Goal: Task Accomplishment & Management: Manage account settings

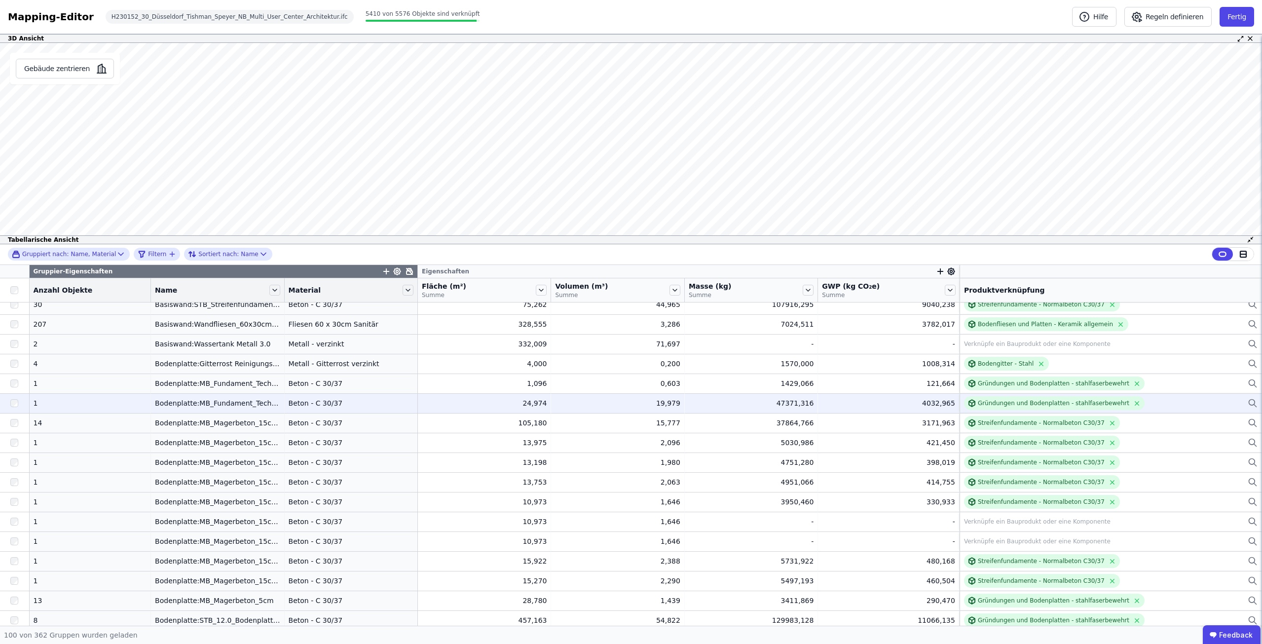
scroll to position [1628, 0]
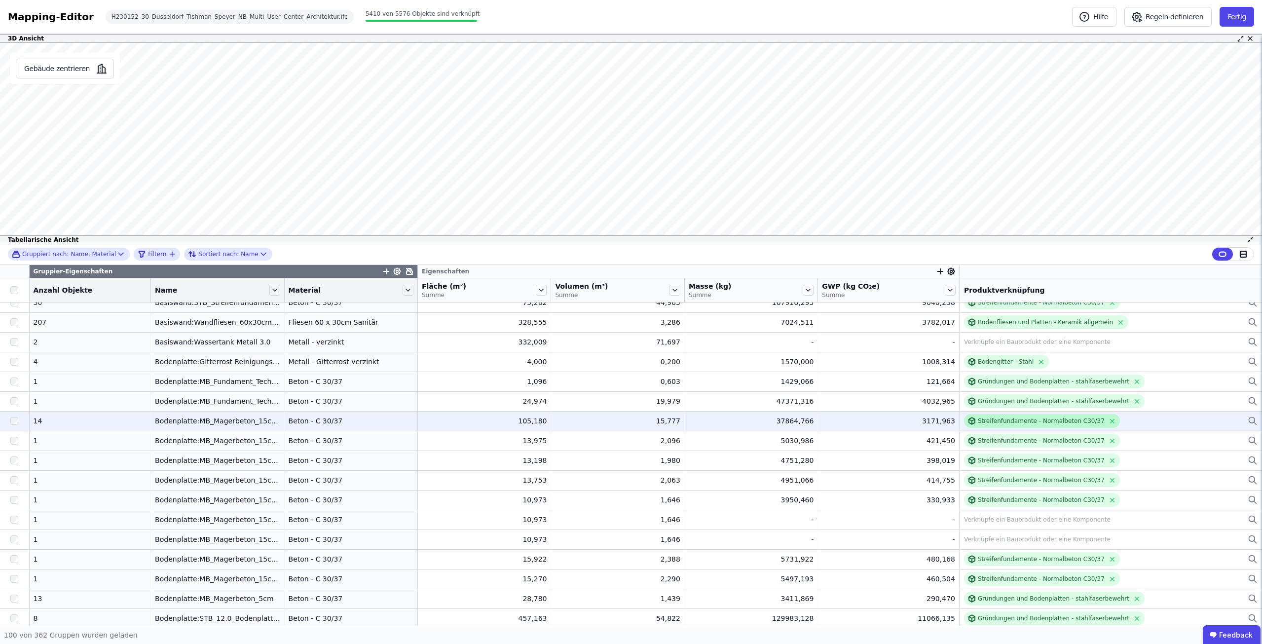
click at [1016, 423] on div "Streifenfundamente - Normalbeton C30/37" at bounding box center [1041, 421] width 127 height 8
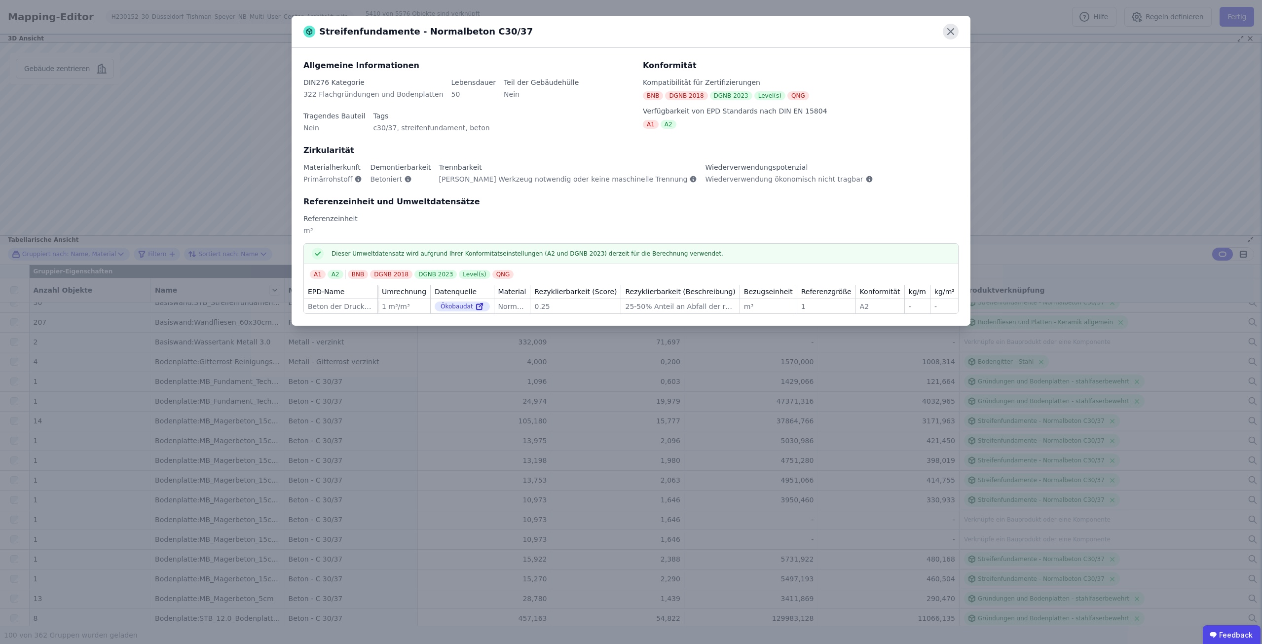
click at [948, 31] on icon at bounding box center [951, 32] width 16 height 16
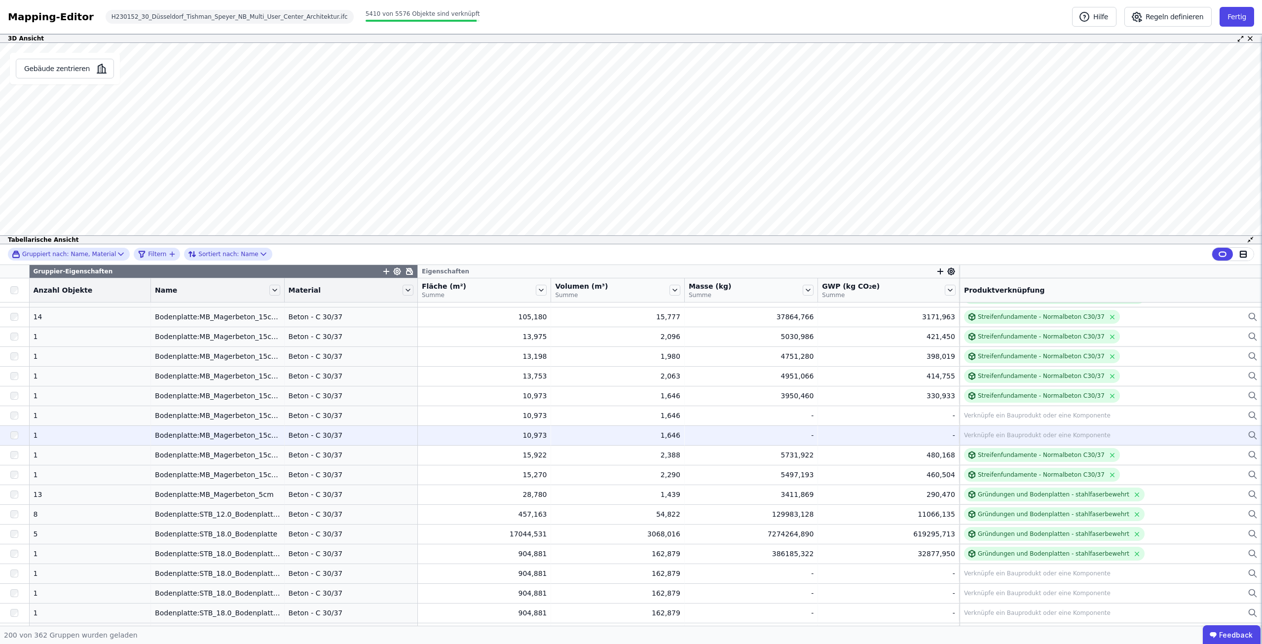
scroll to position [1749, 0]
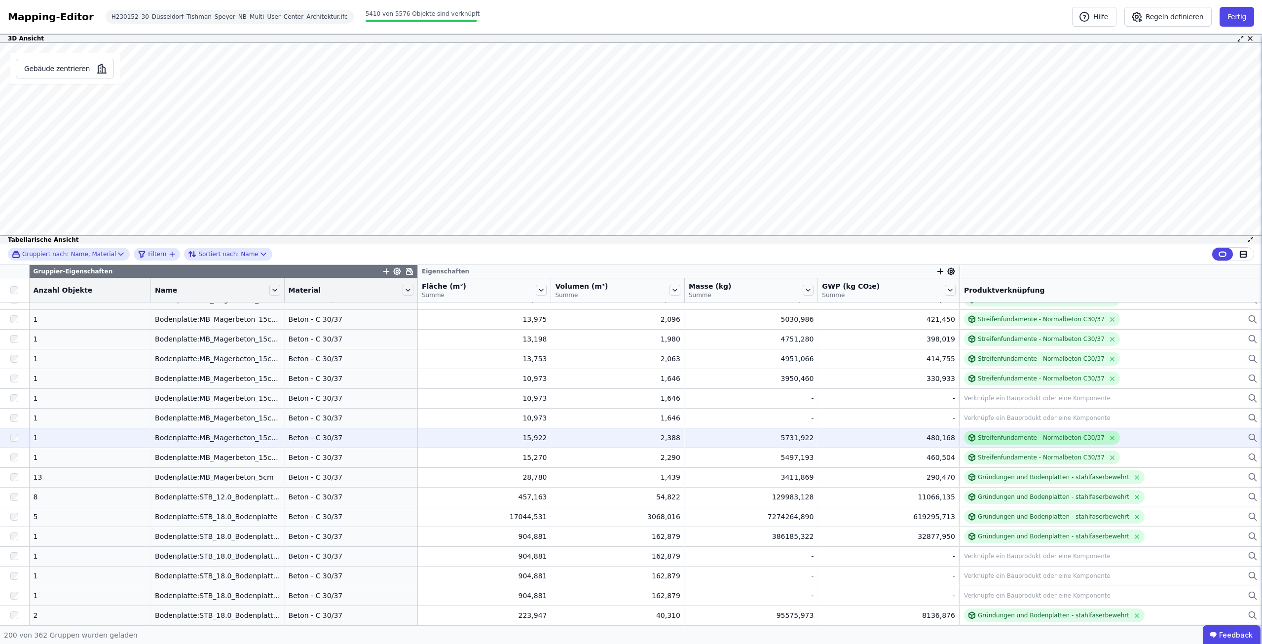
click at [1025, 443] on div "Streifenfundamente - Normalbeton C30/37" at bounding box center [1042, 438] width 156 height 14
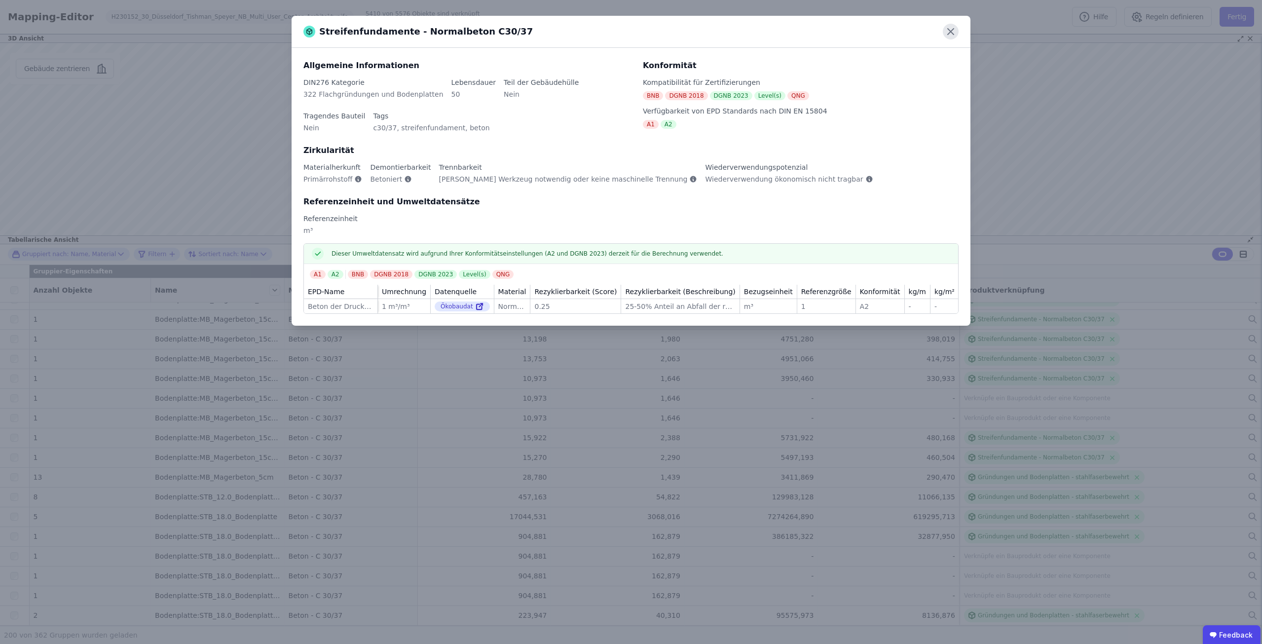
click at [954, 32] on icon at bounding box center [951, 32] width 16 height 16
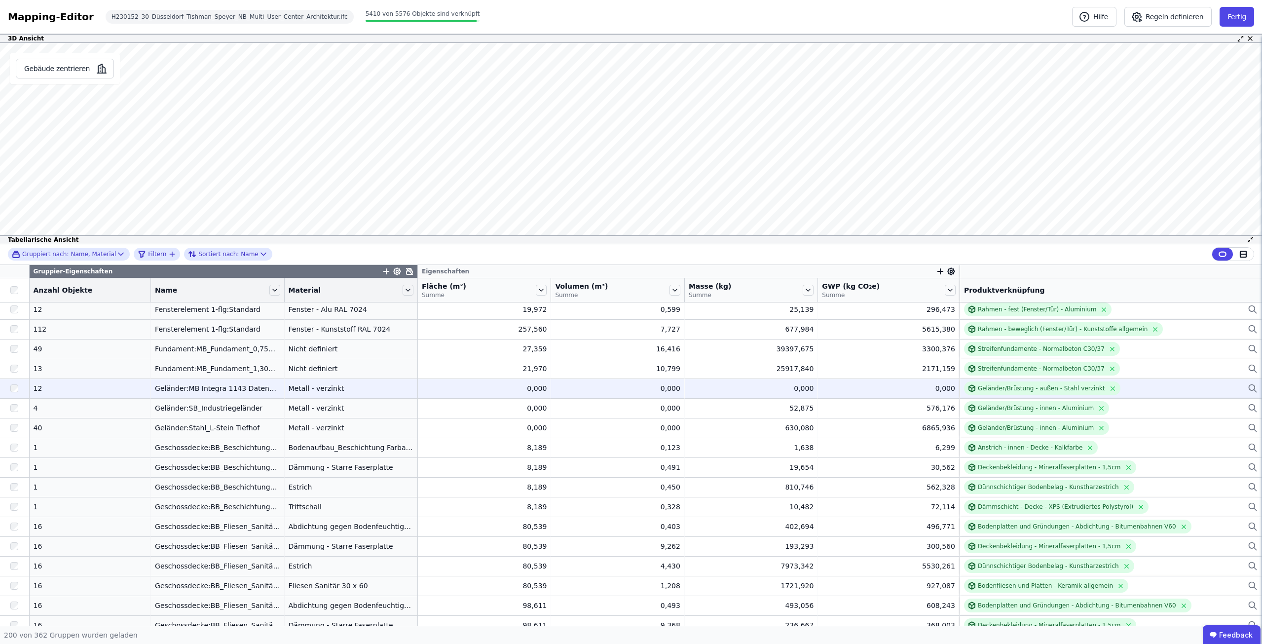
scroll to position [2440, 0]
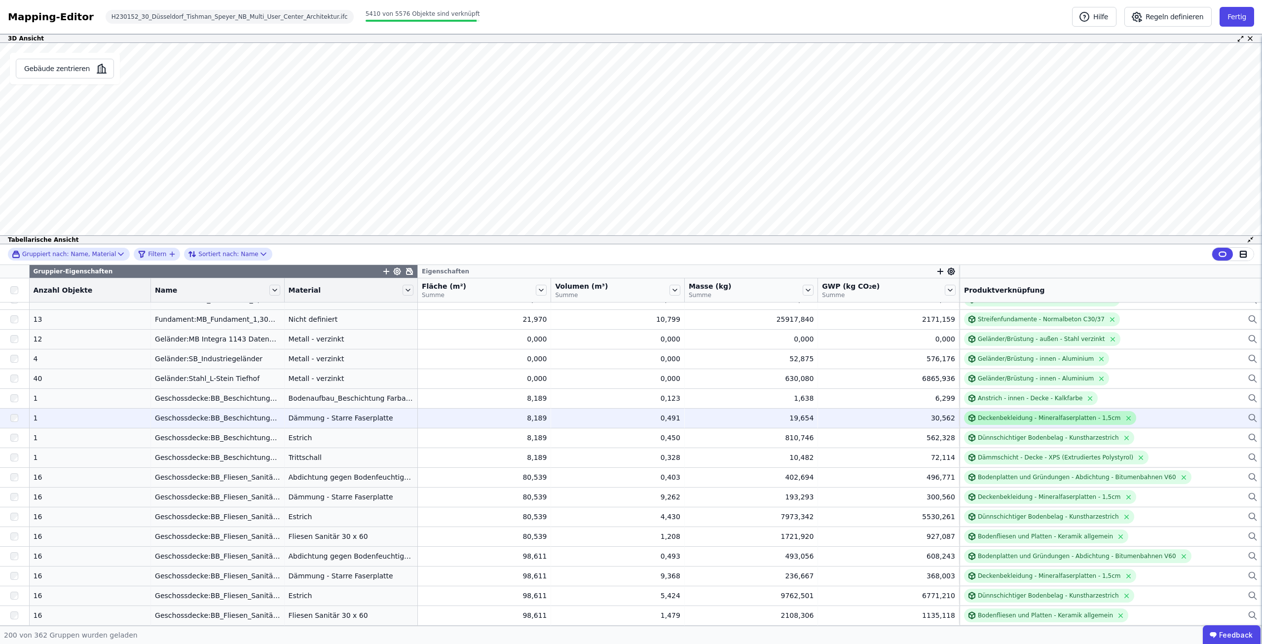
click at [1013, 416] on div "Deckenbekleidung - Mineralfaserplatten - 1,5cm" at bounding box center [1049, 418] width 143 height 8
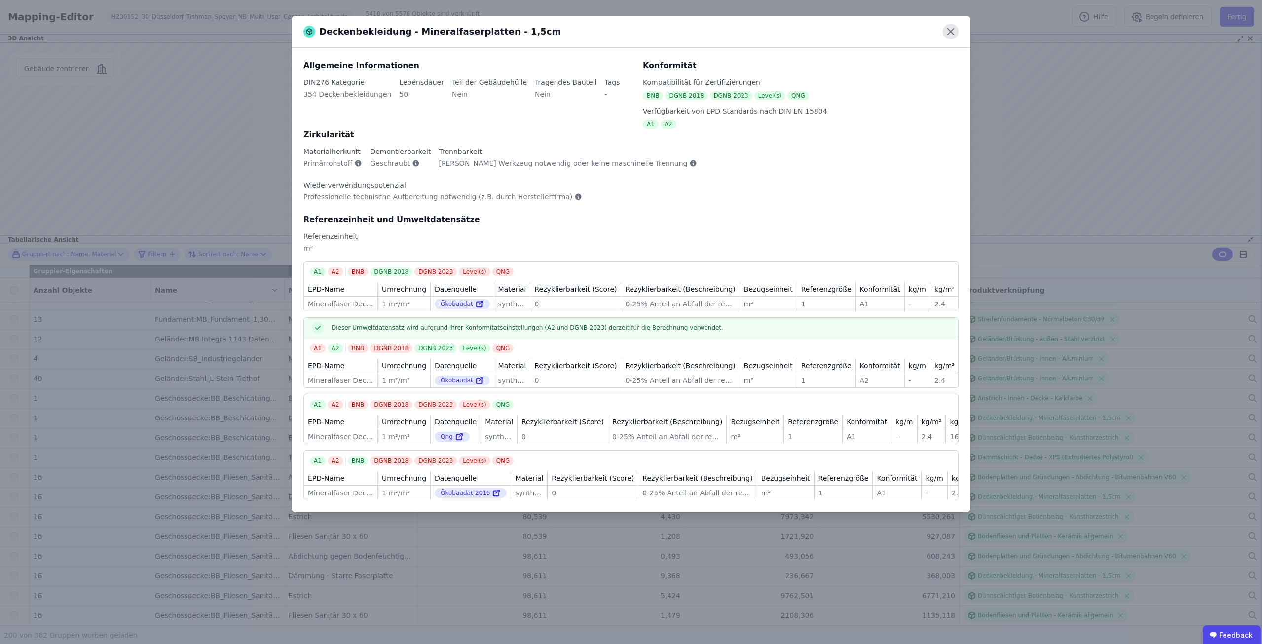
click at [953, 34] on icon at bounding box center [951, 32] width 6 height 6
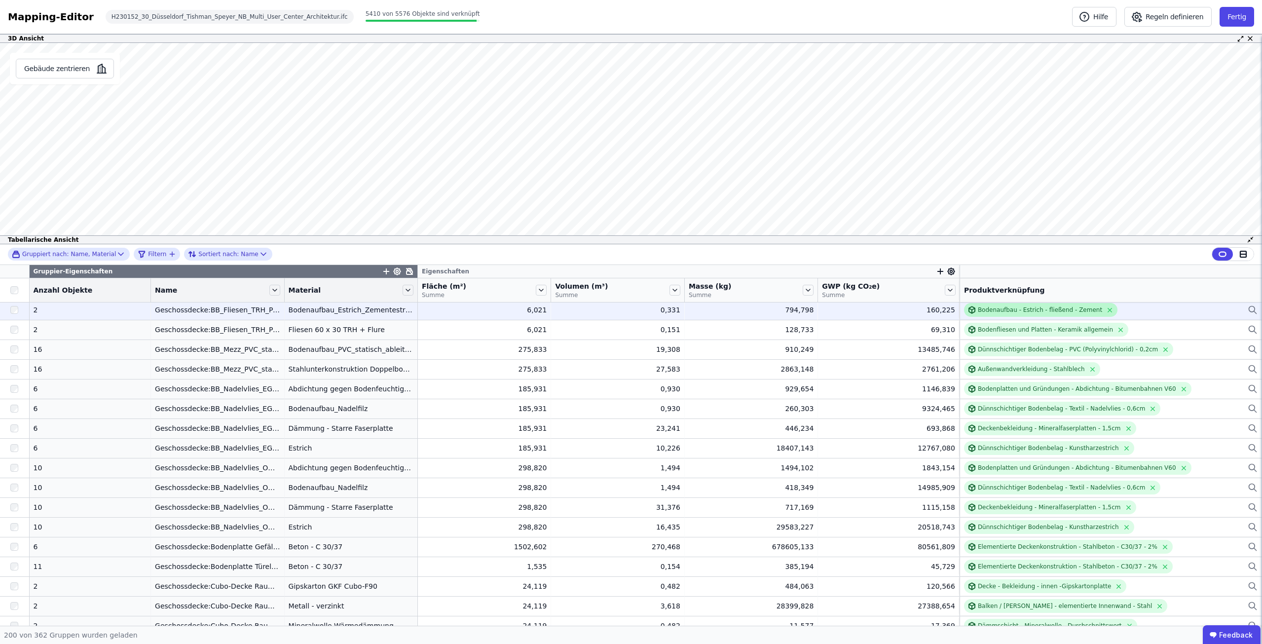
scroll to position [3081, 0]
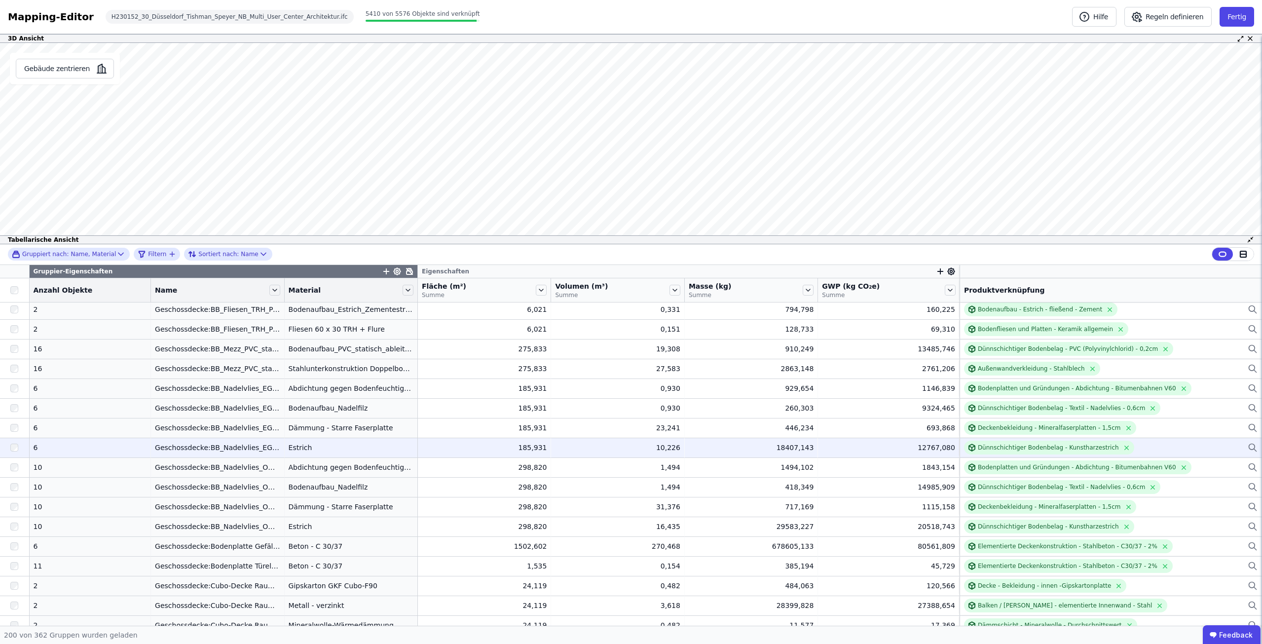
click at [1128, 443] on div "Dünnschichtiger Bodenbelag - Kunstharzestrich" at bounding box center [1111, 448] width 294 height 14
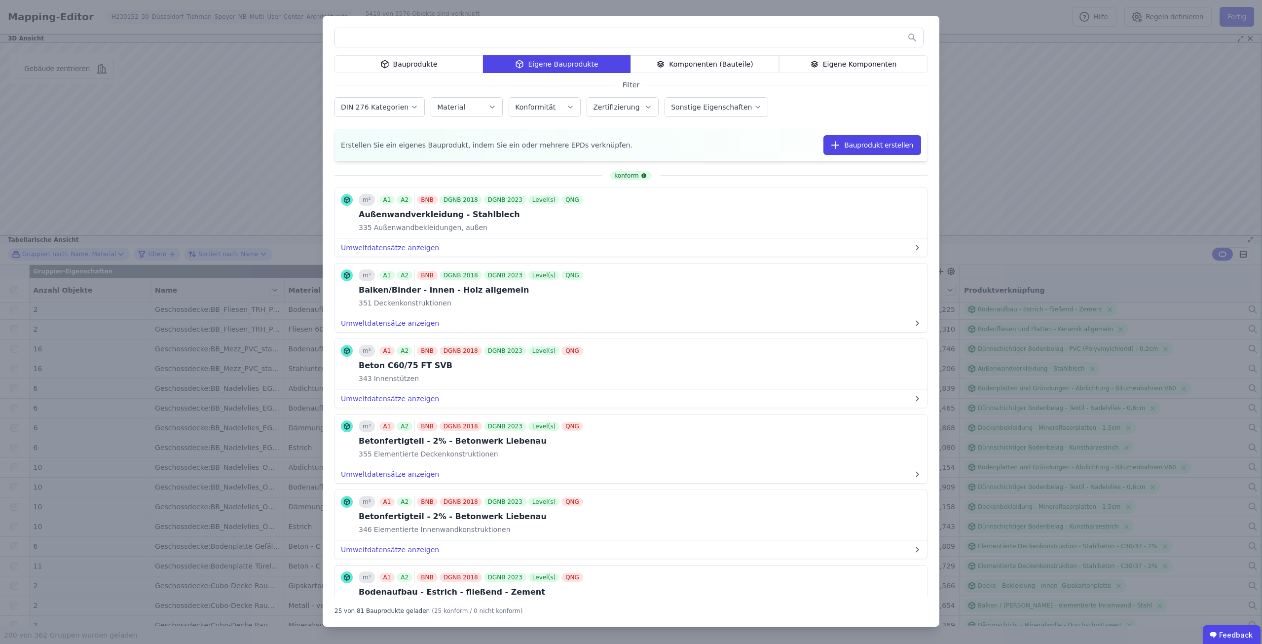
click at [450, 65] on div "Bauprodukte" at bounding box center [408, 64] width 148 height 18
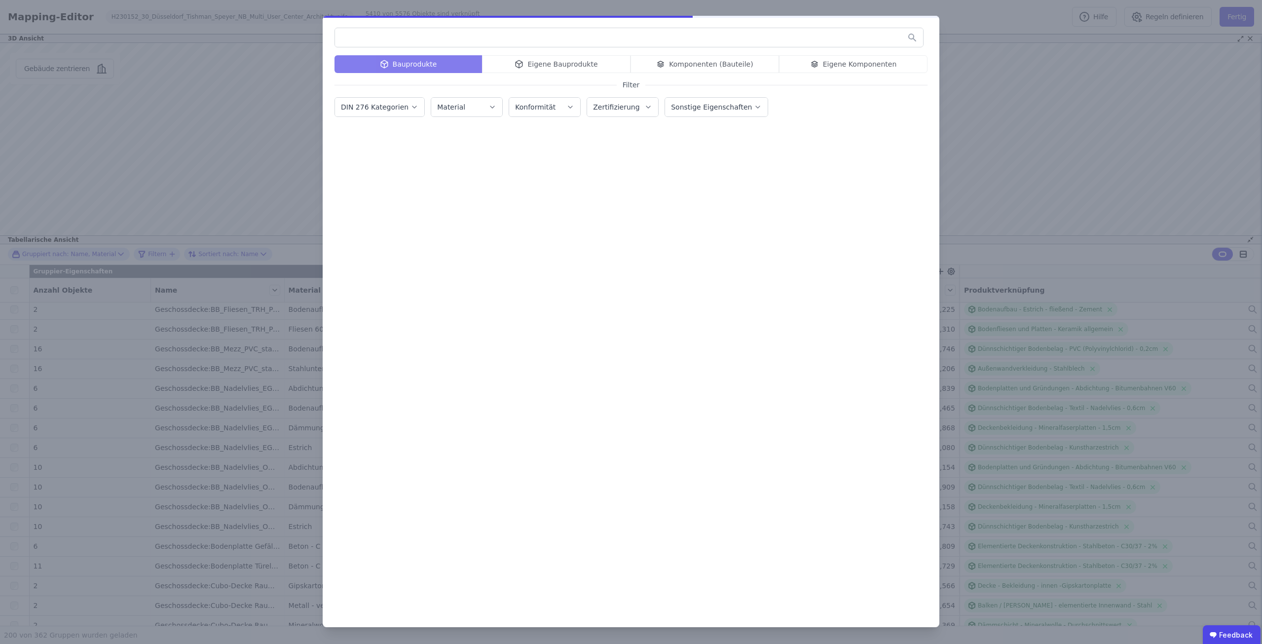
click at [473, 34] on input "text" at bounding box center [629, 38] width 588 height 18
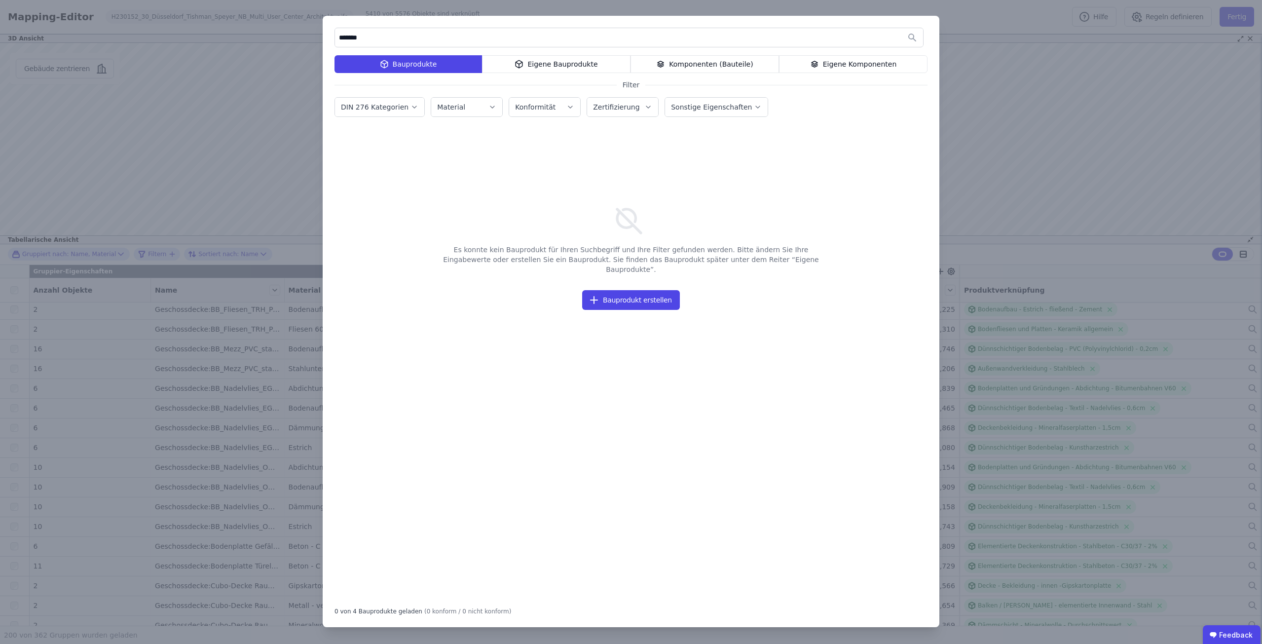
click at [418, 33] on input "*******" at bounding box center [629, 38] width 588 height 18
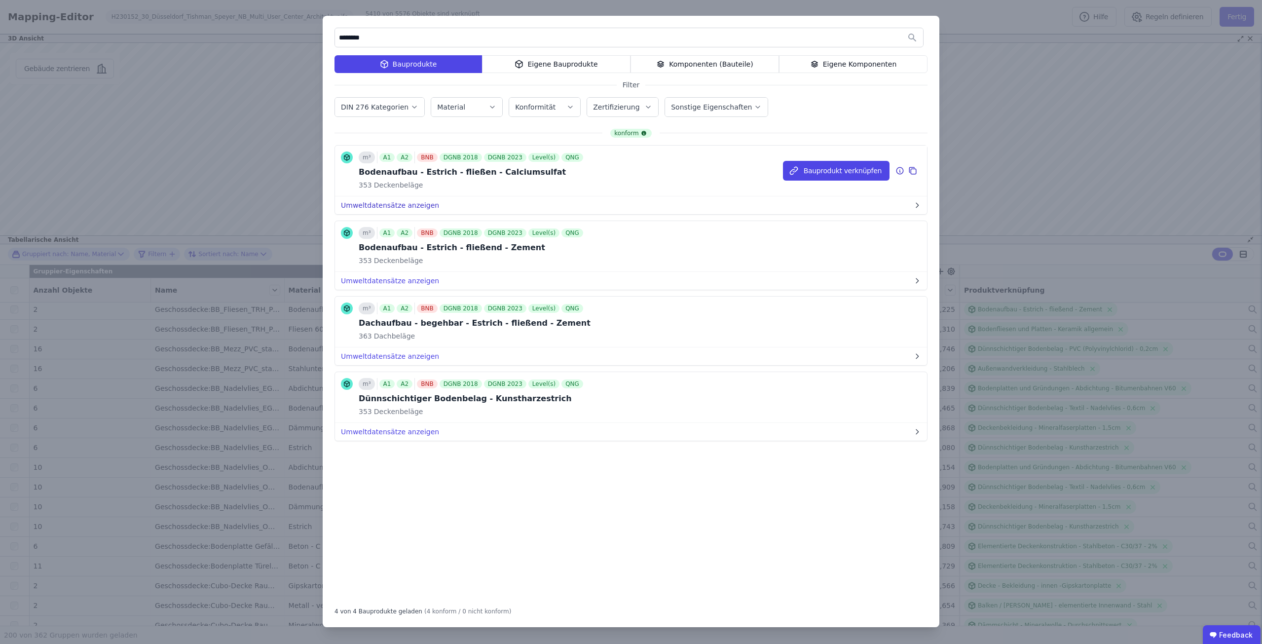
type input "*******"
click at [402, 202] on button "Umweltdatensätze anzeigen" at bounding box center [631, 205] width 592 height 18
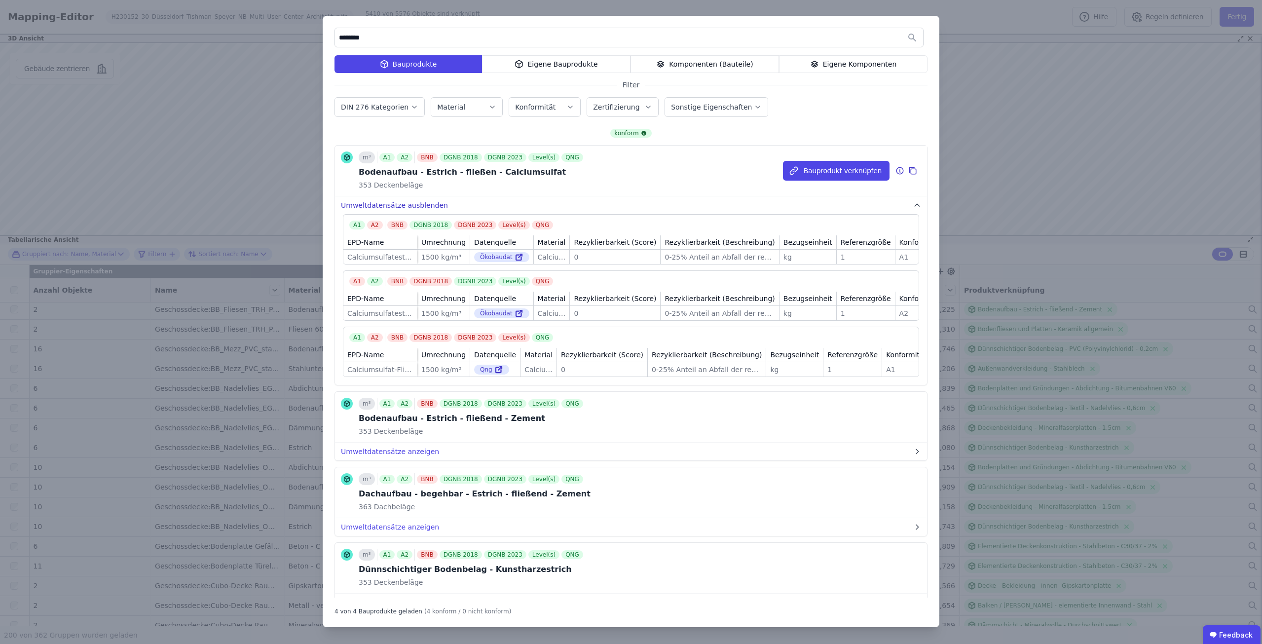
click at [402, 202] on button "Umweltdatensätze ausblenden" at bounding box center [631, 205] width 592 height 18
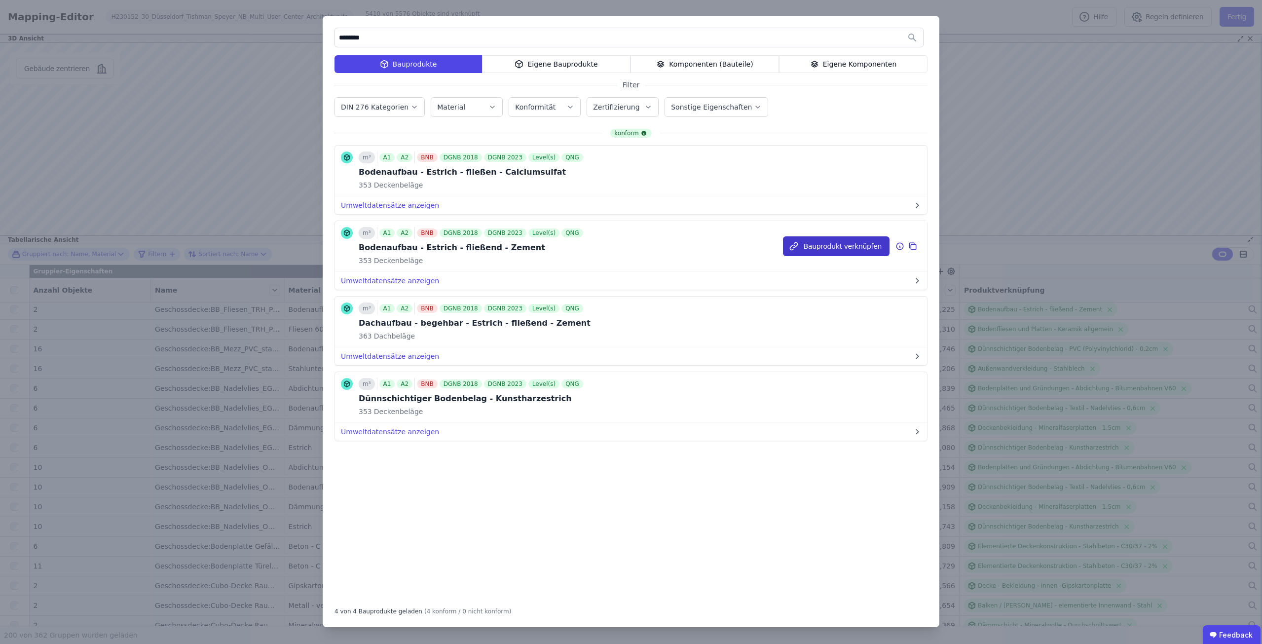
click at [849, 247] on button "Bauprodukt verknüpfen" at bounding box center [836, 246] width 107 height 20
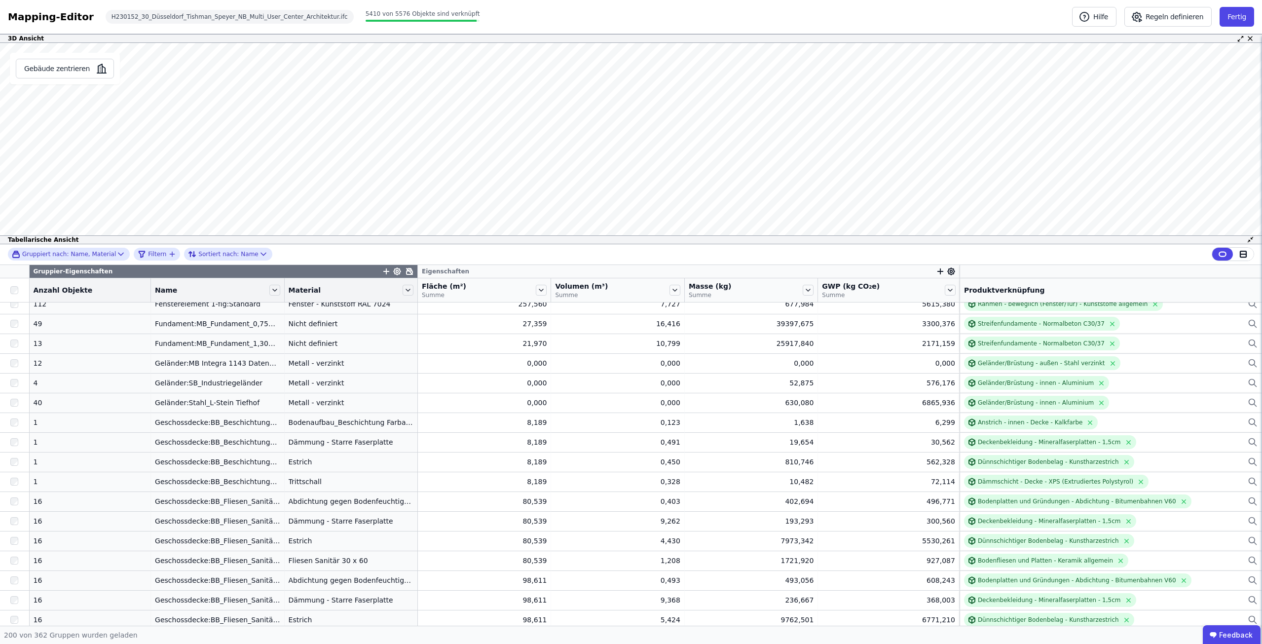
scroll to position [2440, 0]
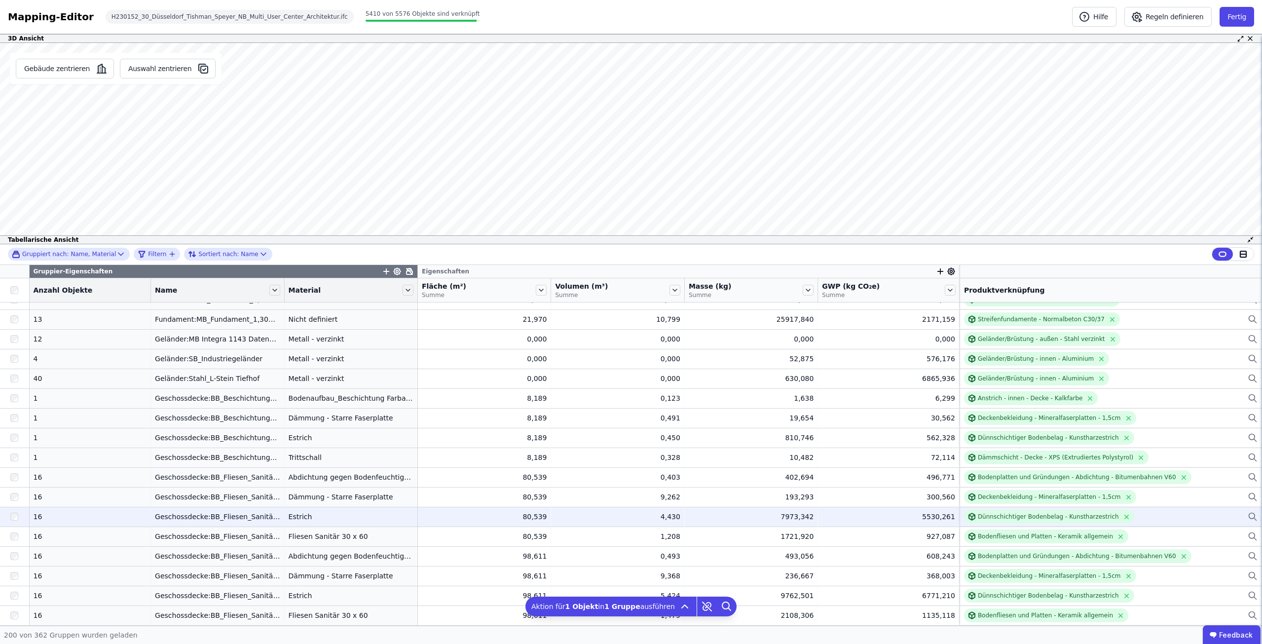
click at [19, 517] on div at bounding box center [14, 517] width 29 height 18
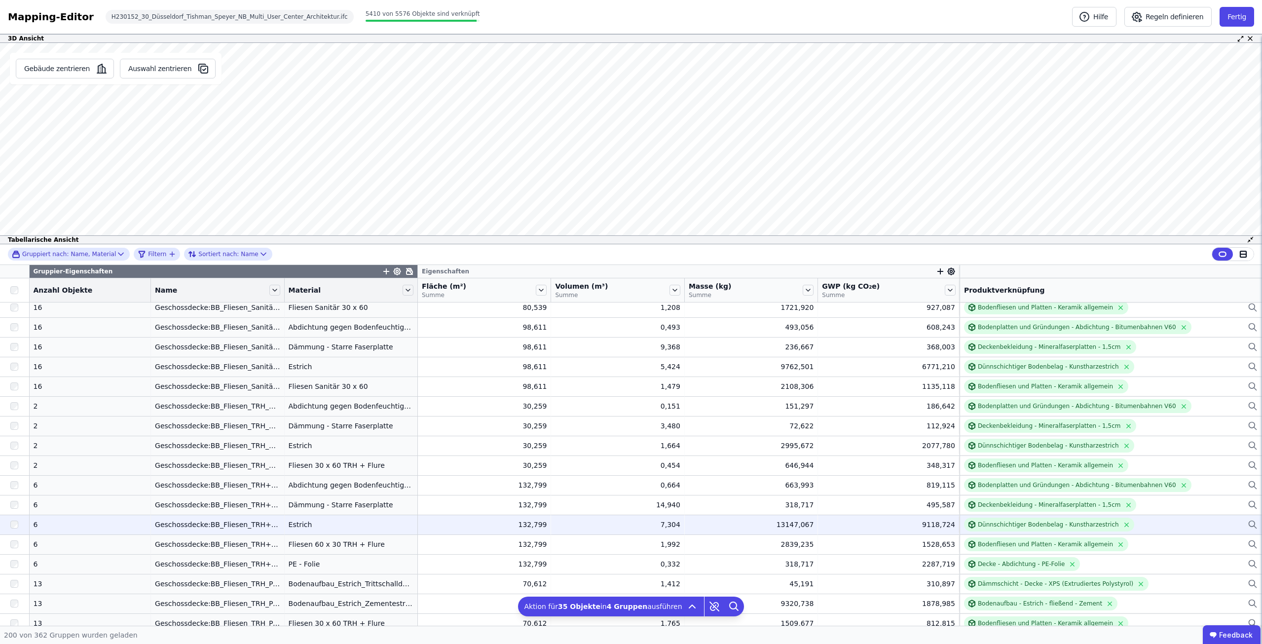
scroll to position [2687, 0]
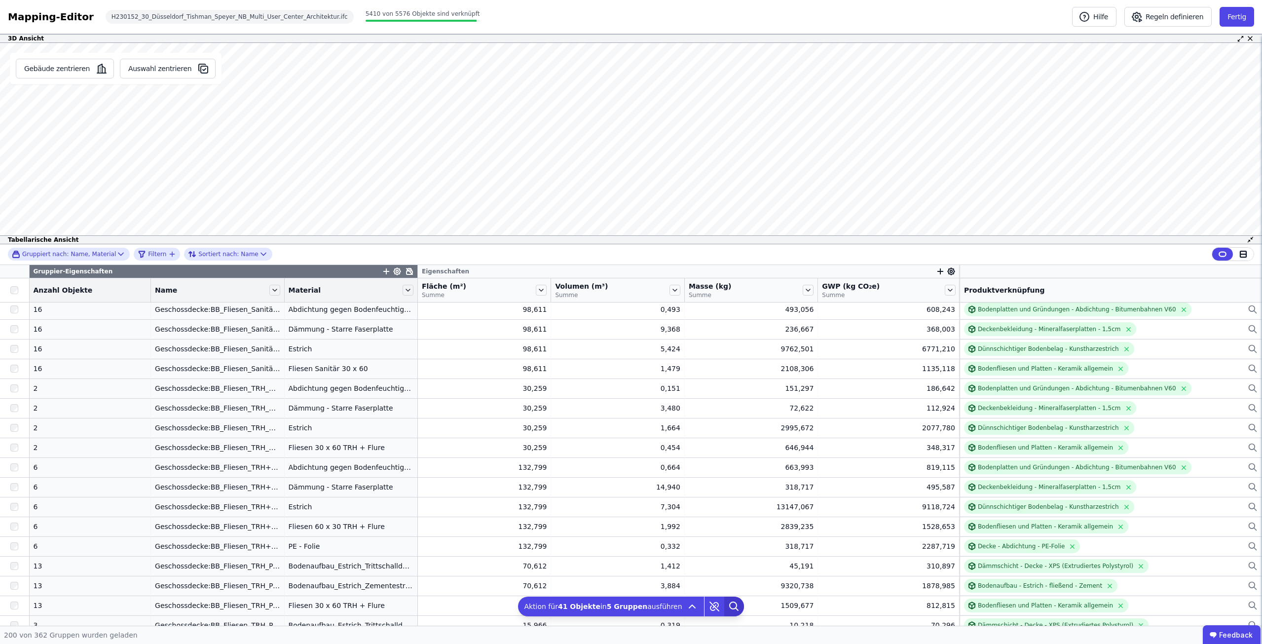
click at [727, 606] on icon at bounding box center [734, 606] width 20 height 20
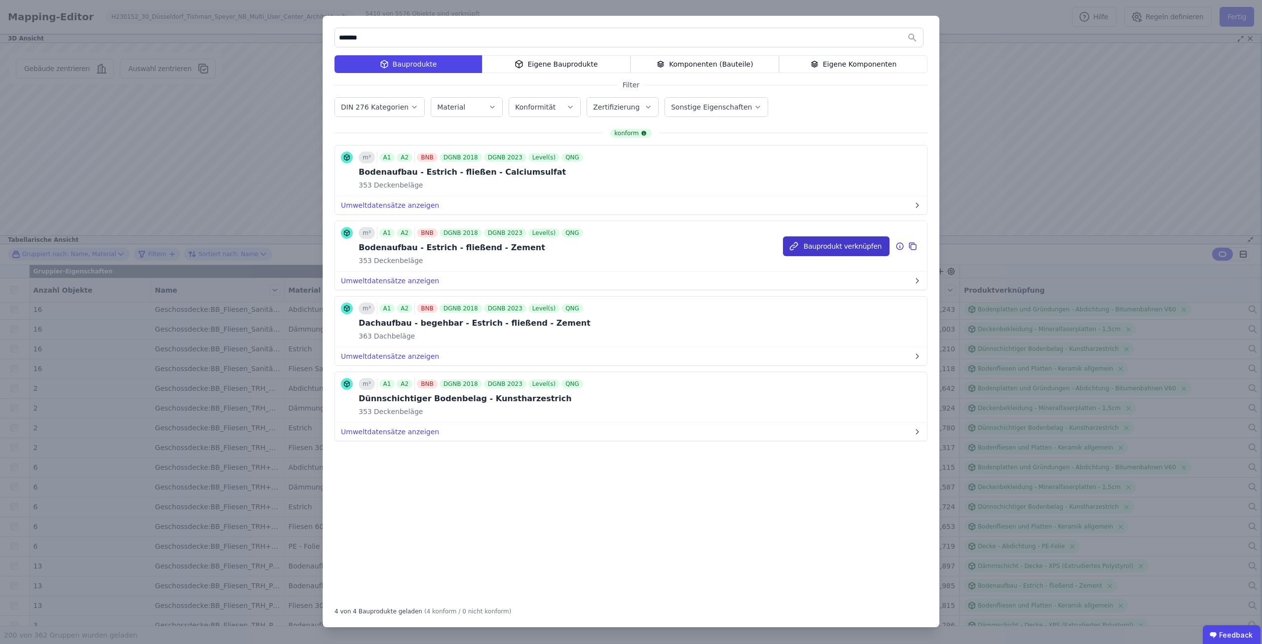
type input "*******"
click at [832, 244] on button "Bauprodukt verknüpfen" at bounding box center [836, 246] width 107 height 20
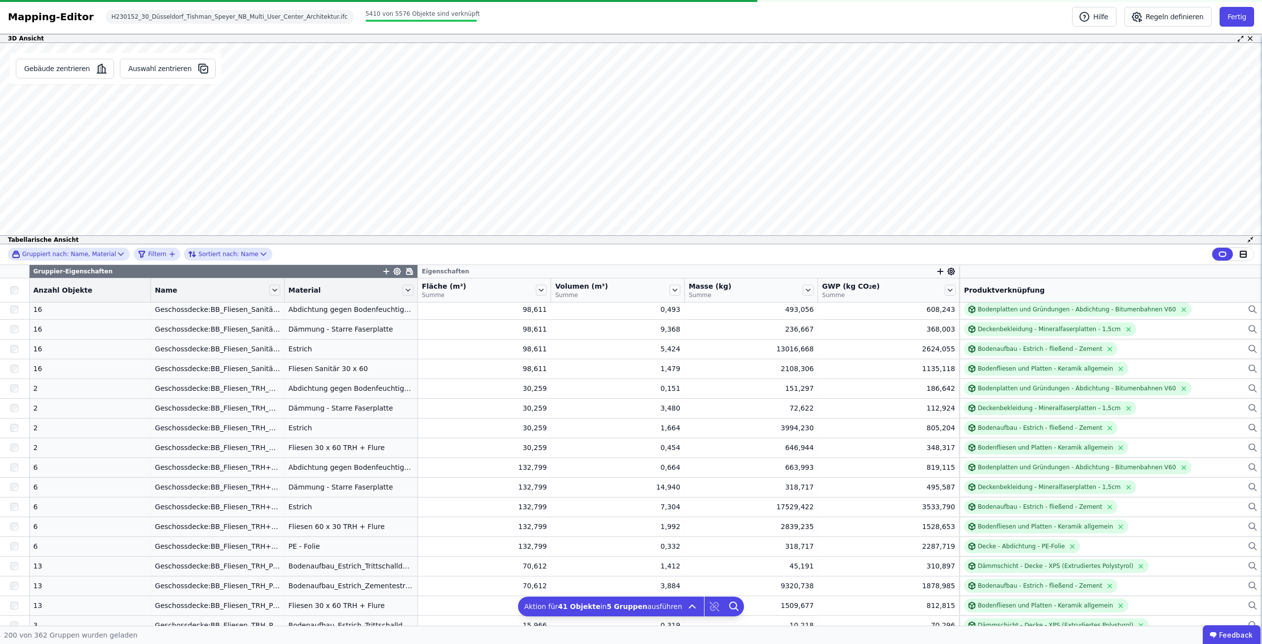
scroll to position [1651, 0]
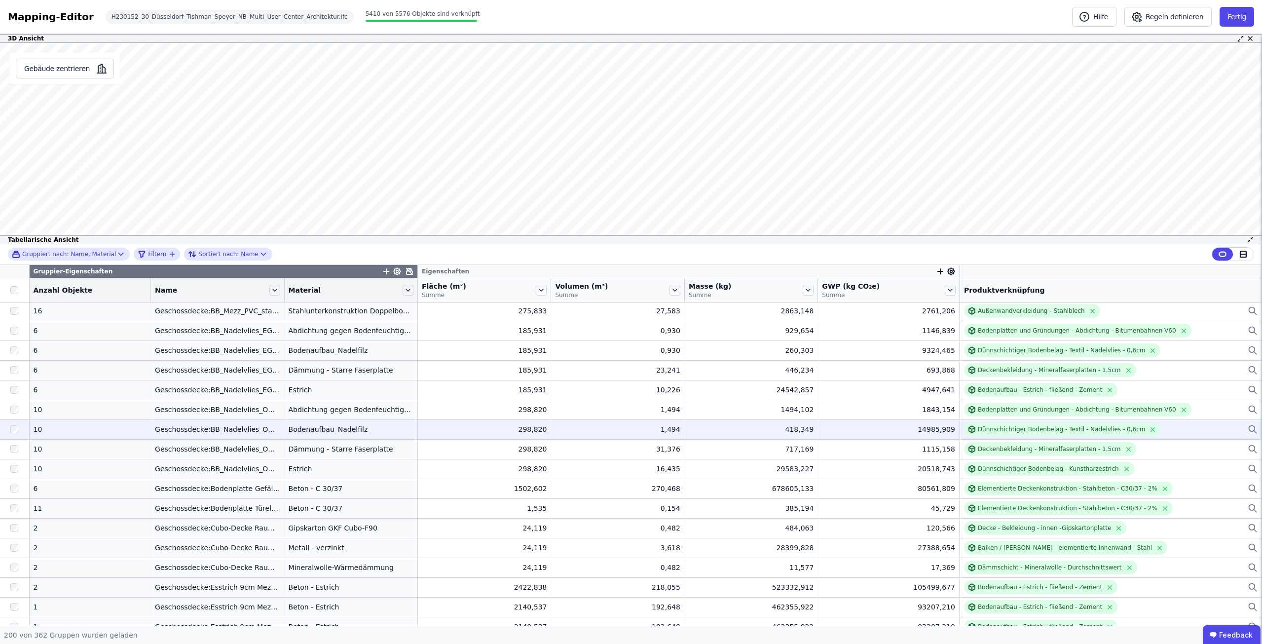
scroll to position [3180, 0]
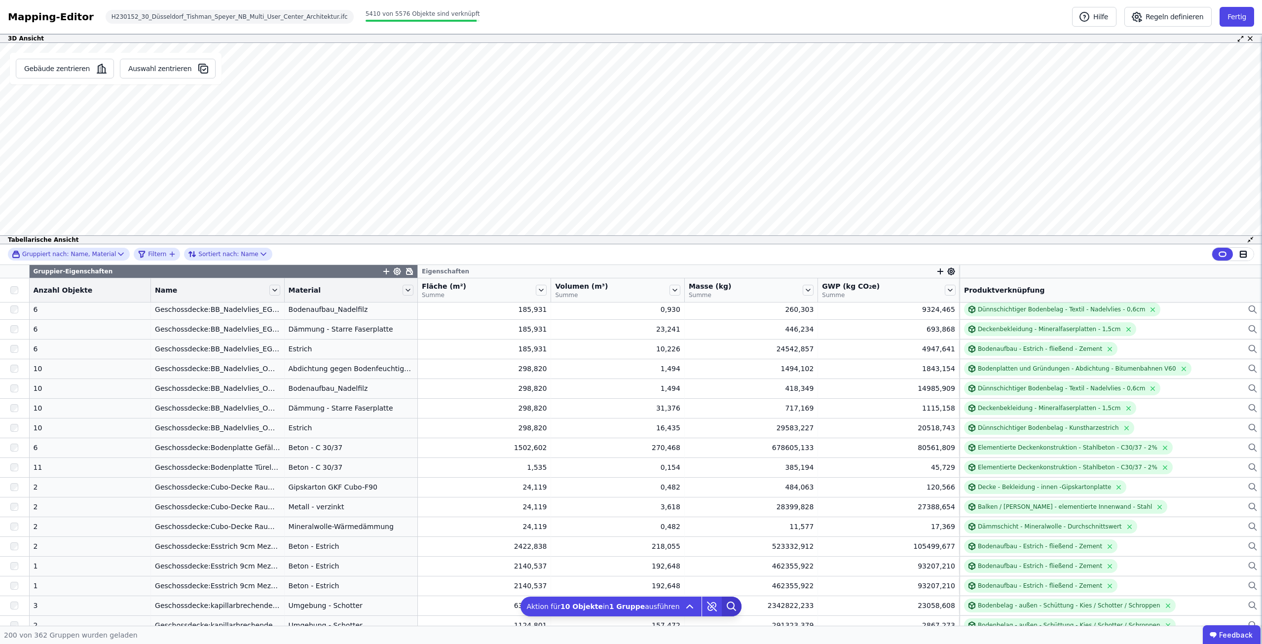
click at [729, 603] on icon at bounding box center [732, 606] width 20 height 20
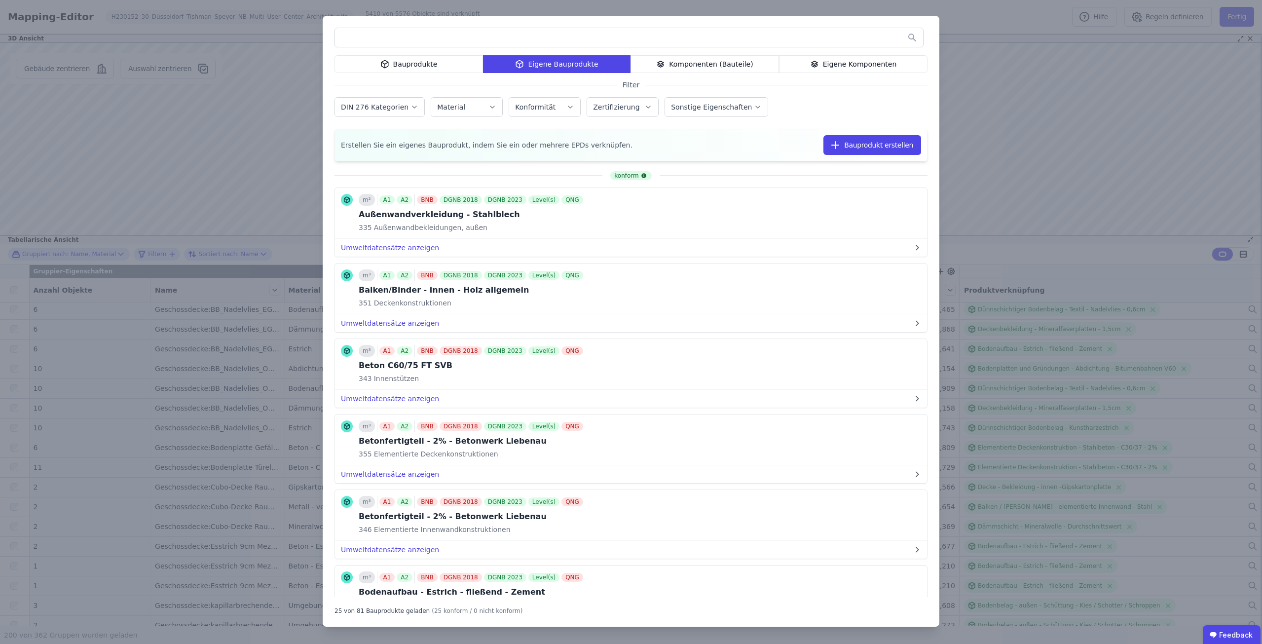
click at [389, 66] on icon at bounding box center [384, 64] width 9 height 12
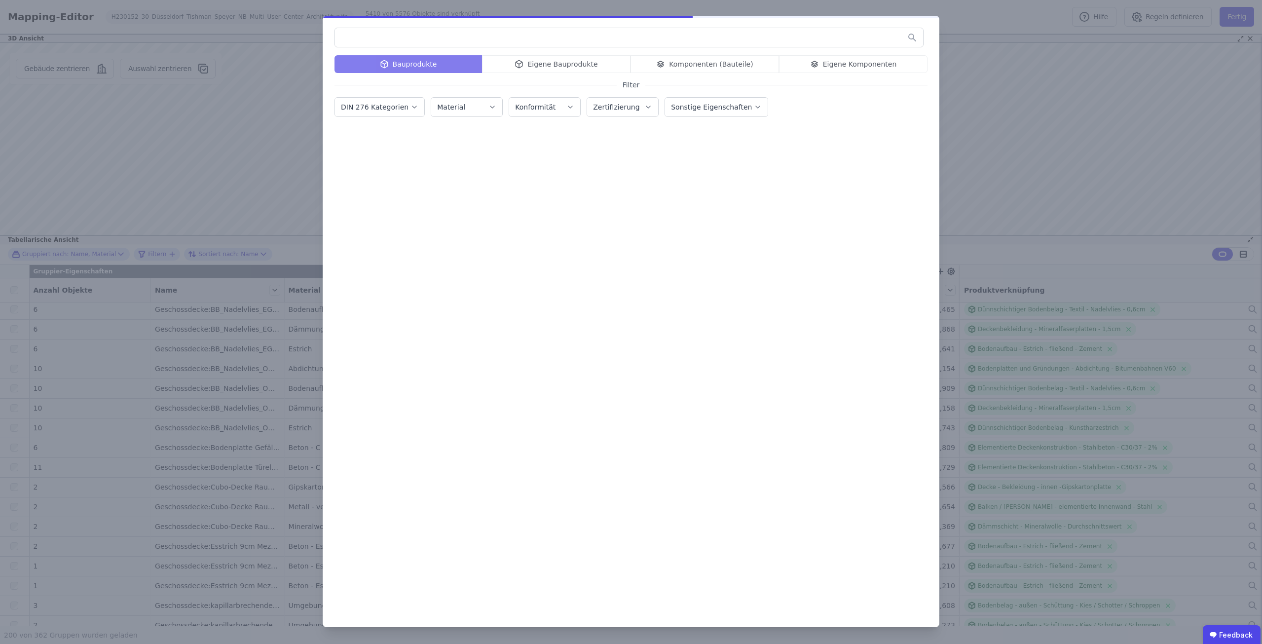
click at [398, 28] on div at bounding box center [628, 38] width 589 height 20
click at [395, 37] on input "text" at bounding box center [629, 38] width 588 height 18
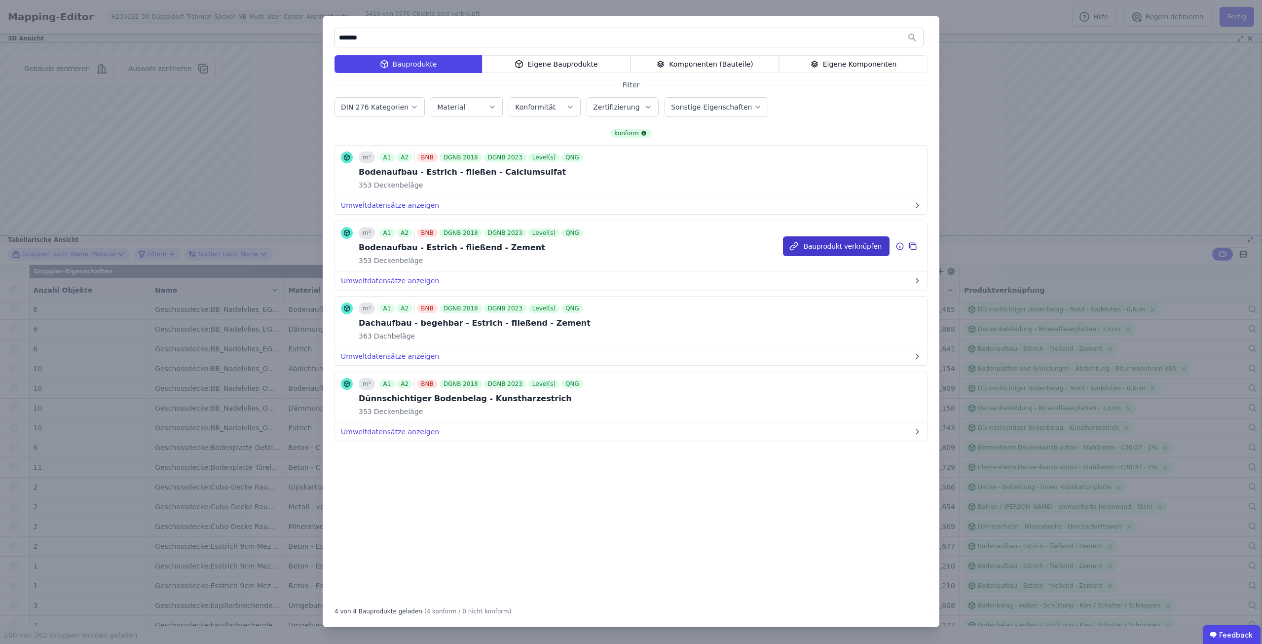
type input "*******"
click at [799, 250] on icon "button" at bounding box center [794, 246] width 10 height 10
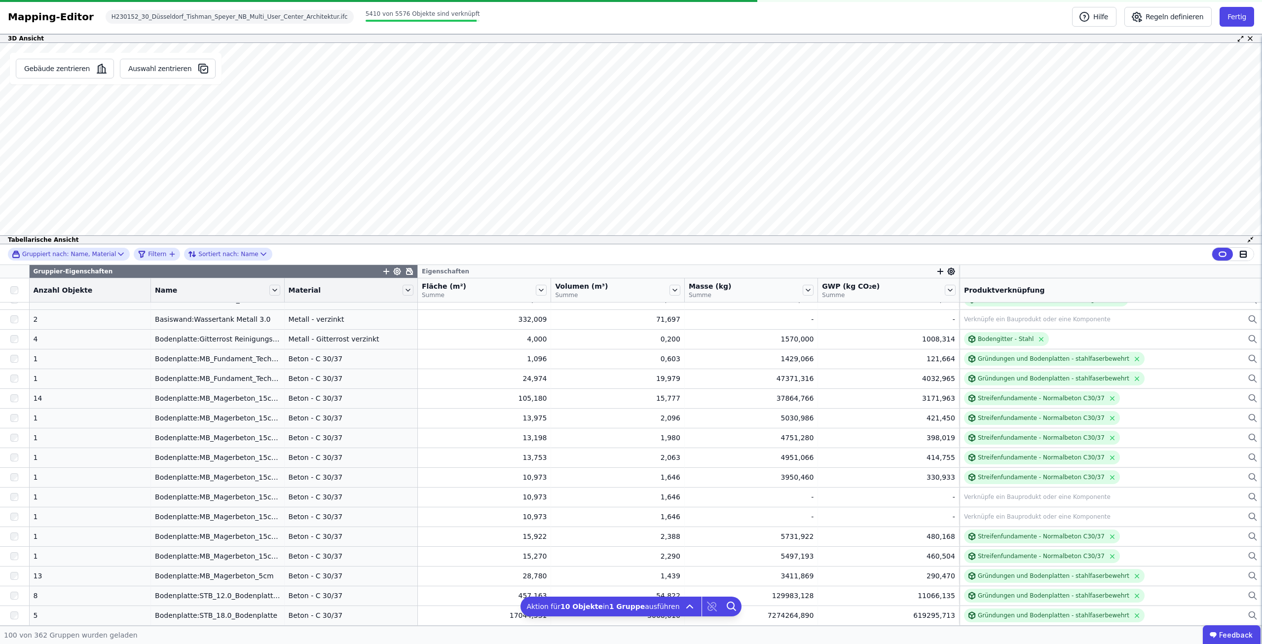
scroll to position [1651, 0]
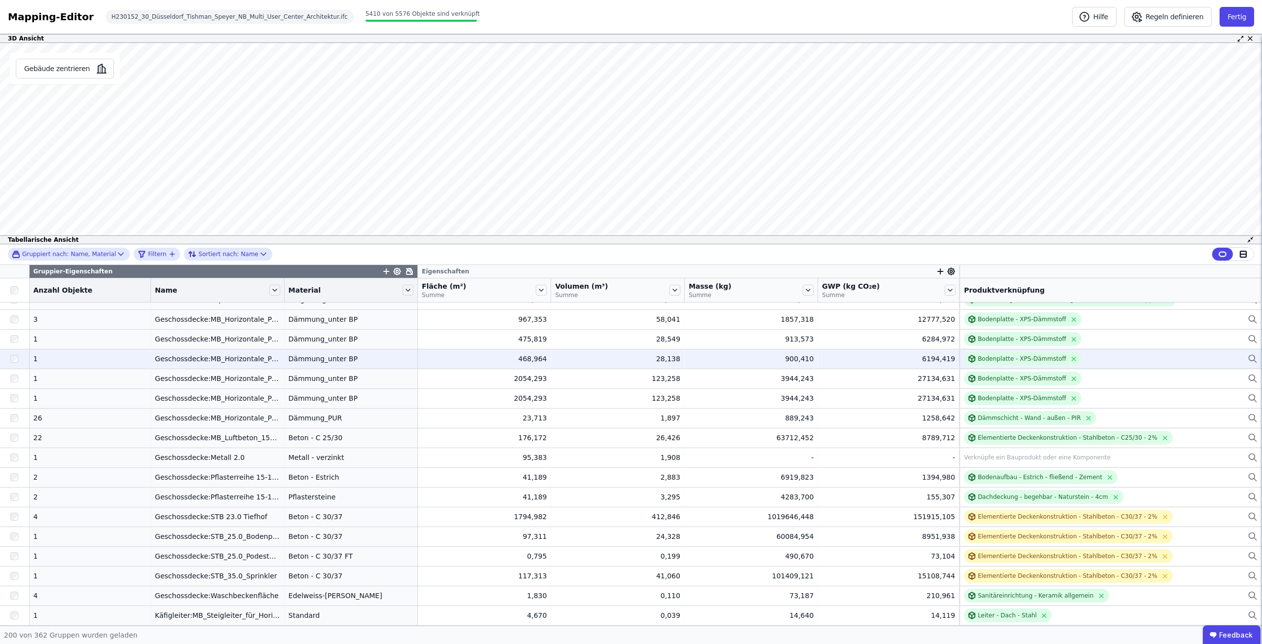
scroll to position [3575, 0]
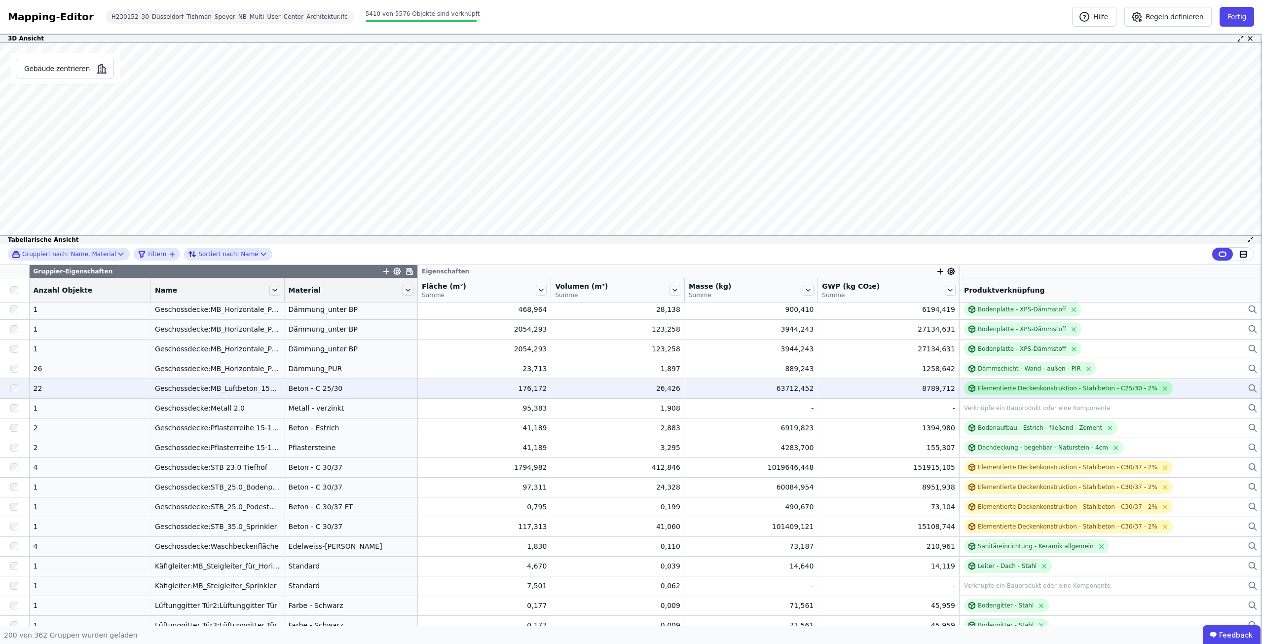
click at [1015, 386] on div "Elementierte Deckenkonstruktion - Stahlbeton - C25/30 - 2%" at bounding box center [1068, 388] width 180 height 8
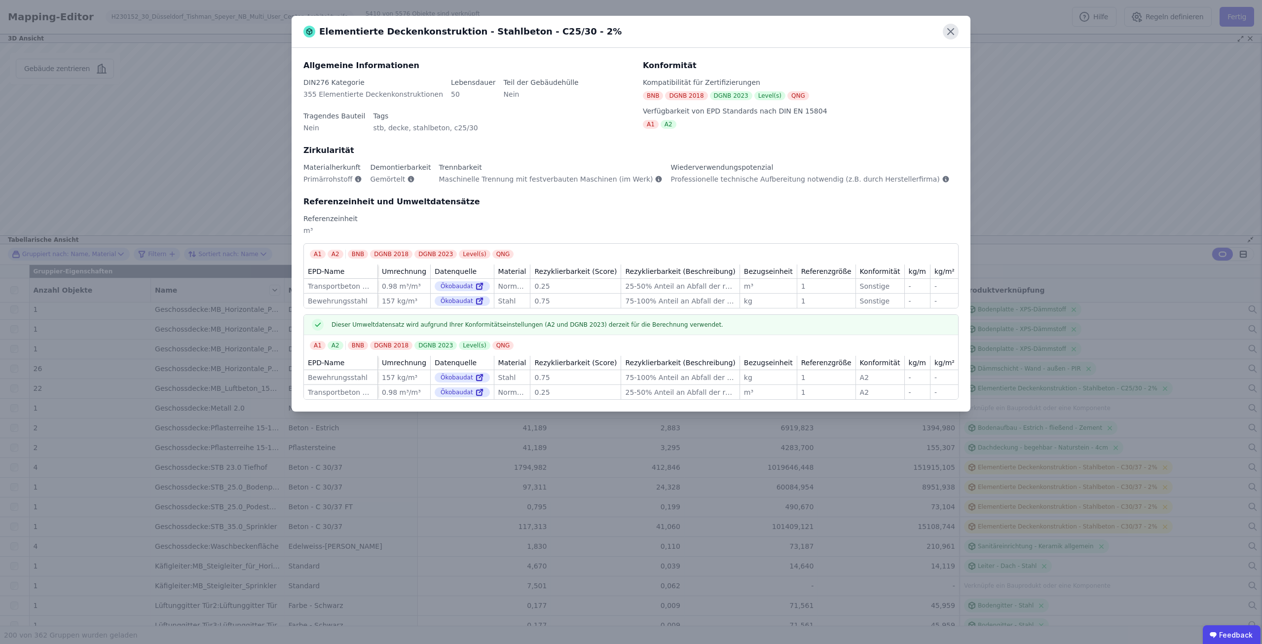
click at [950, 29] on icon at bounding box center [951, 32] width 16 height 16
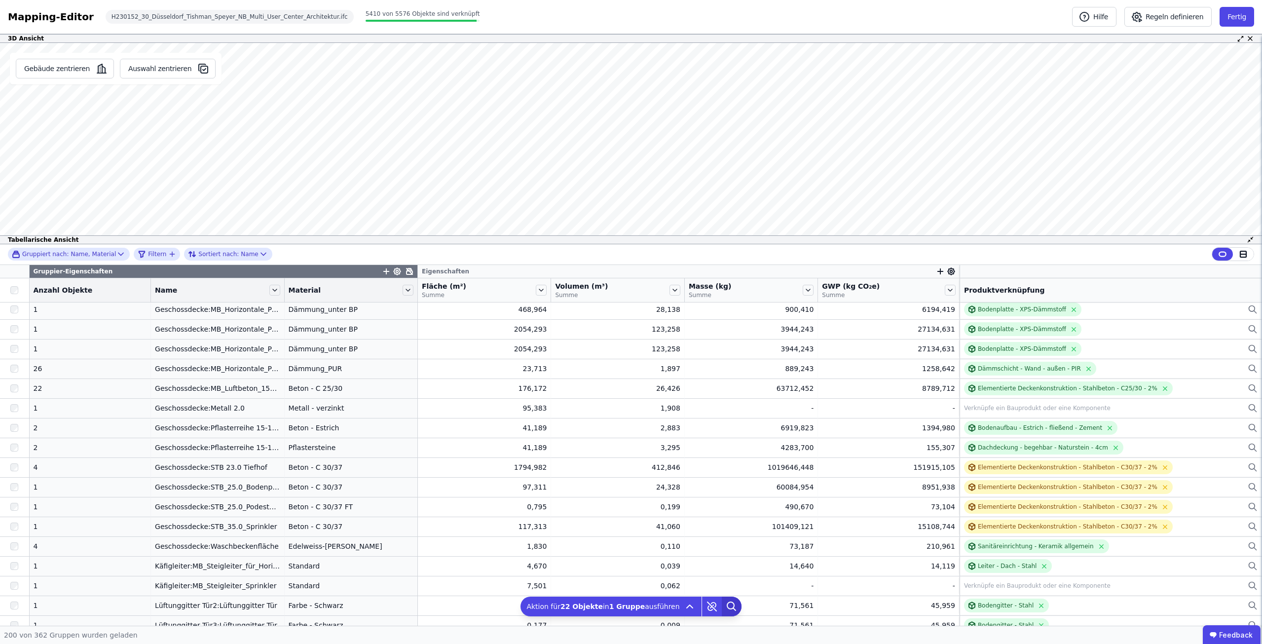
click at [727, 604] on icon at bounding box center [730, 605] width 7 height 7
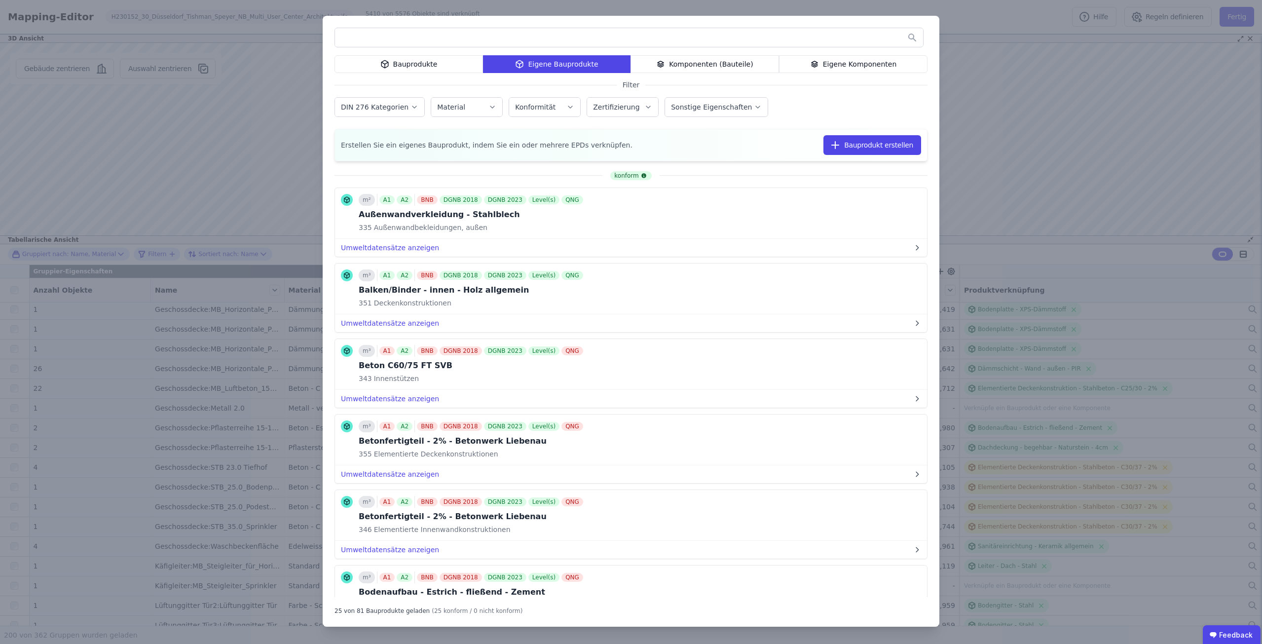
click at [494, 37] on input "text" at bounding box center [629, 38] width 588 height 18
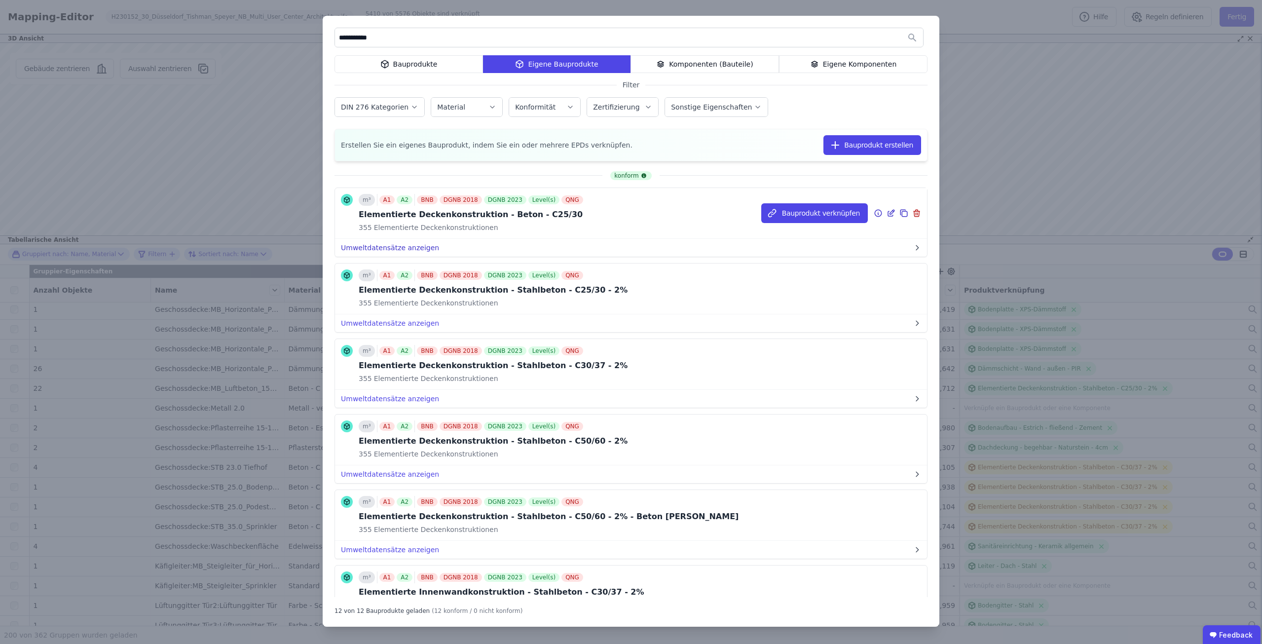
type input "**********"
click at [394, 248] on button "Umweltdatensätze anzeigen" at bounding box center [631, 248] width 592 height 18
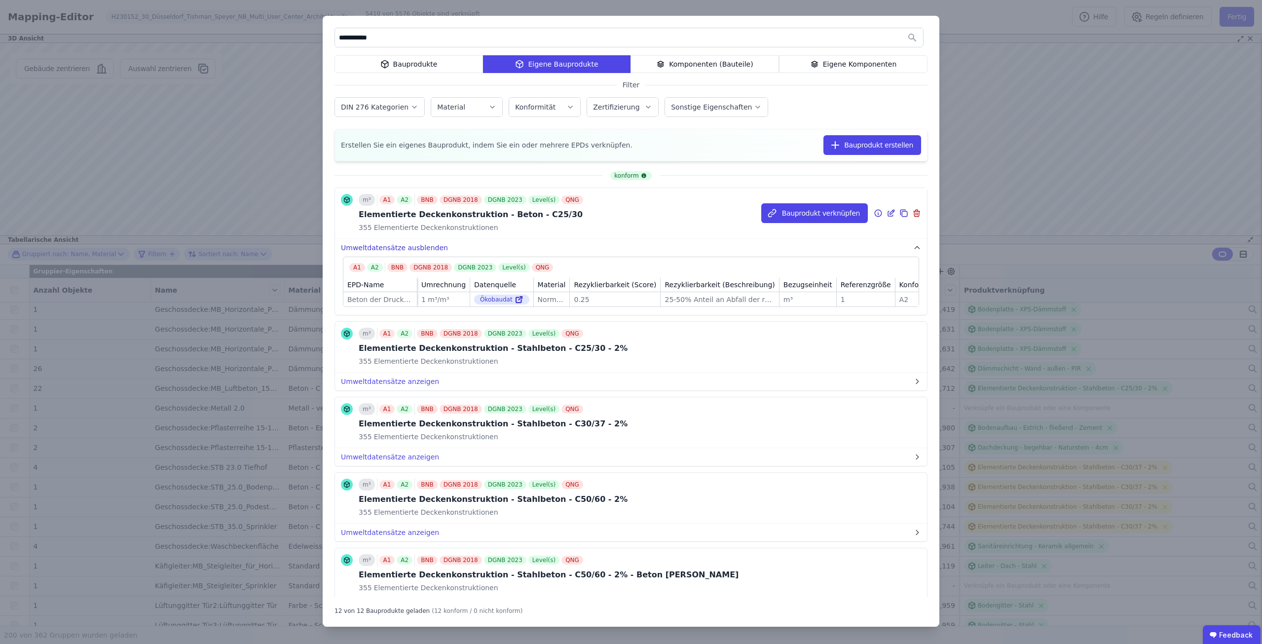
click at [394, 248] on button "Umweltdatensätze ausblenden" at bounding box center [631, 248] width 592 height 18
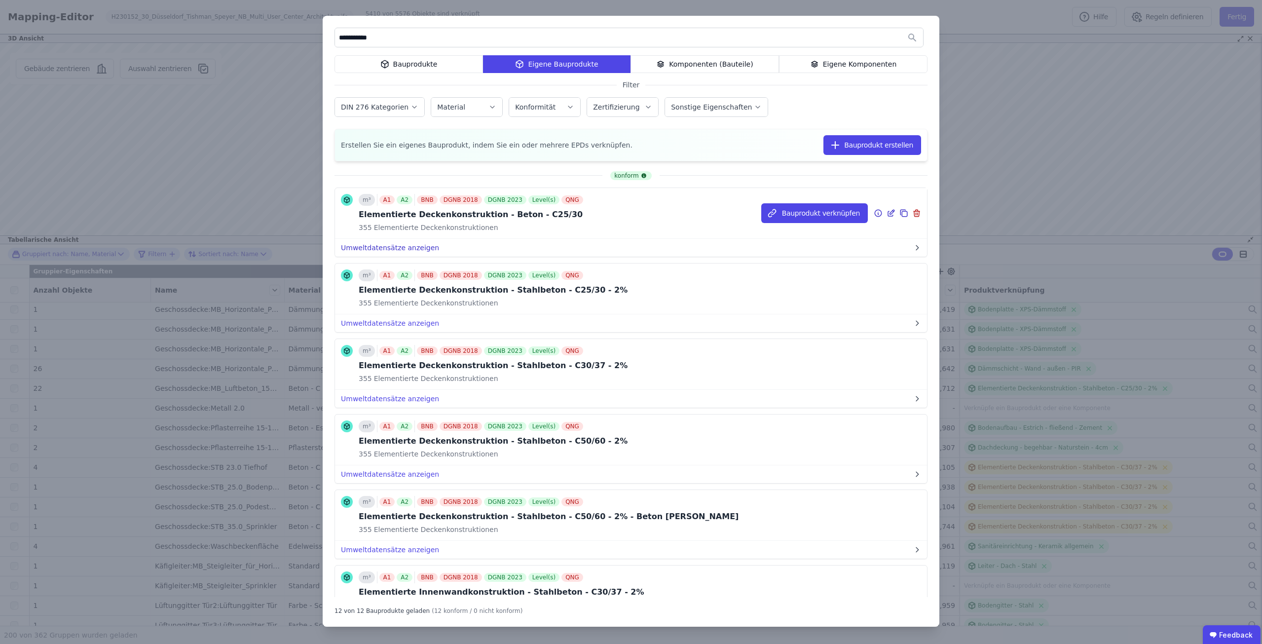
click at [394, 248] on button "Umweltdatensätze anzeigen" at bounding box center [631, 248] width 592 height 18
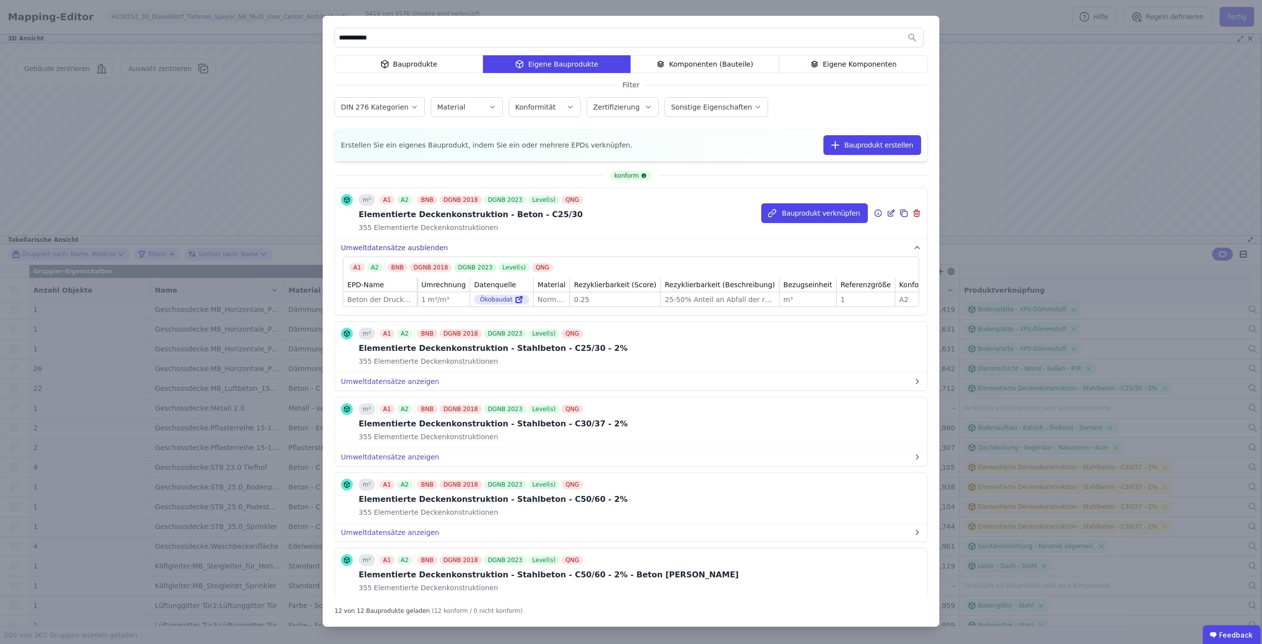
click at [394, 248] on button "Umweltdatensätze ausblenden" at bounding box center [631, 248] width 592 height 18
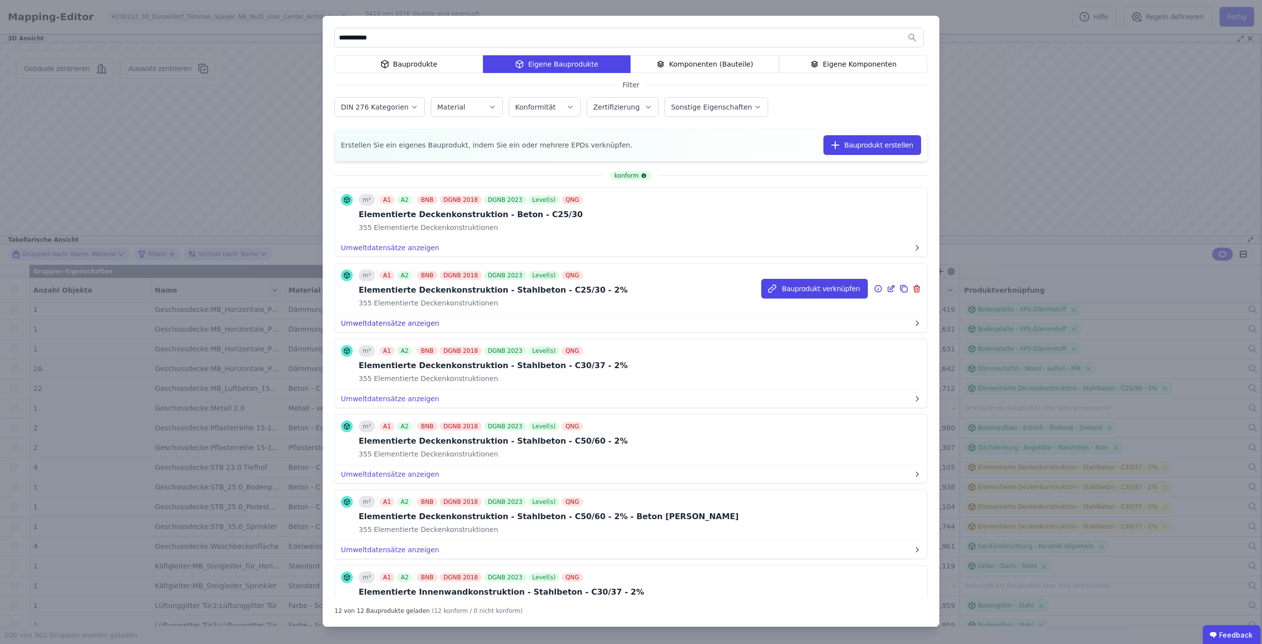
click at [396, 321] on button "Umweltdatensätze anzeigen" at bounding box center [631, 323] width 592 height 18
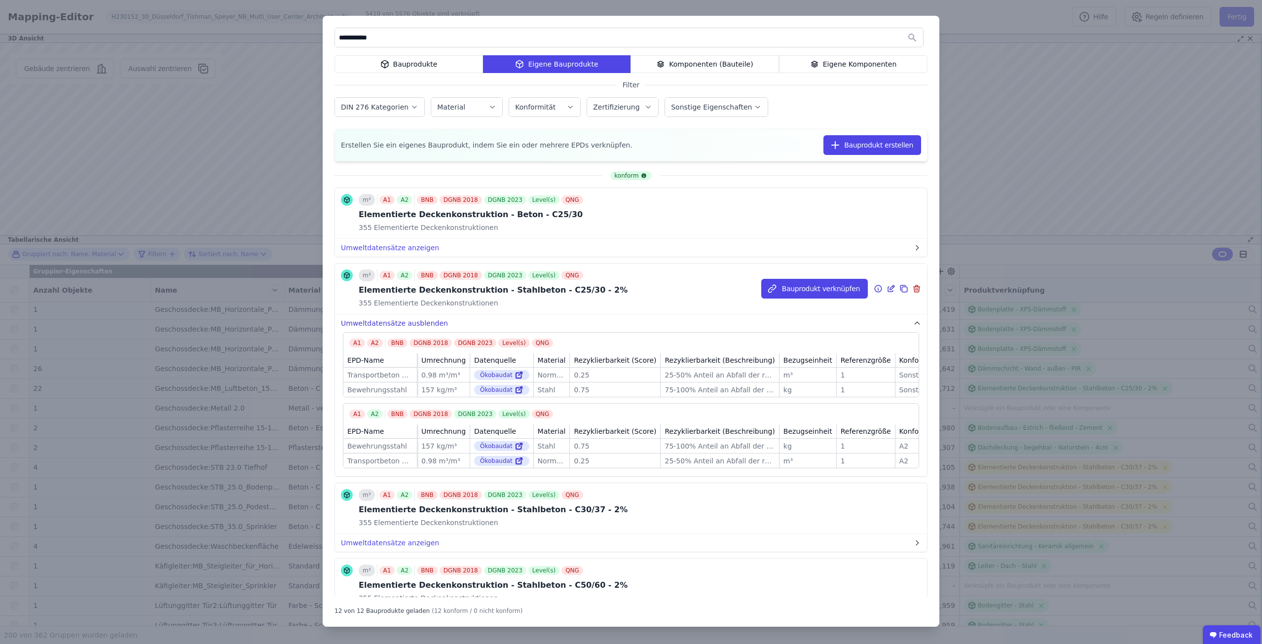
click at [396, 321] on button "Umweltdatensätze ausblenden" at bounding box center [631, 323] width 592 height 18
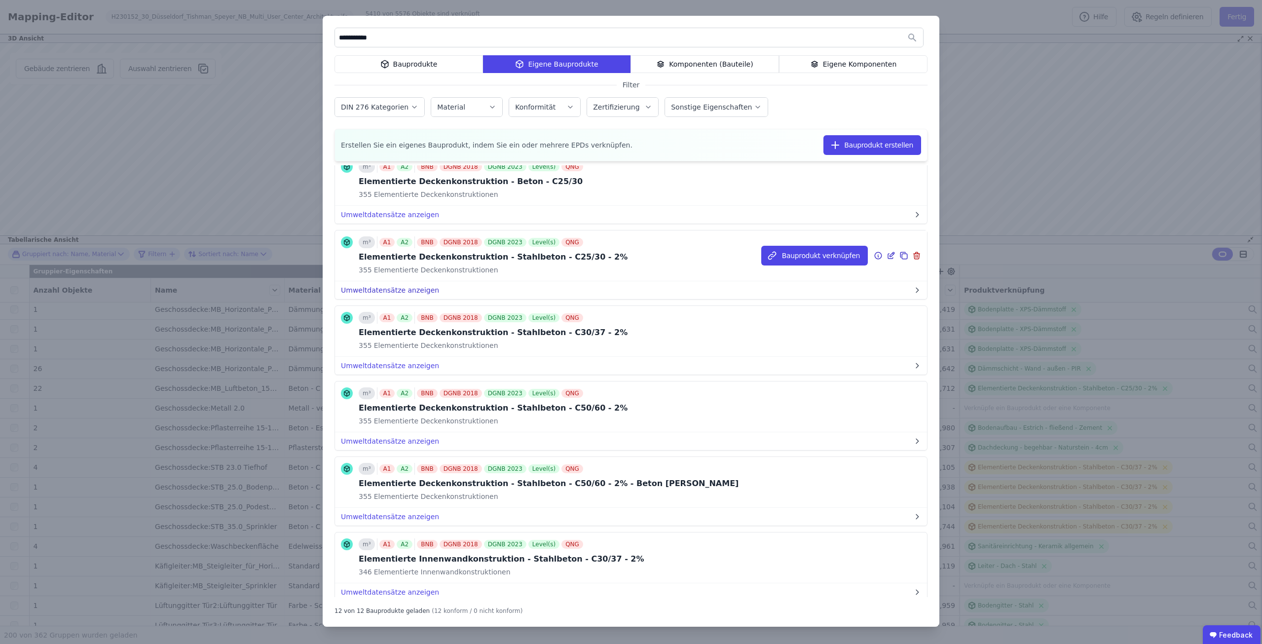
scroll to position [0, 0]
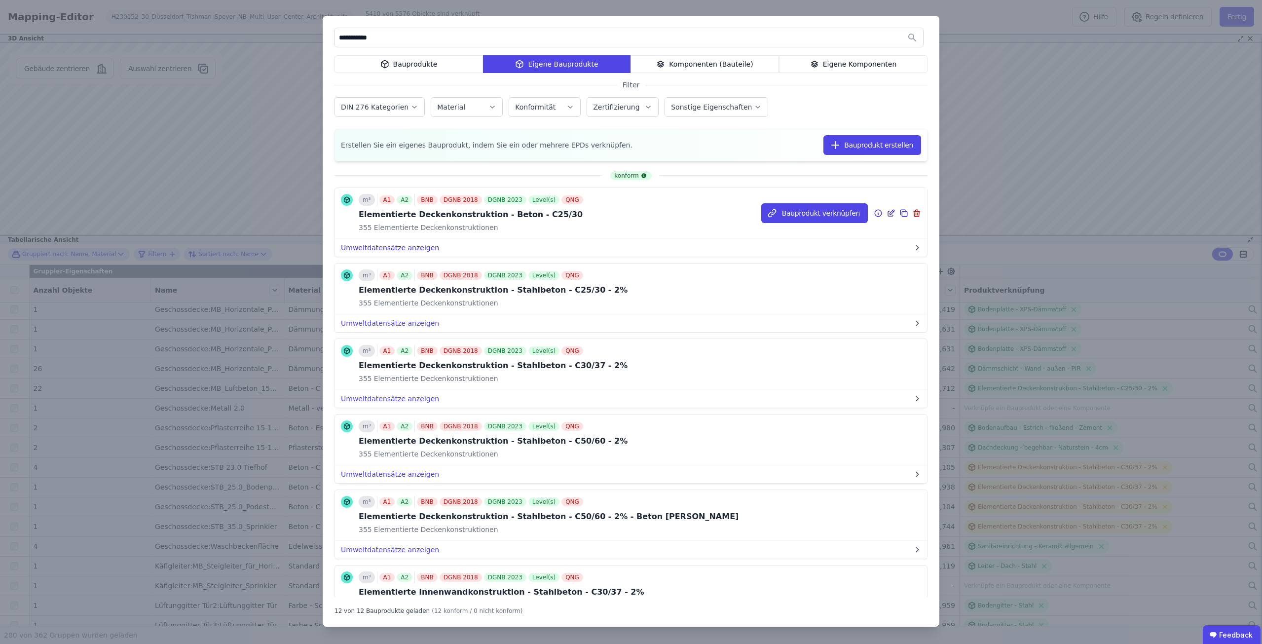
click at [415, 245] on button "Umweltdatensätze anzeigen" at bounding box center [631, 248] width 592 height 18
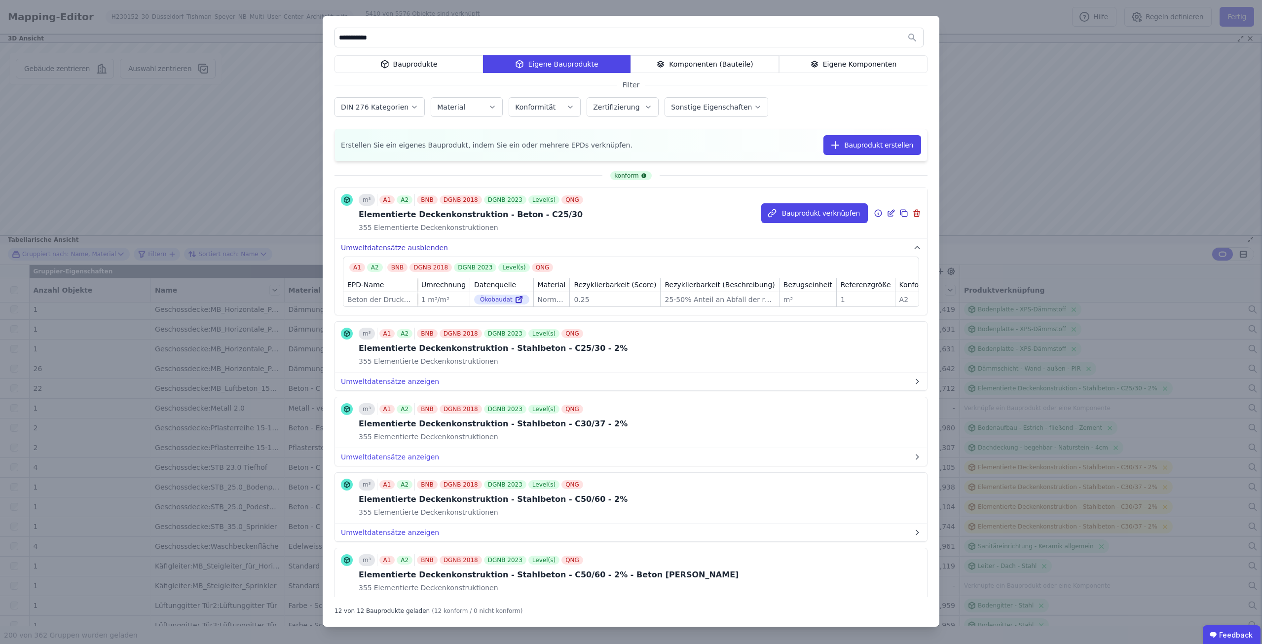
click at [415, 245] on button "Umweltdatensätze ausblenden" at bounding box center [631, 248] width 592 height 18
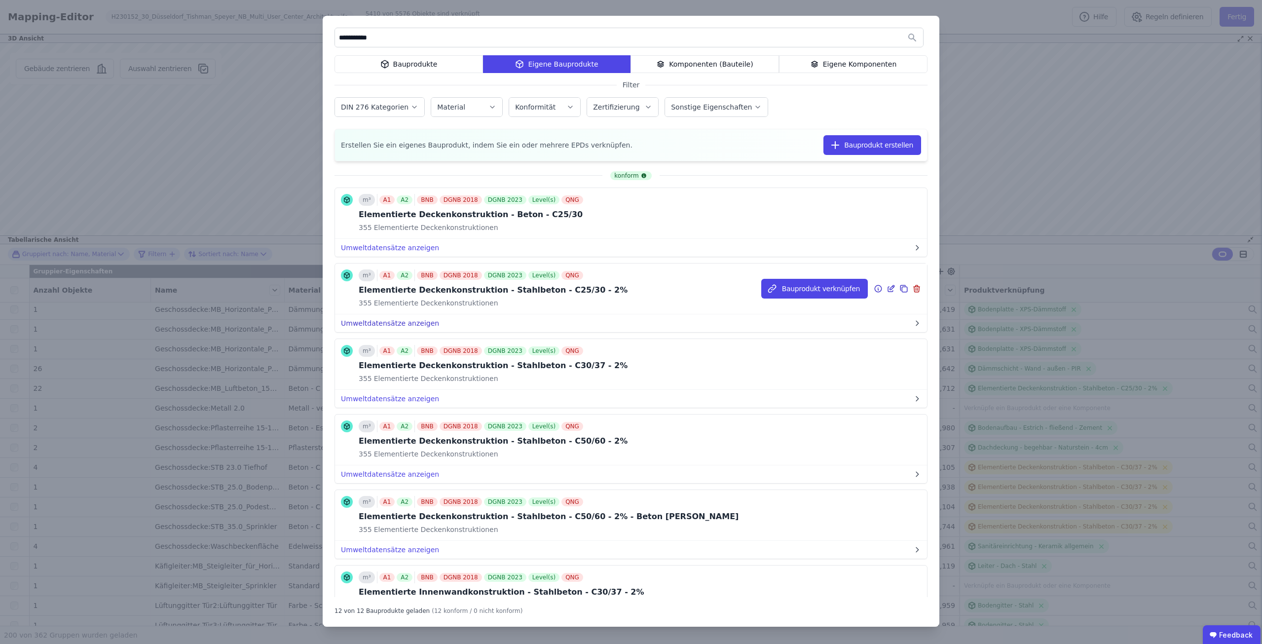
click at [406, 317] on button "Umweltdatensätze anzeigen" at bounding box center [631, 323] width 592 height 18
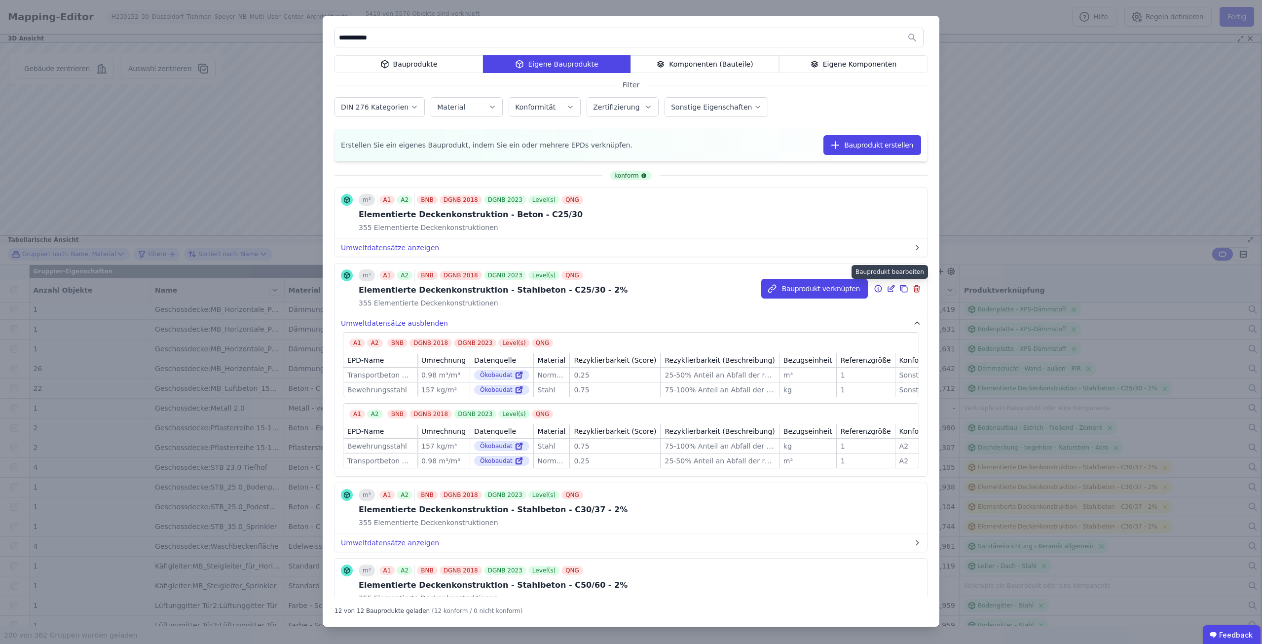
click at [886, 290] on icon at bounding box center [890, 289] width 9 height 12
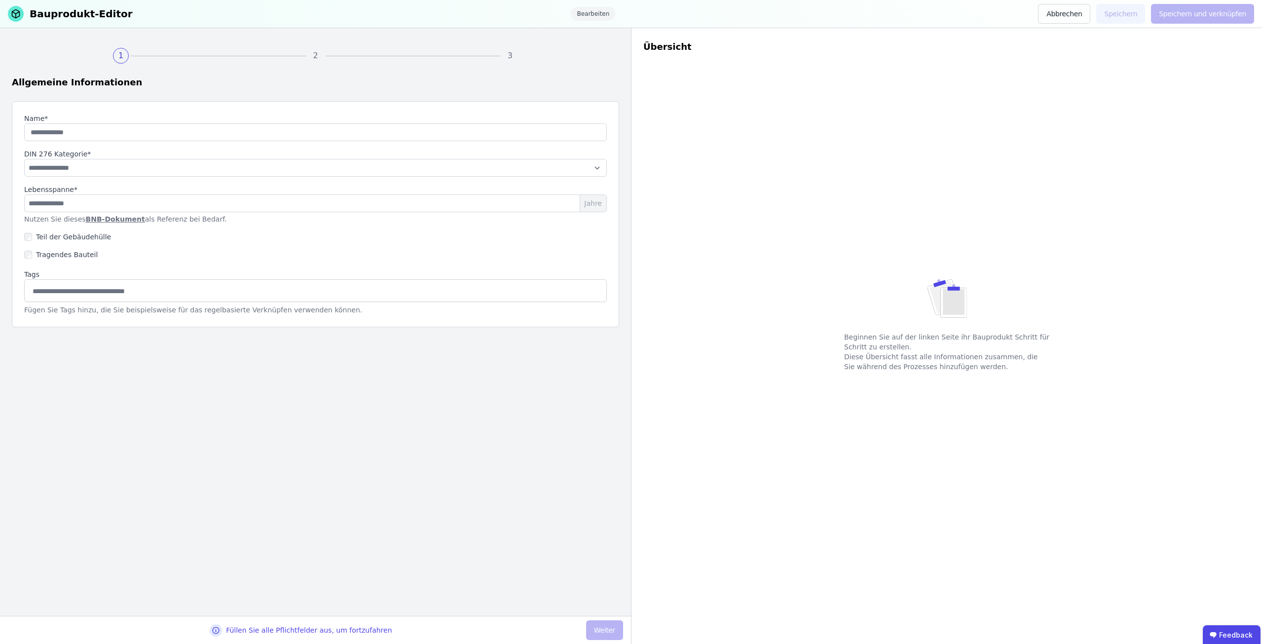
type input "**********"
select select "**********"
type input "**"
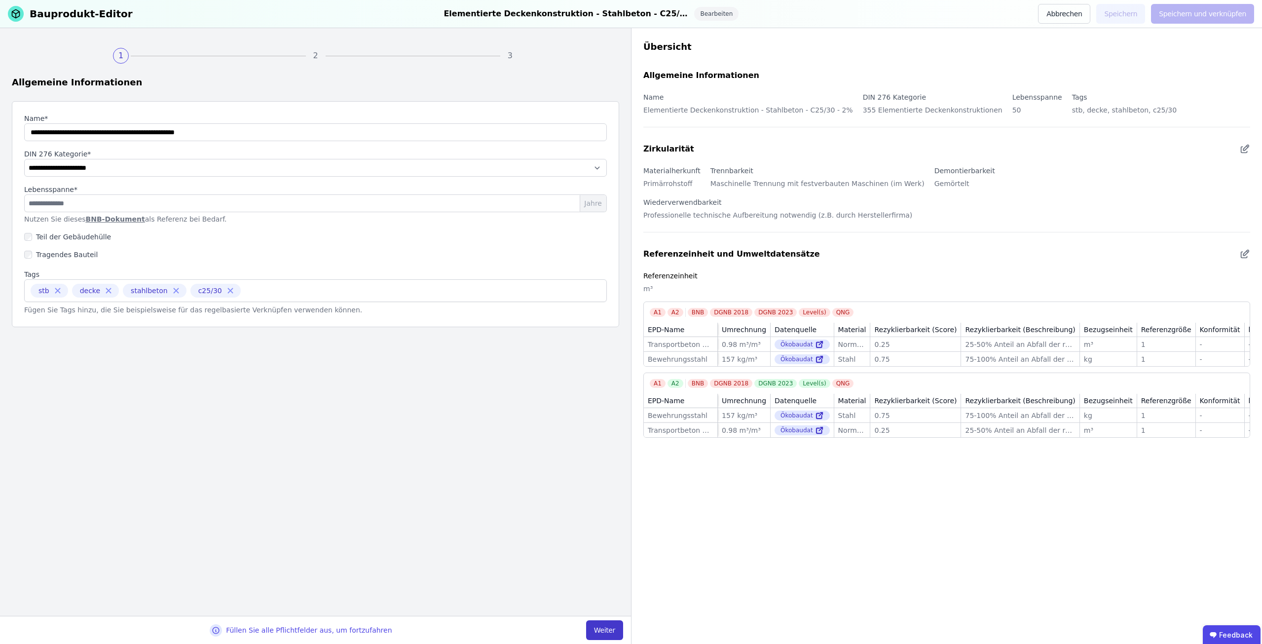
click at [610, 631] on button "Weiter" at bounding box center [604, 630] width 37 height 20
select select "**********"
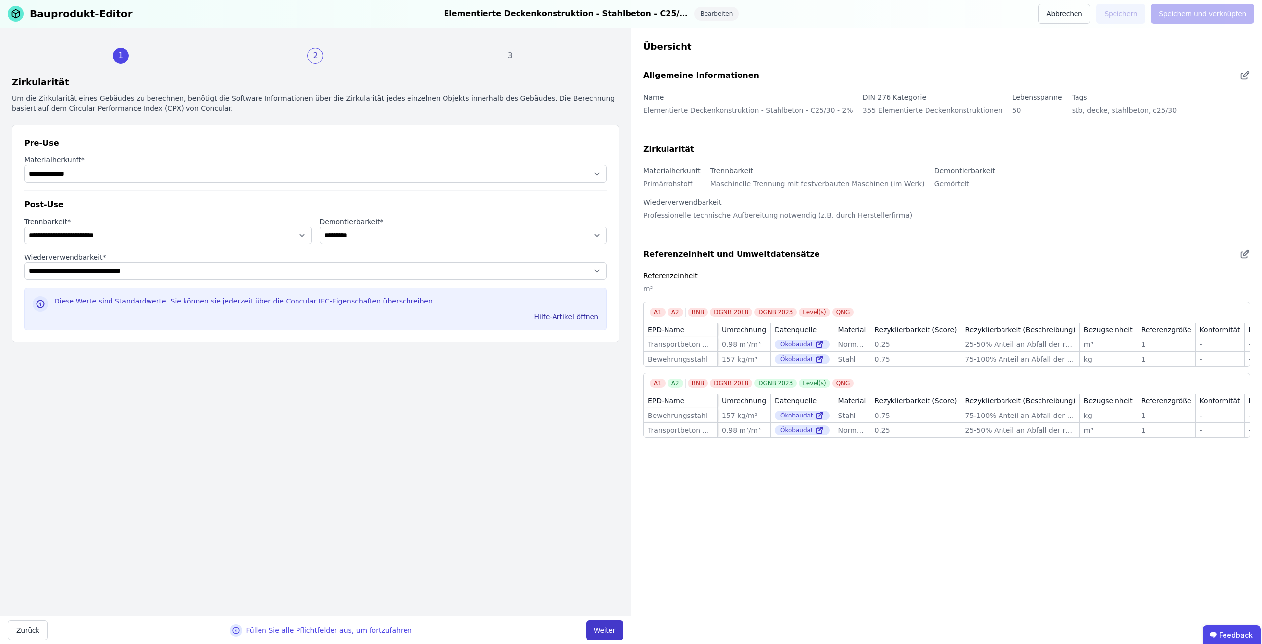
click at [610, 631] on button "Weiter" at bounding box center [604, 630] width 37 height 20
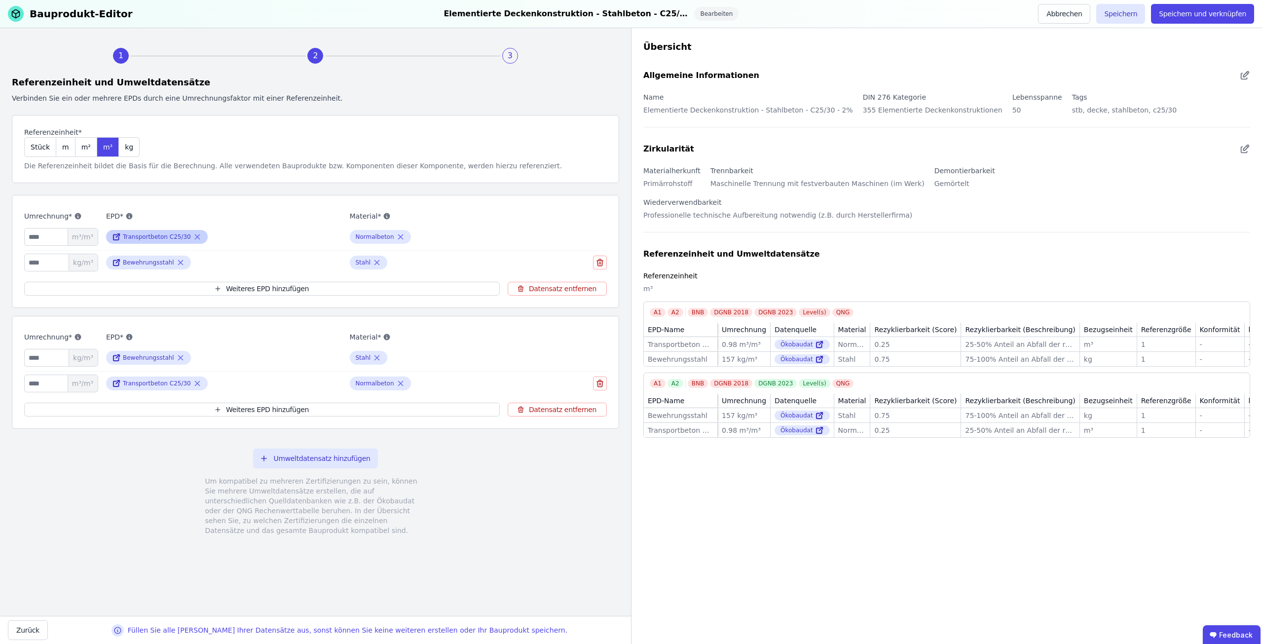
click at [195, 237] on icon at bounding box center [197, 237] width 9 height 12
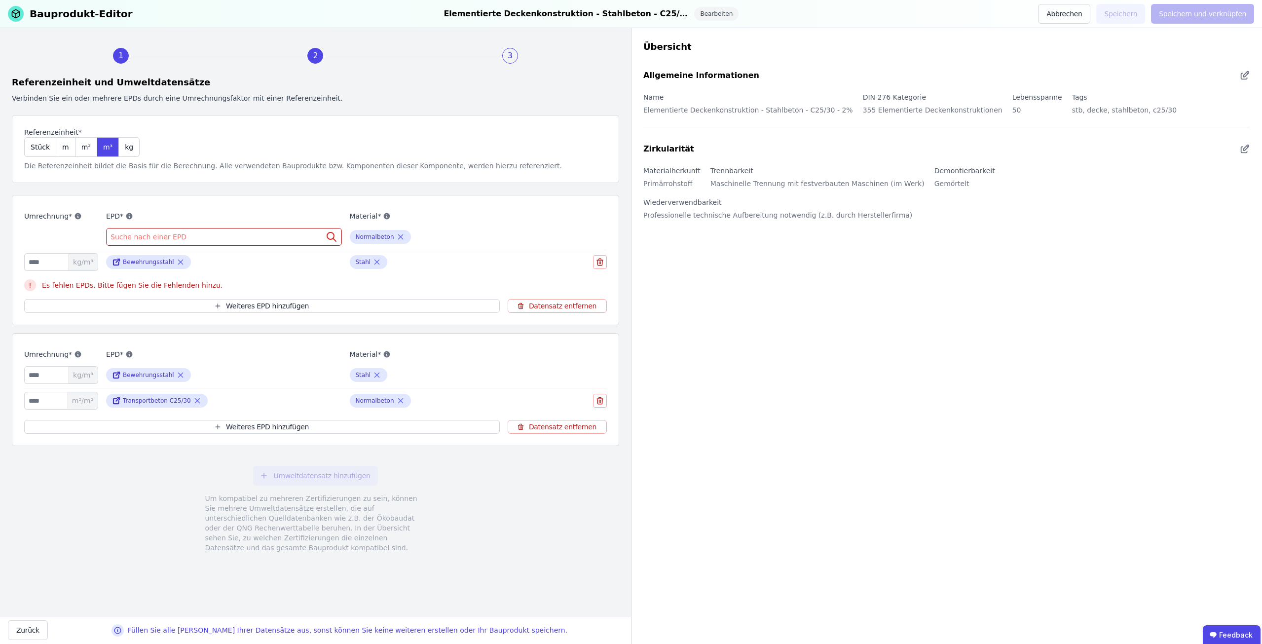
click at [179, 237] on div "Suche nach einer EPD" at bounding box center [224, 237] width 236 height 18
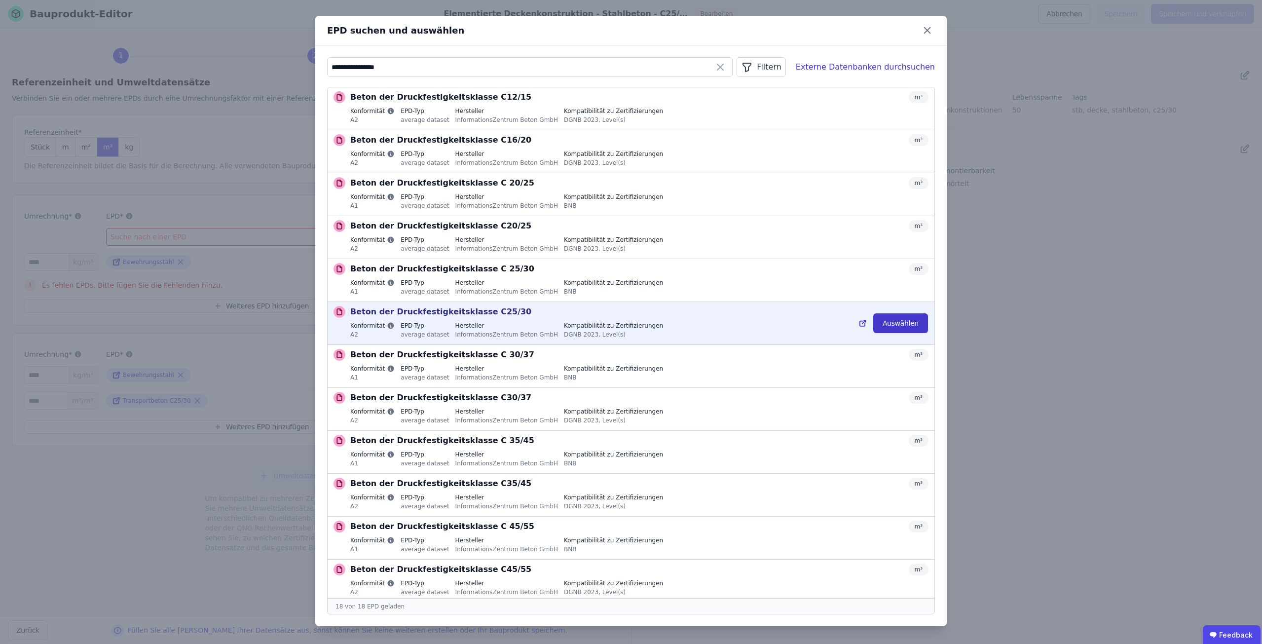
type input "**********"
click at [894, 323] on button "Auswählen" at bounding box center [900, 323] width 55 height 20
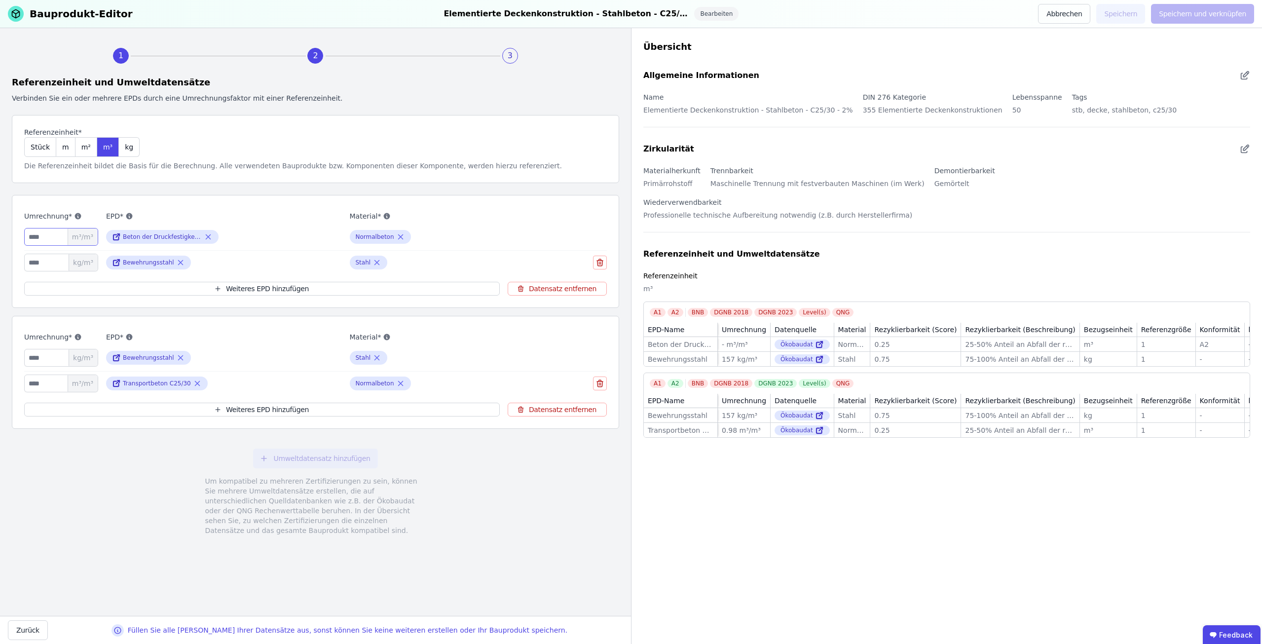
click at [40, 233] on input "number" at bounding box center [61, 237] width 74 height 18
type input "****"
click at [542, 409] on button "Datensatz entfernen" at bounding box center [557, 410] width 99 height 14
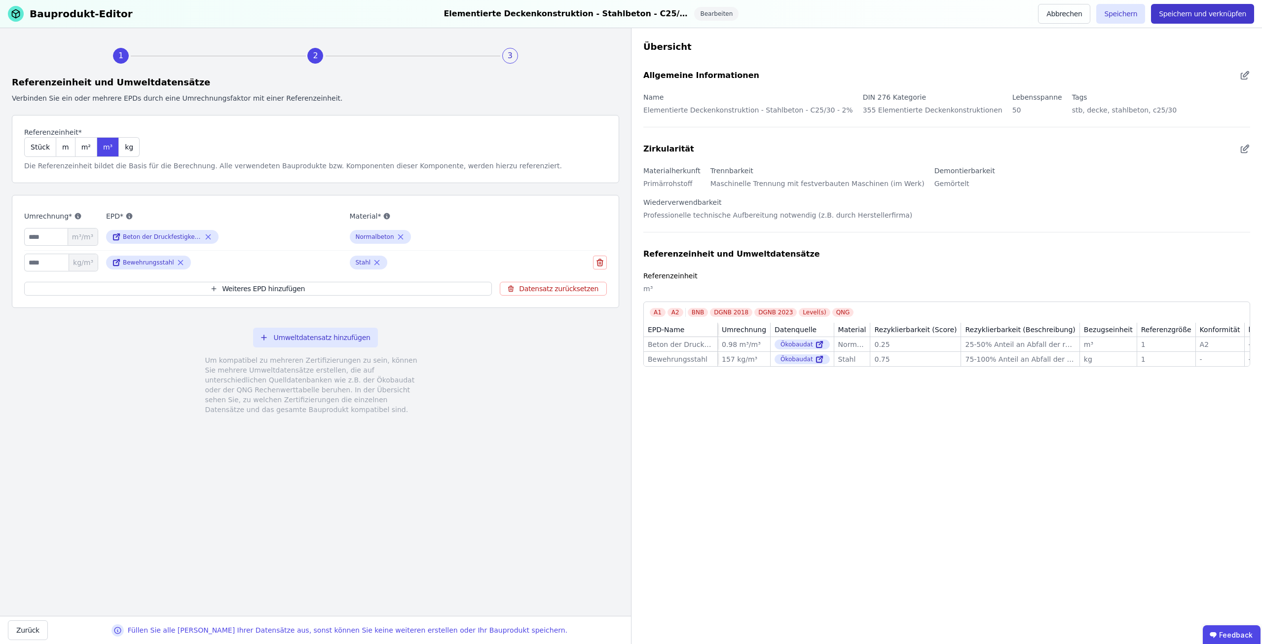
click at [1230, 18] on button "Speichern und verknüpfen" at bounding box center [1202, 14] width 103 height 20
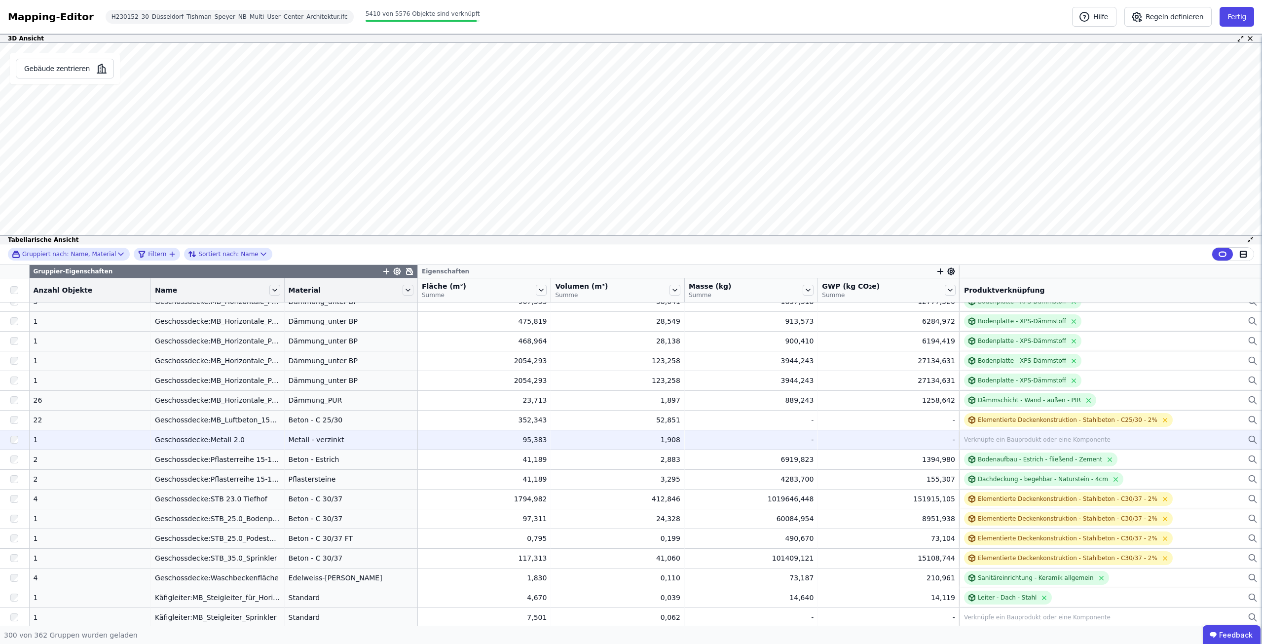
scroll to position [3525, 0]
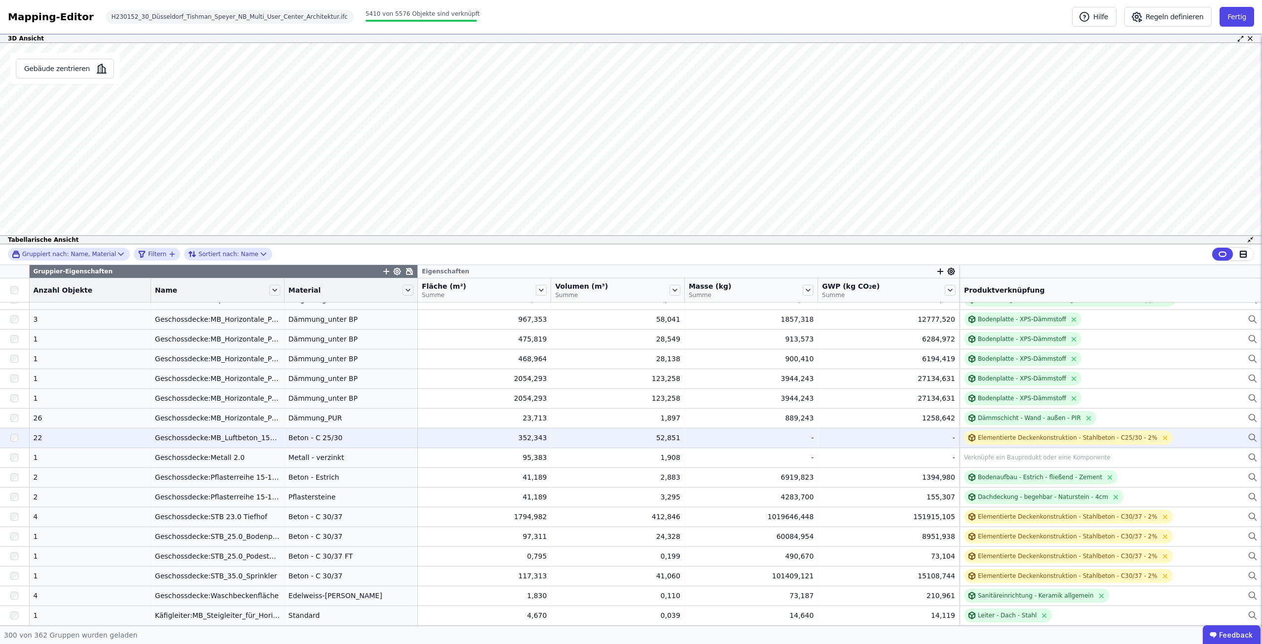
click at [1155, 437] on div "Elementierte Deckenkonstruktion - Stahlbeton - C25/30 - 2%" at bounding box center [1111, 438] width 294 height 14
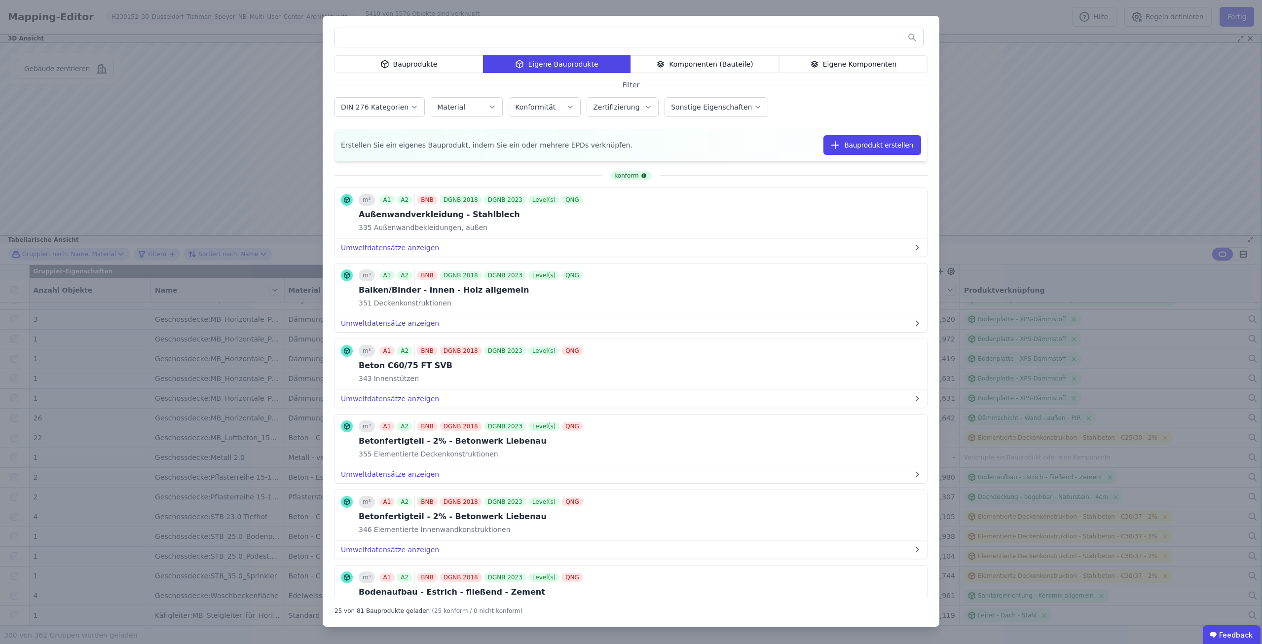
click at [478, 33] on input "text" at bounding box center [629, 38] width 588 height 18
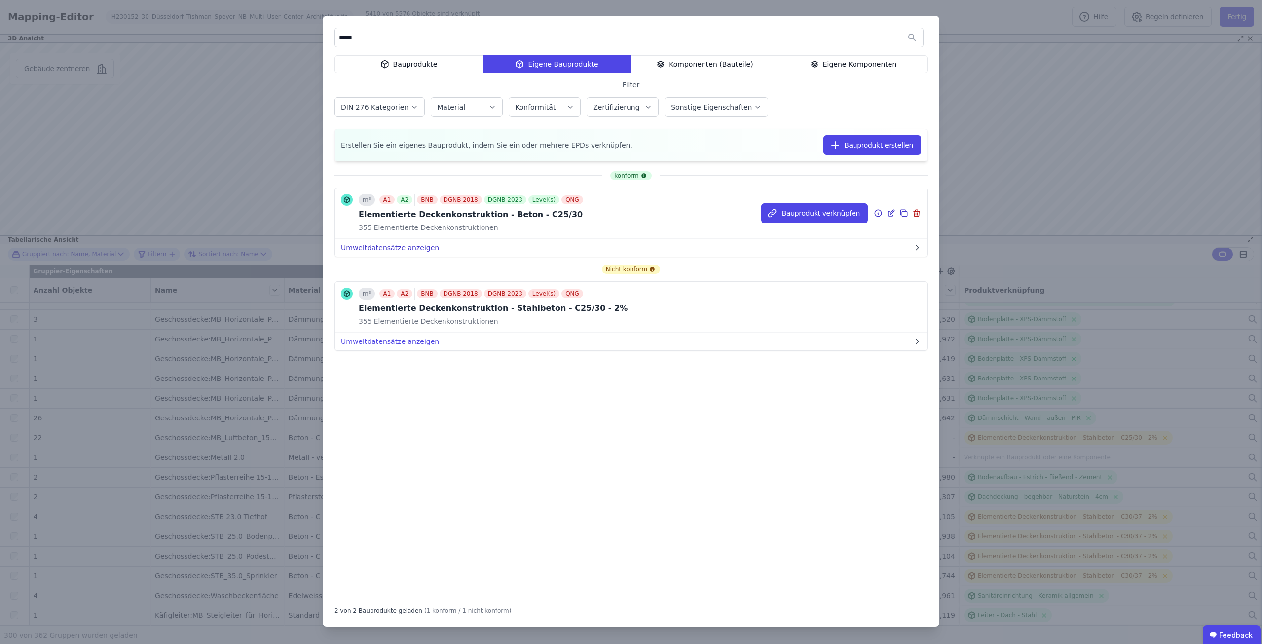
type input "*****"
click at [394, 244] on button "Umweltdatensätze anzeigen" at bounding box center [631, 248] width 592 height 18
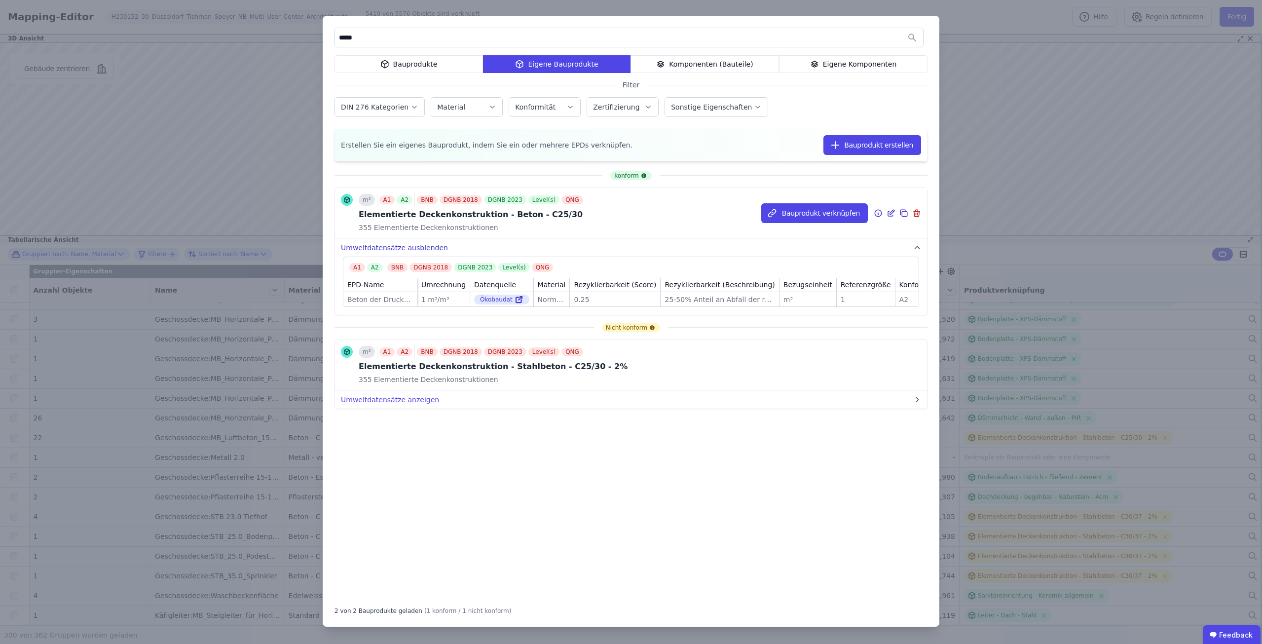
click at [394, 244] on button "Umweltdatensätze ausblenden" at bounding box center [631, 248] width 592 height 18
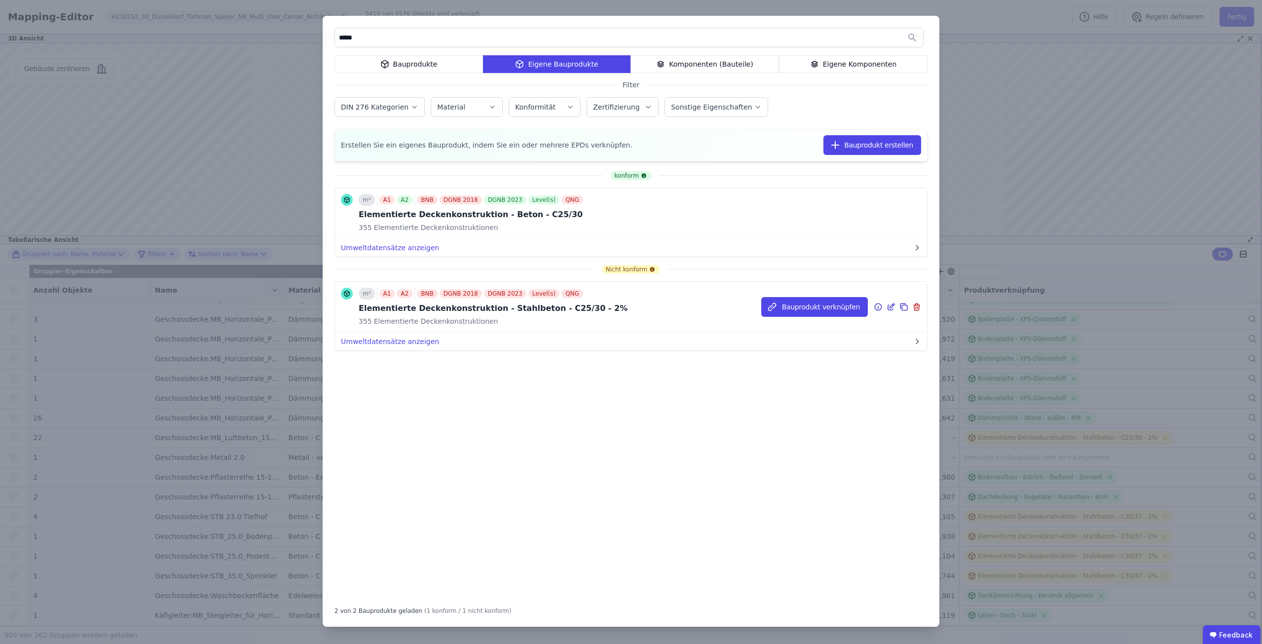
click at [889, 303] on icon at bounding box center [890, 307] width 9 height 12
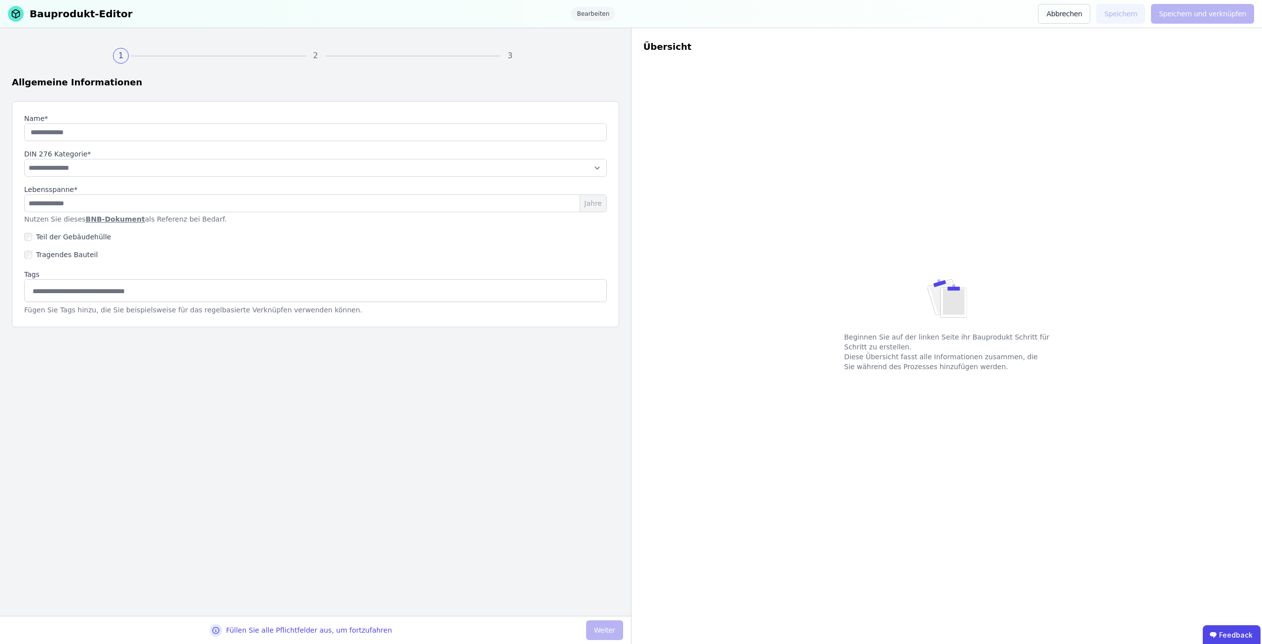
type input "**********"
select select "**********"
type input "**"
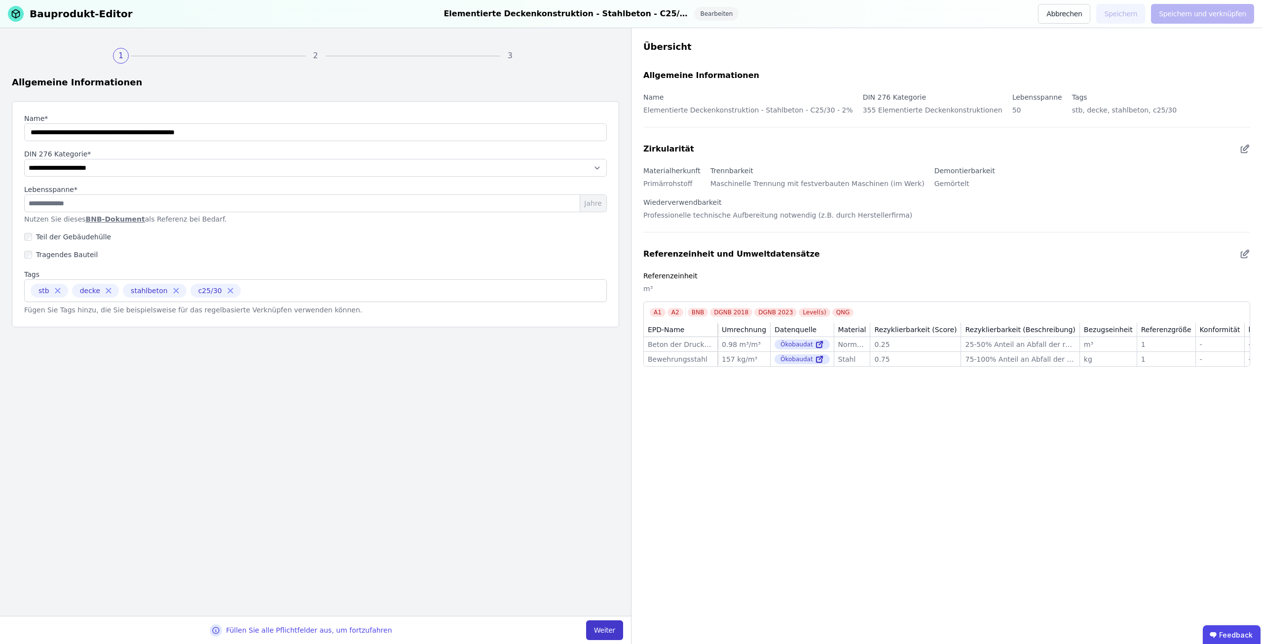
click at [598, 634] on button "Weiter" at bounding box center [604, 630] width 37 height 20
select select "**********"
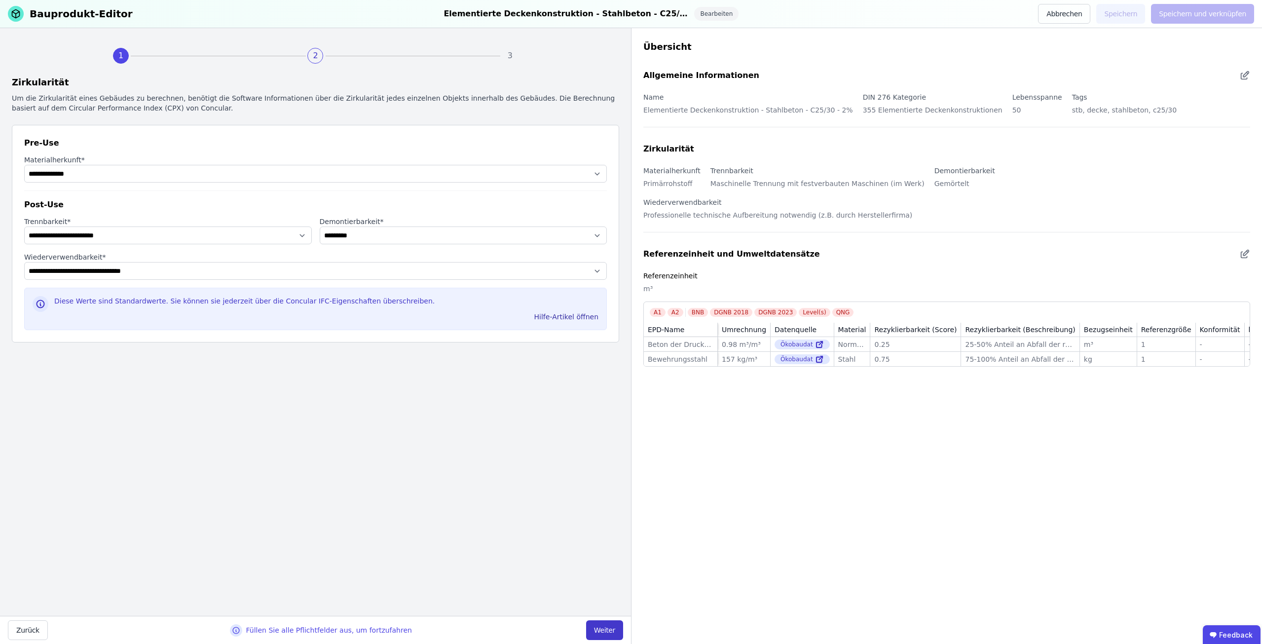
click at [598, 627] on button "Weiter" at bounding box center [604, 630] width 37 height 20
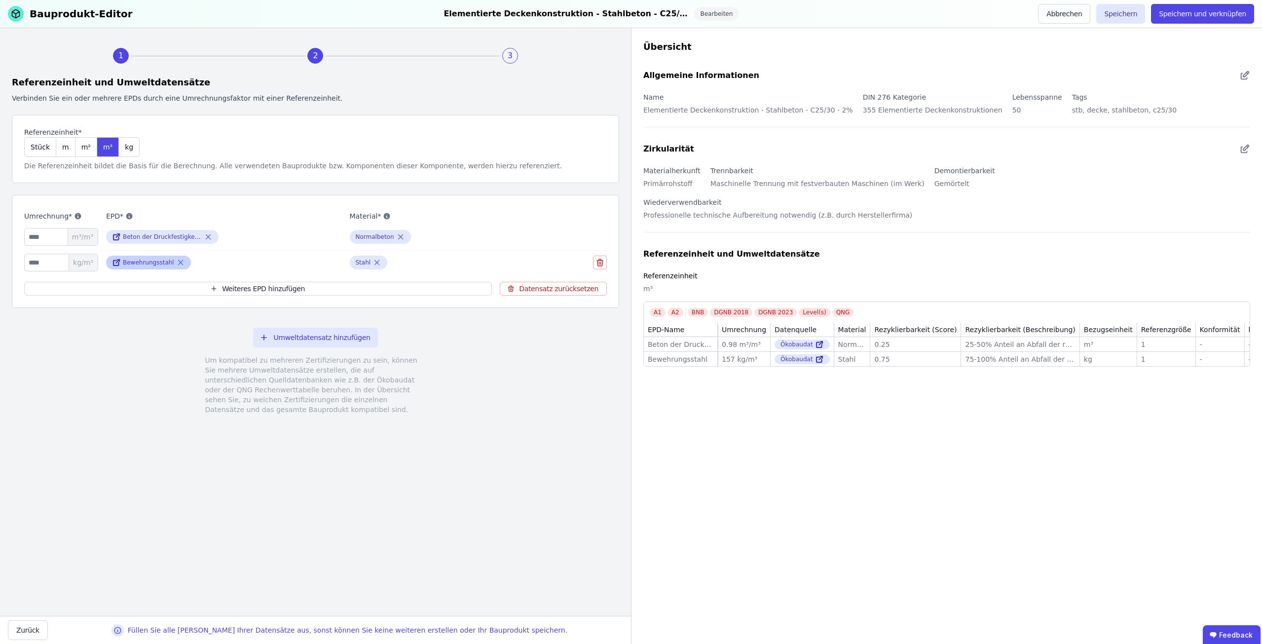
click at [179, 261] on icon at bounding box center [180, 263] width 9 height 12
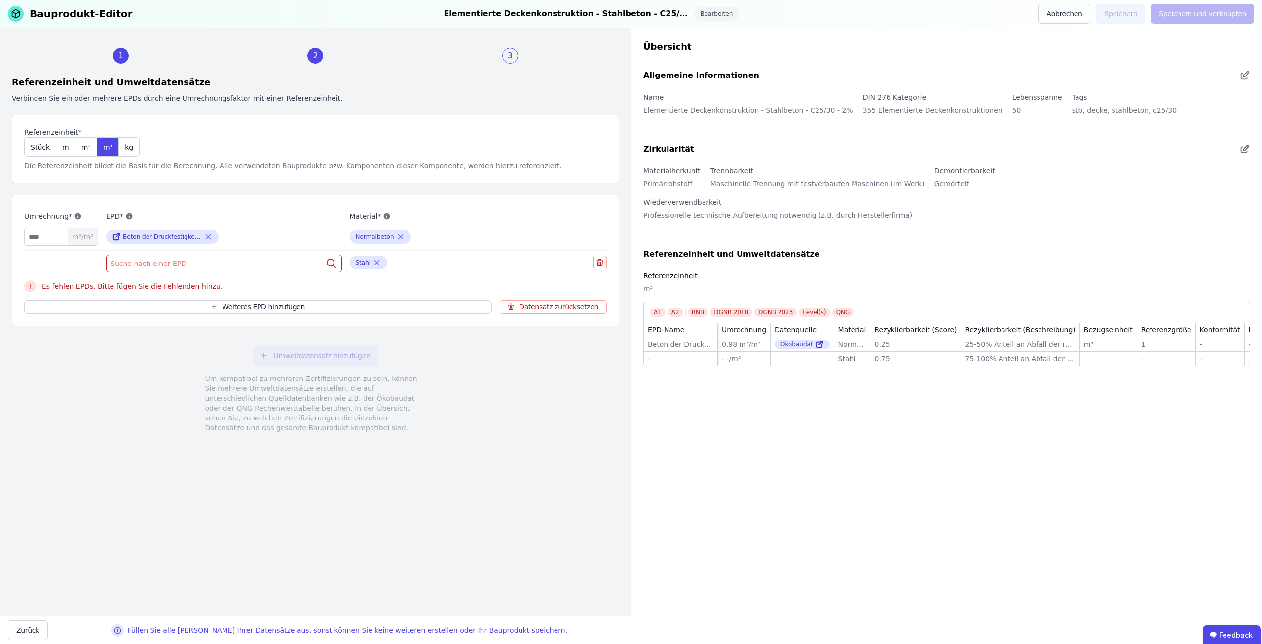
click at [179, 261] on div "Suche nach einer EPD" at bounding box center [224, 264] width 236 height 18
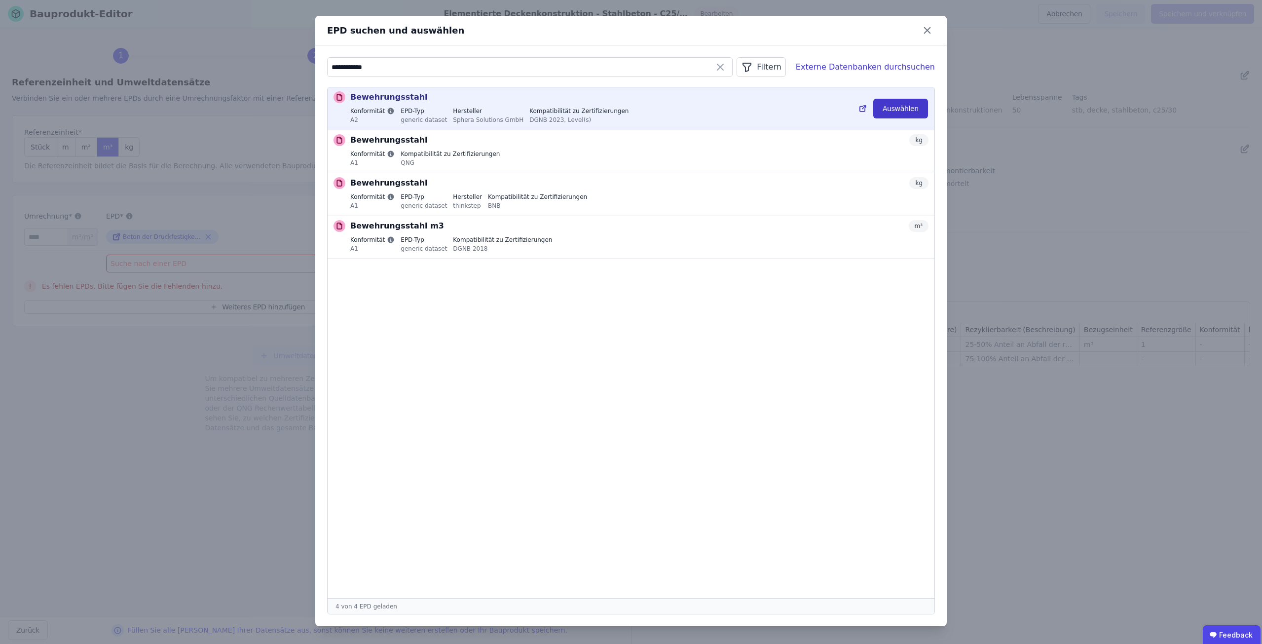
type input "**********"
click at [906, 108] on button "Auswählen" at bounding box center [900, 109] width 55 height 20
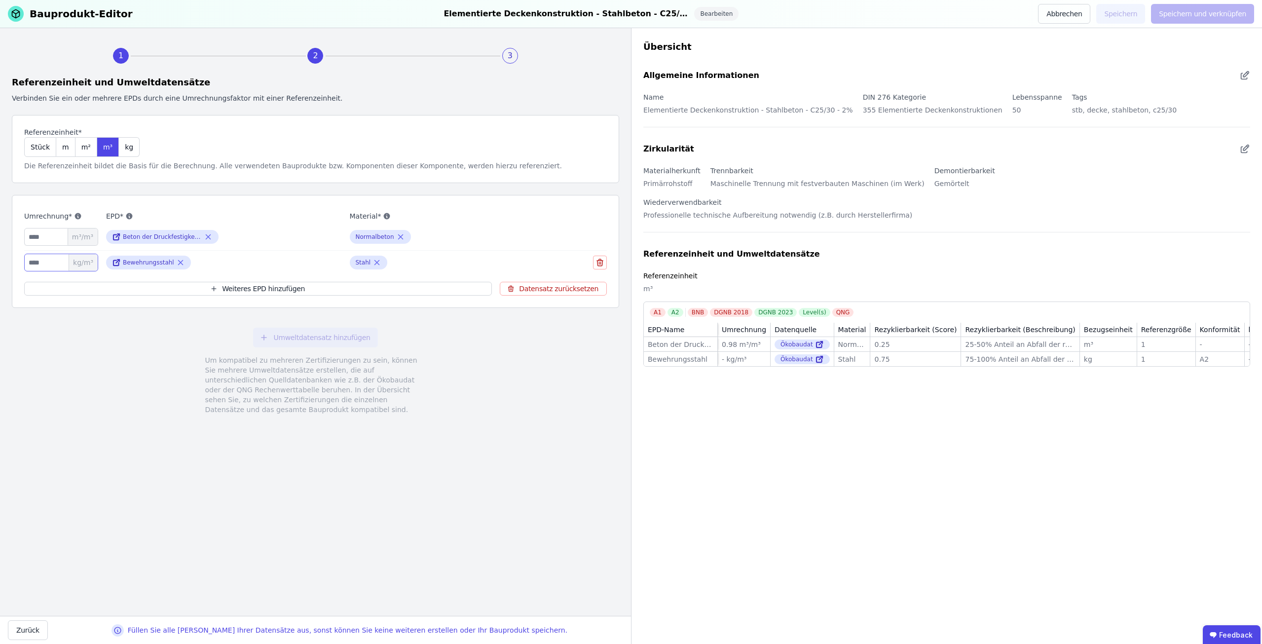
click at [24, 256] on input "number" at bounding box center [61, 263] width 74 height 18
type input "***"
click at [1235, 6] on button "Speichern und verknüpfen" at bounding box center [1202, 14] width 103 height 20
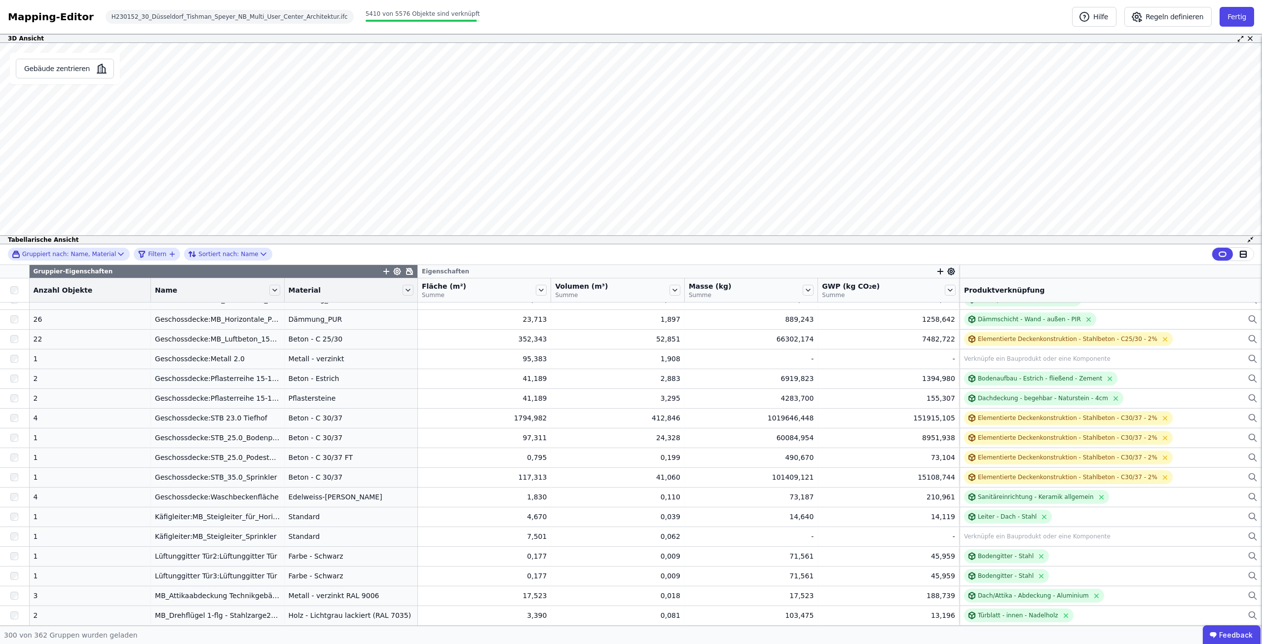
scroll to position [3476, 0]
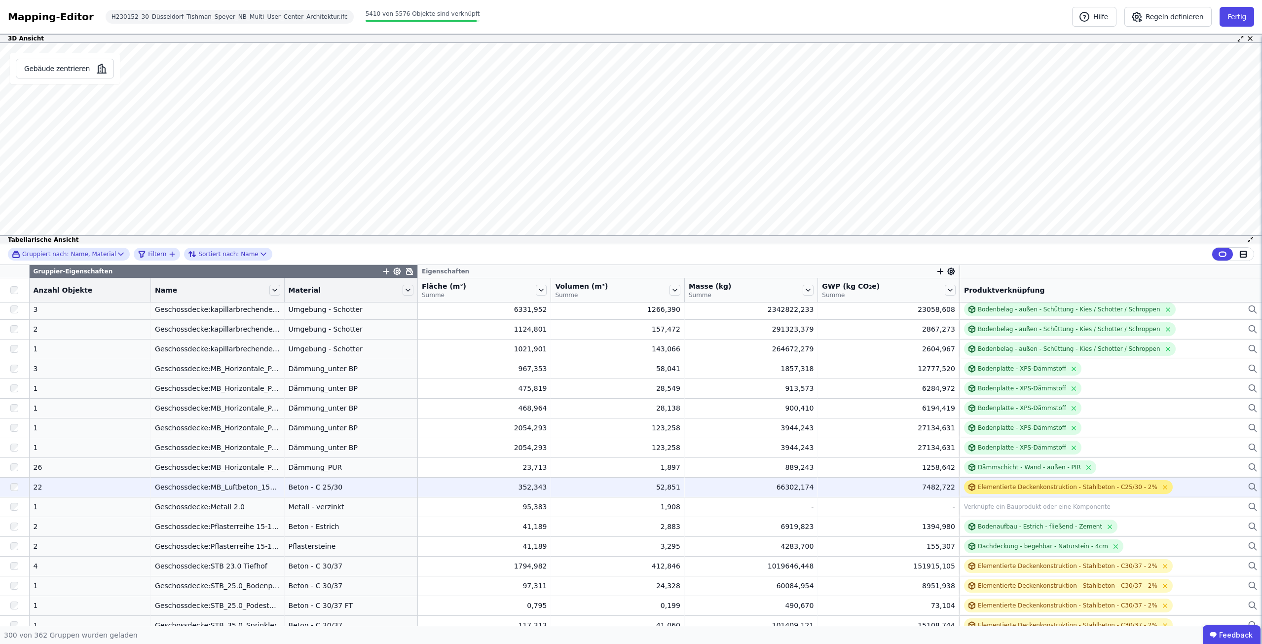
click at [984, 482] on div "Elementierte Deckenkonstruktion - Stahlbeton - C25/30 - 2%" at bounding box center [1068, 487] width 209 height 14
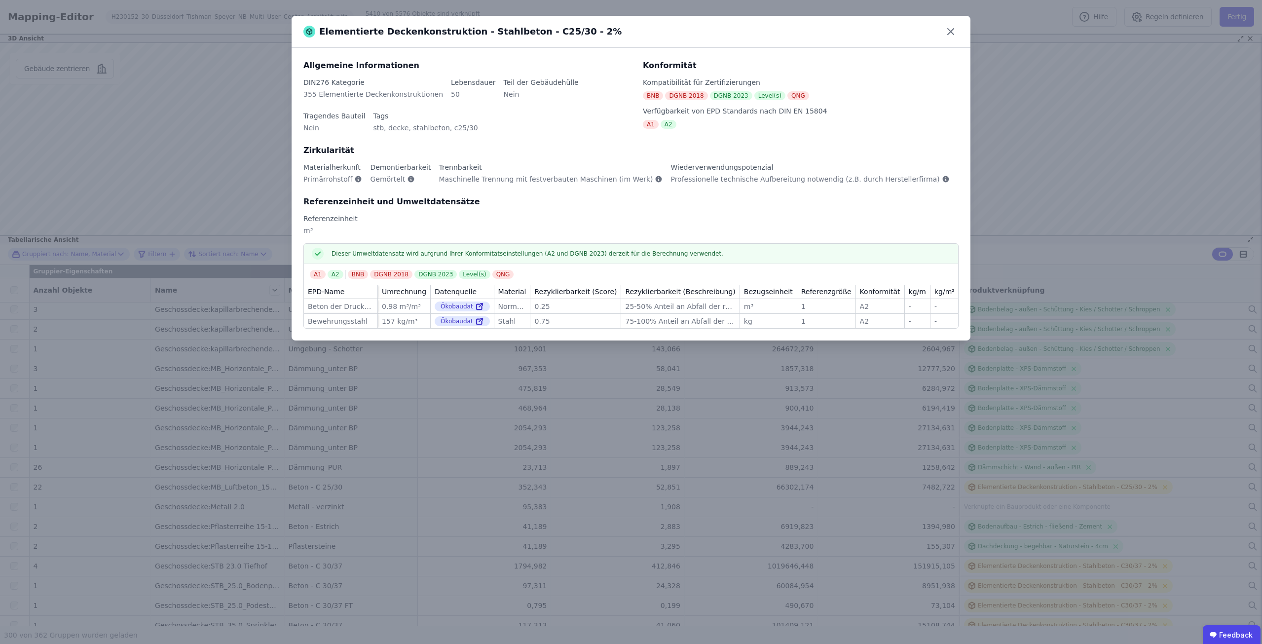
drag, startPoint x: 947, startPoint y: 32, endPoint x: 830, endPoint y: 389, distance: 375.7
click at [948, 32] on icon at bounding box center [951, 32] width 16 height 16
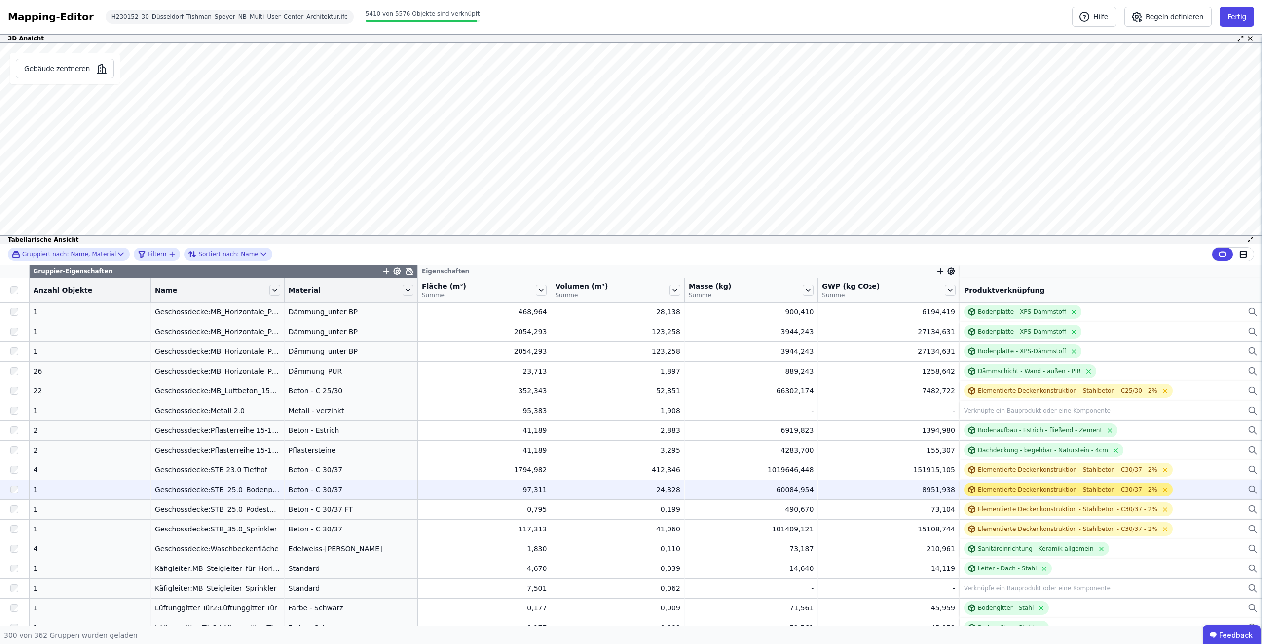
scroll to position [3575, 0]
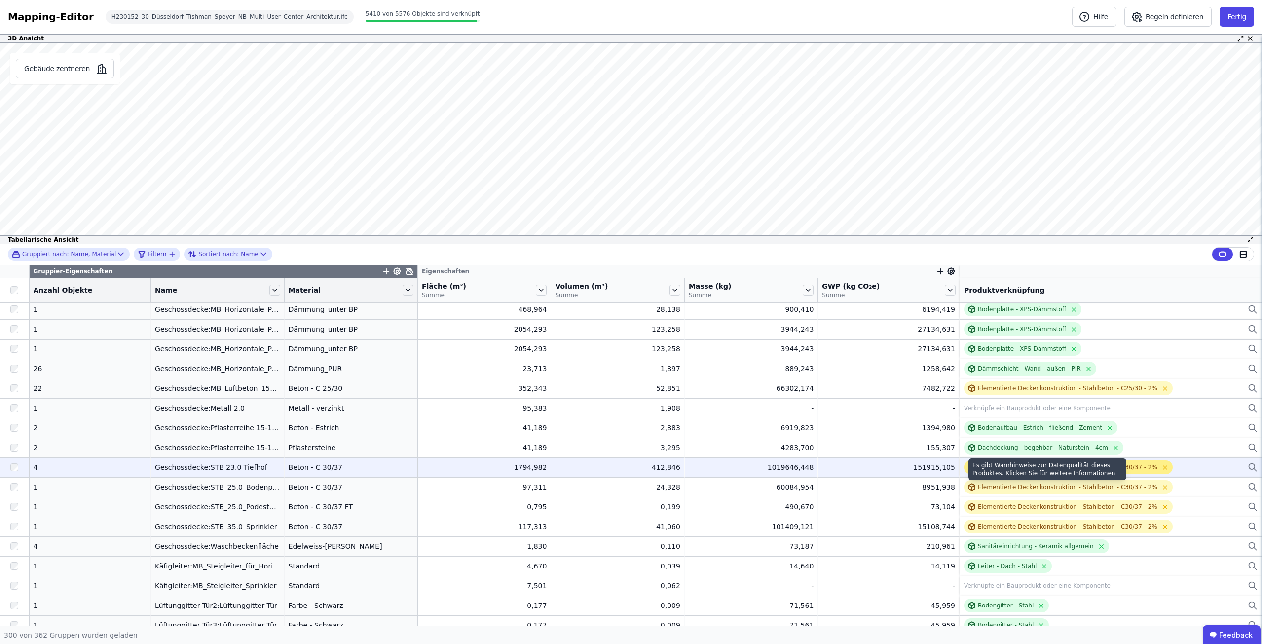
click at [1079, 469] on div "Es gibt Warnhinweise zur Datenqualität dieses Produktes. Klicken Sie für weiter…" at bounding box center [1047, 469] width 158 height 22
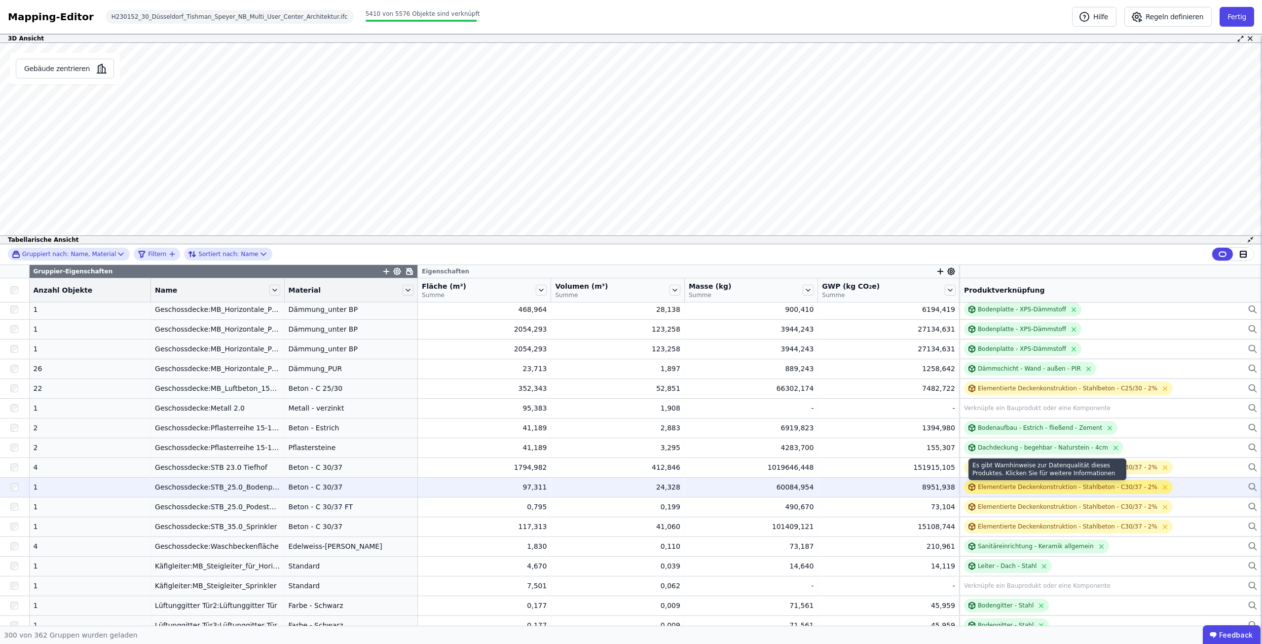
click at [1008, 484] on div "Elementierte Deckenkonstruktion - Stahlbeton - C30/37 - 2%" at bounding box center [1068, 487] width 180 height 8
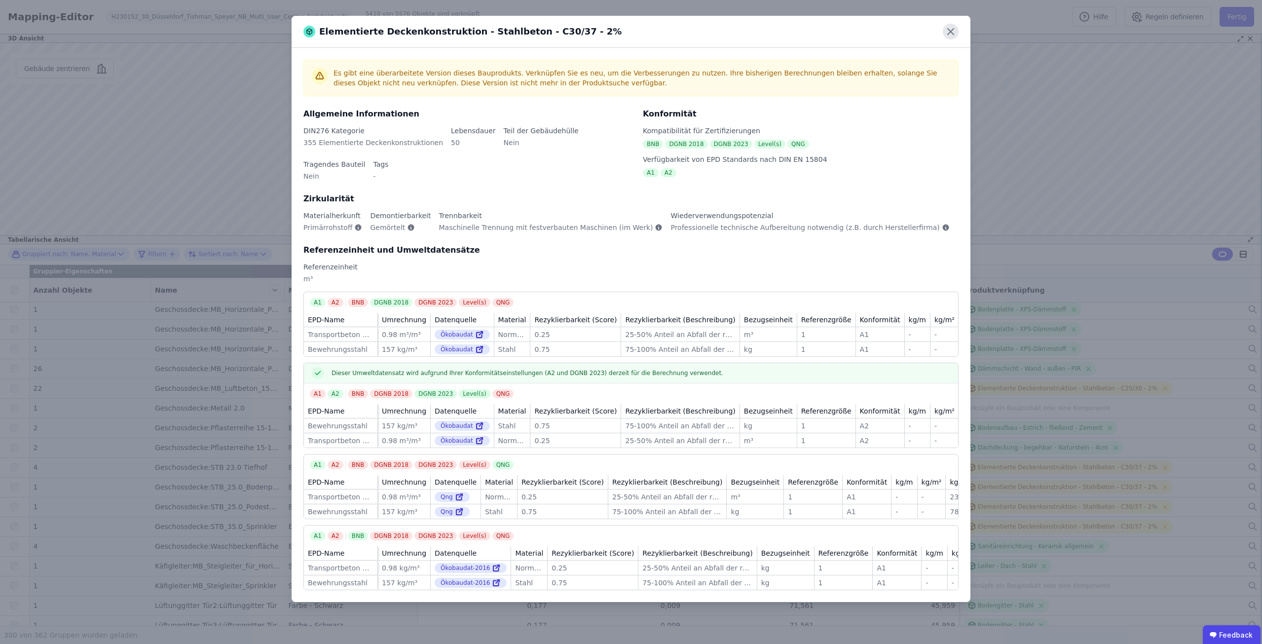
click at [949, 30] on icon at bounding box center [951, 32] width 6 height 6
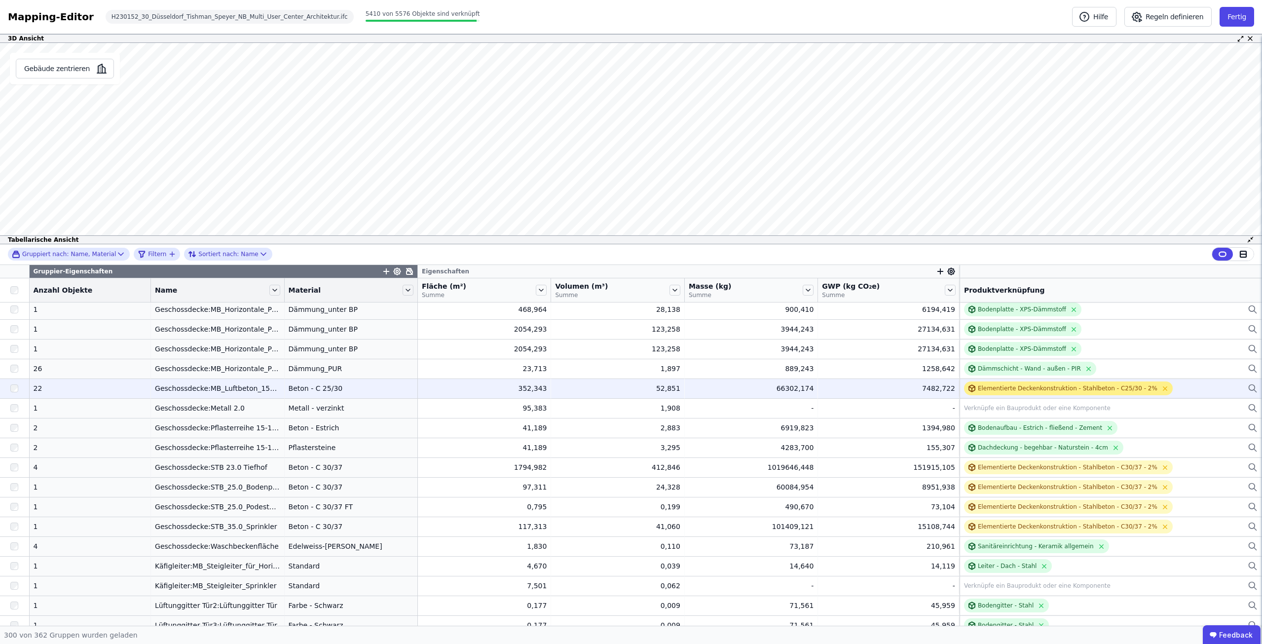
click at [1027, 391] on div "Elementierte Deckenkonstruktion - Stahlbeton - C25/30 - 2%" at bounding box center [1068, 388] width 180 height 8
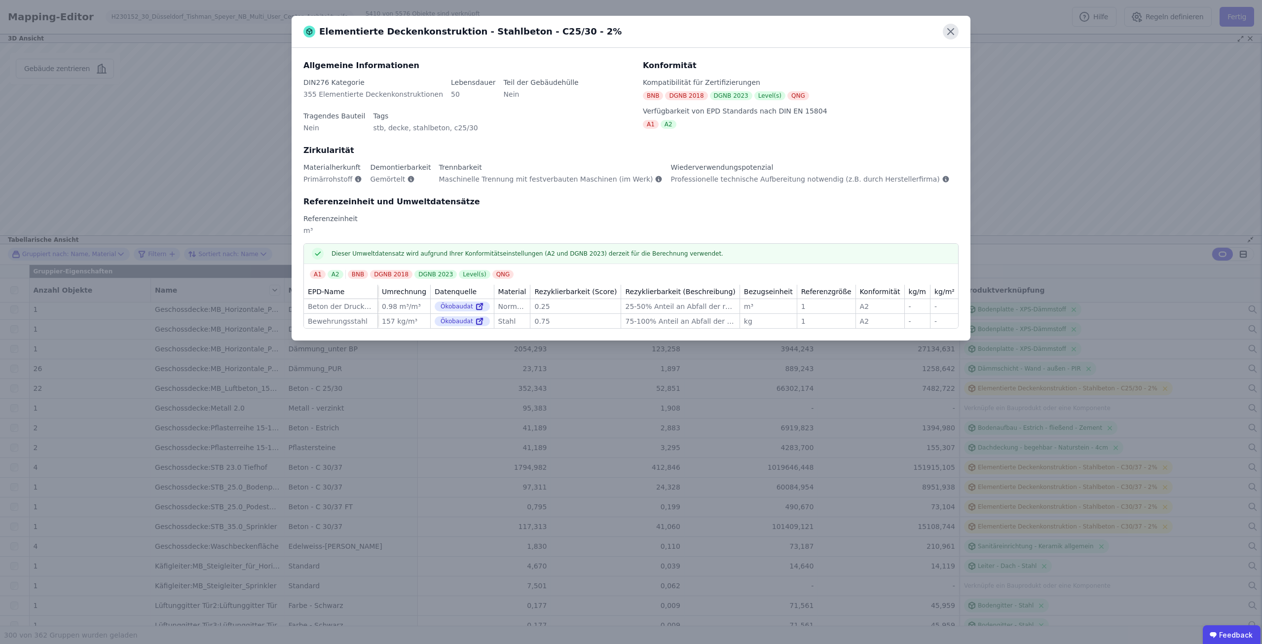
click at [949, 37] on icon at bounding box center [951, 32] width 16 height 16
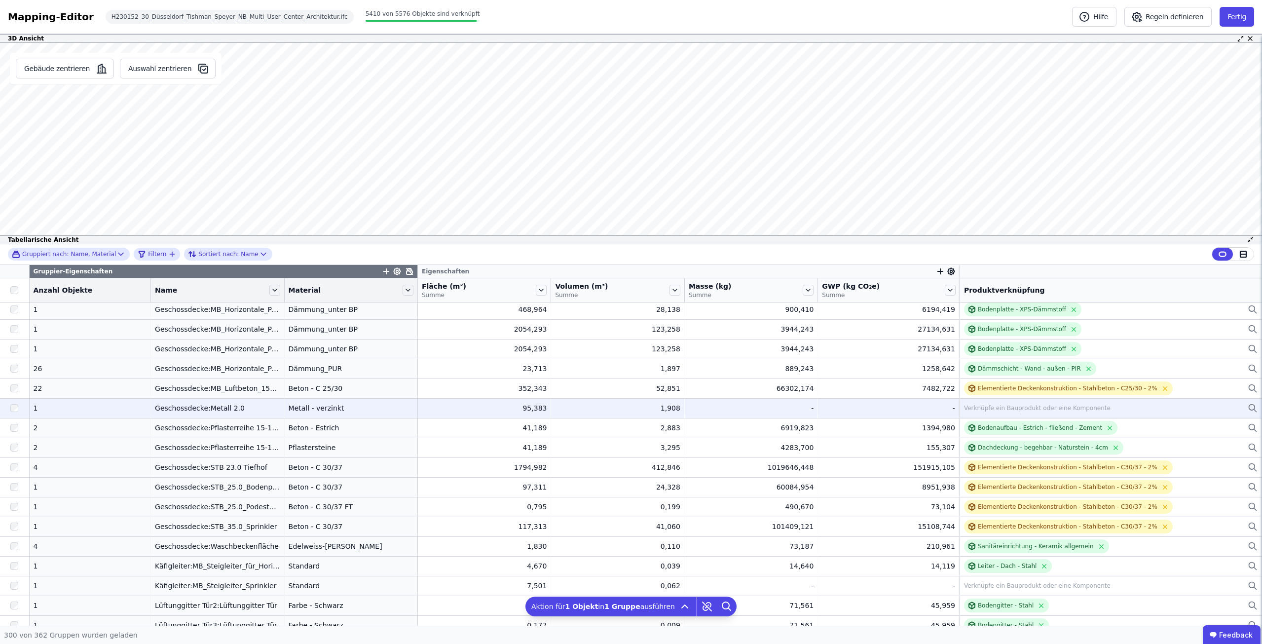
click at [978, 403] on div "Verknüpfe ein Bauprodukt oder eine Komponente" at bounding box center [1111, 408] width 294 height 12
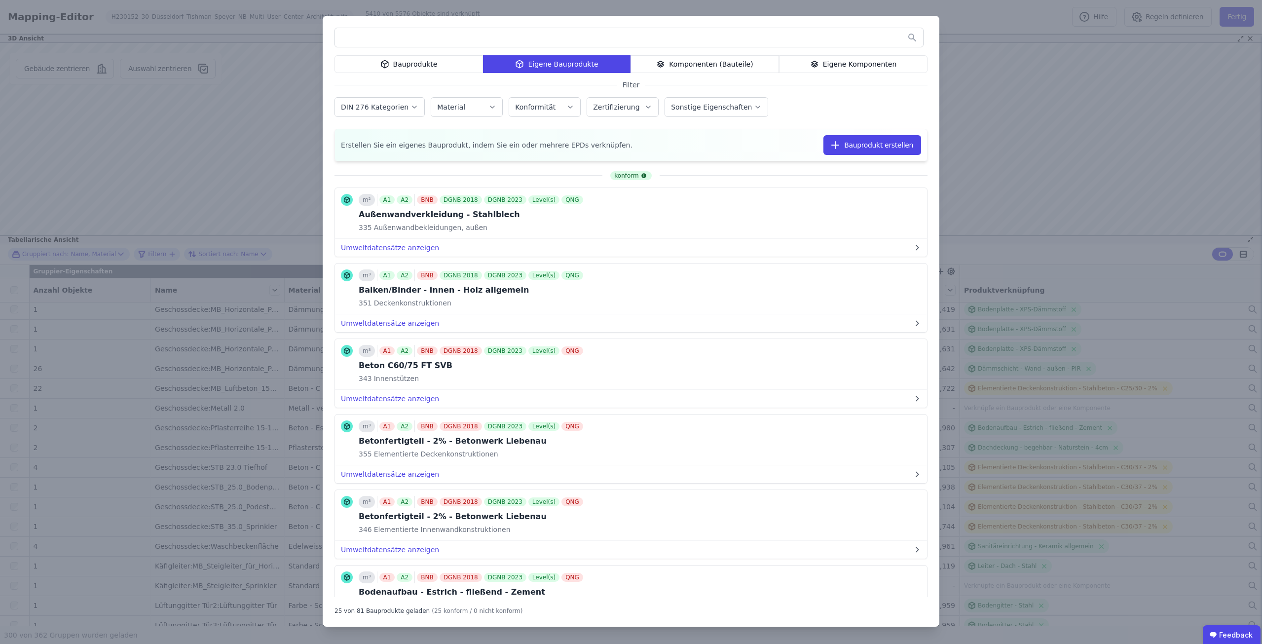
click at [393, 36] on input "text" at bounding box center [629, 38] width 588 height 18
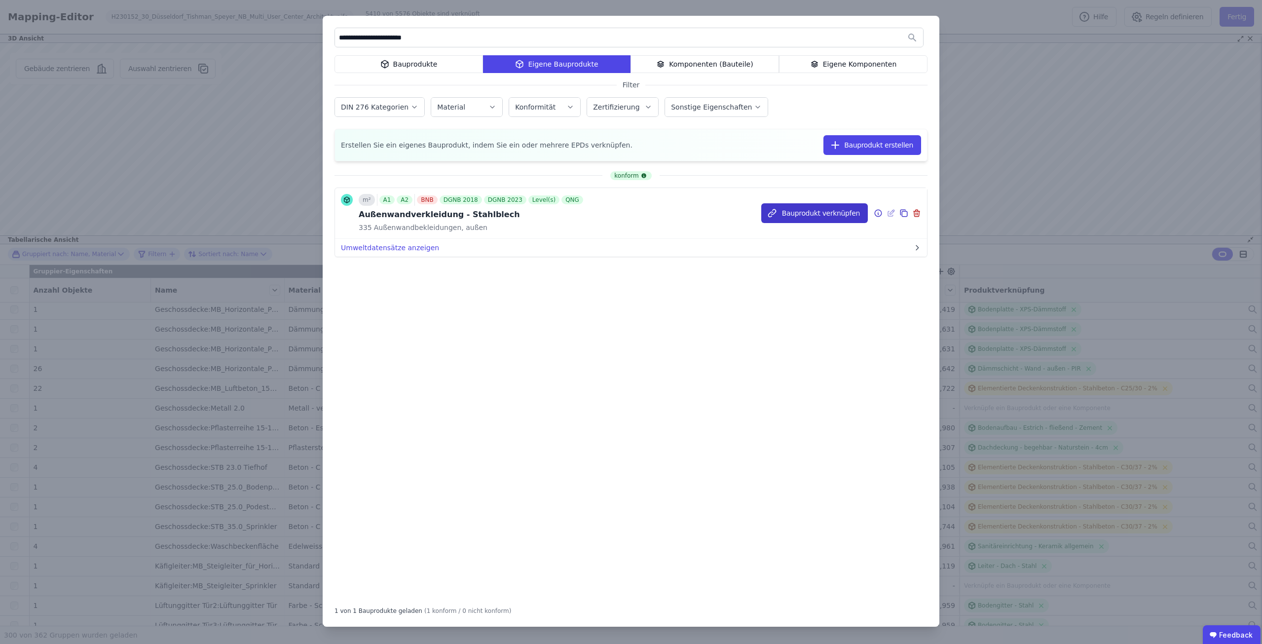
type input "**********"
click at [807, 215] on button "Bauprodukt verknüpfen" at bounding box center [814, 213] width 107 height 20
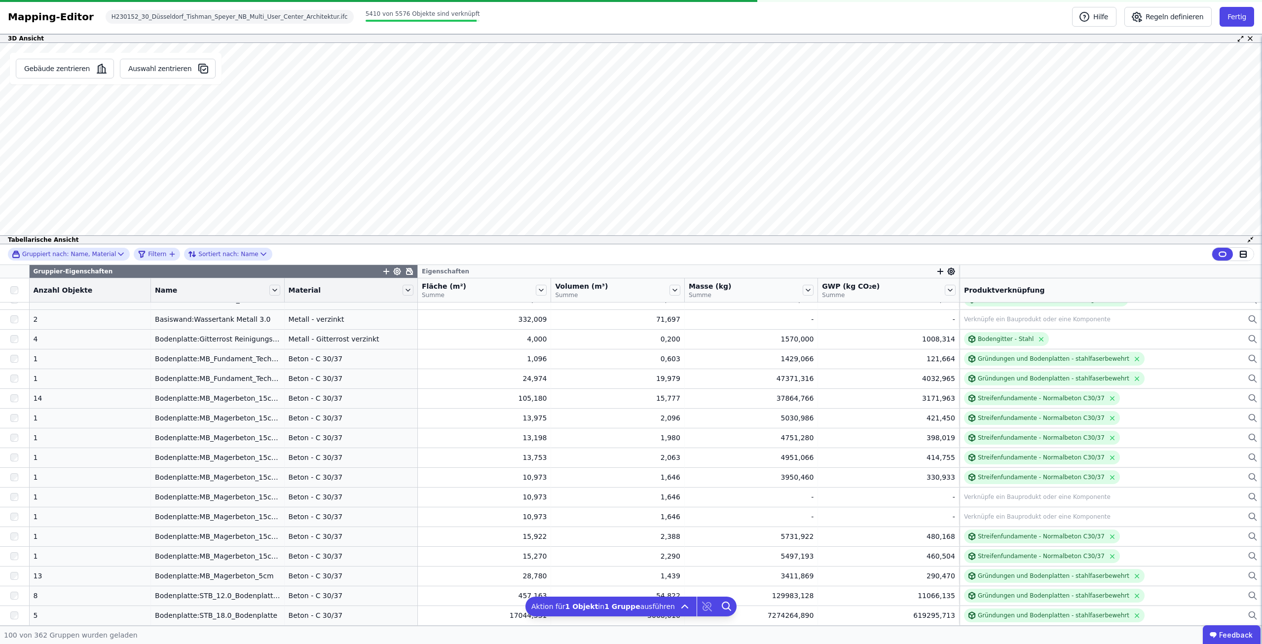
scroll to position [1651, 0]
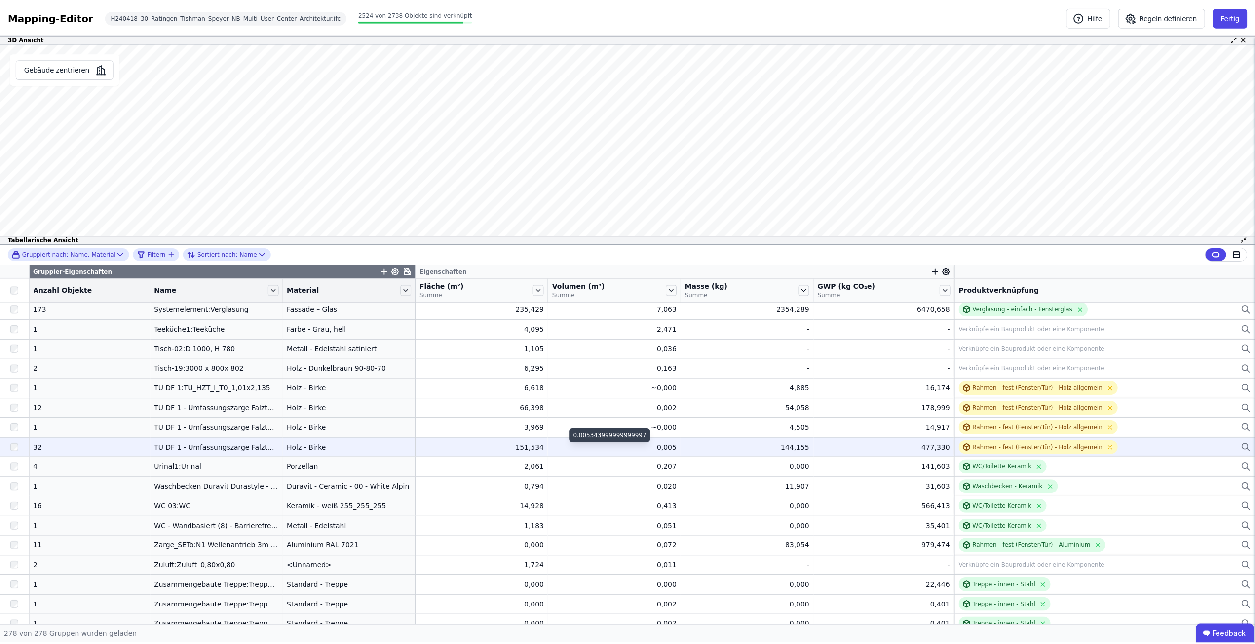
scroll to position [5163, 0]
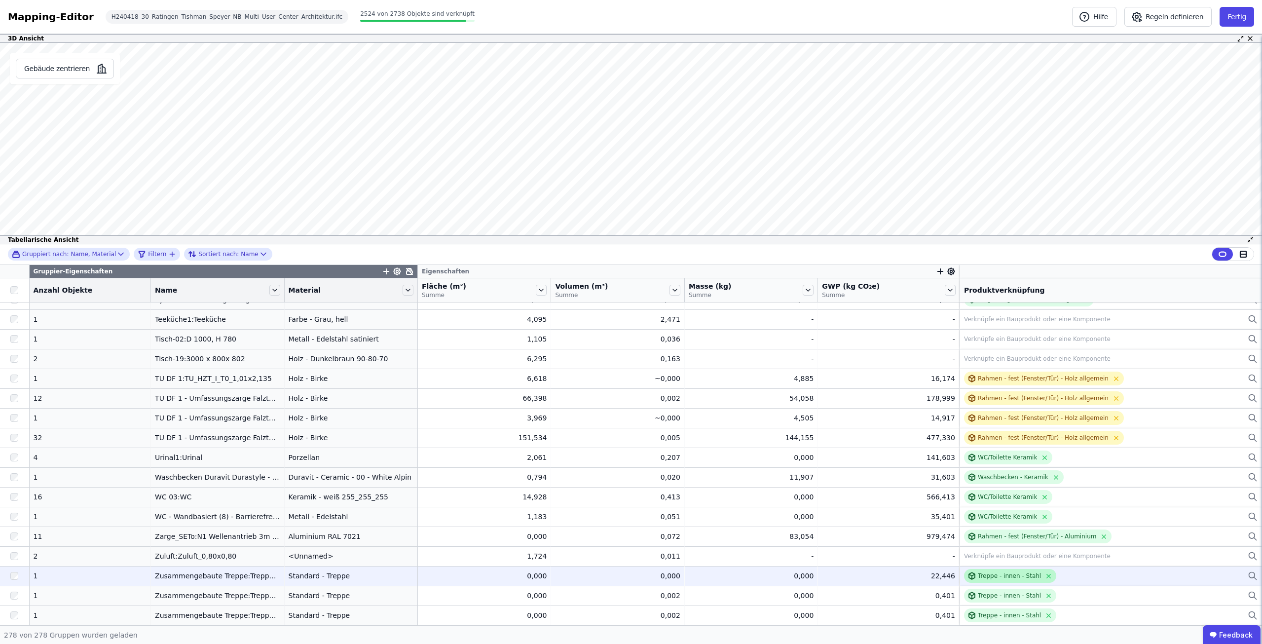
click at [1012, 578] on div "Treppe - innen - Stahl" at bounding box center [1009, 576] width 63 height 8
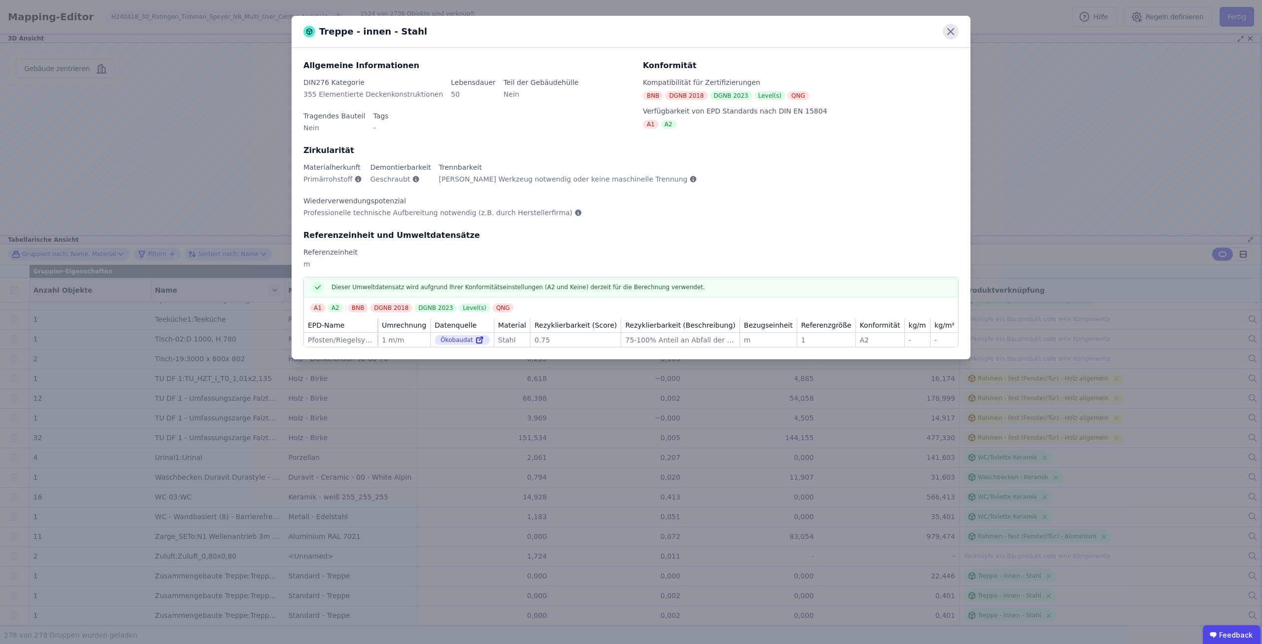
click at [953, 29] on icon at bounding box center [951, 32] width 6 height 6
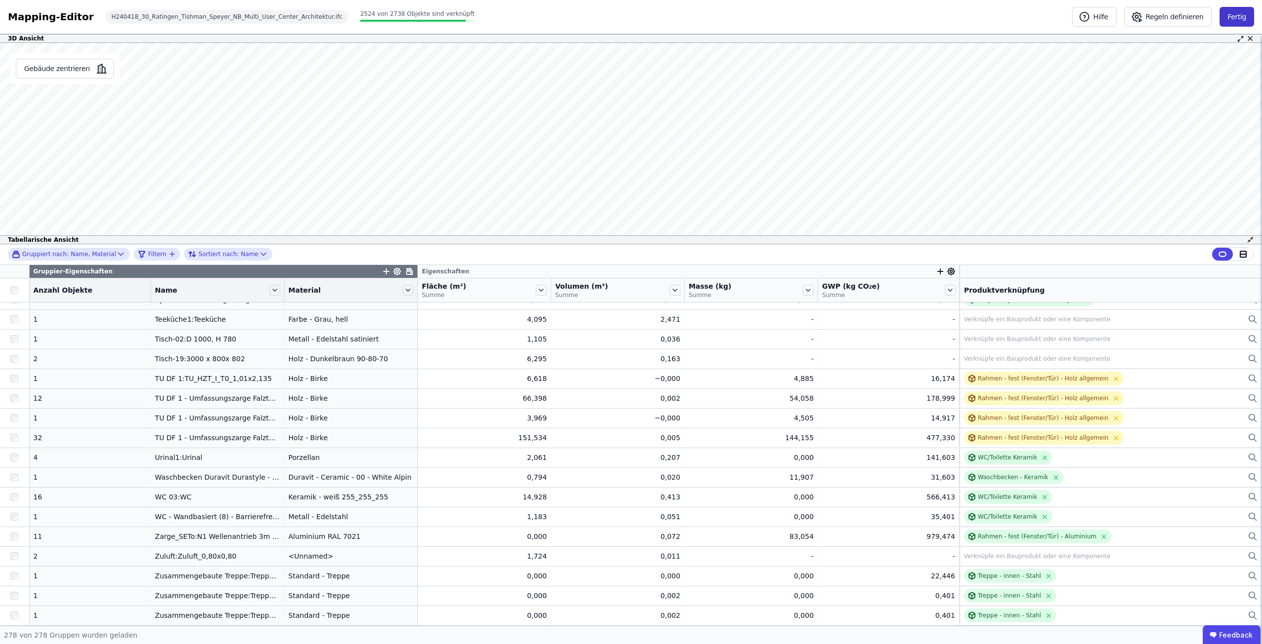
click at [1243, 19] on button "Fertig" at bounding box center [1236, 17] width 35 height 20
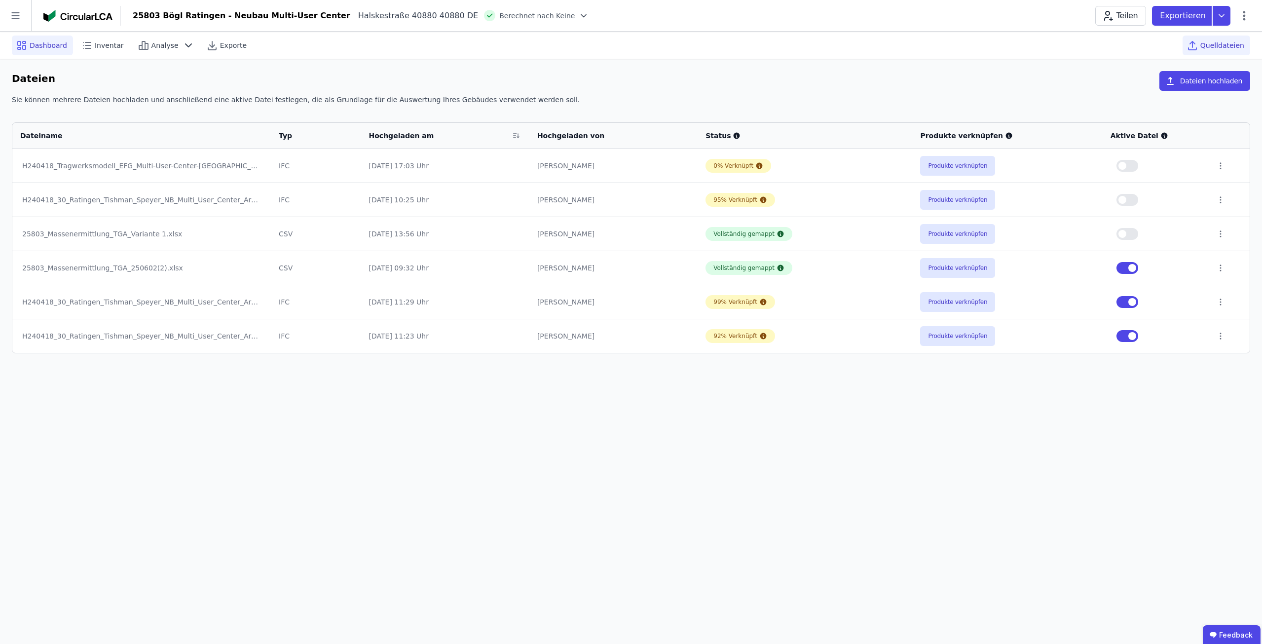
click at [48, 44] on span "Dashboard" at bounding box center [48, 45] width 37 height 10
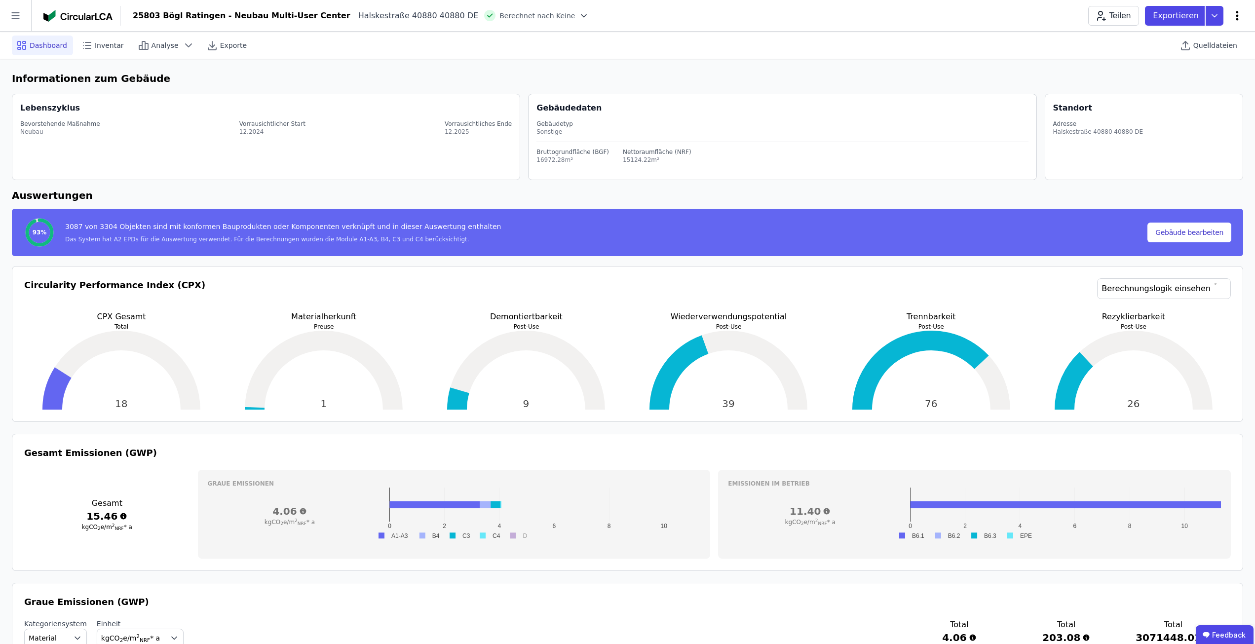
click at [1241, 15] on icon at bounding box center [1237, 16] width 12 height 12
click at [1187, 44] on div "Gebäude bearbeiten" at bounding box center [1194, 39] width 95 height 18
select select "**********"
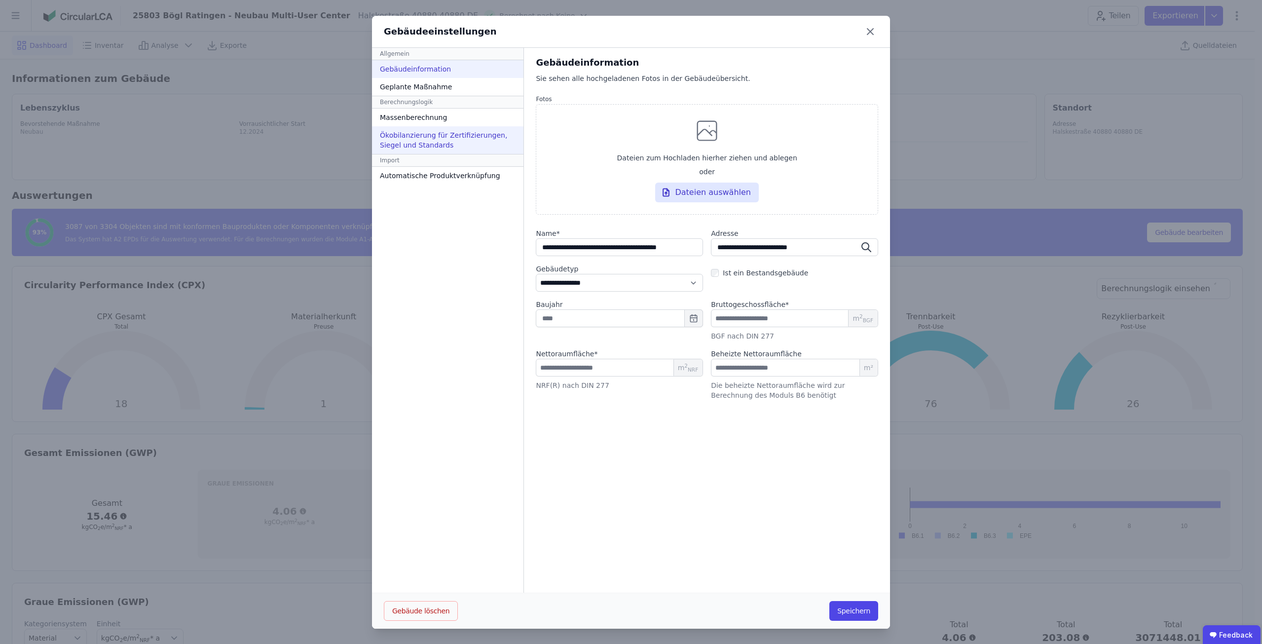
click at [417, 143] on div "Ökobilanzierung für Zertifizierungen, Siegel und Standards" at bounding box center [447, 140] width 151 height 28
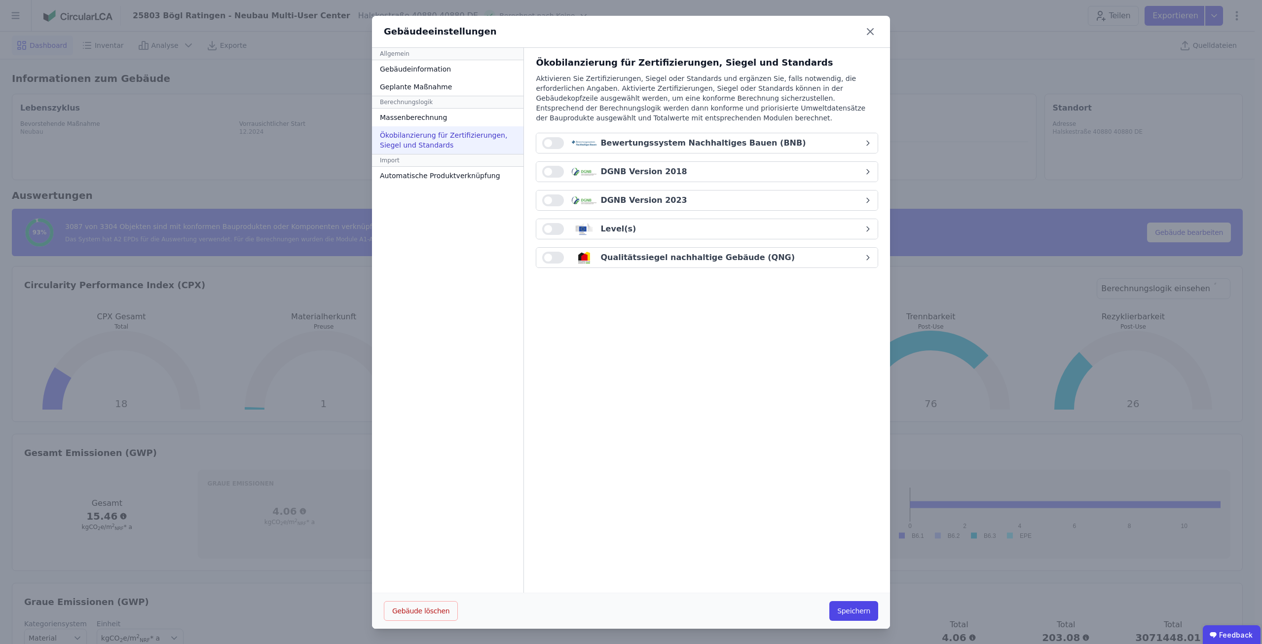
click at [547, 199] on button "button" at bounding box center [553, 200] width 22 height 12
click at [634, 200] on div "DGNB Version 2023" at bounding box center [643, 200] width 86 height 12
select select "*"
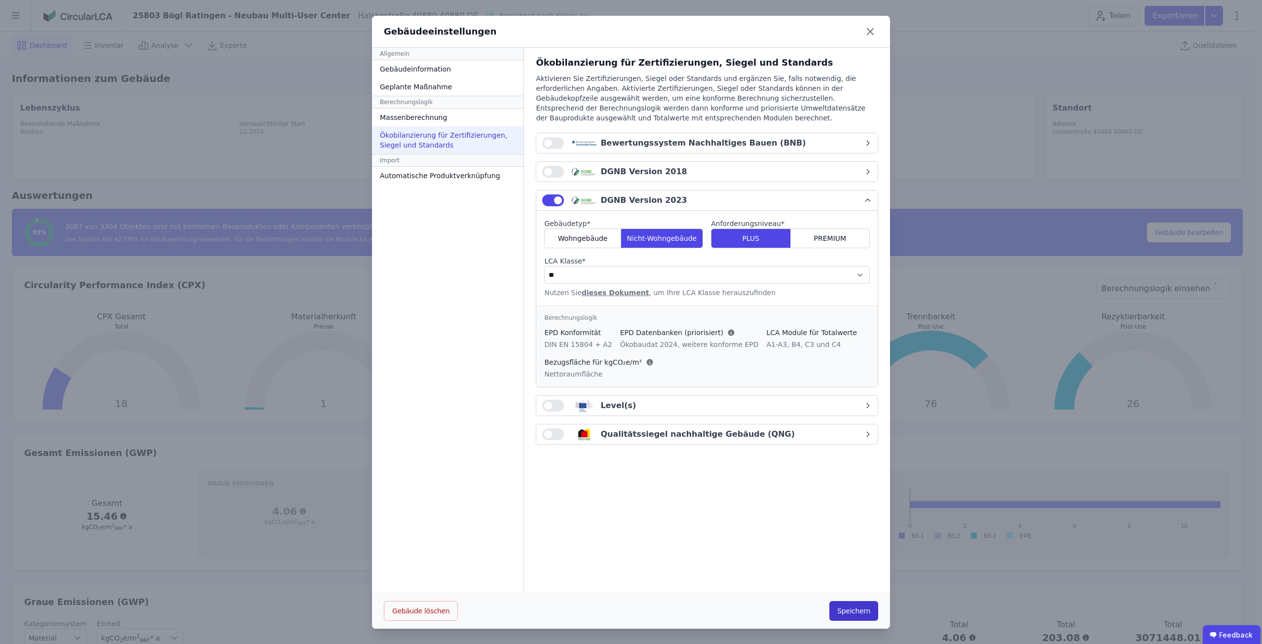
click at [863, 610] on button "Speichern" at bounding box center [853, 611] width 49 height 20
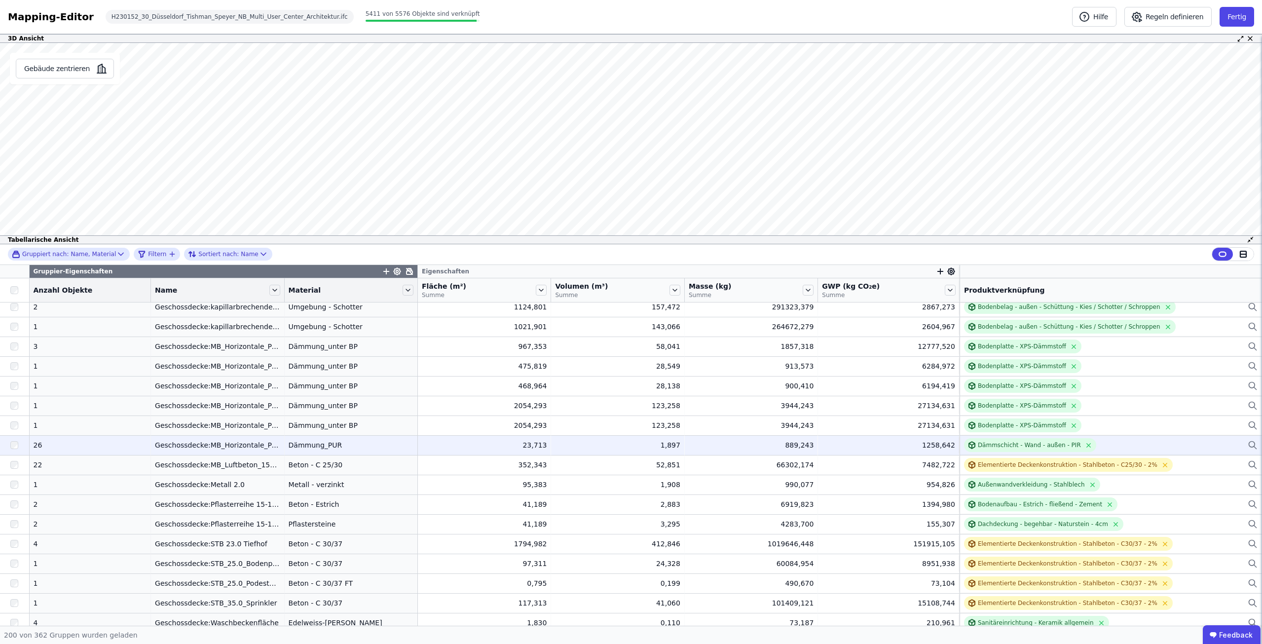
scroll to position [3575, 0]
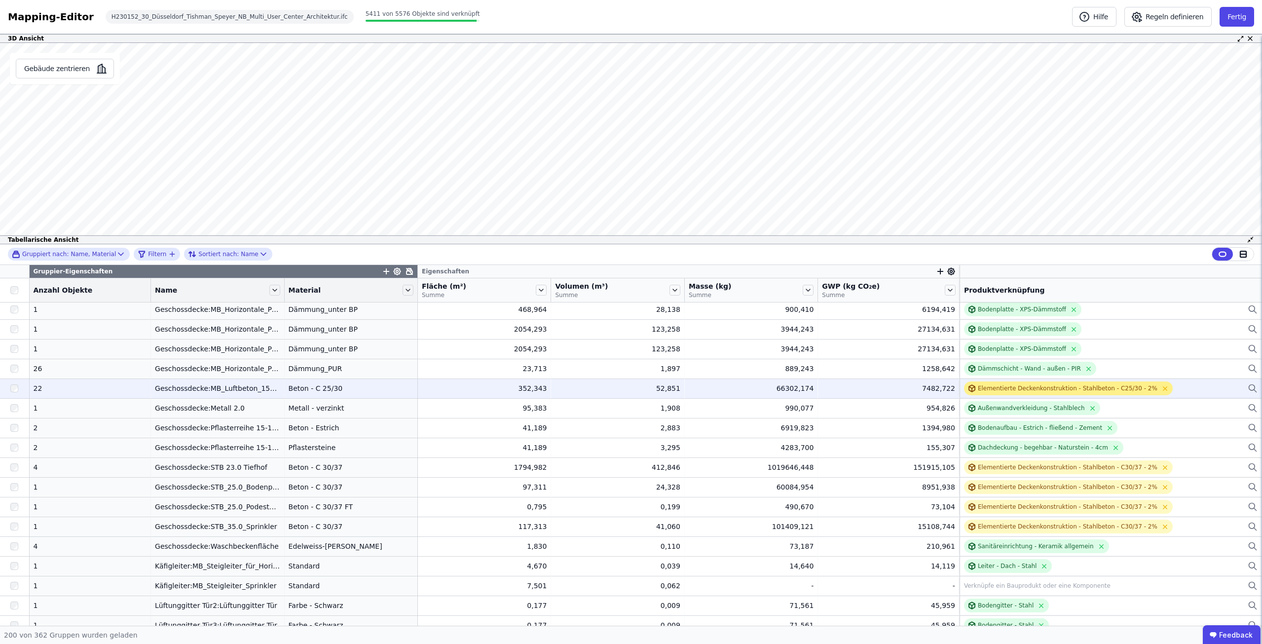
click at [1007, 387] on div "Elementierte Deckenkonstruktion - Stahlbeton - C25/30 - 2%" at bounding box center [1068, 388] width 180 height 8
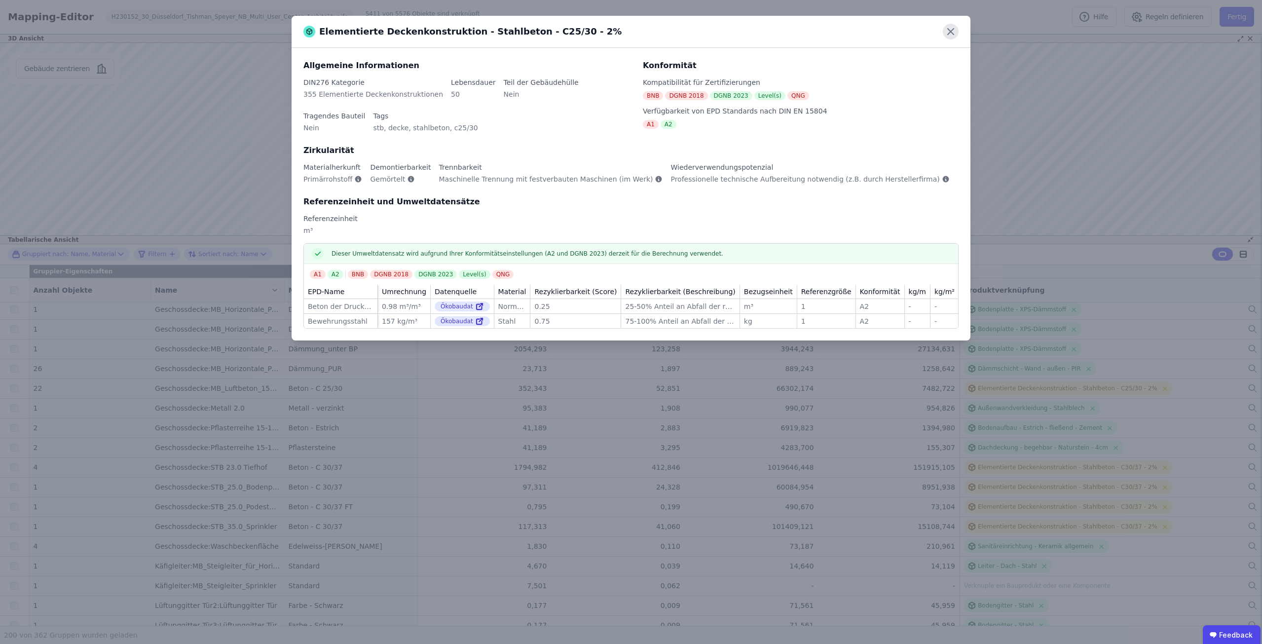
click at [944, 26] on icon at bounding box center [951, 32] width 16 height 16
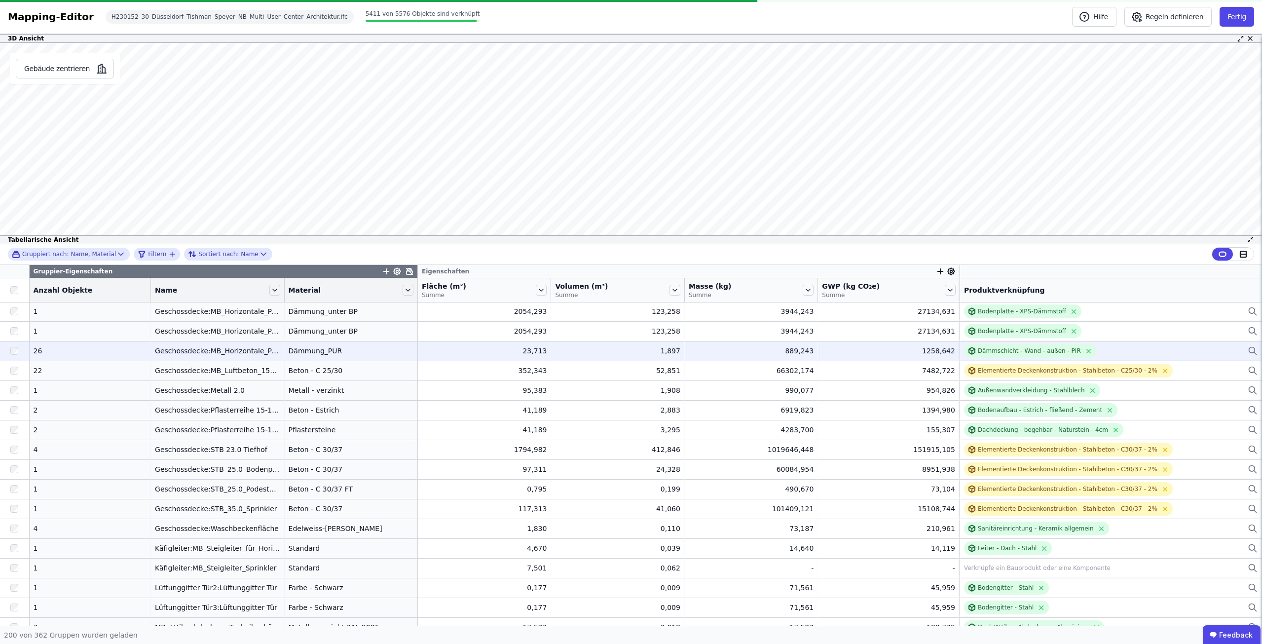
scroll to position [3624, 0]
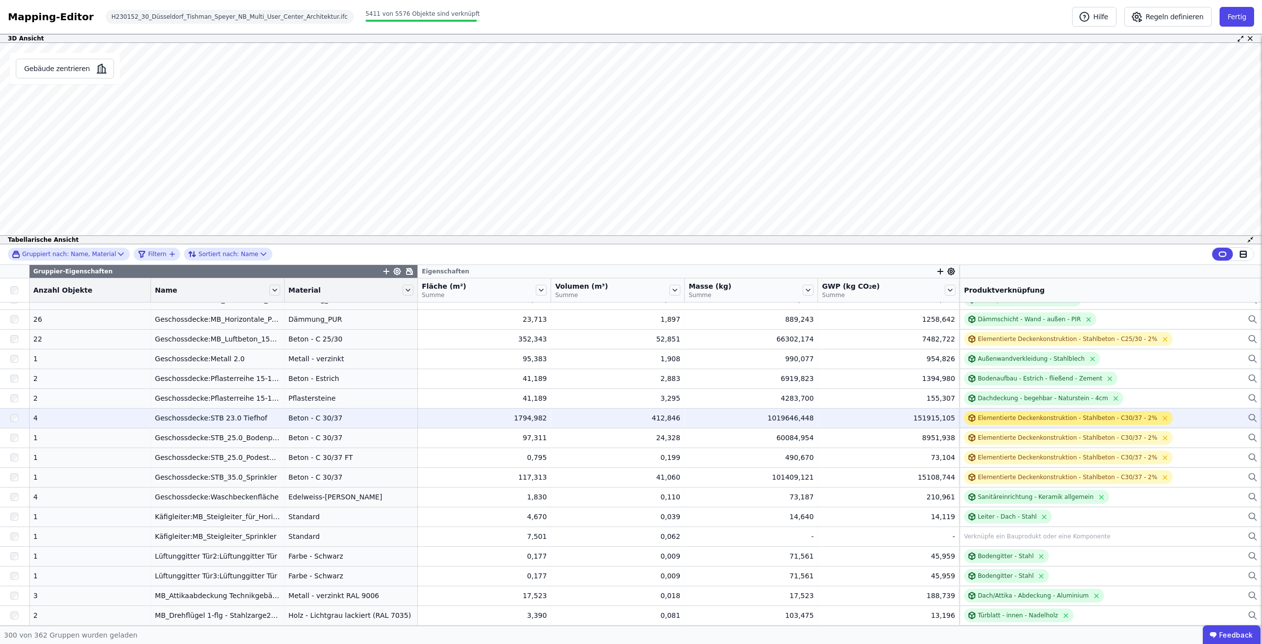
click at [996, 415] on div "Elementierte Deckenkonstruktion - Stahlbeton - C30/37 - 2%" at bounding box center [1068, 418] width 180 height 8
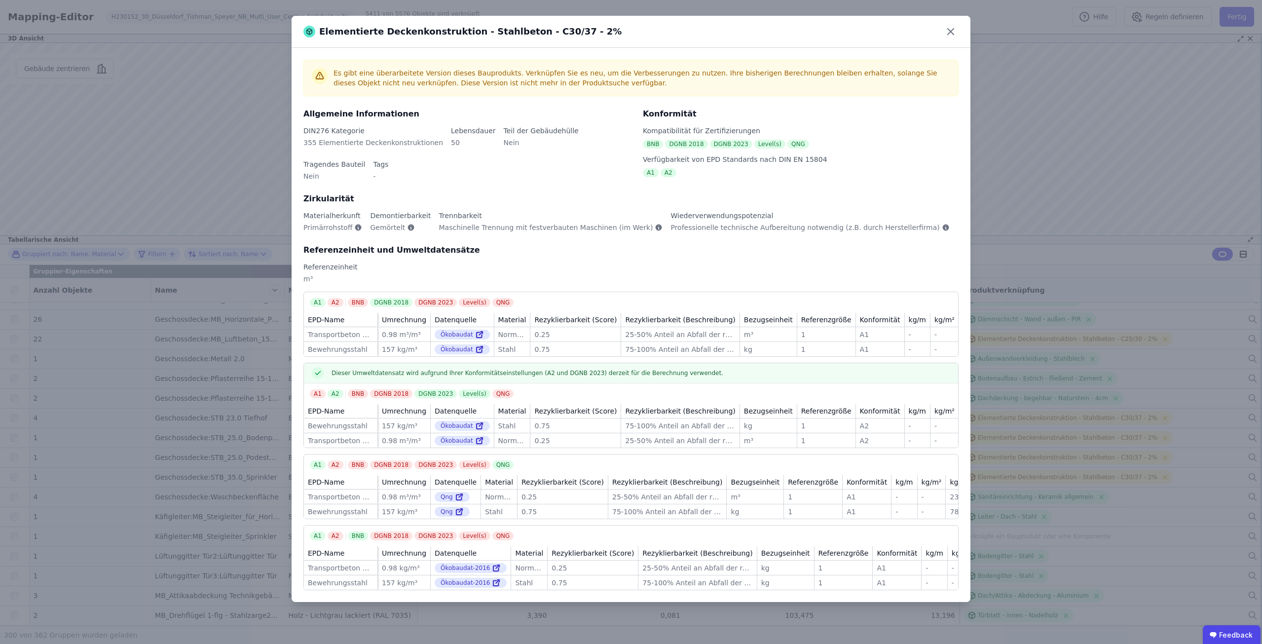
click at [940, 29] on div "Elementierte Deckenkonstruktion - Stahlbeton - C30/37 - 2%" at bounding box center [631, 32] width 679 height 32
click at [946, 29] on icon at bounding box center [951, 32] width 16 height 16
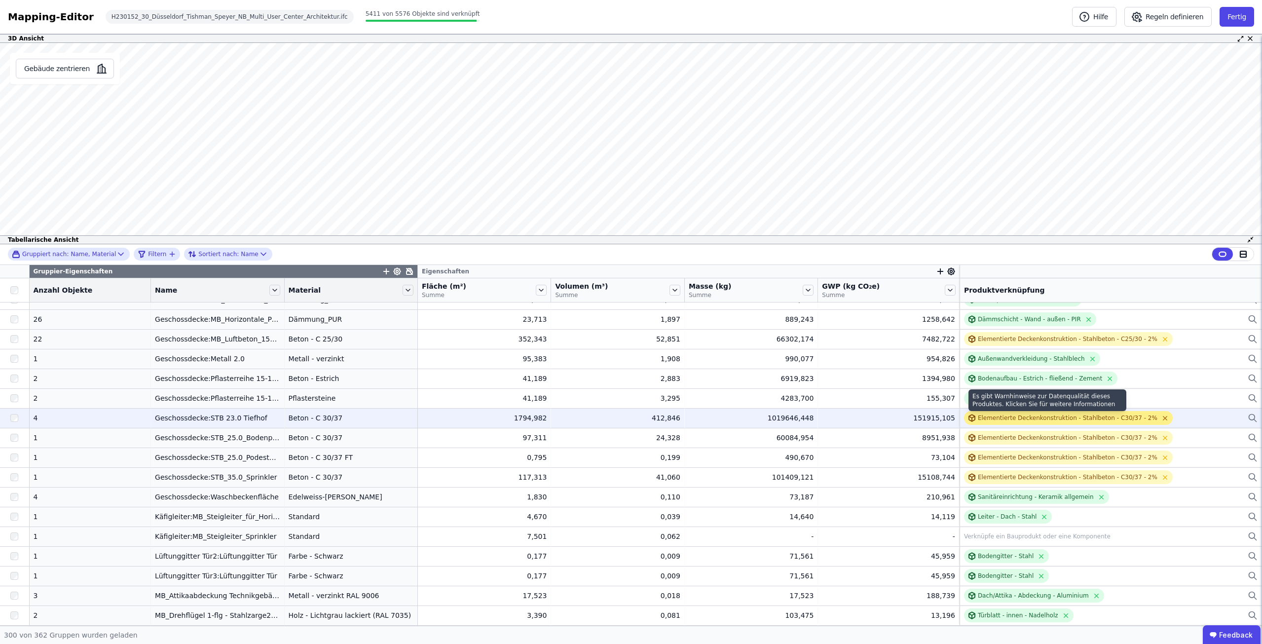
click at [1161, 417] on icon at bounding box center [1164, 417] width 7 height 7
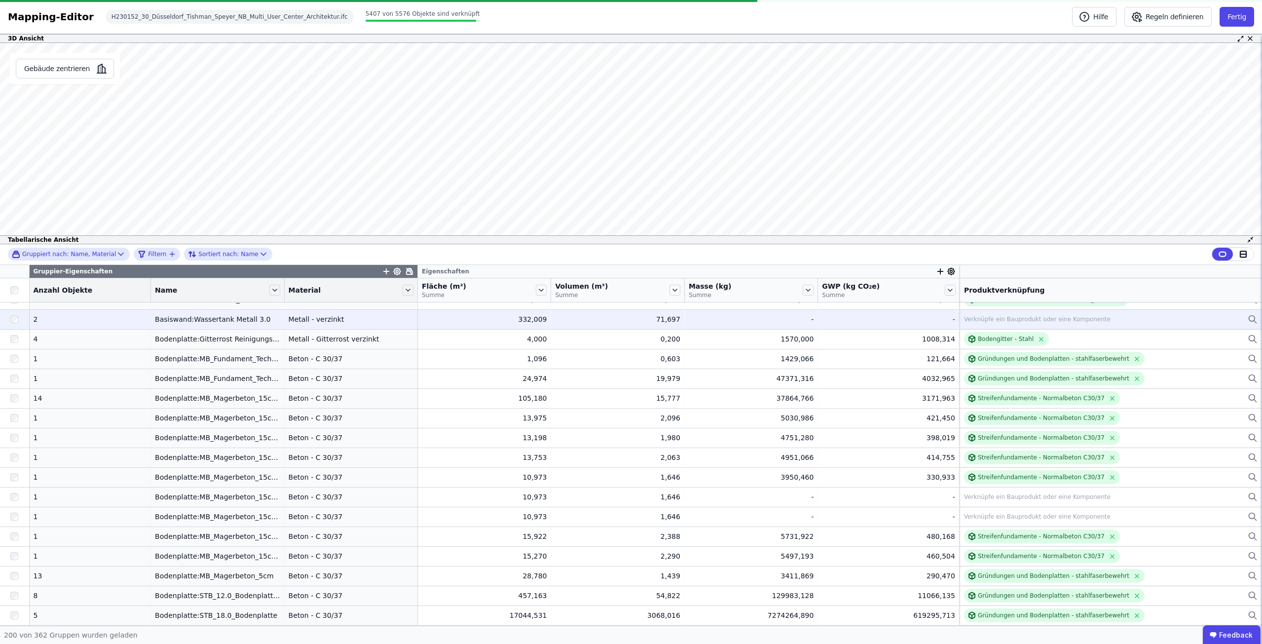
scroll to position [1601, 0]
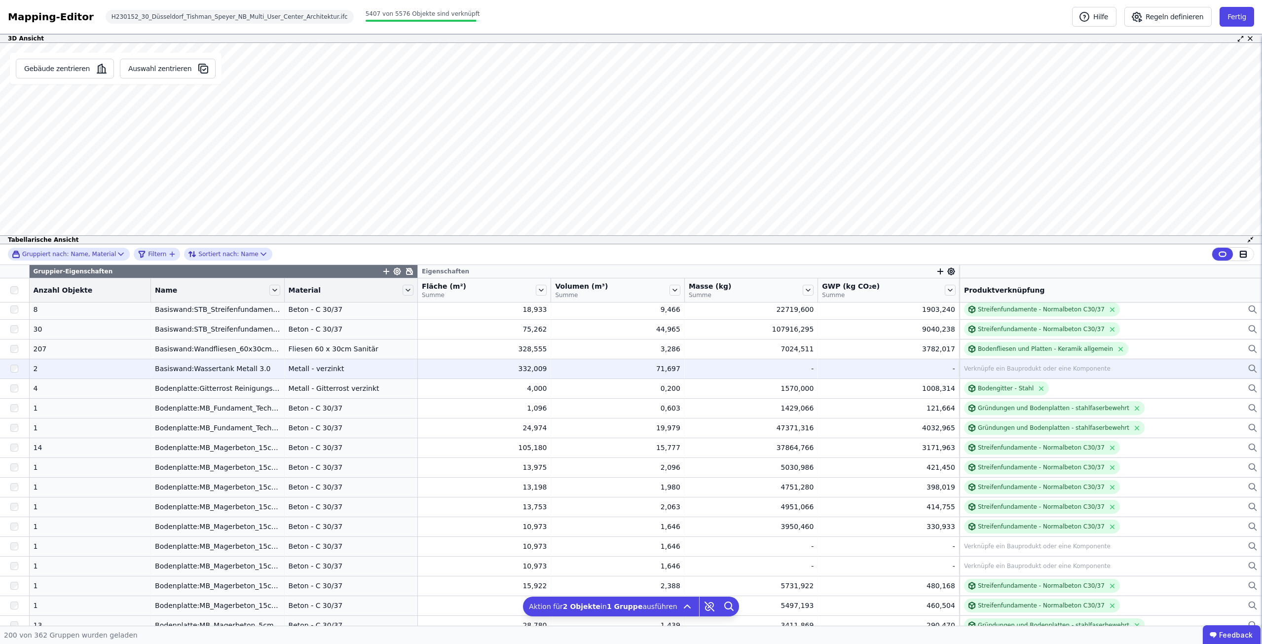
click at [993, 368] on div "Verknüpfe ein Bauprodukt oder eine Komponente" at bounding box center [1037, 369] width 147 height 8
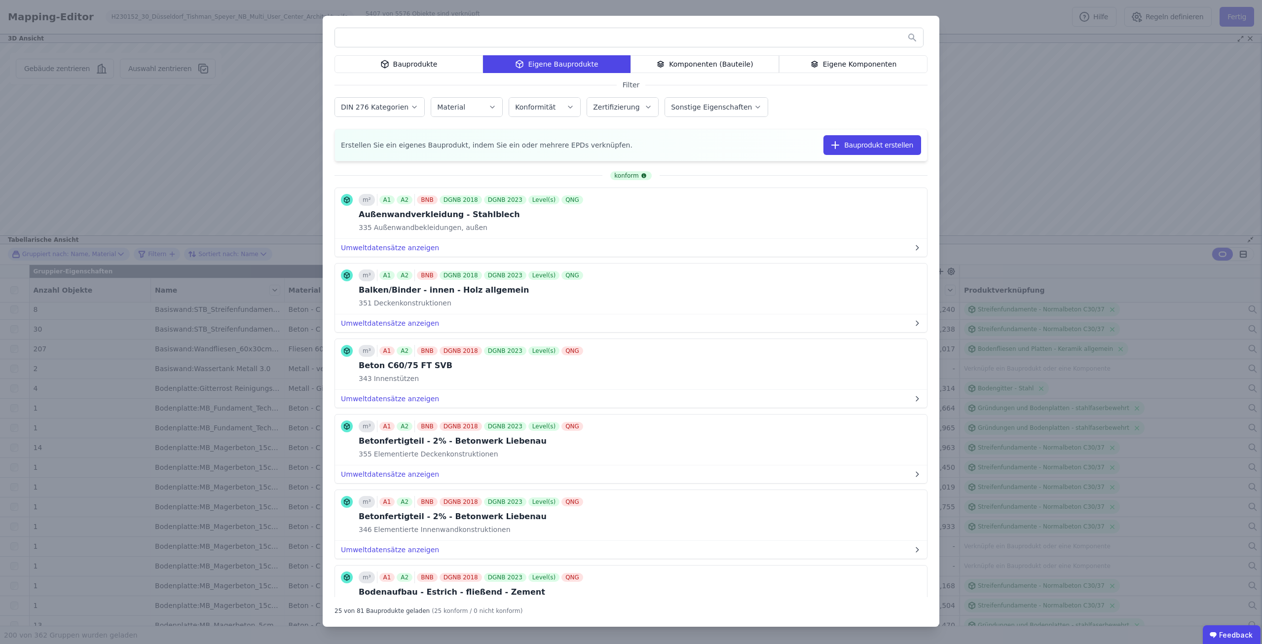
drag, startPoint x: 433, startPoint y: 37, endPoint x: 421, endPoint y: 40, distance: 12.9
click at [433, 35] on input "text" at bounding box center [629, 38] width 588 height 18
type input "*********"
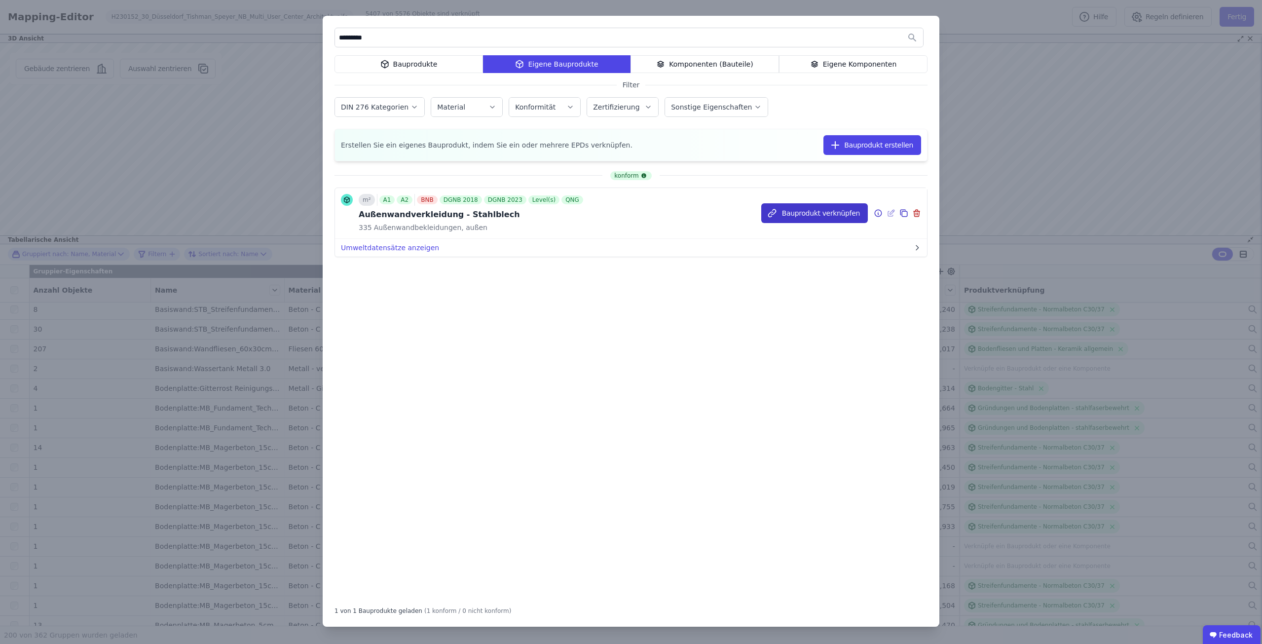
click at [796, 211] on button "Bauprodukt verknüpfen" at bounding box center [814, 213] width 107 height 20
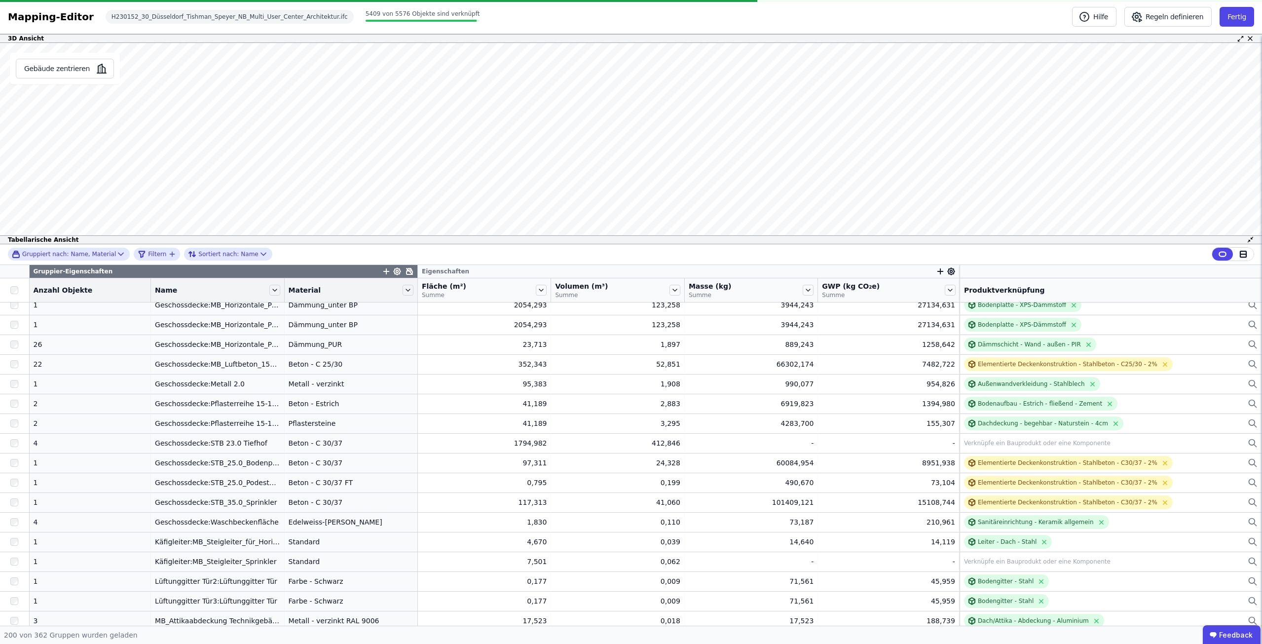
scroll to position [3624, 0]
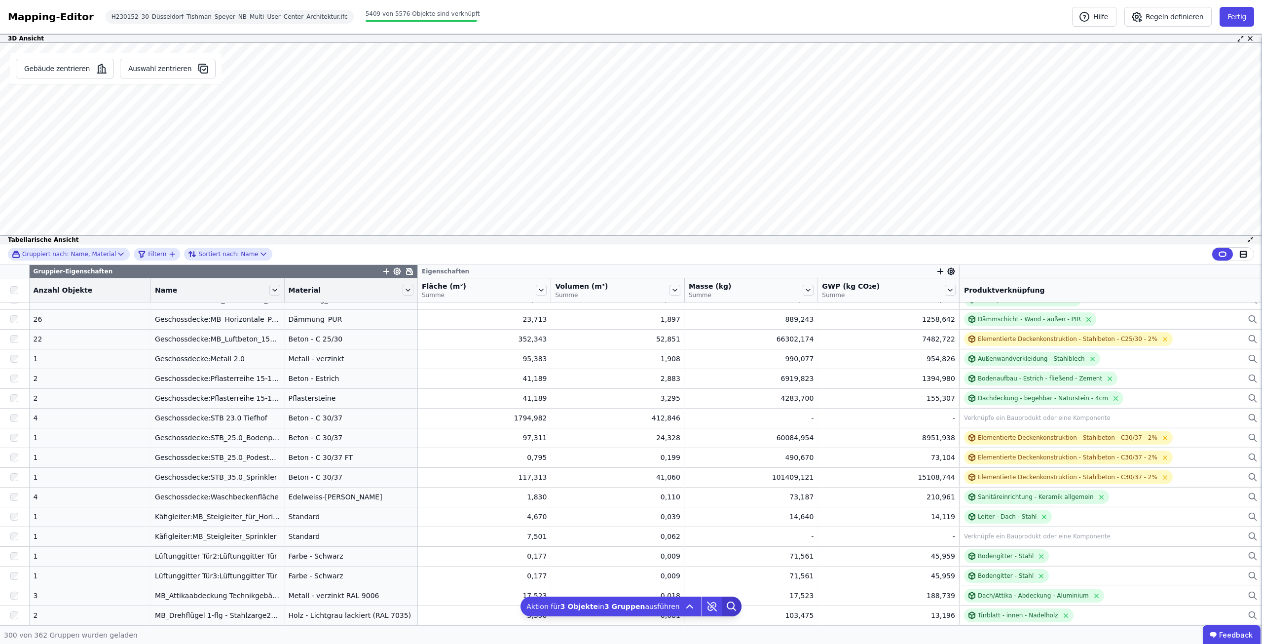
click at [722, 606] on icon at bounding box center [732, 606] width 20 height 20
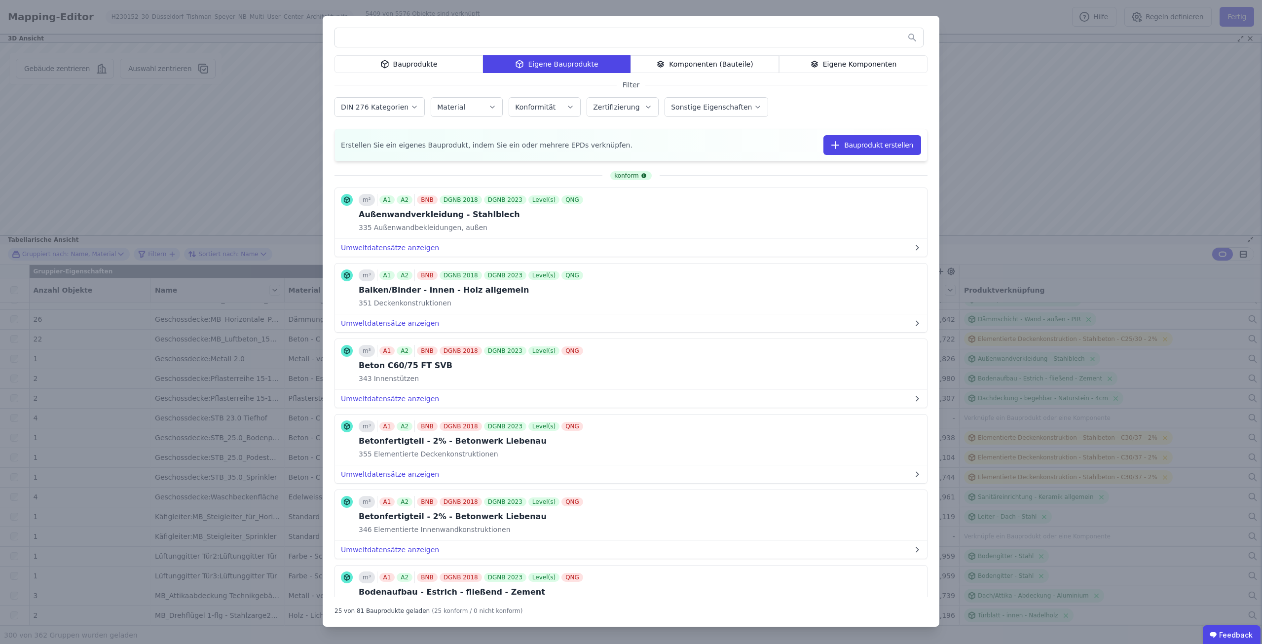
click at [516, 39] on input "text" at bounding box center [629, 38] width 588 height 18
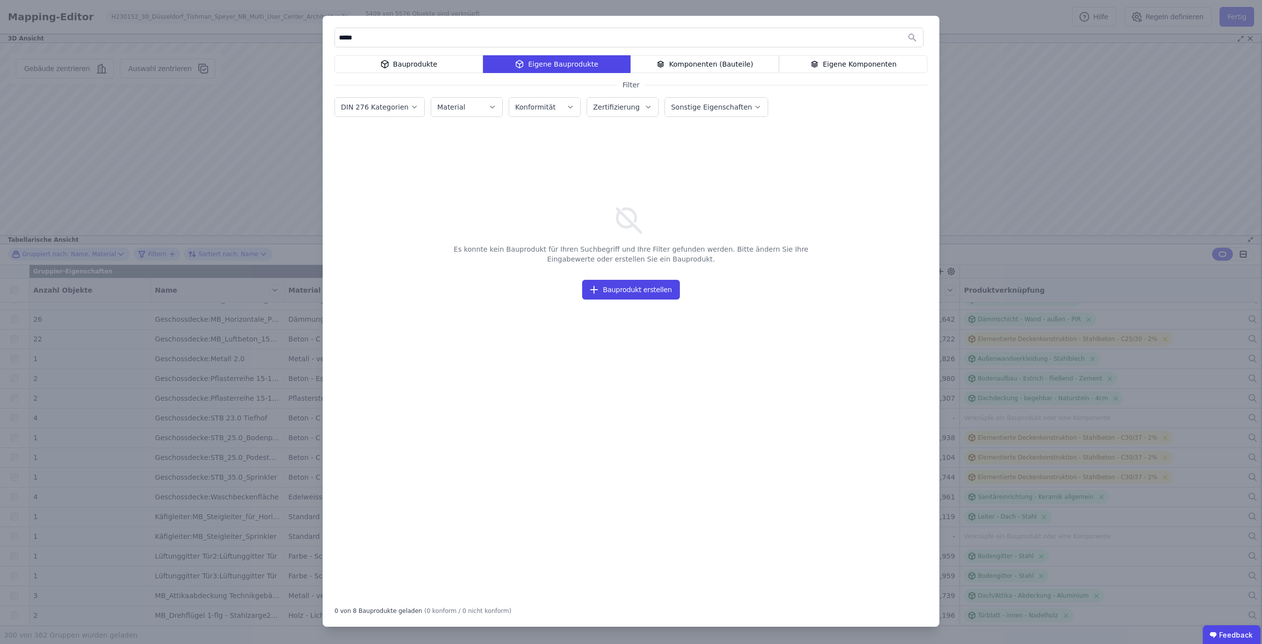
type input "*****"
click at [412, 67] on div "Bauprodukte" at bounding box center [408, 64] width 148 height 18
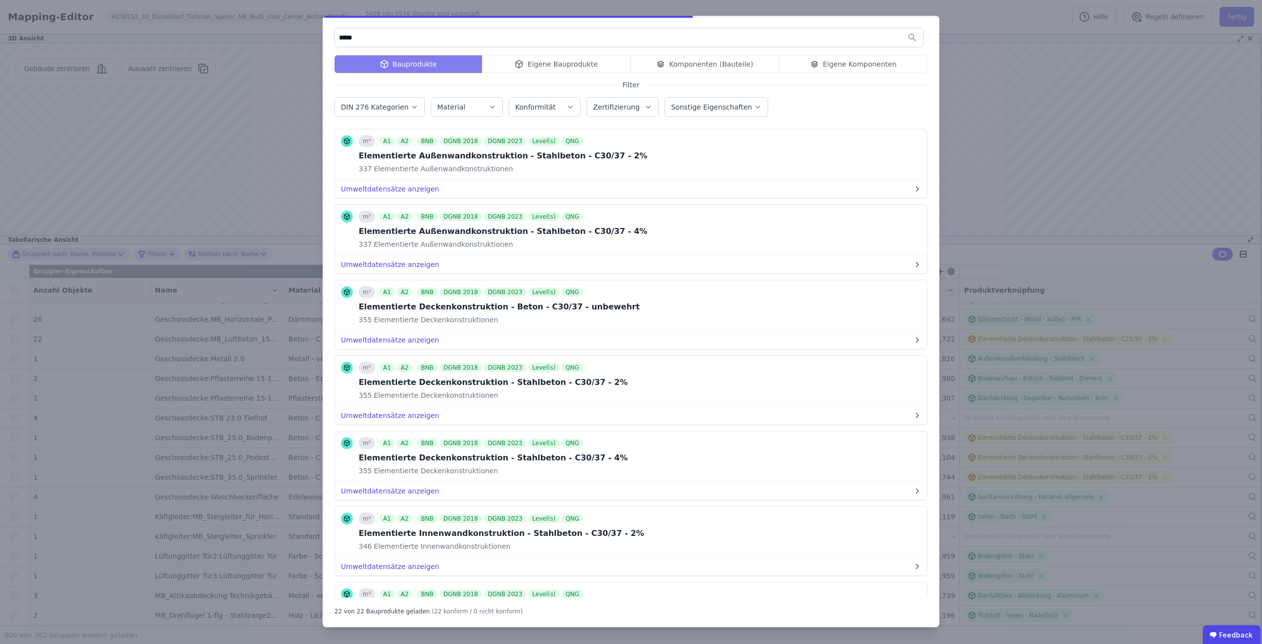
click at [569, 66] on div "Bauprodukte Eigene Bauprodukte Komponenten (Bauteile) Eigene Komponenten" at bounding box center [630, 64] width 593 height 18
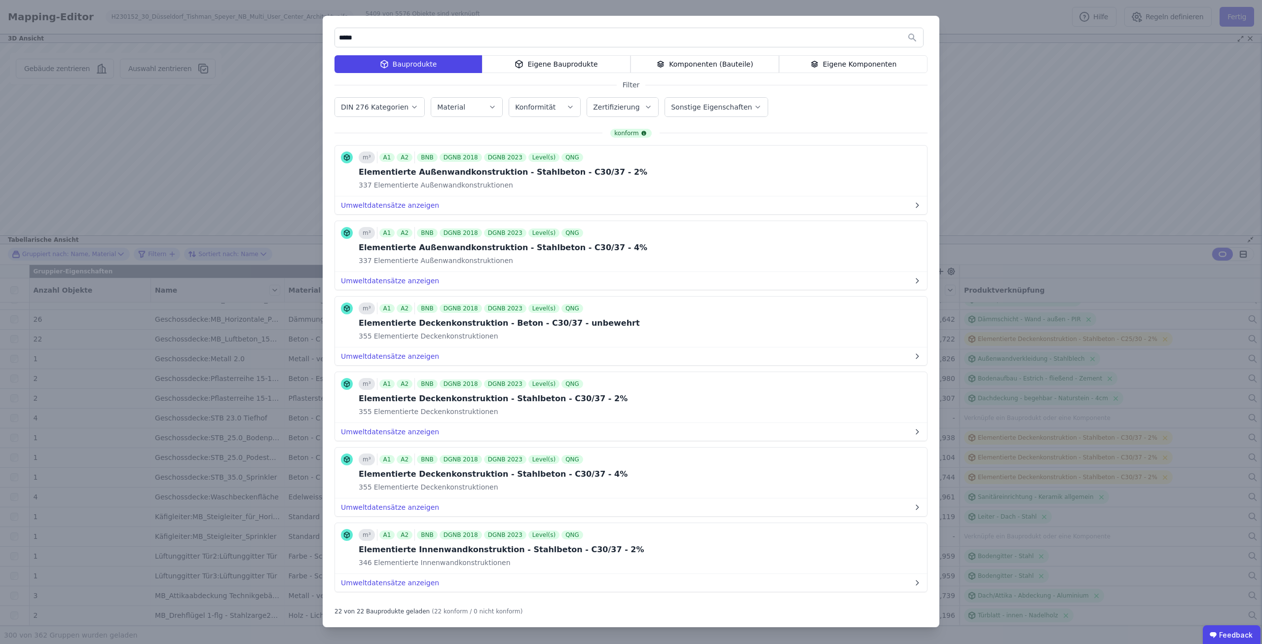
click at [569, 66] on div "Eigene Bauprodukte" at bounding box center [556, 64] width 148 height 18
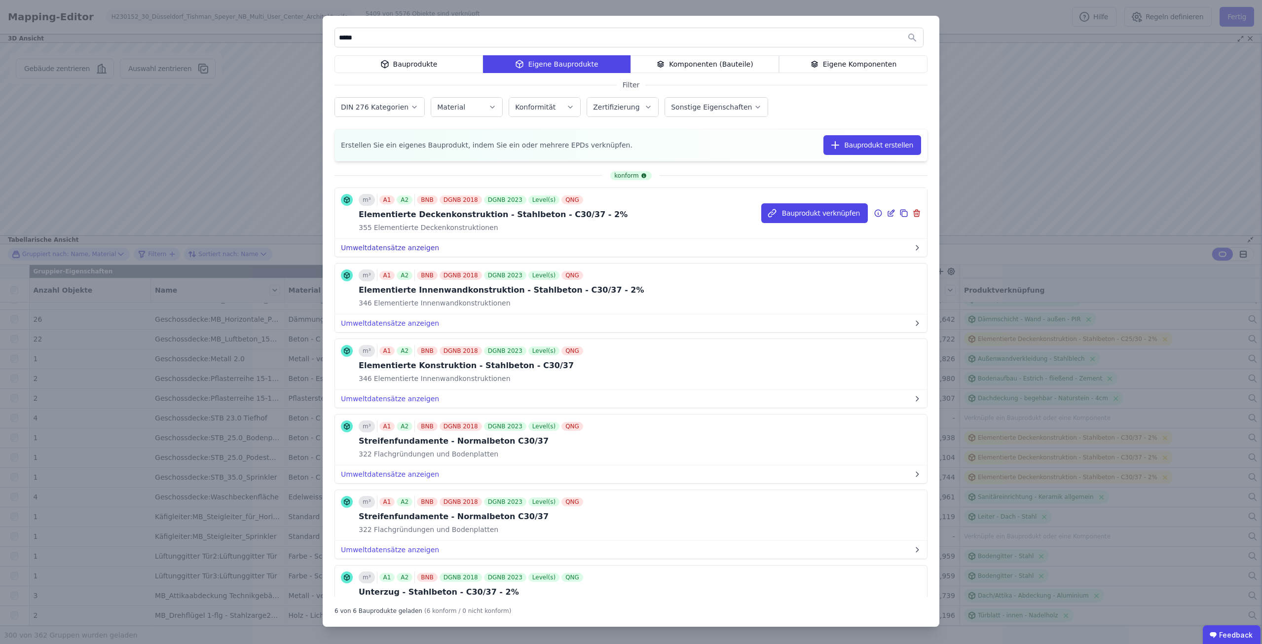
click at [403, 247] on button "Umweltdatensätze anzeigen" at bounding box center [631, 248] width 592 height 18
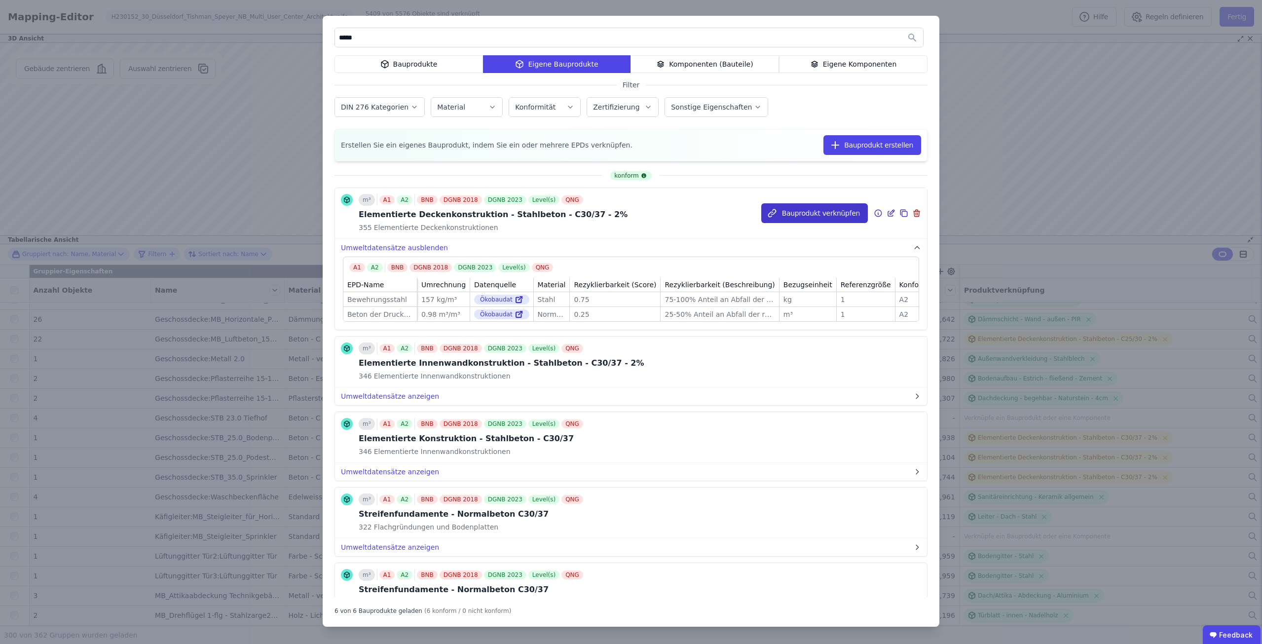
click at [811, 213] on button "Bauprodukt verknüpfen" at bounding box center [814, 213] width 107 height 20
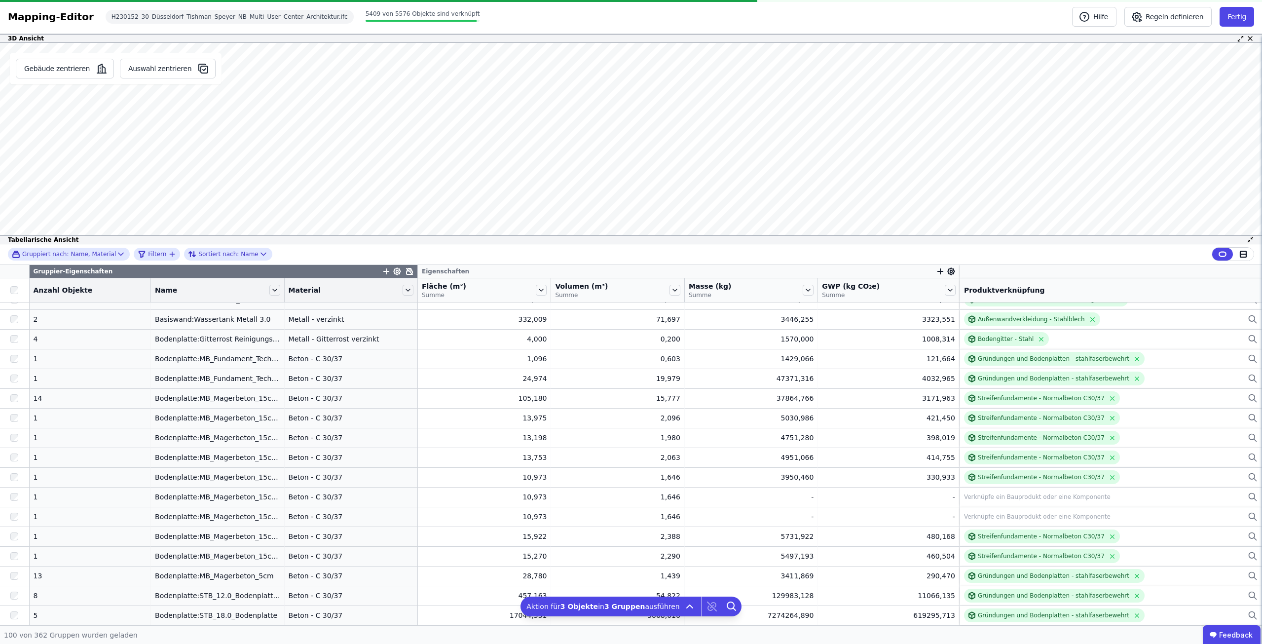
scroll to position [1651, 0]
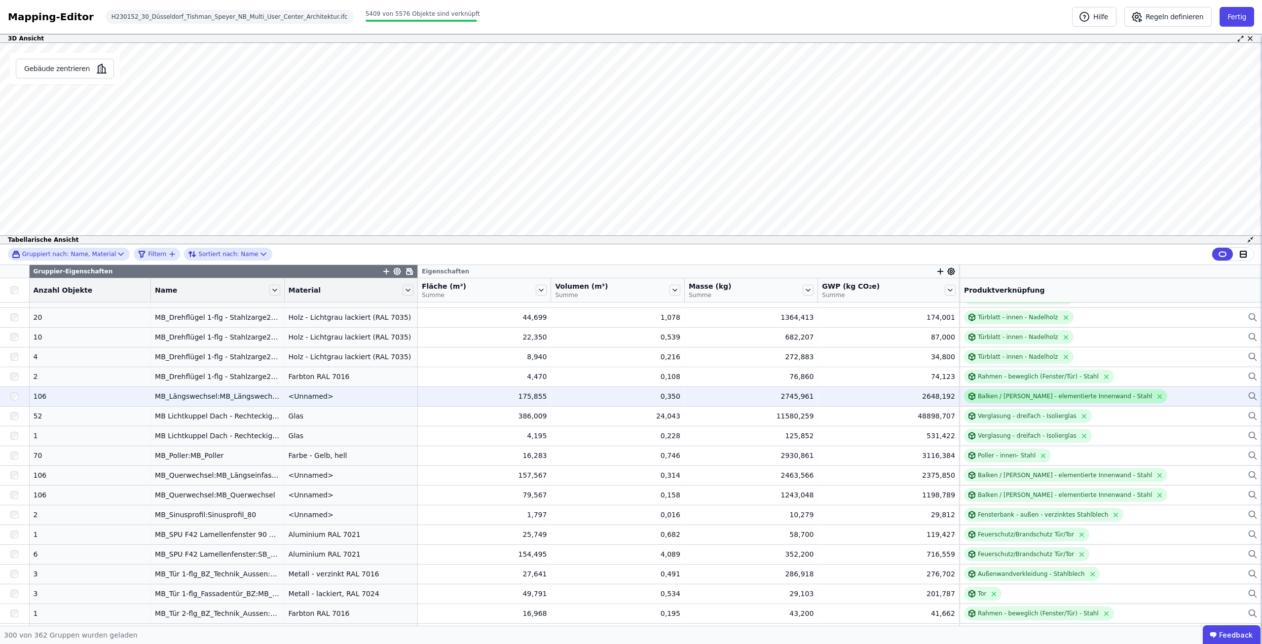
scroll to position [3969, 0]
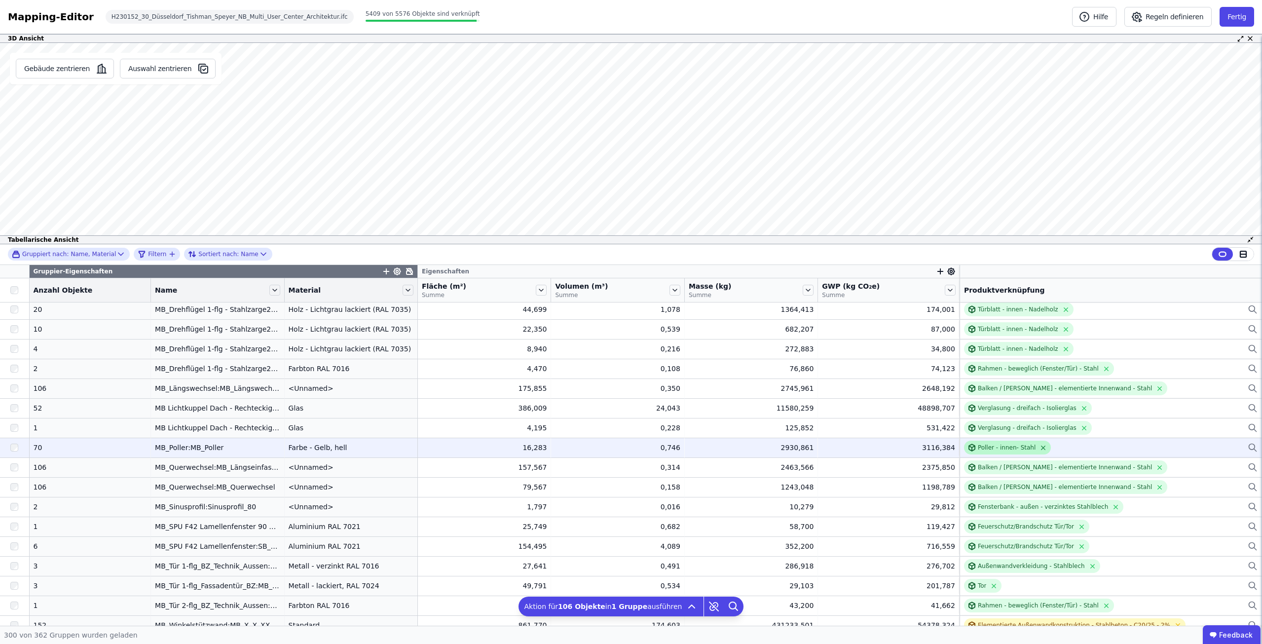
click at [1041, 448] on icon at bounding box center [1043, 447] width 4 height 4
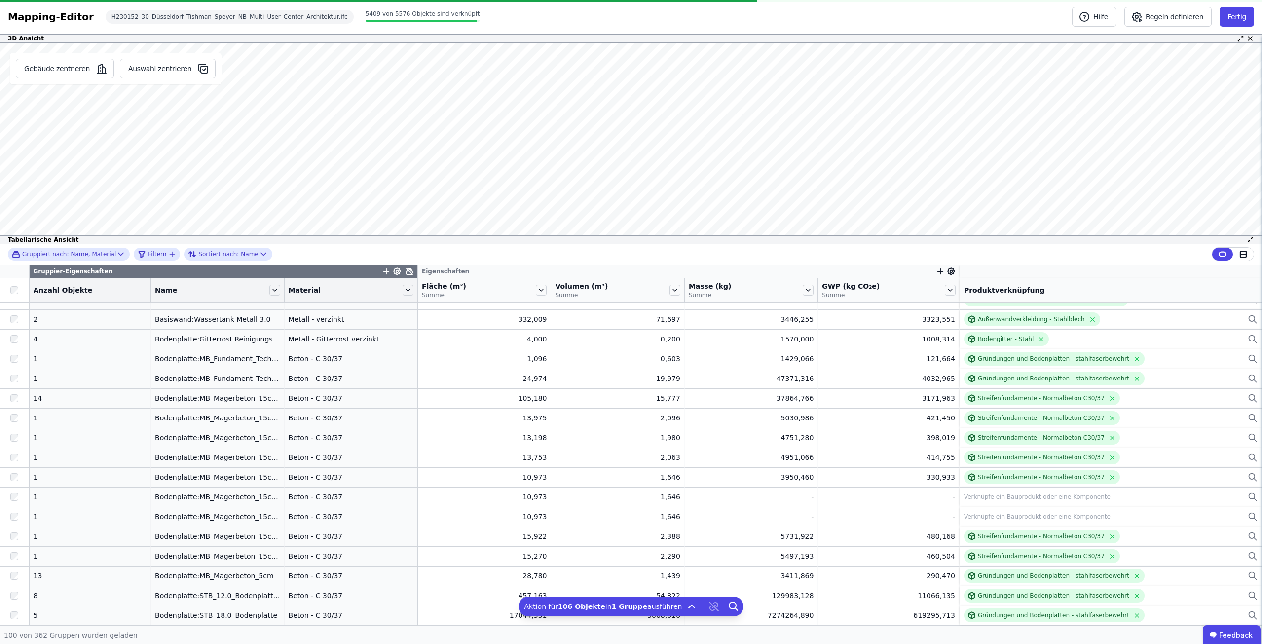
scroll to position [0, 0]
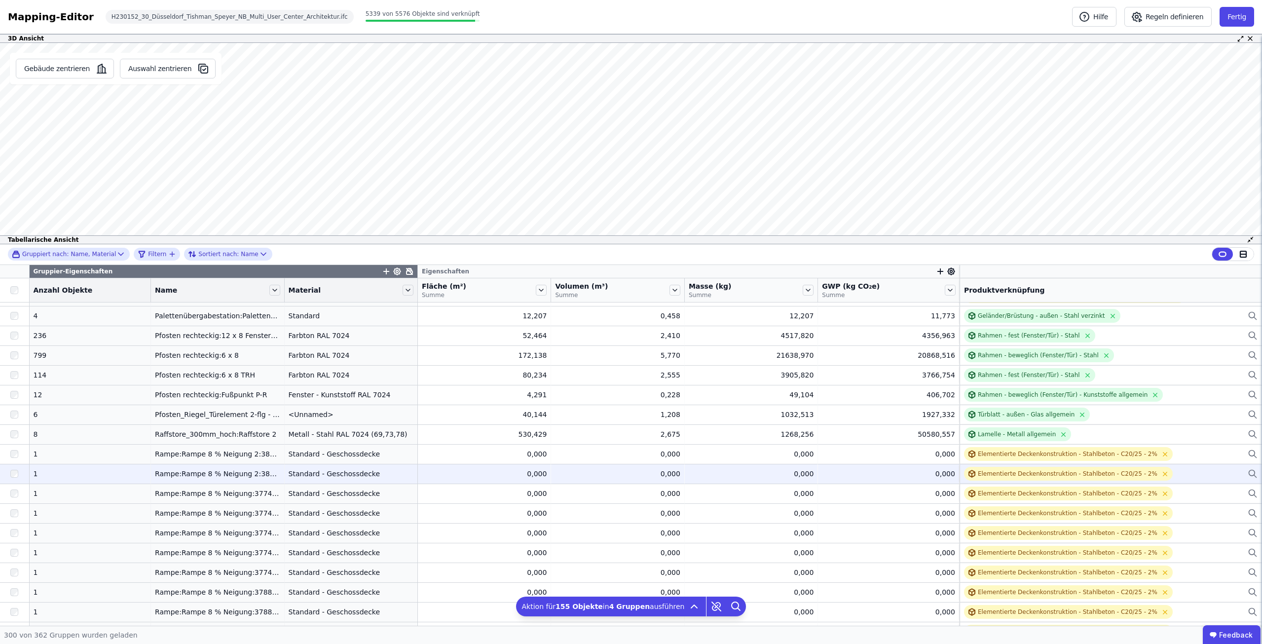
scroll to position [4315, 0]
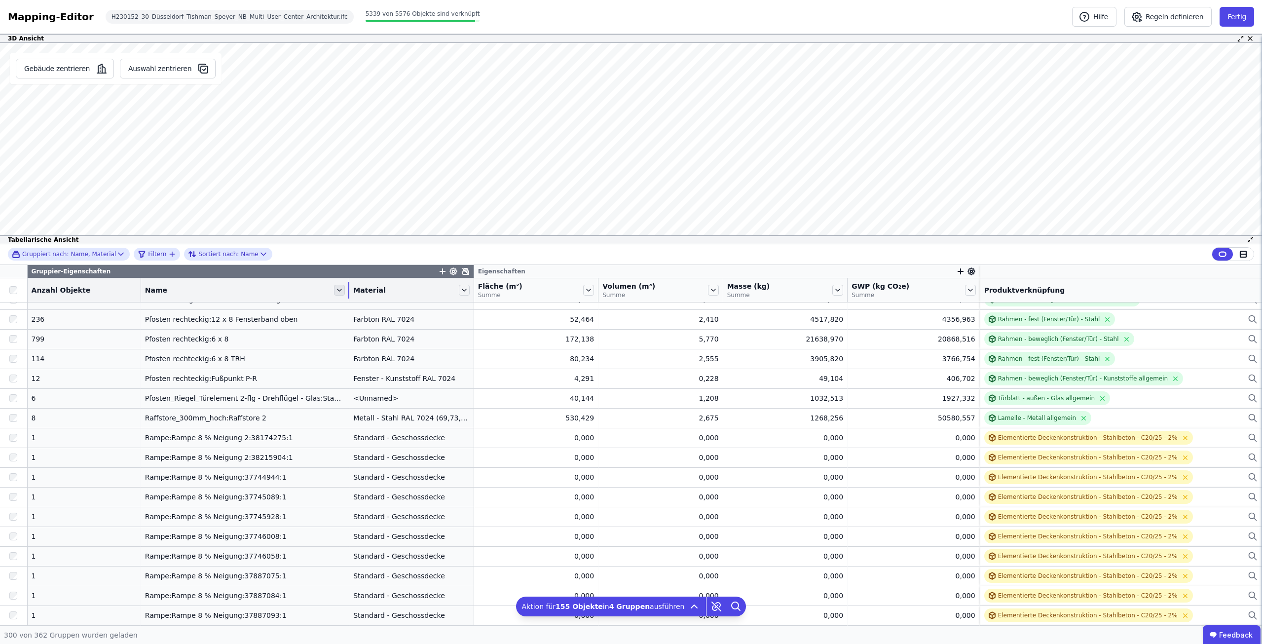
drag, startPoint x: 268, startPoint y: 296, endPoint x: 322, endPoint y: 293, distance: 54.3
click at [322, 293] on div "Name" at bounding box center [245, 290] width 208 height 17
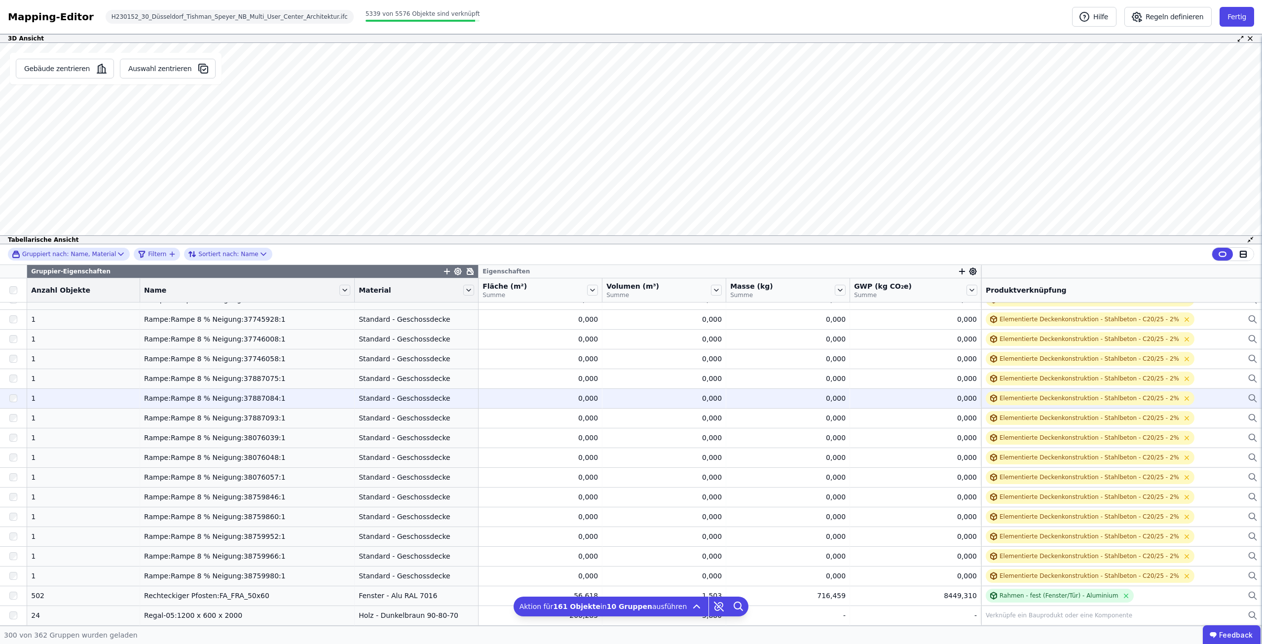
scroll to position [4561, 0]
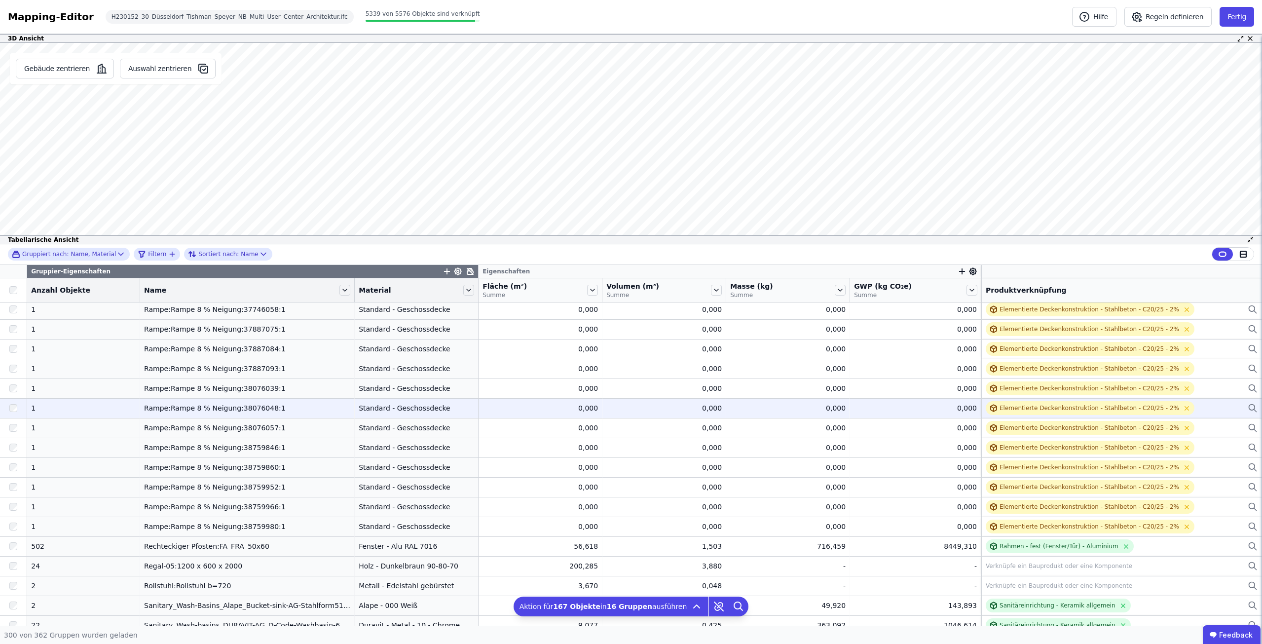
click at [15, 413] on div at bounding box center [13, 408] width 27 height 18
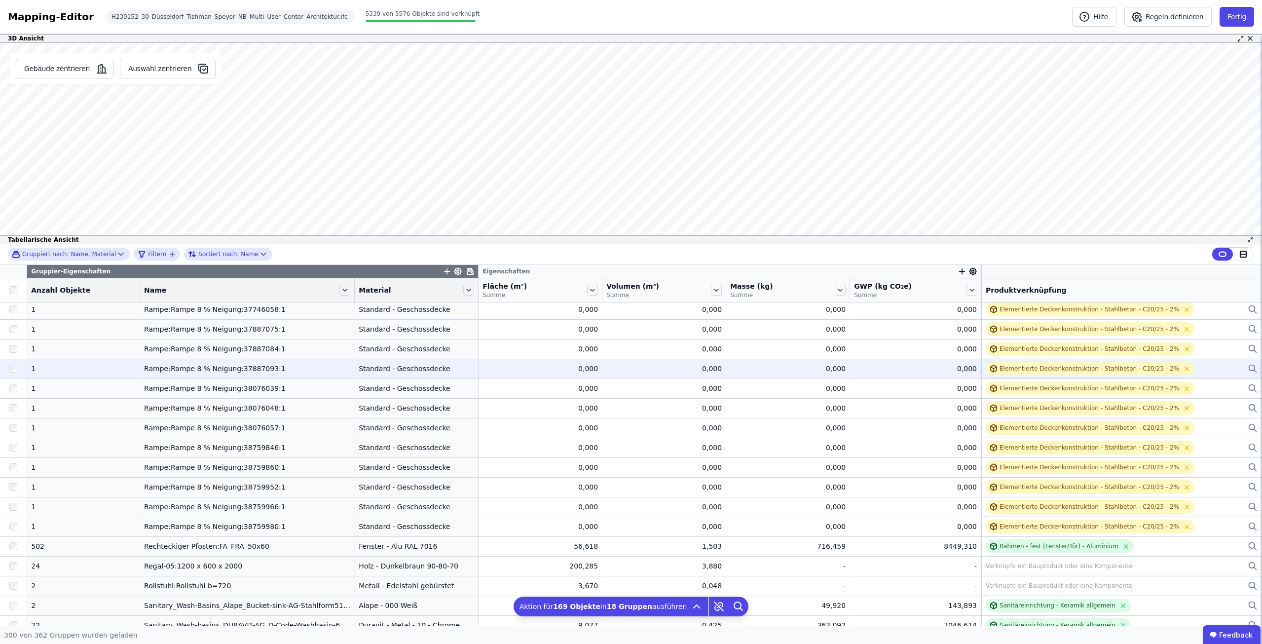
click at [14, 364] on div at bounding box center [13, 369] width 27 height 18
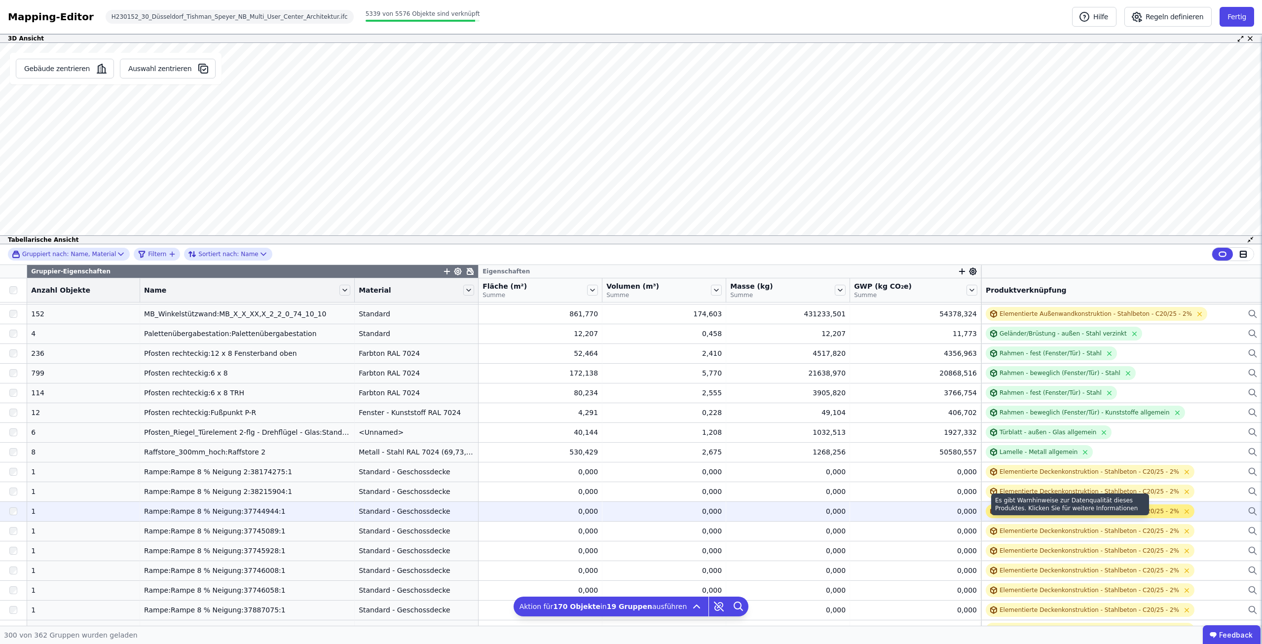
scroll to position [4265, 0]
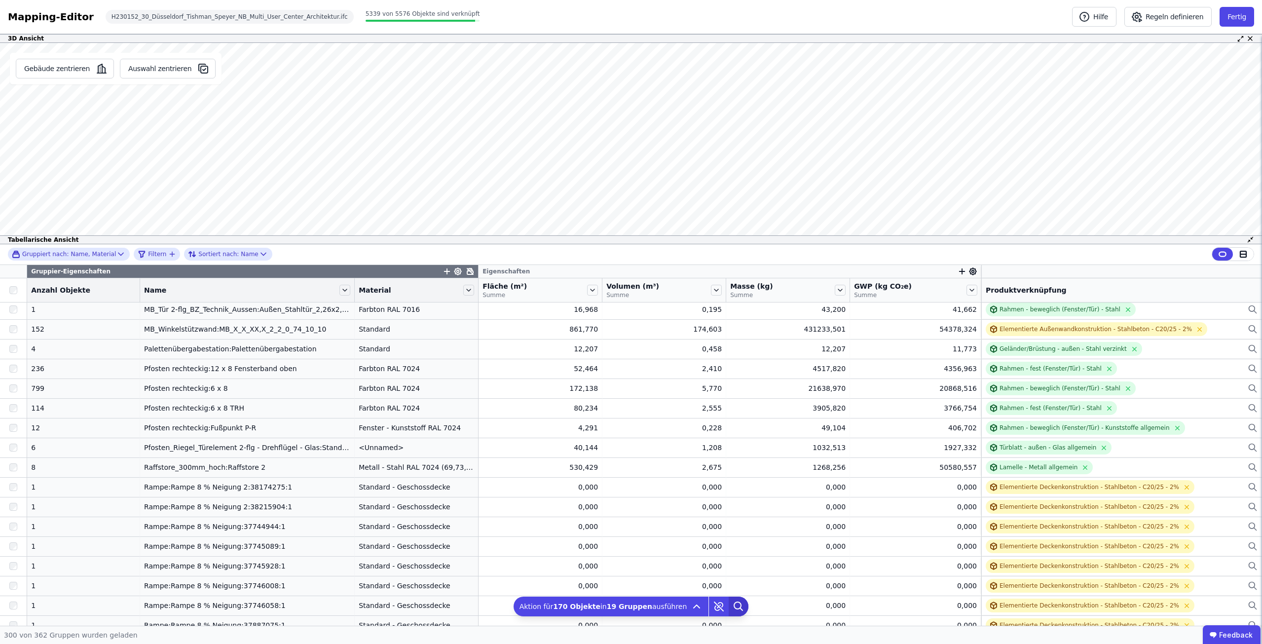
click at [729, 603] on icon at bounding box center [739, 606] width 20 height 20
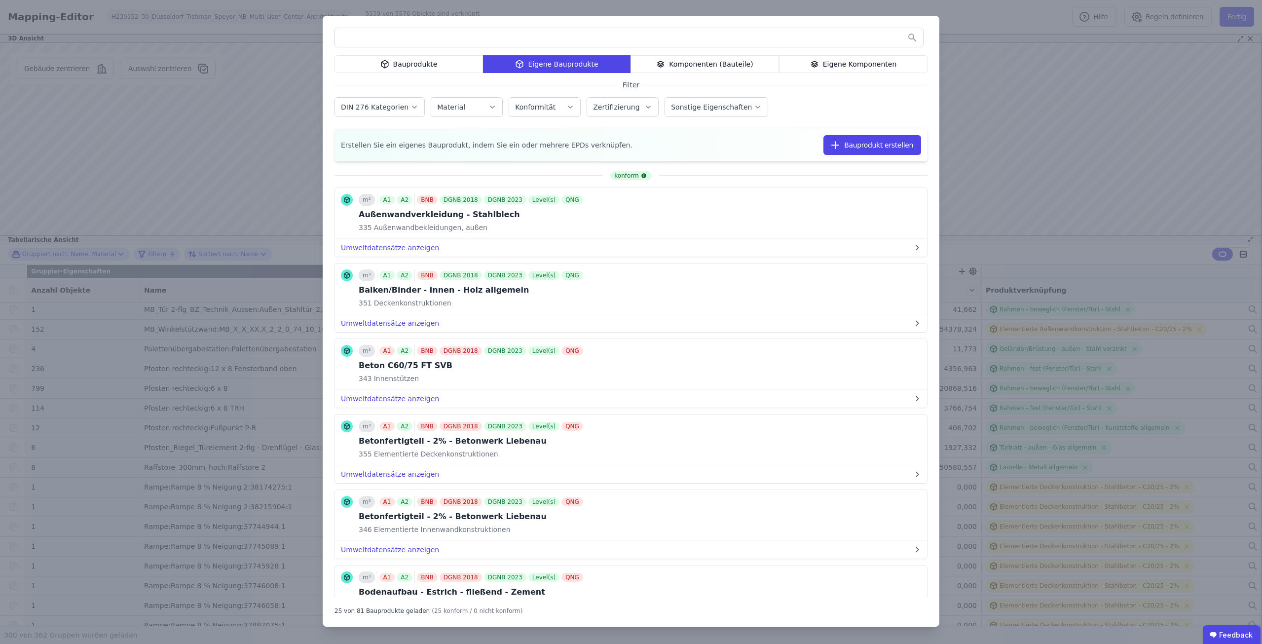
click at [351, 36] on input "text" at bounding box center [629, 38] width 588 height 18
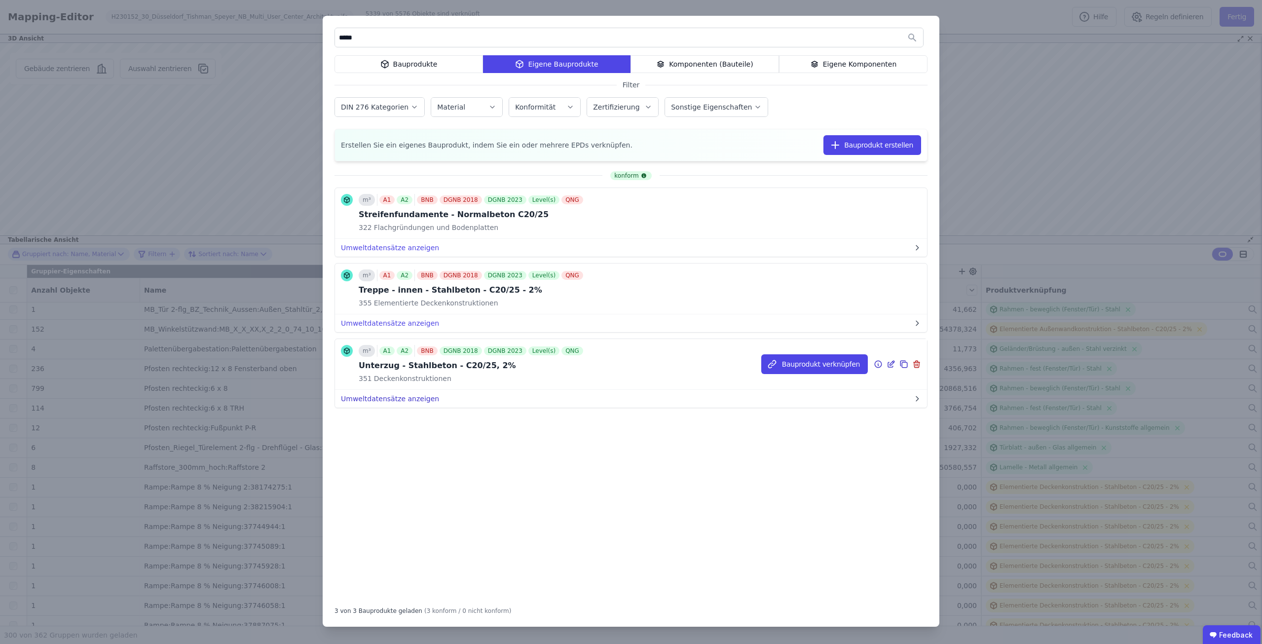
type input "*****"
click at [410, 399] on button "Umweltdatensätze anzeigen" at bounding box center [631, 399] width 592 height 18
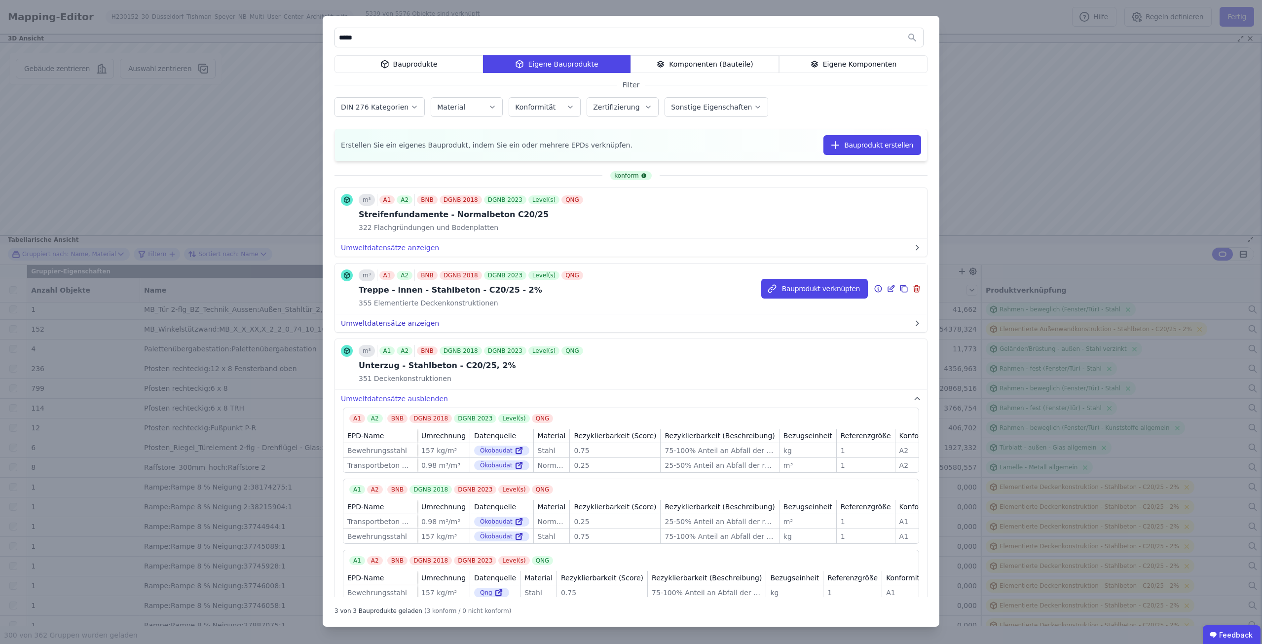
click at [417, 321] on button "Umweltdatensätze anzeigen" at bounding box center [631, 323] width 592 height 18
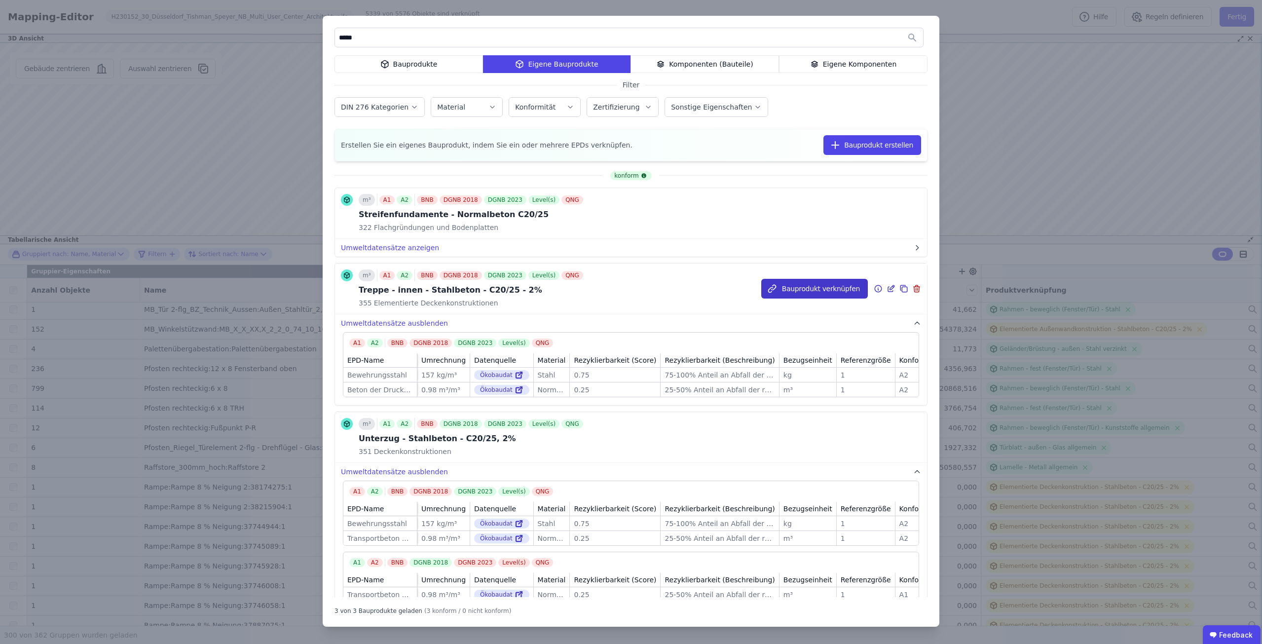
click at [847, 290] on button "Bauprodukt verknüpfen" at bounding box center [814, 289] width 107 height 20
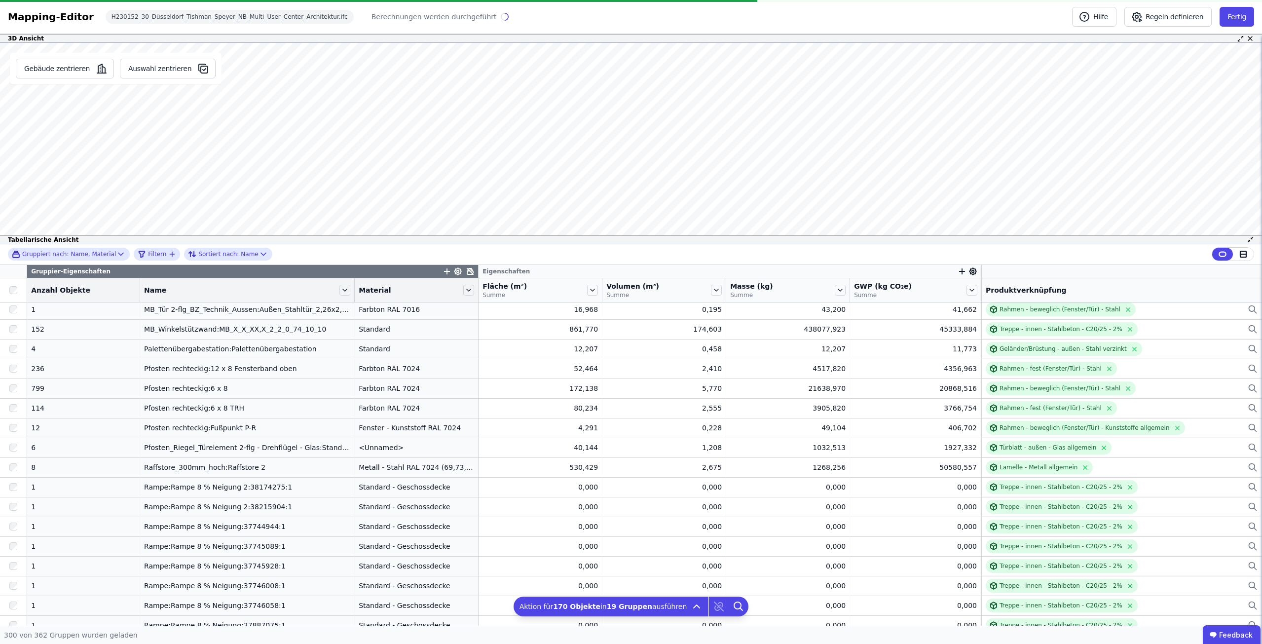
scroll to position [1651, 0]
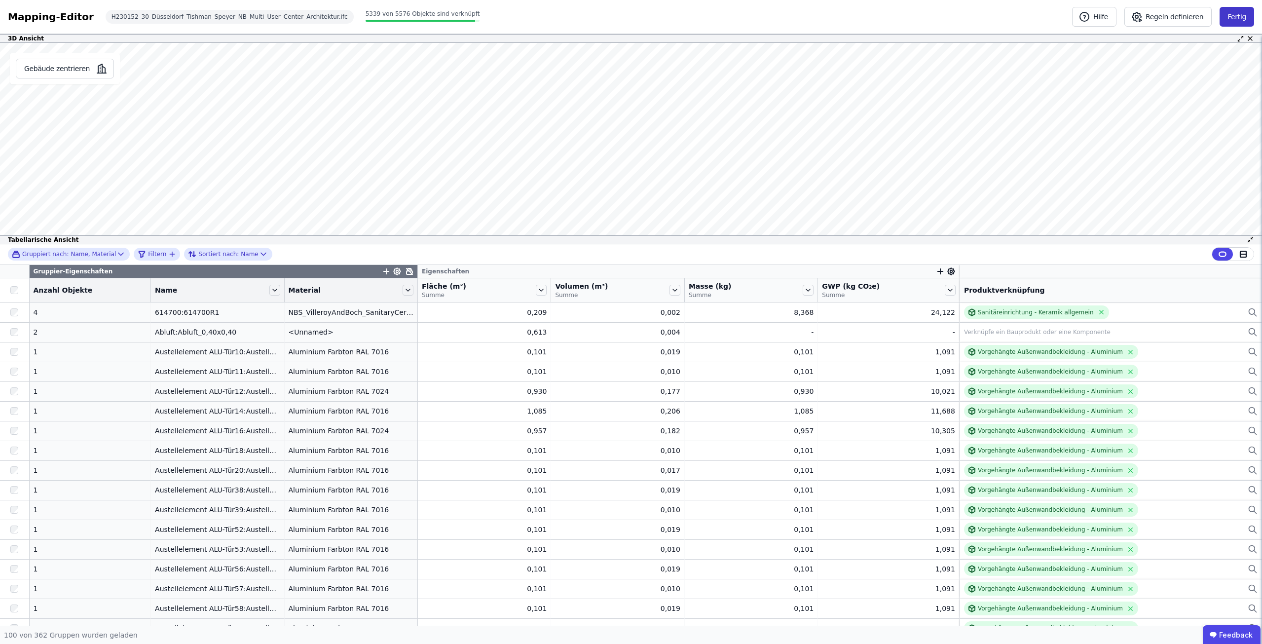
click at [1229, 15] on button "Fertig" at bounding box center [1236, 17] width 35 height 20
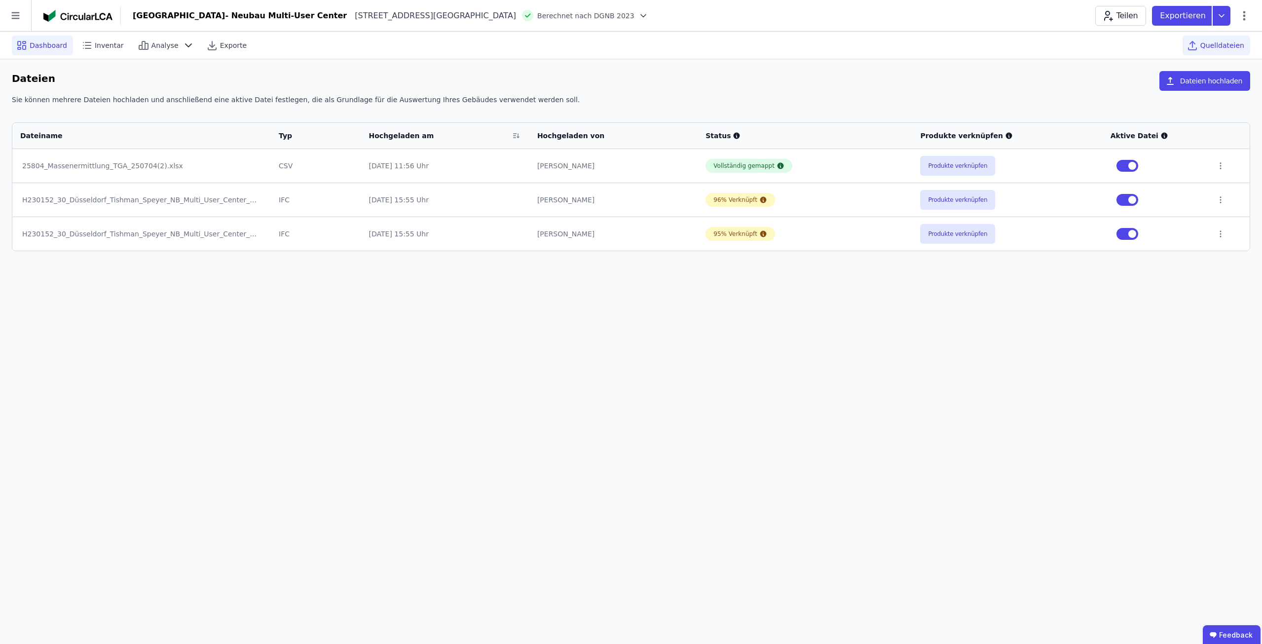
click at [24, 38] on div "Dashboard" at bounding box center [42, 46] width 61 height 20
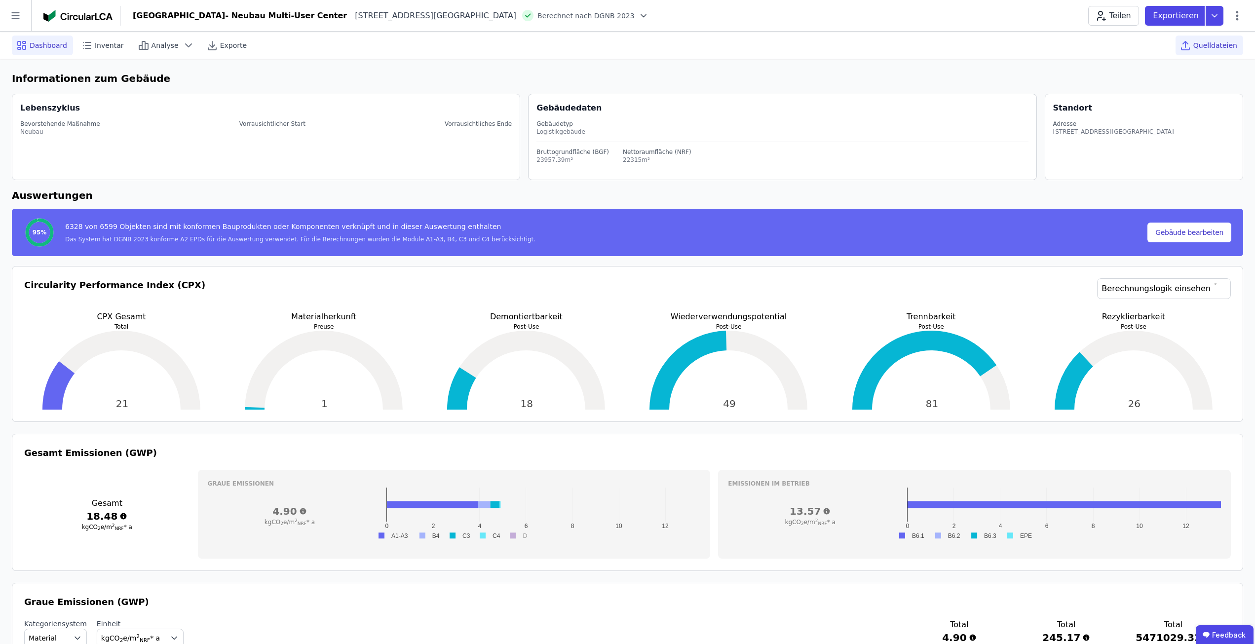
click at [1208, 43] on span "Quelldateien" at bounding box center [1215, 45] width 44 height 10
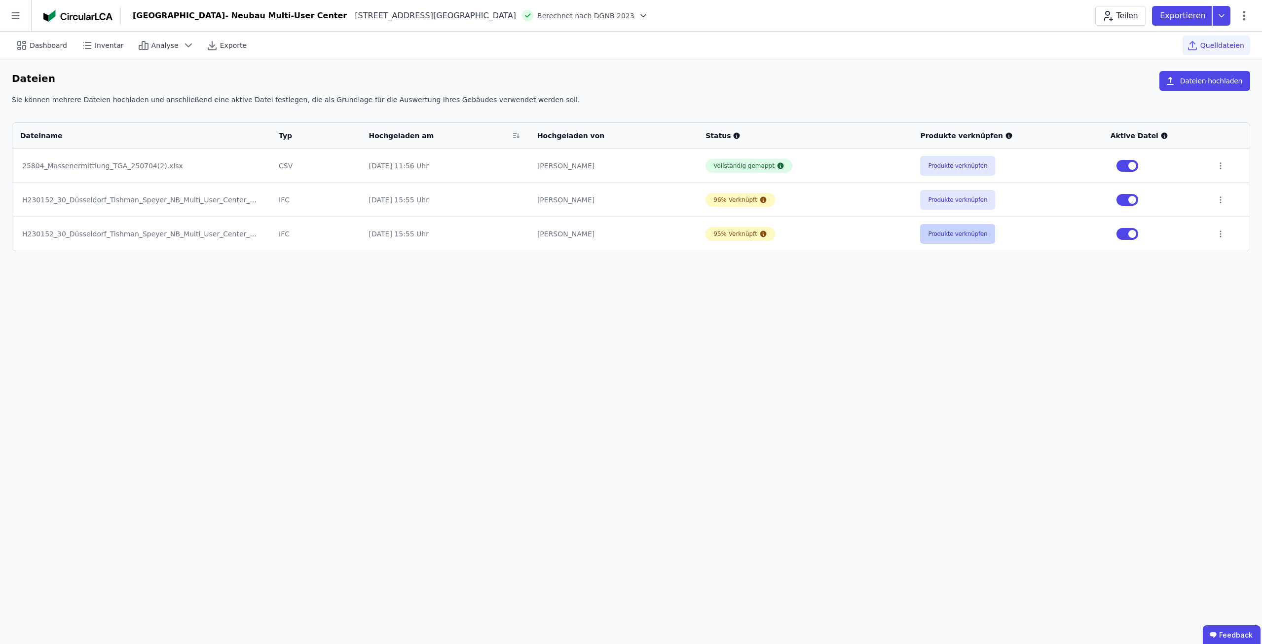
click at [934, 234] on button "Produkte verknüpfen" at bounding box center [957, 234] width 75 height 20
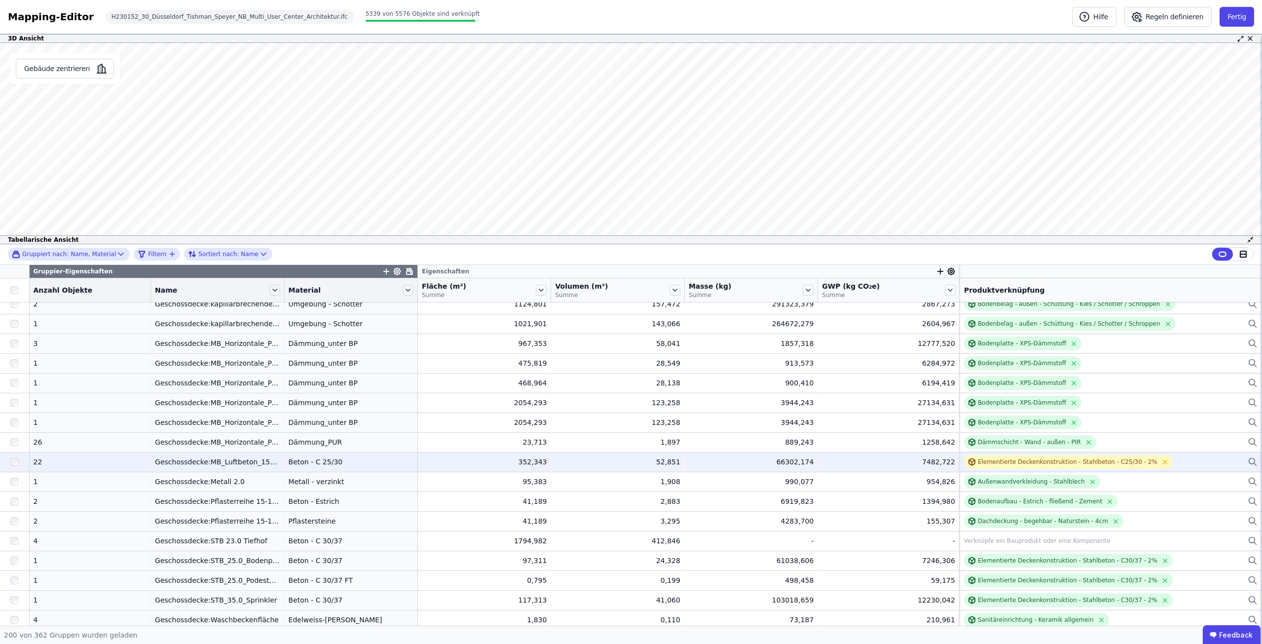
scroll to position [3525, 0]
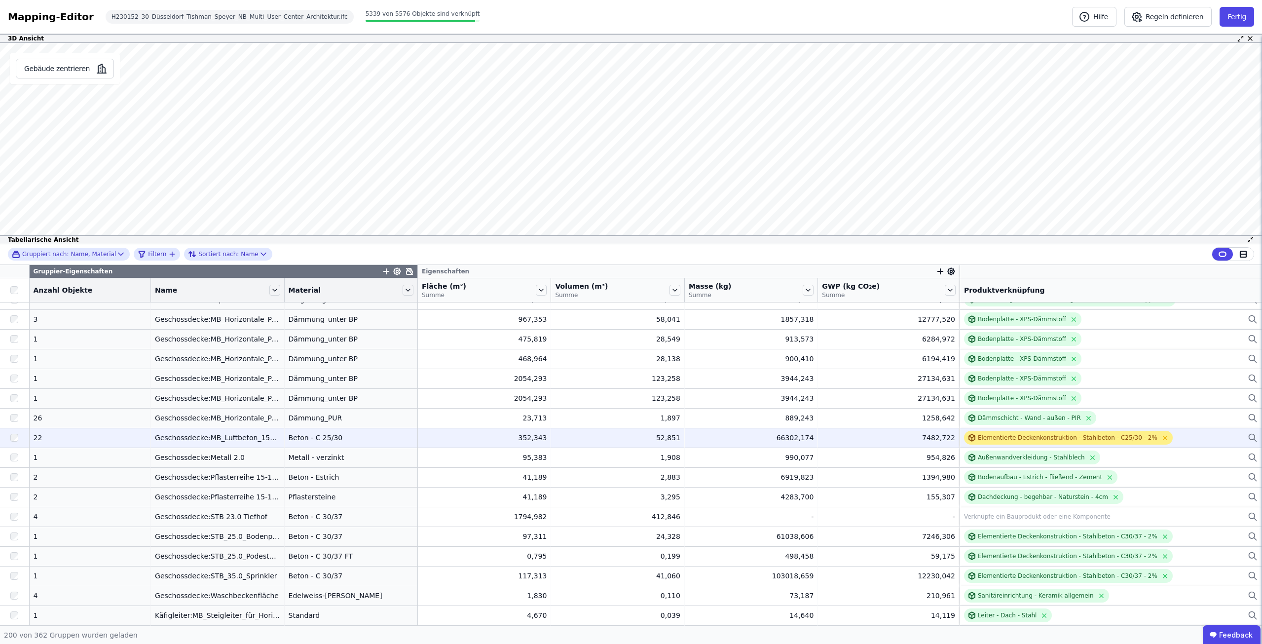
click at [981, 436] on div "Elementierte Deckenkonstruktion - Stahlbeton - C25/30 - 2%" at bounding box center [1068, 438] width 180 height 8
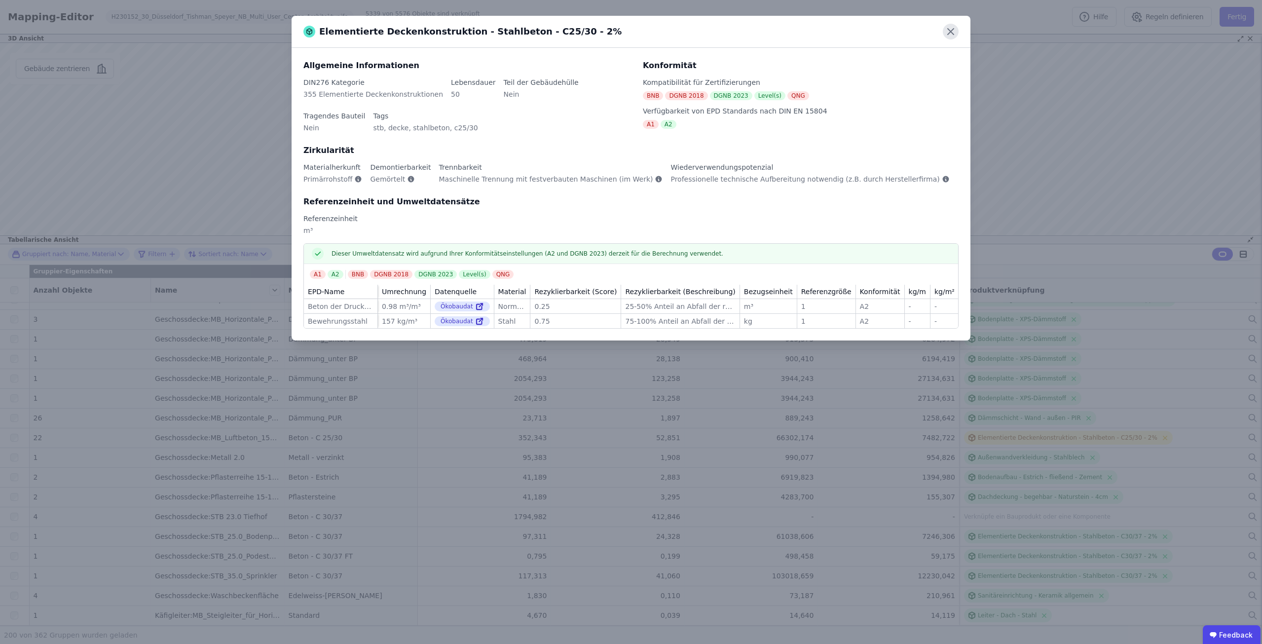
click at [950, 33] on icon at bounding box center [951, 32] width 6 height 6
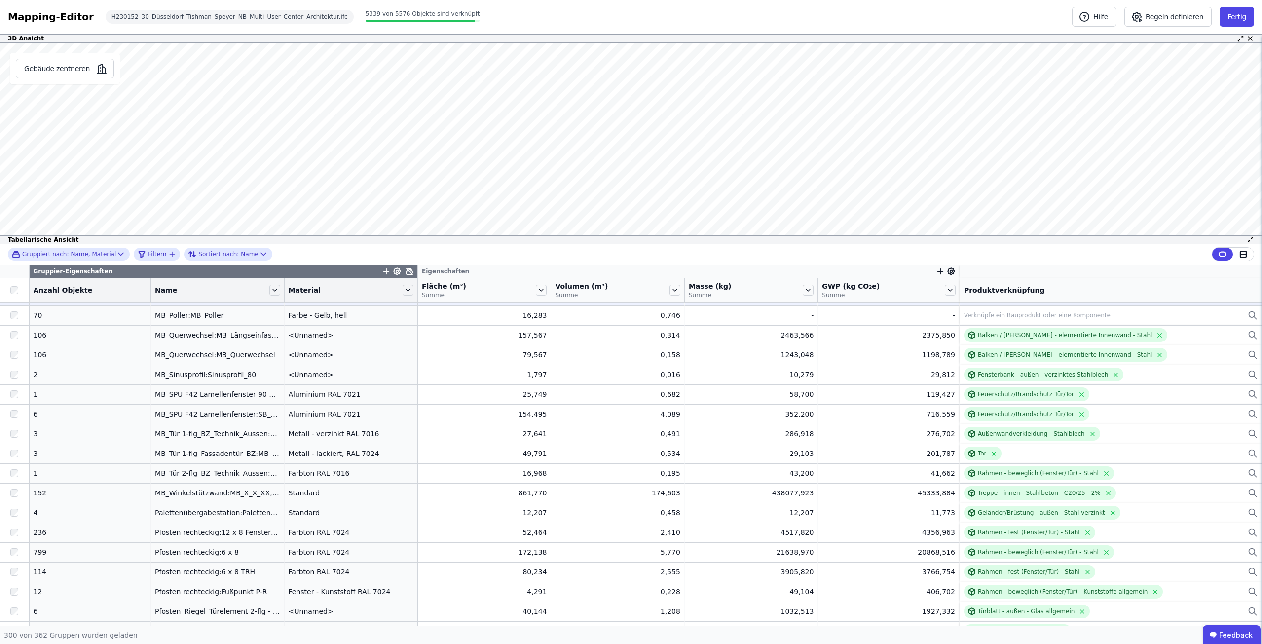
scroll to position [4117, 0]
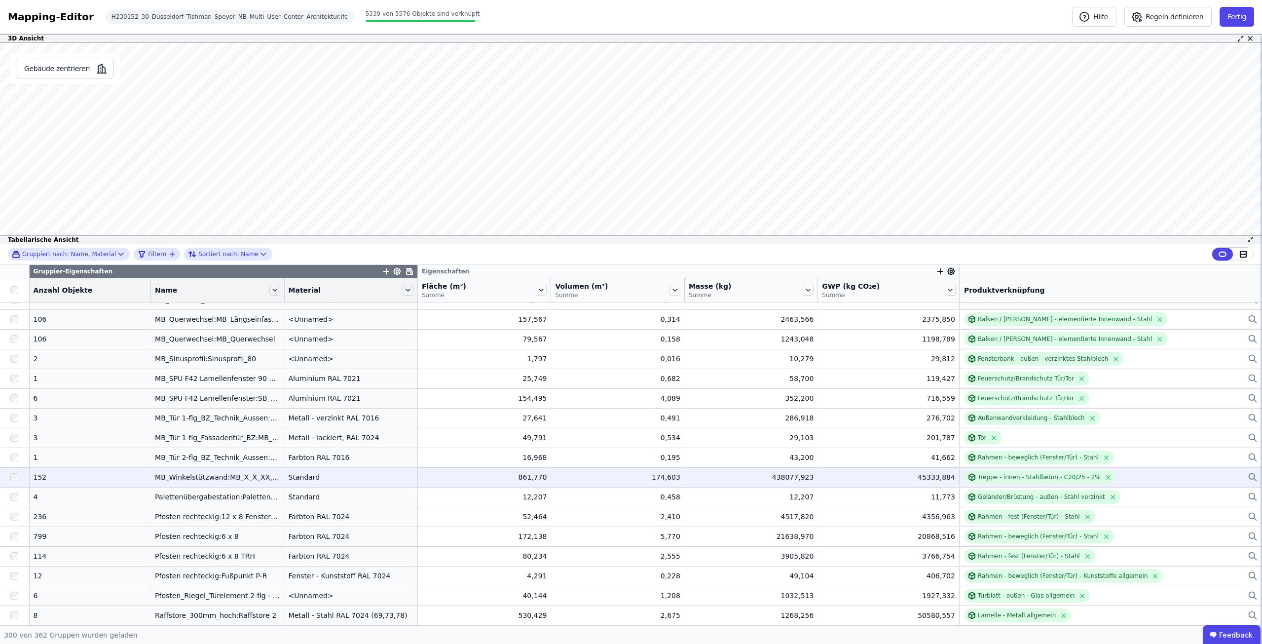
click at [1110, 475] on div "Treppe - innen - Stahlbeton - C20/25 - 2%" at bounding box center [1111, 477] width 294 height 14
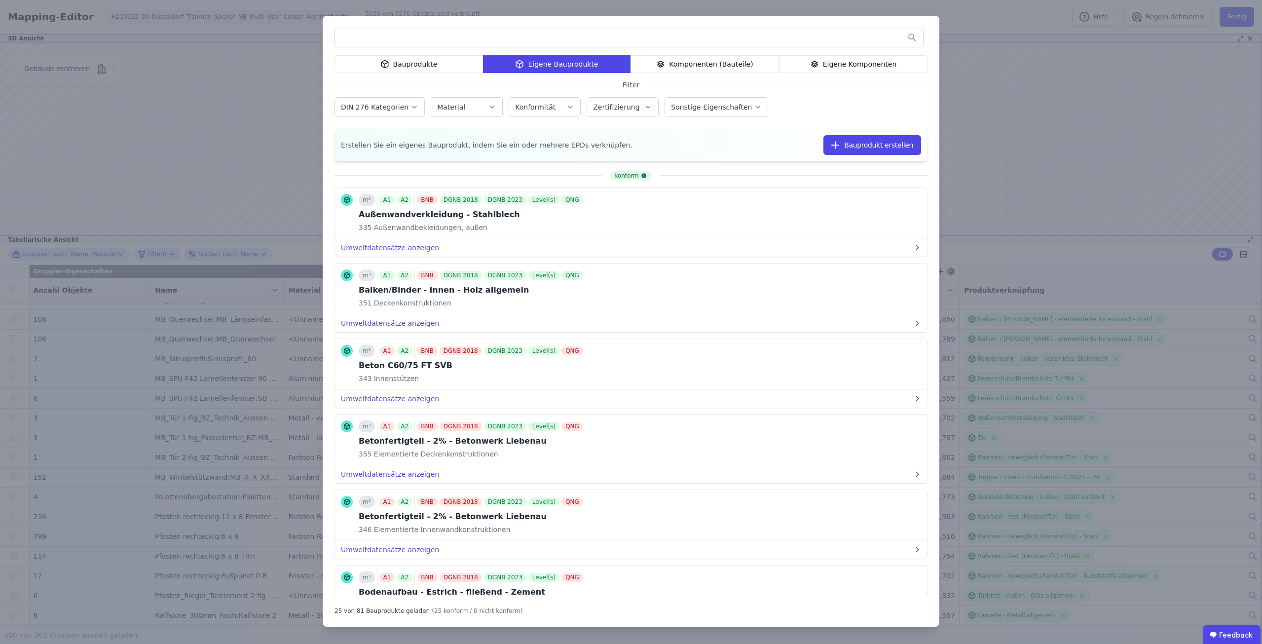
click at [533, 33] on input "text" at bounding box center [629, 38] width 588 height 18
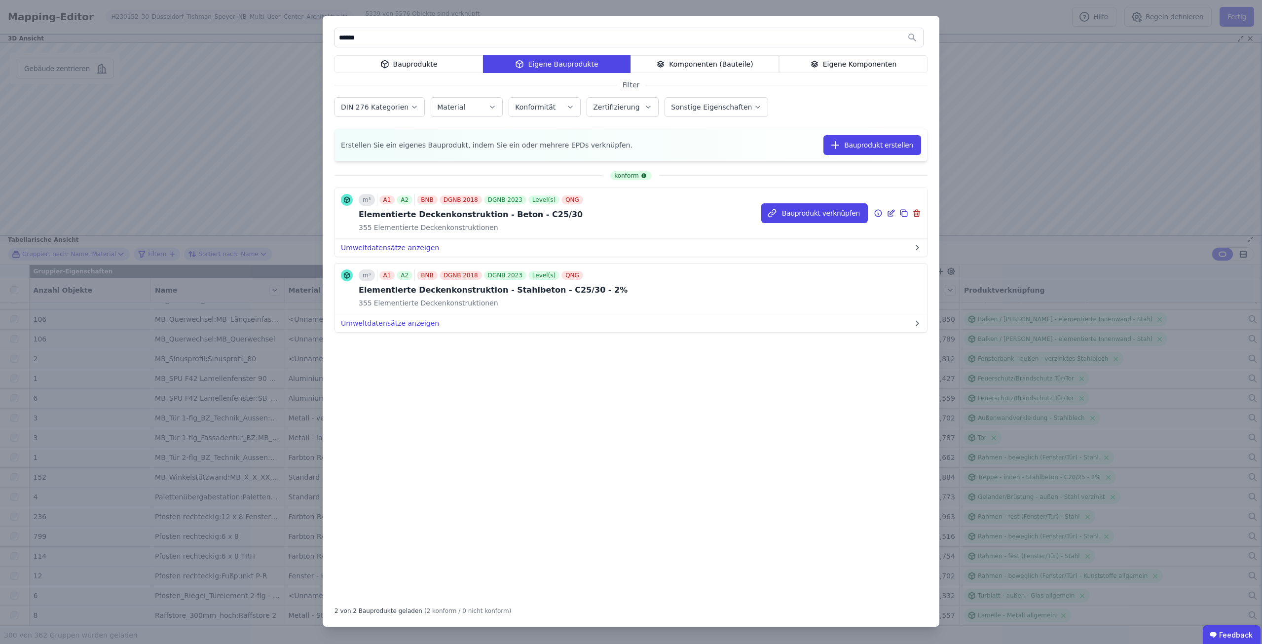
type input "*****"
click at [411, 247] on button "Umweltdatensätze anzeigen" at bounding box center [631, 248] width 592 height 18
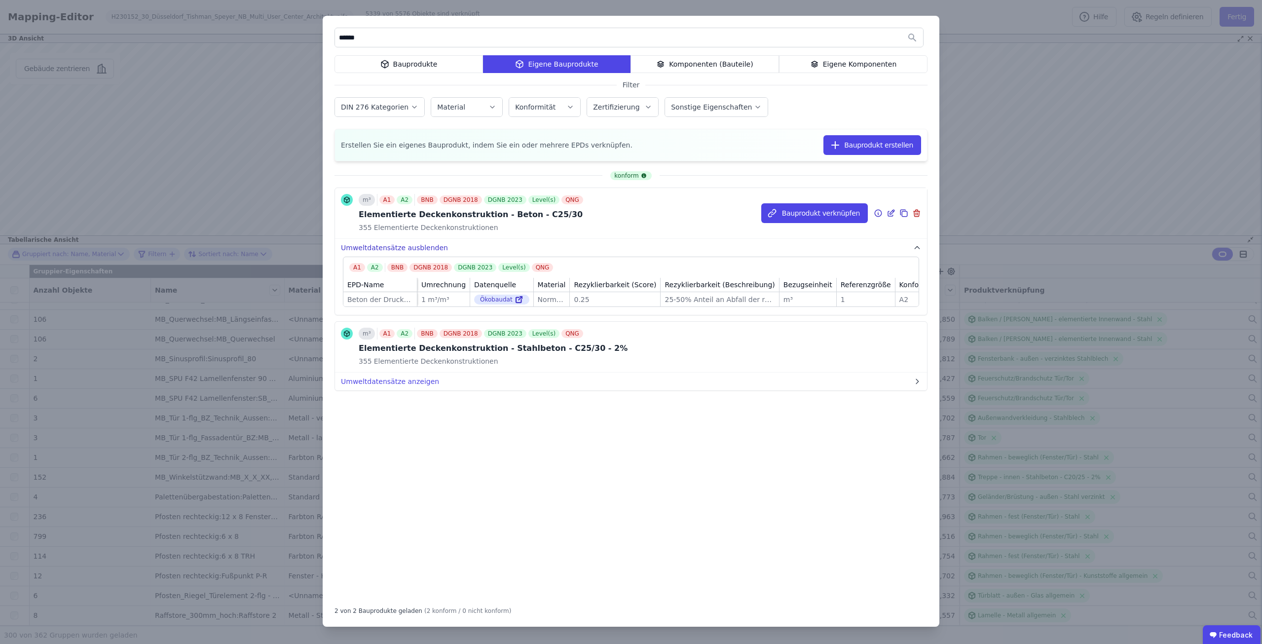
click at [411, 247] on button "Umweltdatensätze ausblenden" at bounding box center [631, 248] width 592 height 18
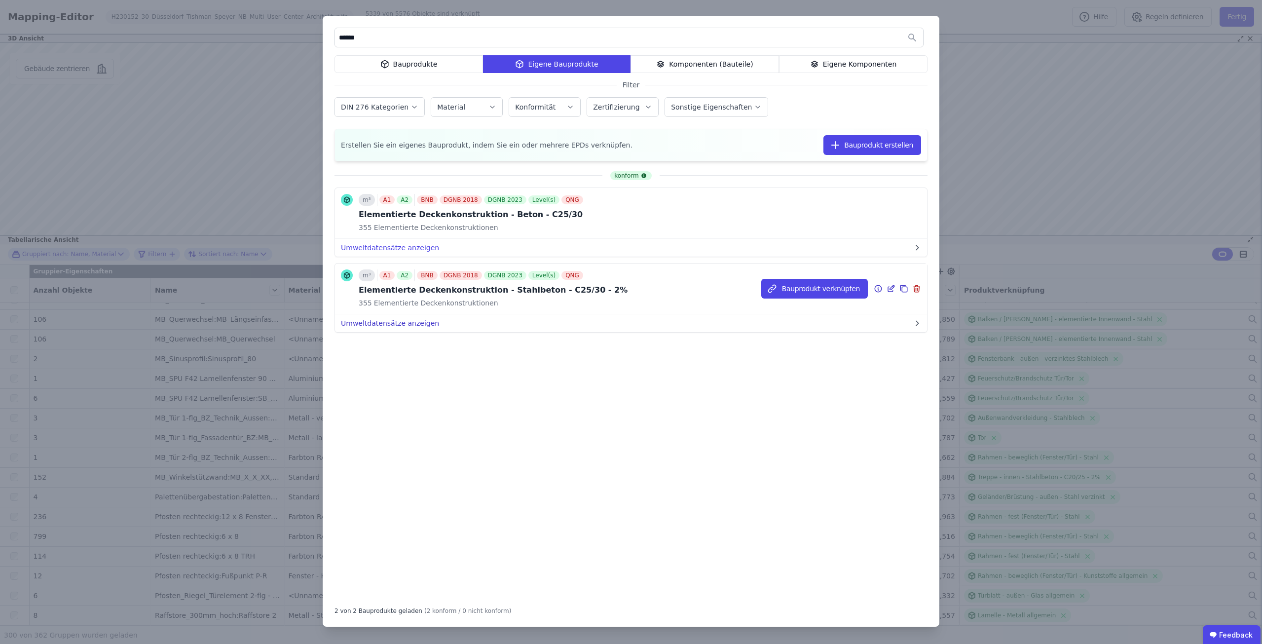
click at [412, 326] on button "Umweltdatensätze anzeigen" at bounding box center [631, 323] width 592 height 18
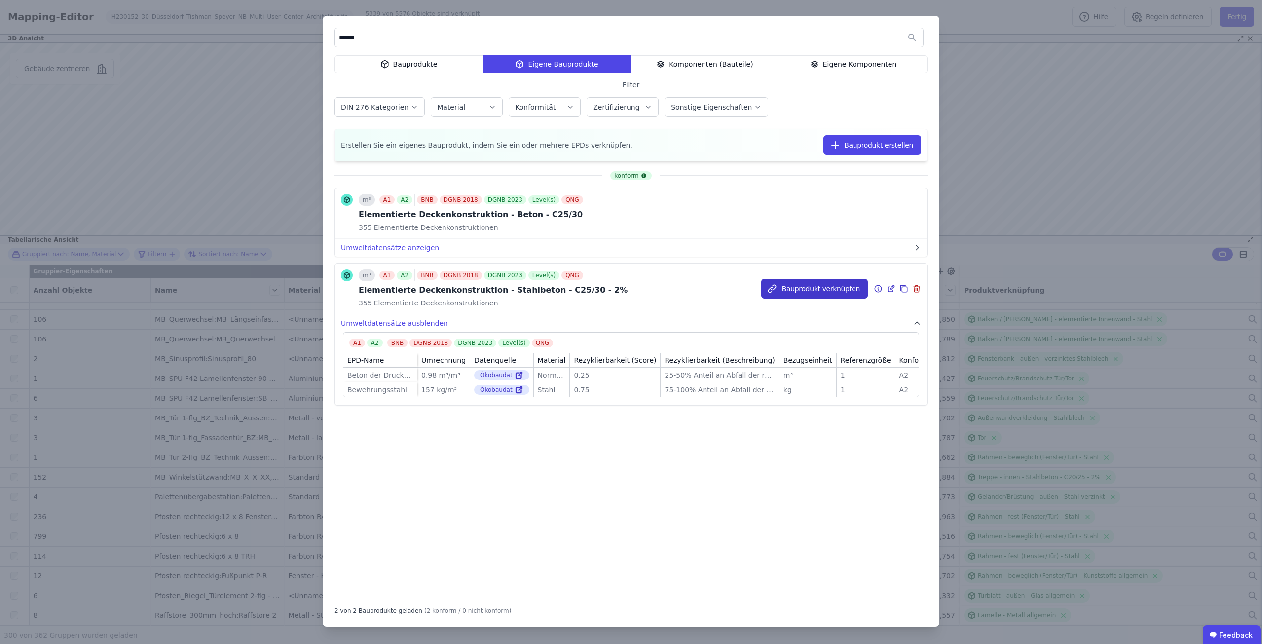
click at [797, 290] on button "Bauprodukt verknüpfen" at bounding box center [814, 289] width 107 height 20
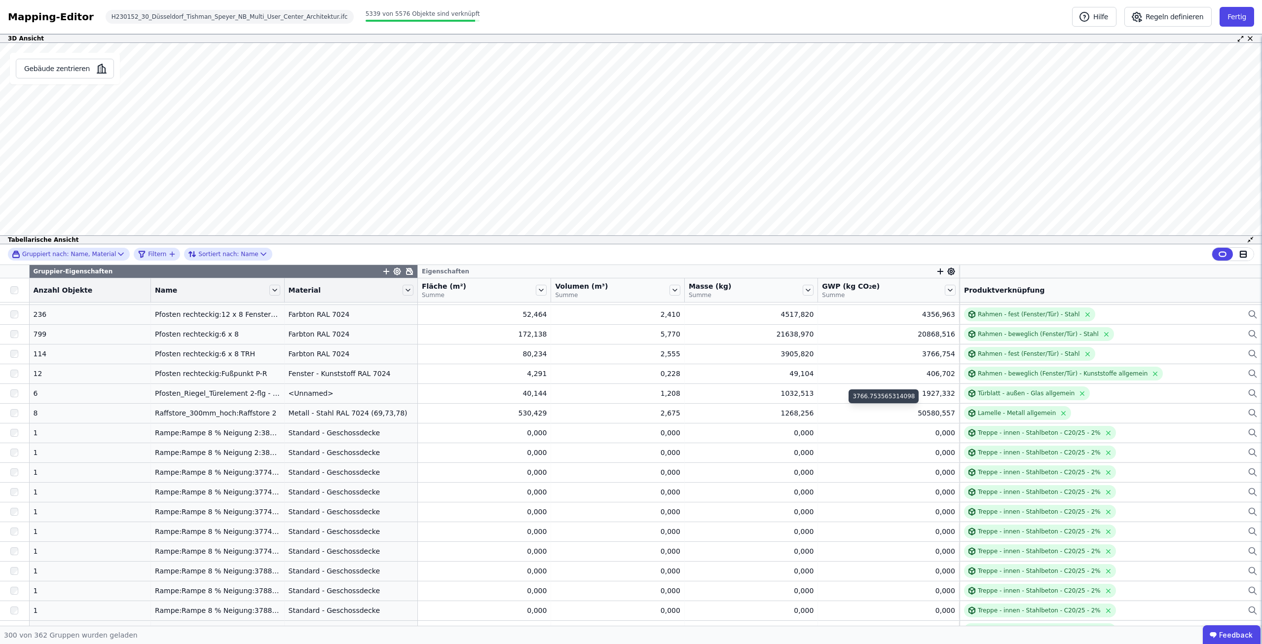
scroll to position [4364, 0]
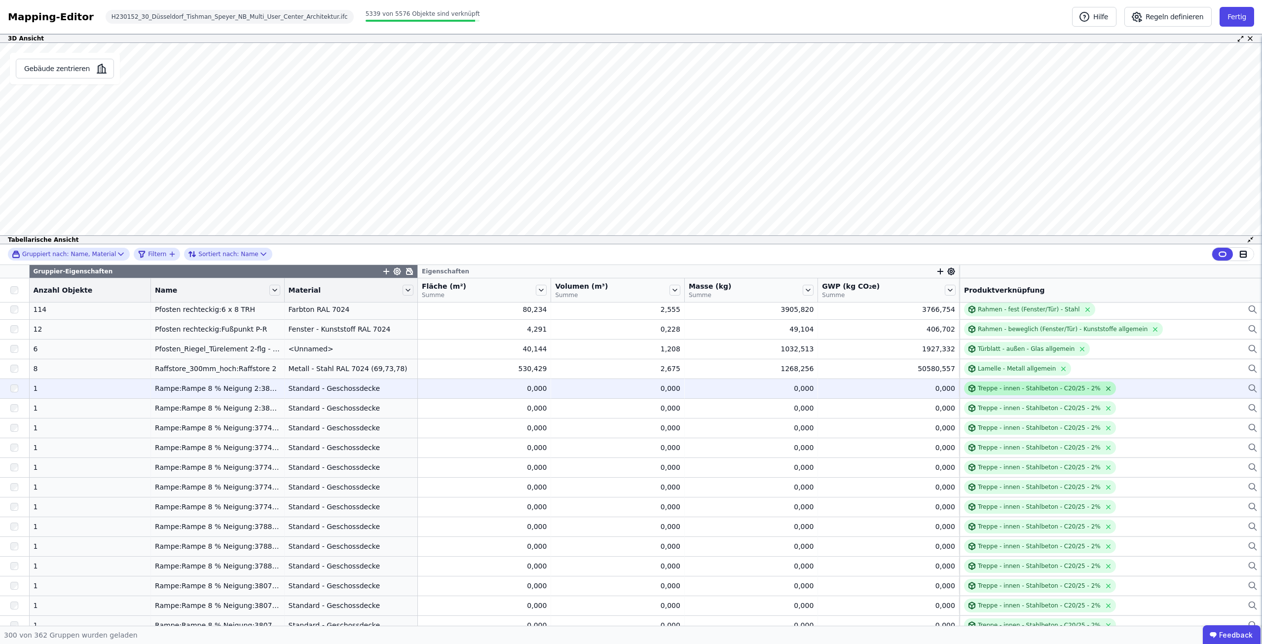
click at [1105, 386] on icon at bounding box center [1108, 388] width 7 height 7
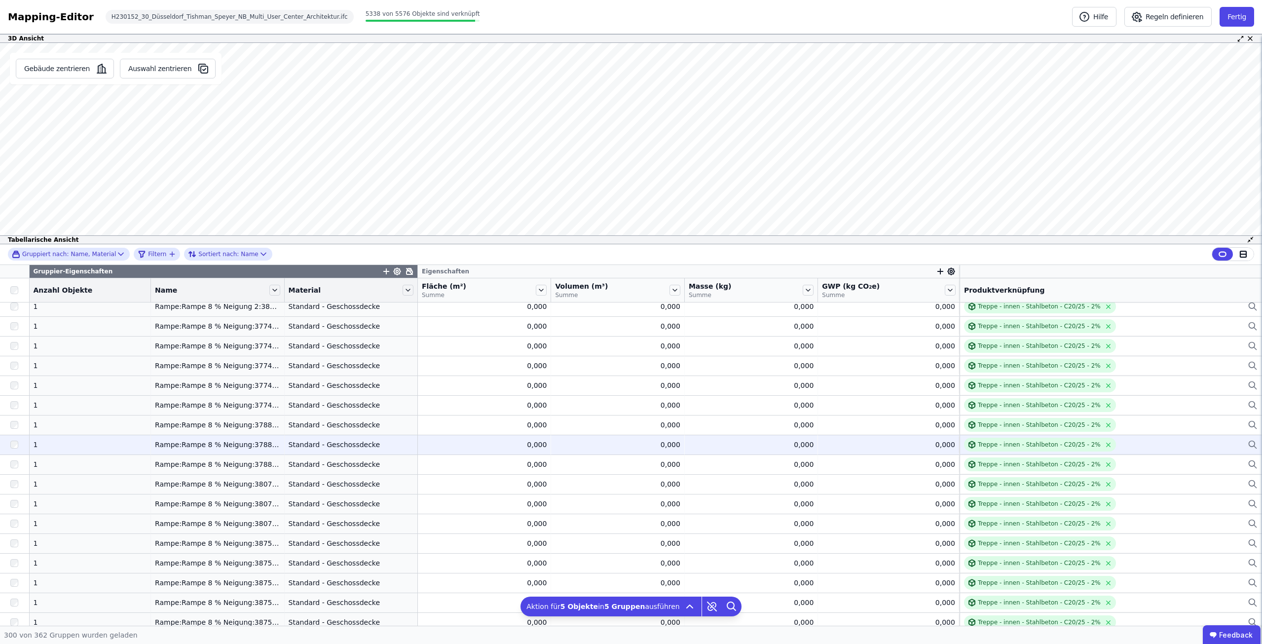
scroll to position [4512, 0]
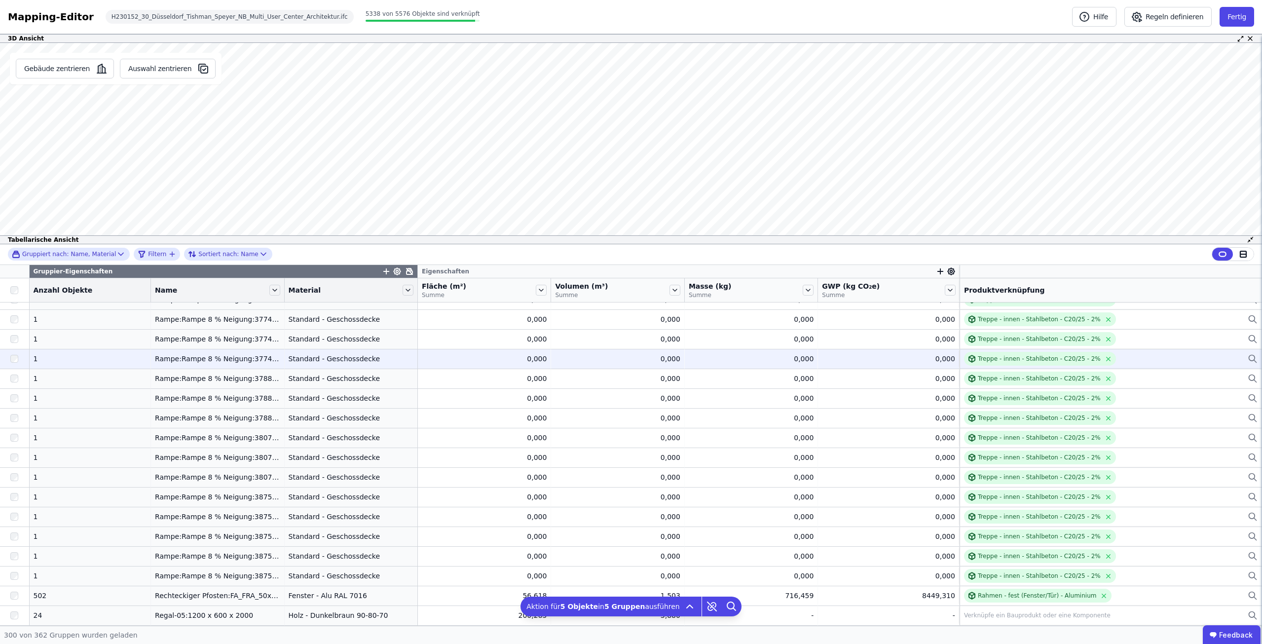
click at [19, 362] on div at bounding box center [14, 359] width 29 height 18
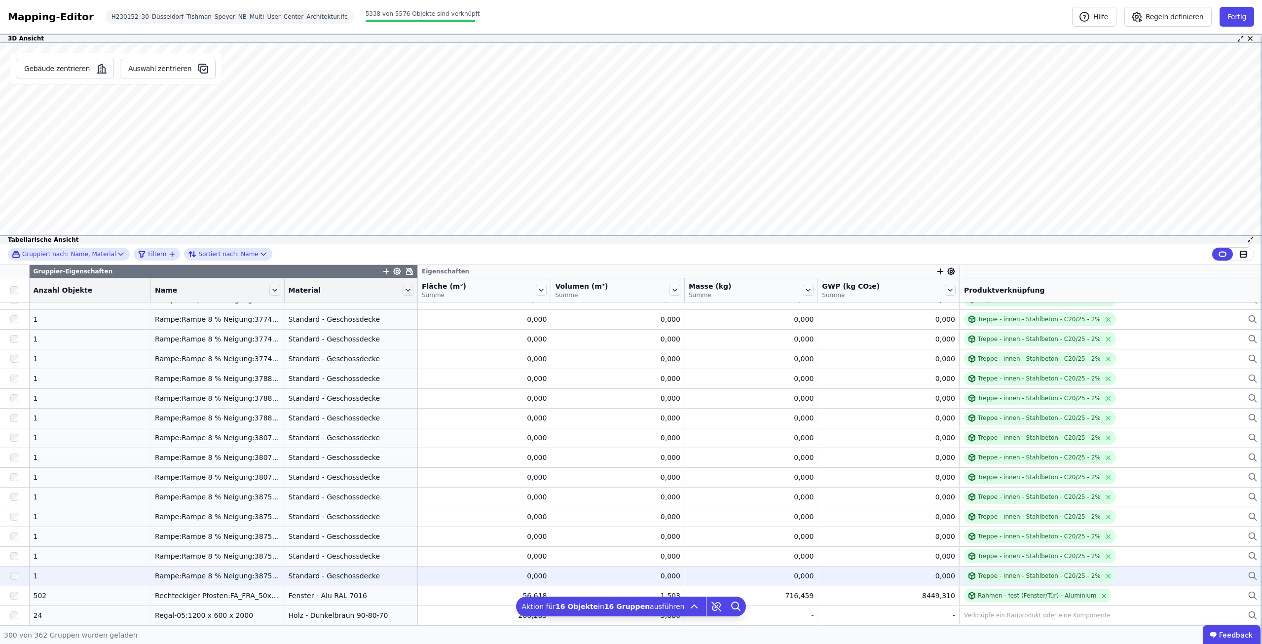
click at [9, 573] on div at bounding box center [14, 576] width 29 height 18
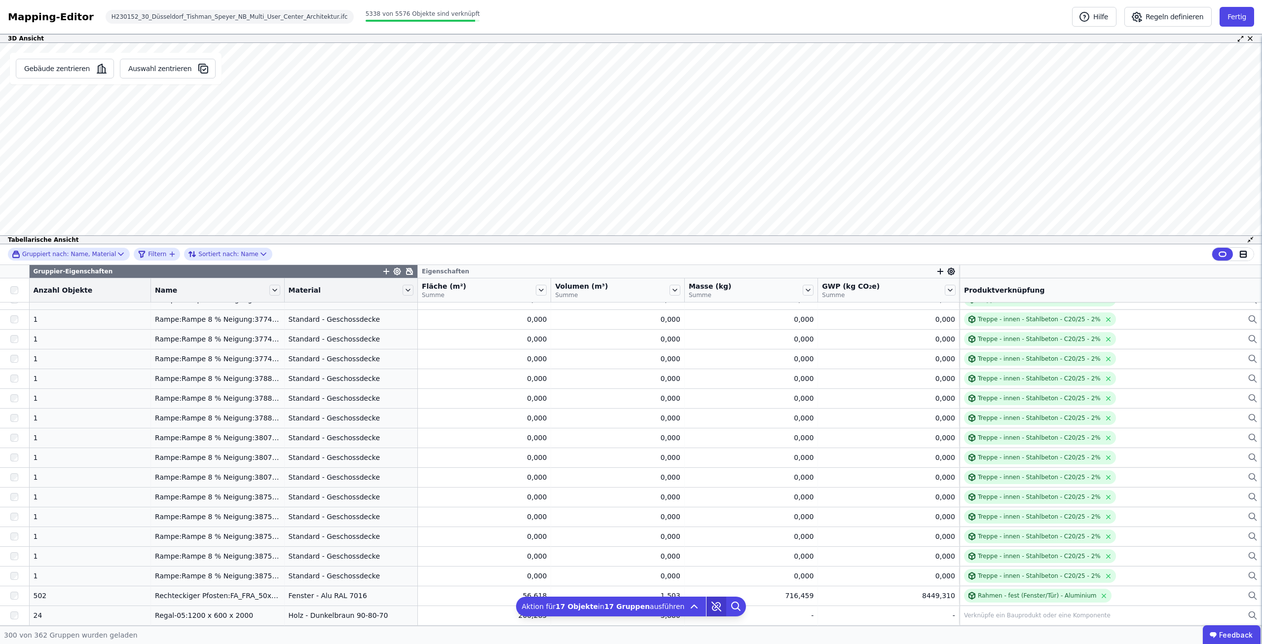
click at [708, 608] on icon at bounding box center [716, 606] width 20 height 20
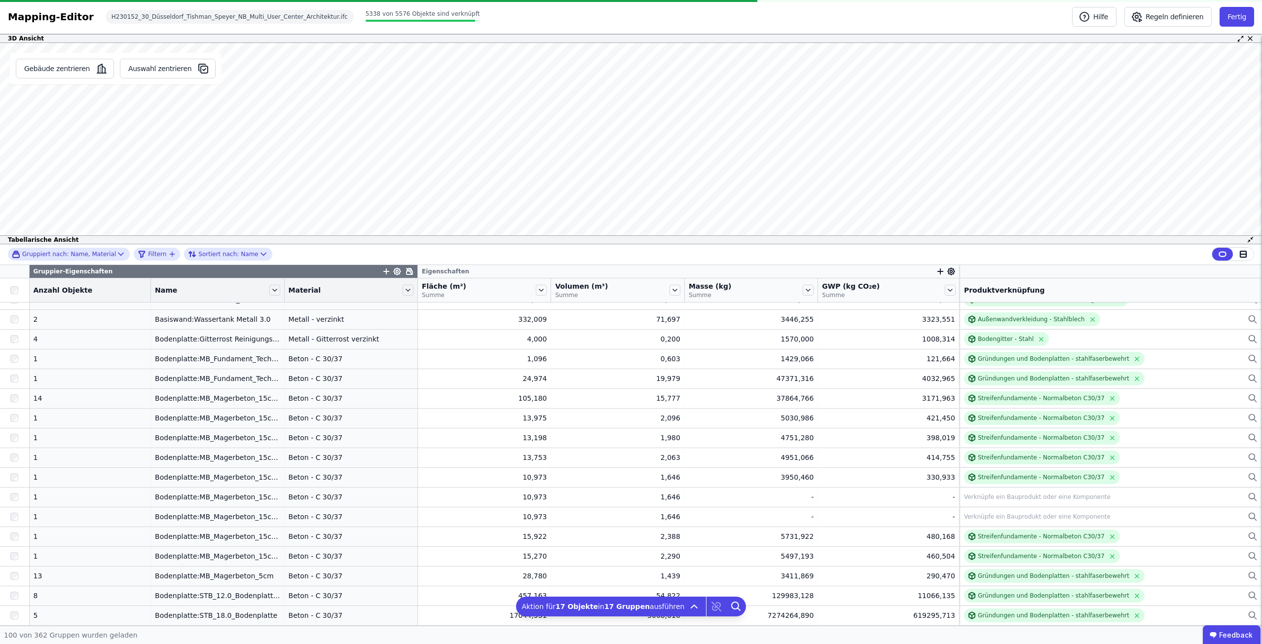
scroll to position [0, 0]
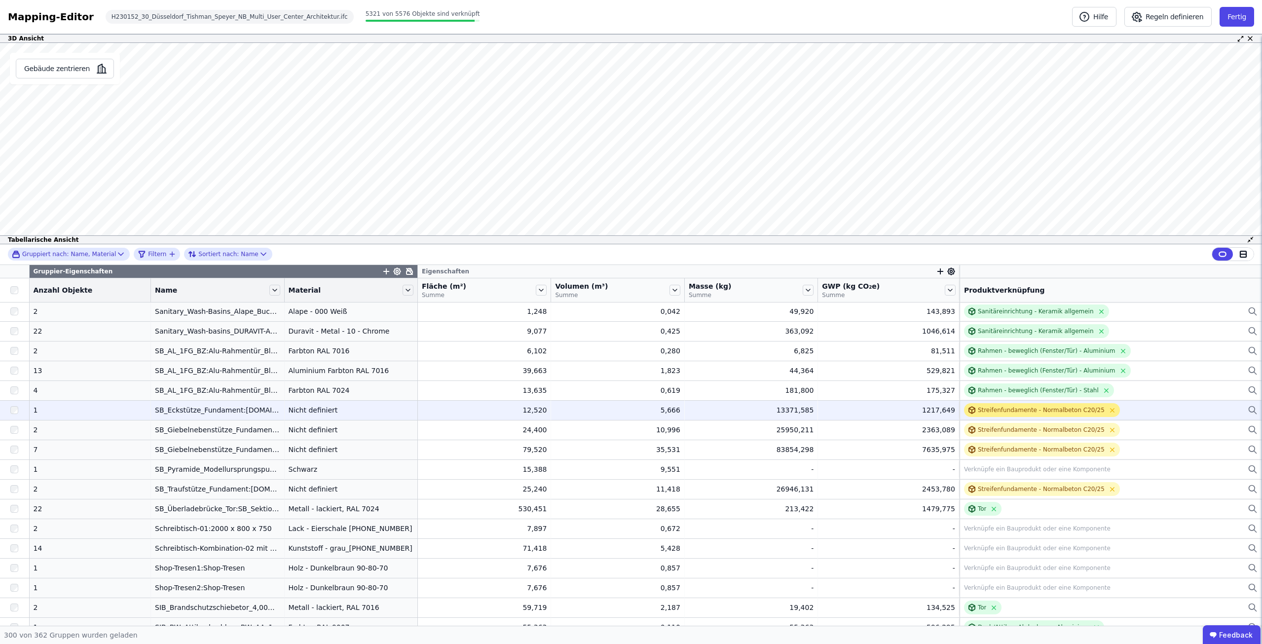
scroll to position [4857, 0]
click at [1024, 409] on div "Streifenfundamente - Normalbeton C20/25" at bounding box center [1041, 408] width 127 height 8
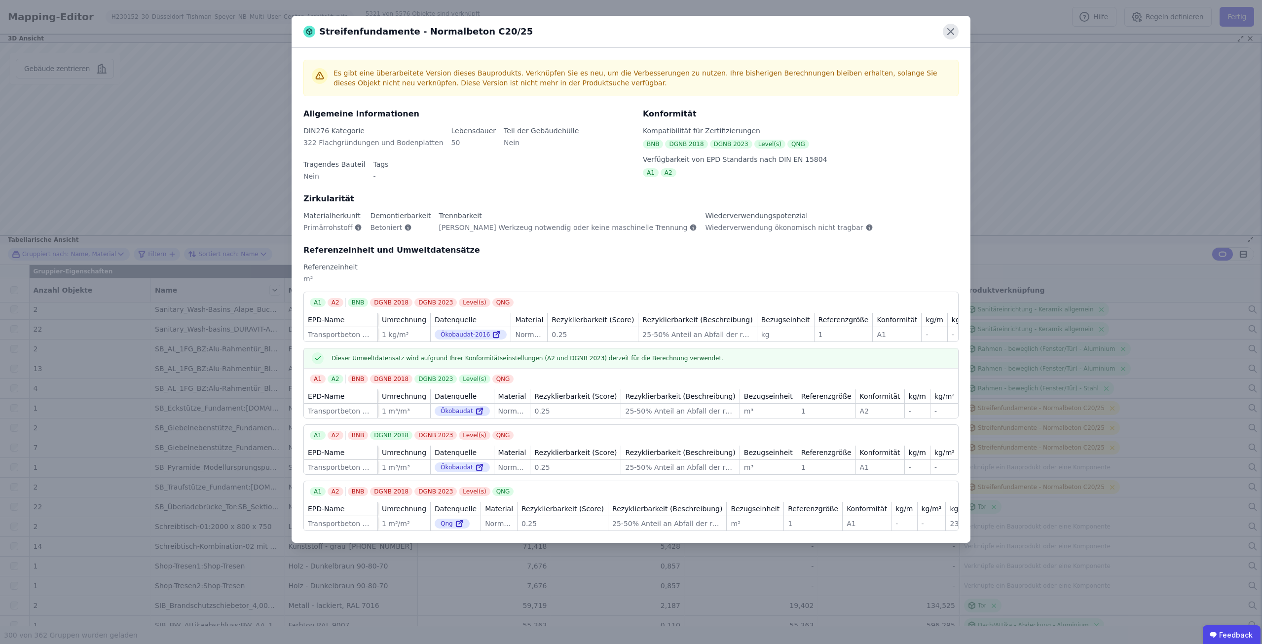
click at [956, 35] on icon at bounding box center [951, 32] width 16 height 16
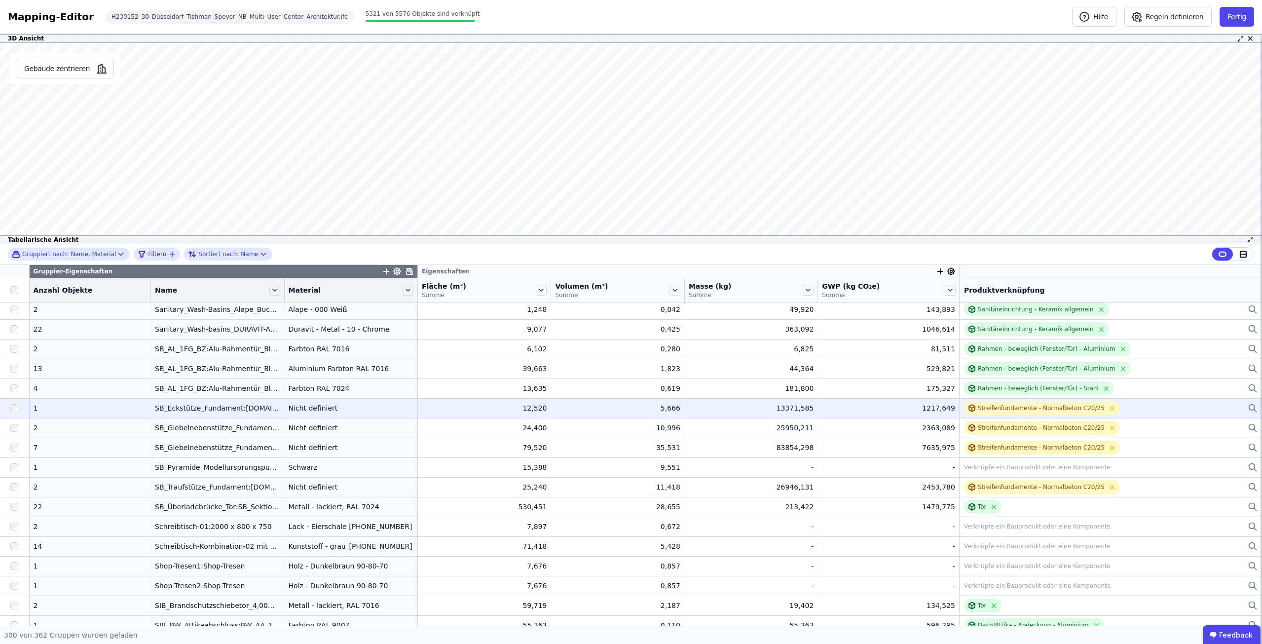
click at [9, 405] on div at bounding box center [14, 408] width 29 height 18
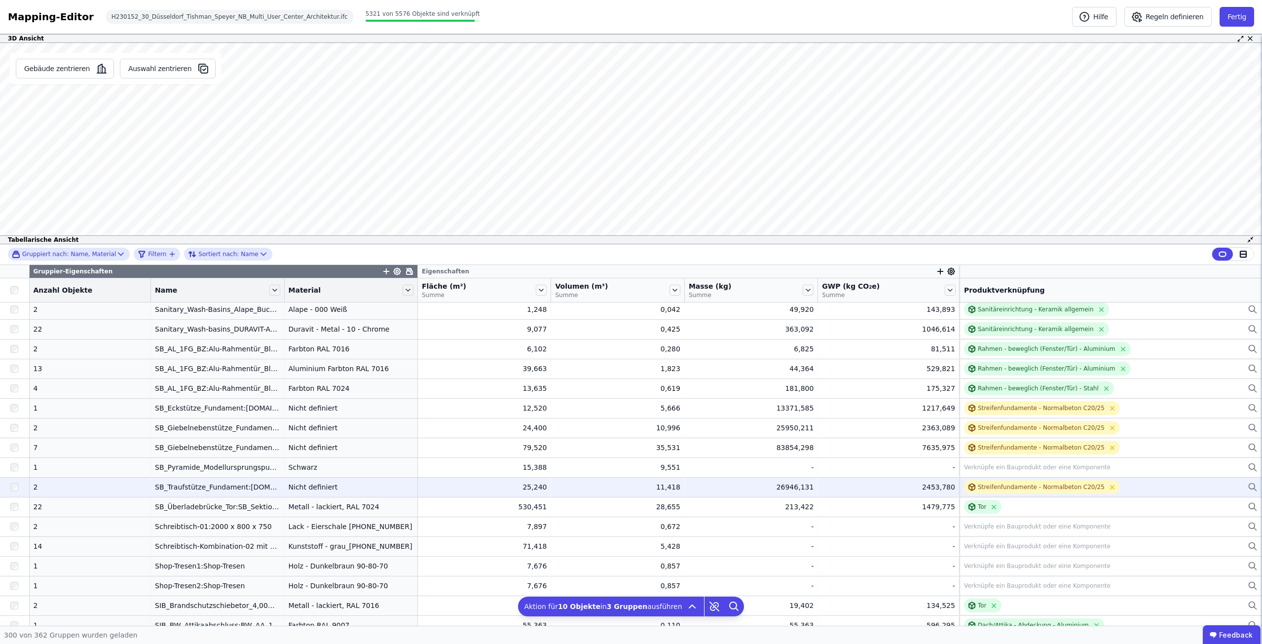
click at [9, 485] on div at bounding box center [14, 487] width 29 height 18
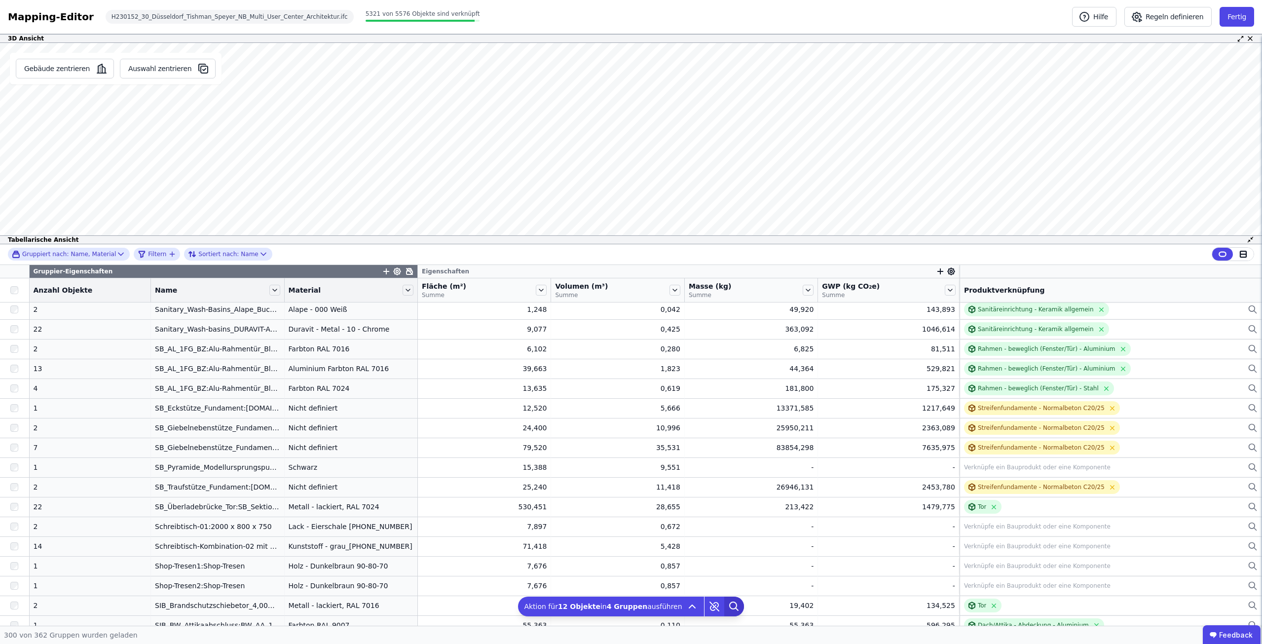
click at [730, 607] on icon at bounding box center [733, 605] width 7 height 7
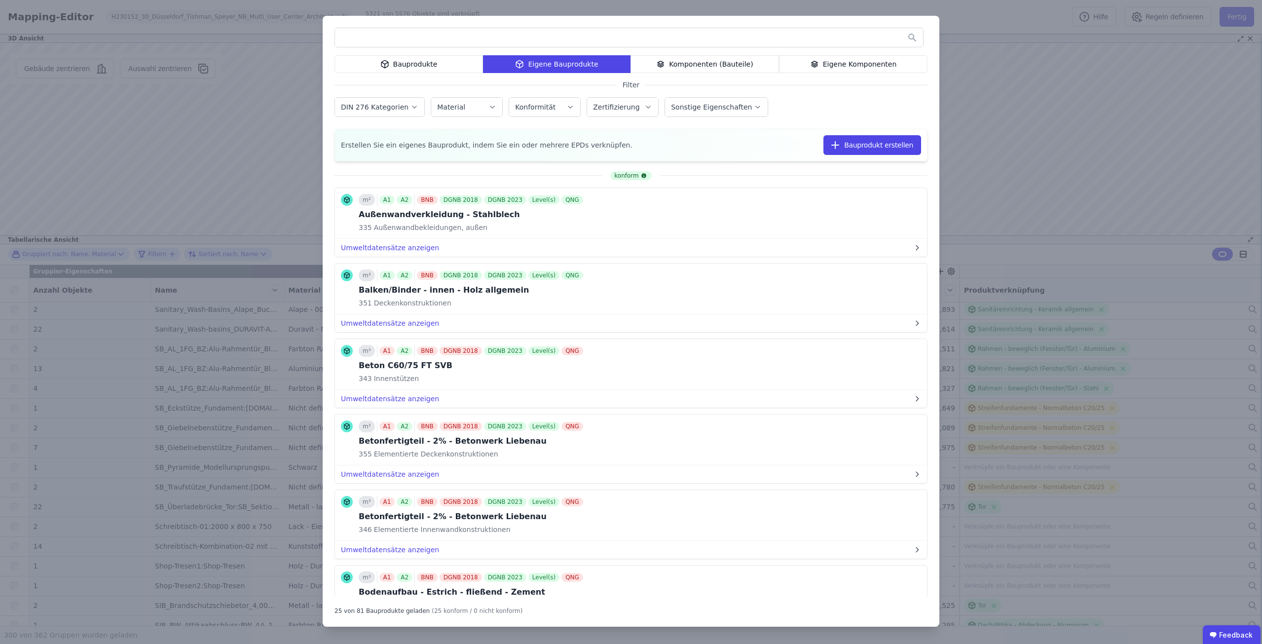
click at [440, 37] on input "text" at bounding box center [629, 38] width 588 height 18
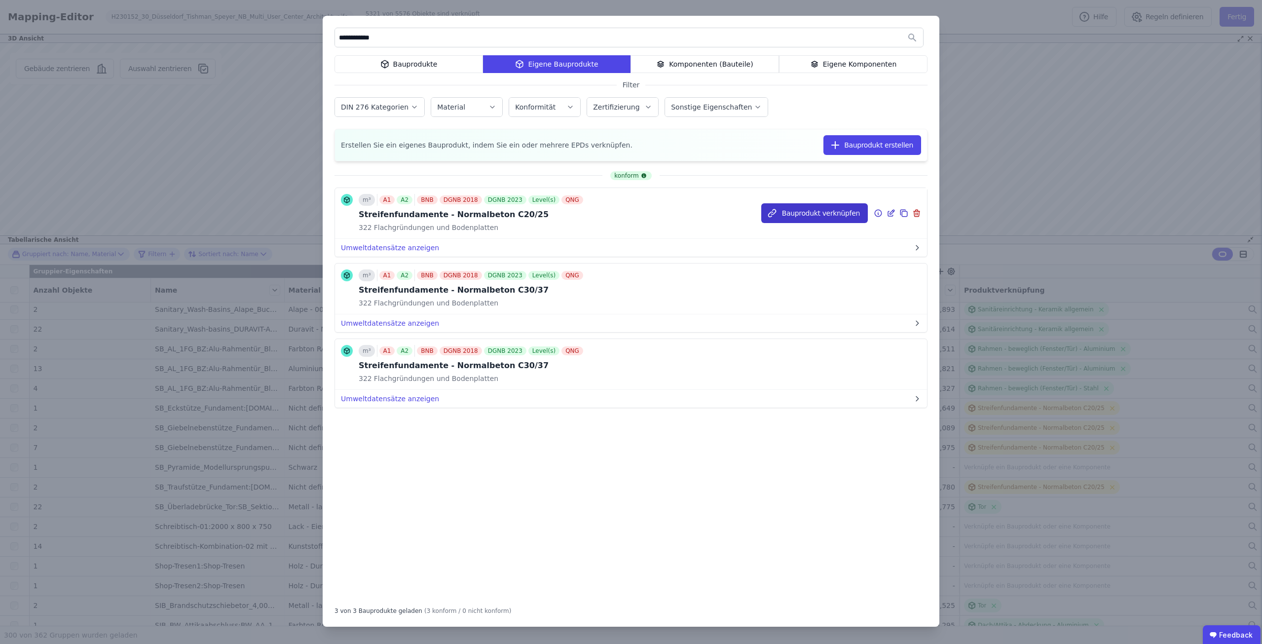
type input "**********"
click at [811, 218] on button "Bauprodukt verknüpfen" at bounding box center [814, 213] width 107 height 20
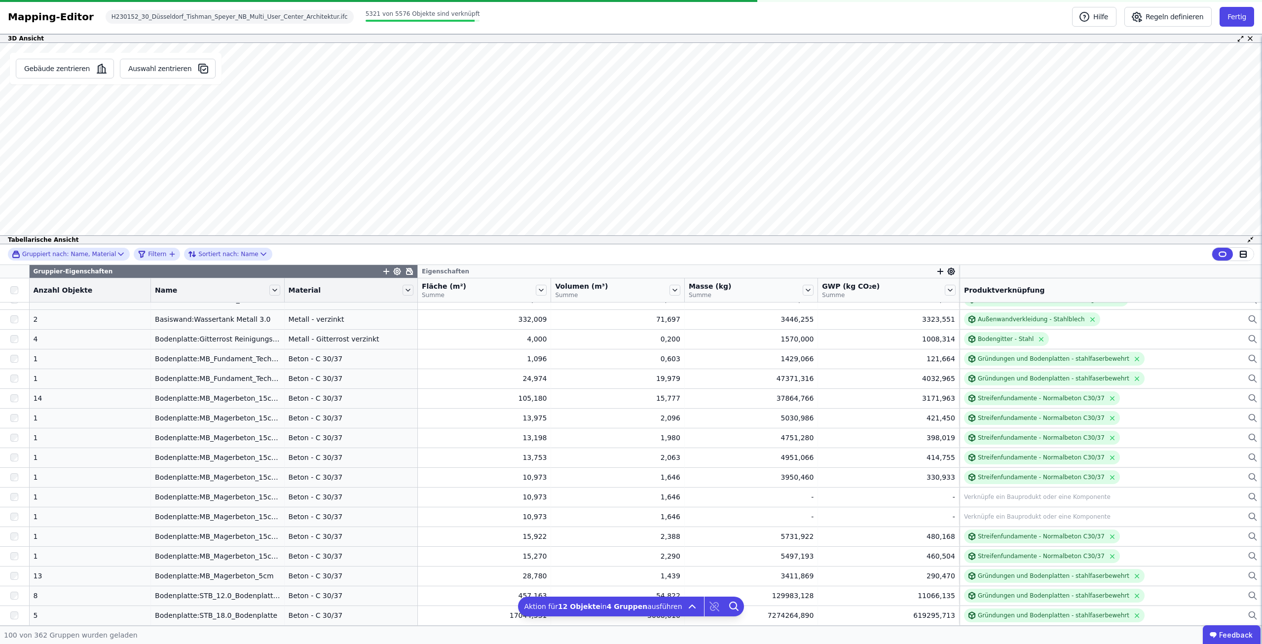
scroll to position [1651, 0]
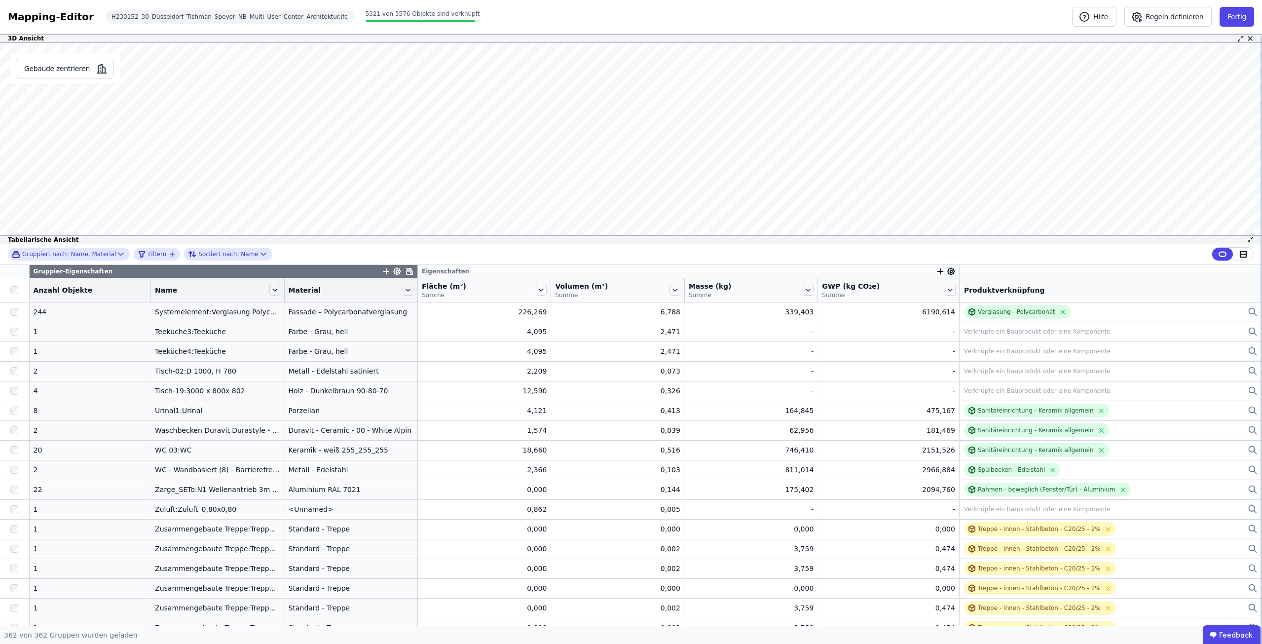
scroll to position [6821, 0]
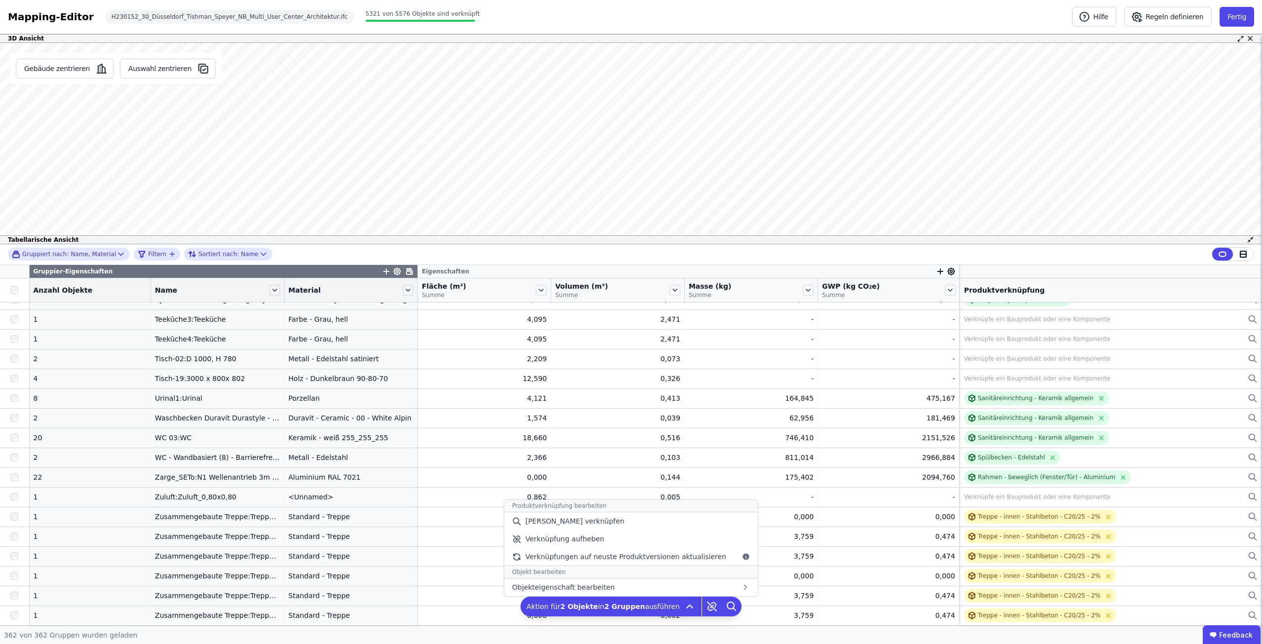
click at [702, 606] on icon at bounding box center [712, 606] width 20 height 20
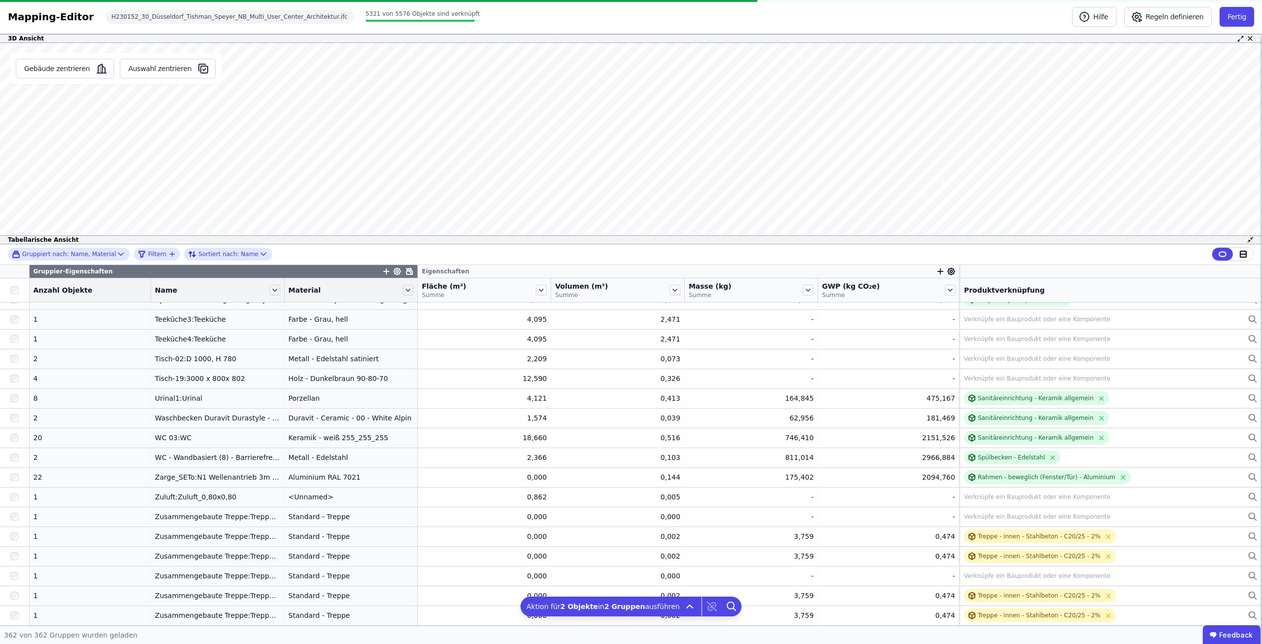
scroll to position [1651, 0]
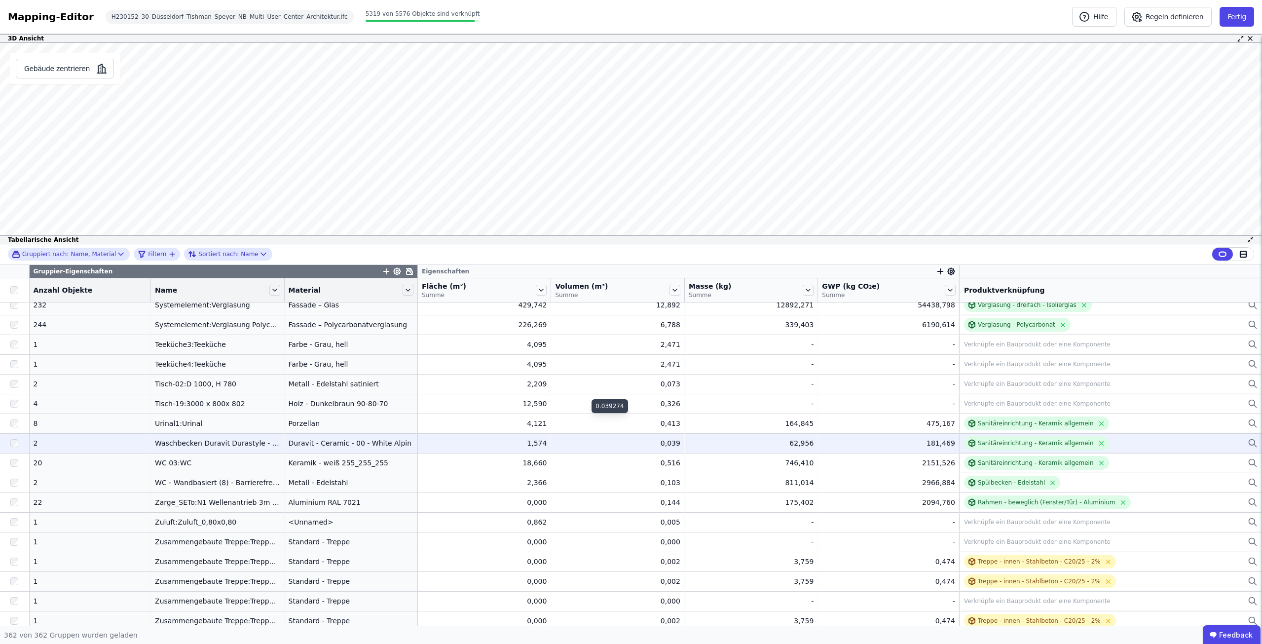
scroll to position [6821, 0]
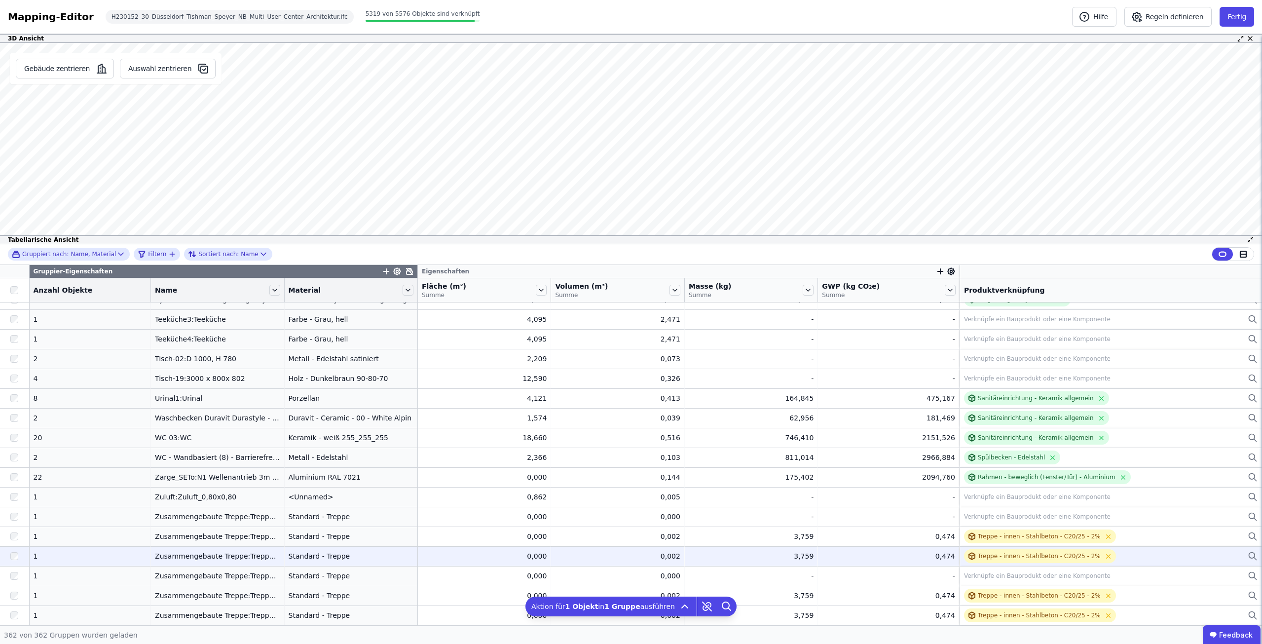
click at [14, 551] on div at bounding box center [14, 556] width 29 height 18
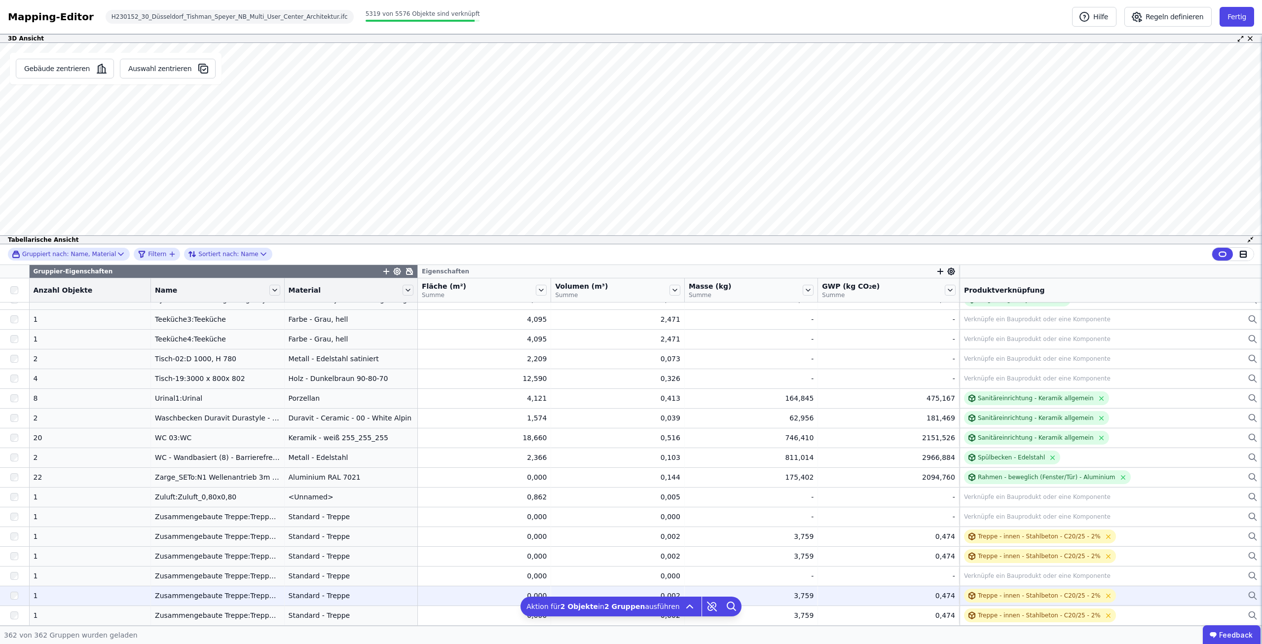
click at [5, 592] on div at bounding box center [14, 596] width 29 height 18
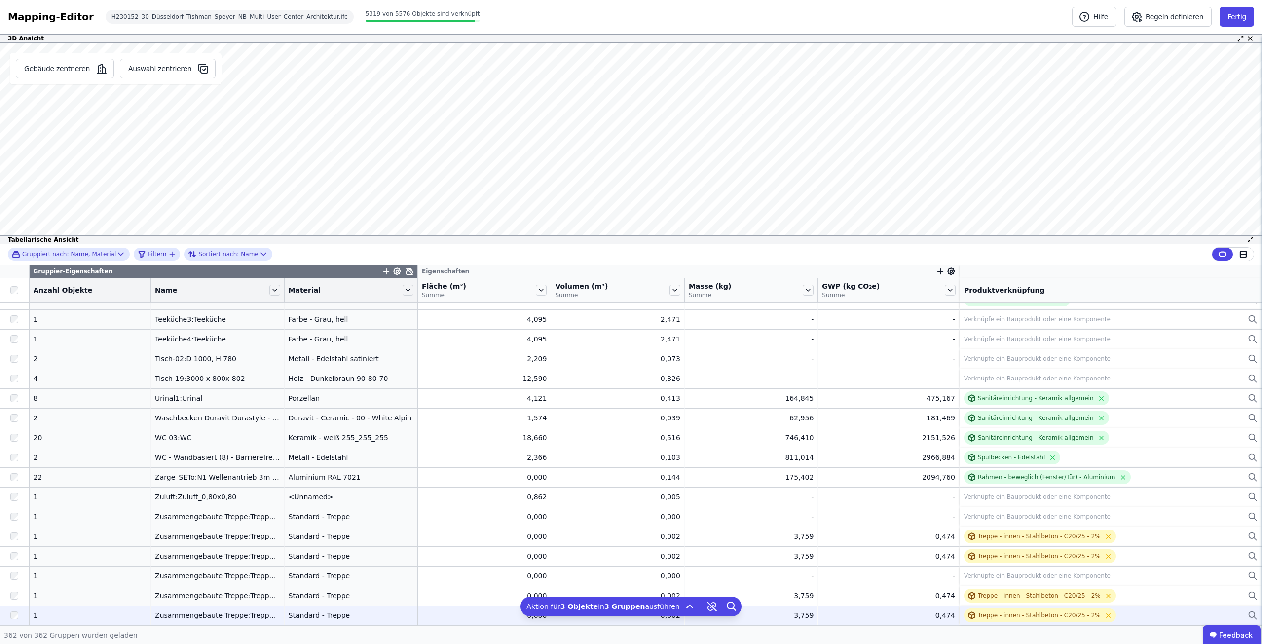
click at [11, 620] on div at bounding box center [14, 615] width 29 height 18
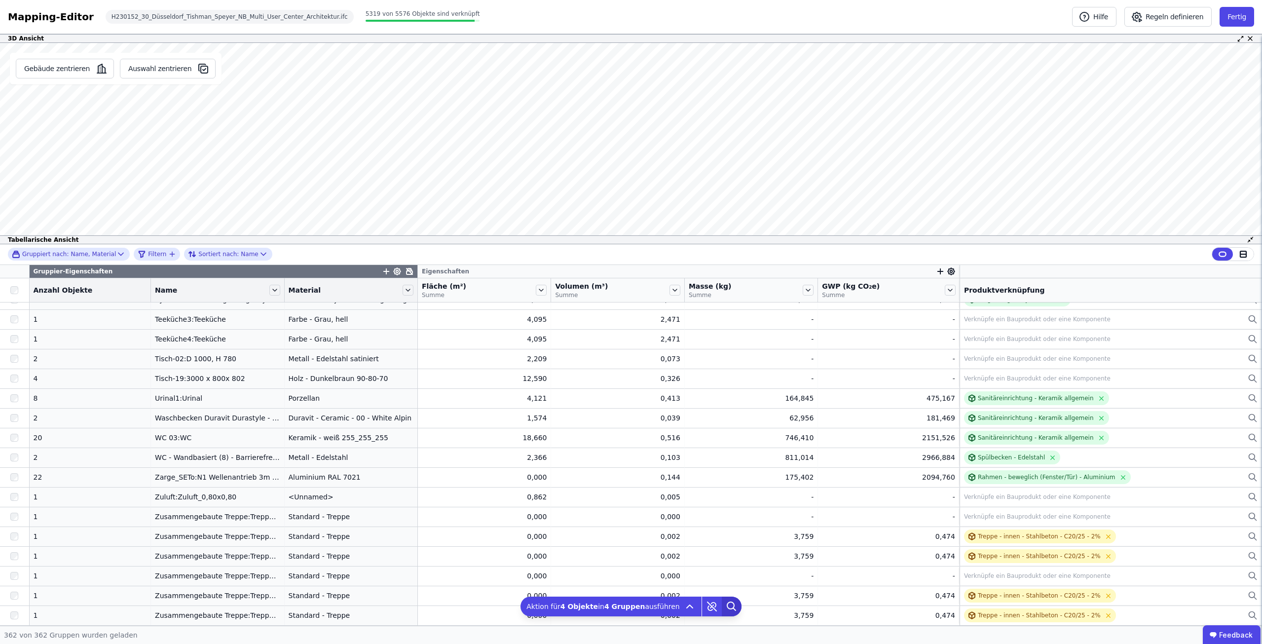
click at [722, 607] on icon at bounding box center [732, 606] width 20 height 20
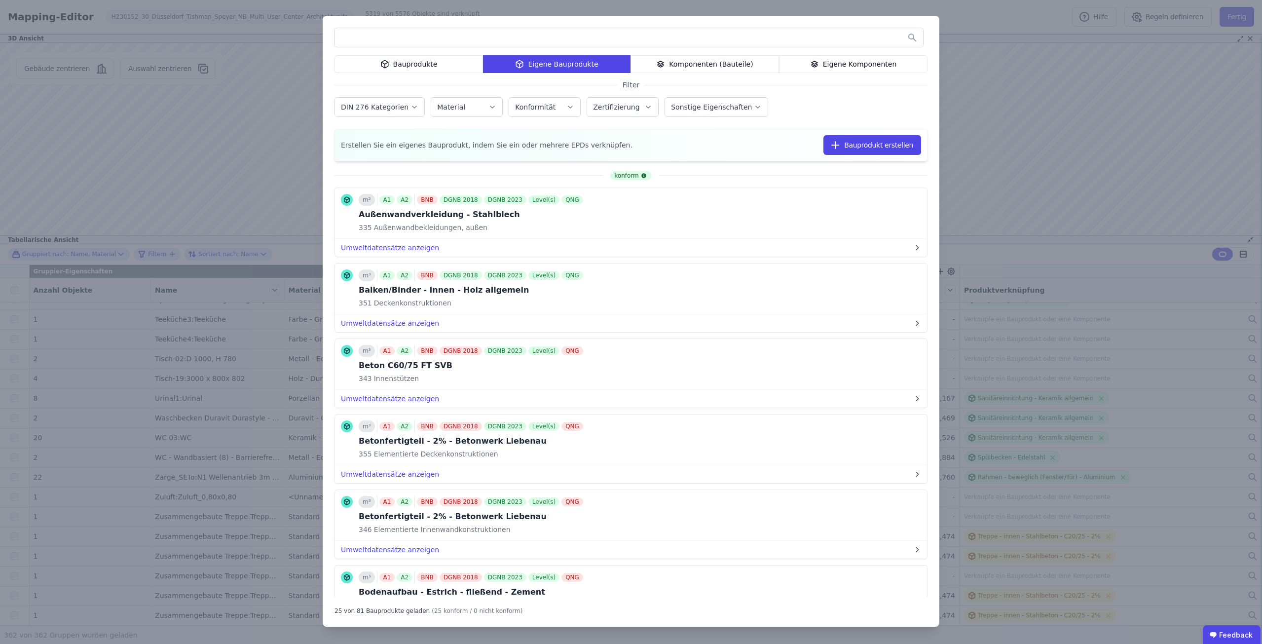
click at [359, 35] on input "text" at bounding box center [629, 38] width 588 height 18
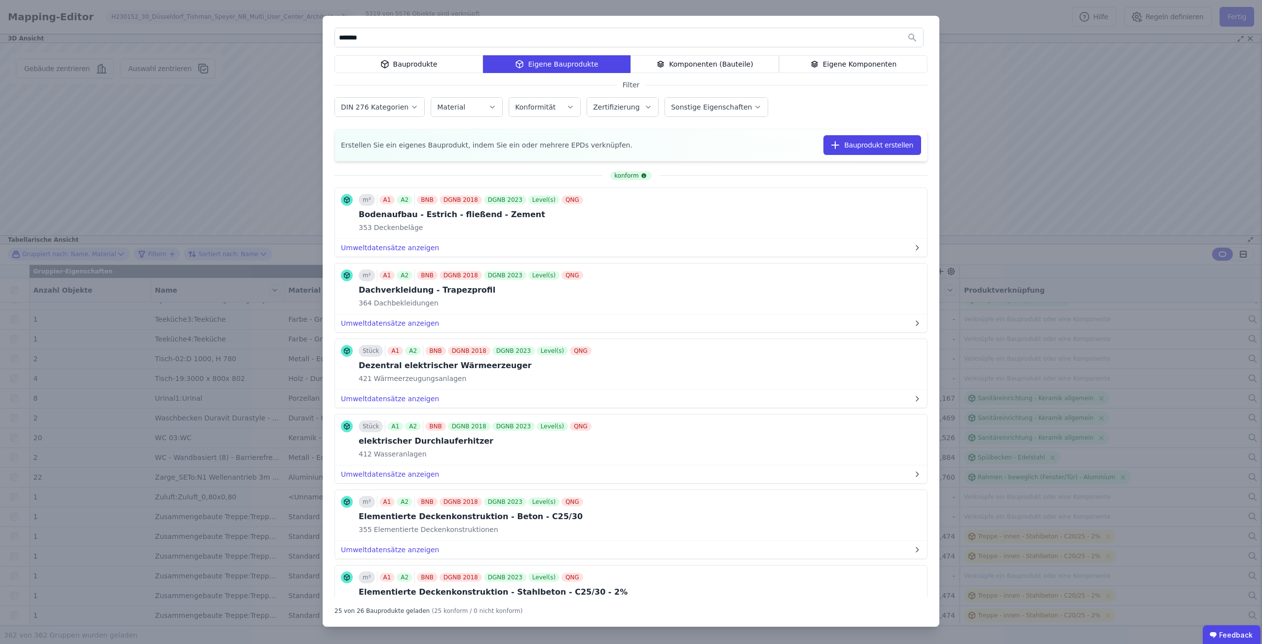
type input "******"
click at [385, 60] on icon at bounding box center [384, 64] width 9 height 12
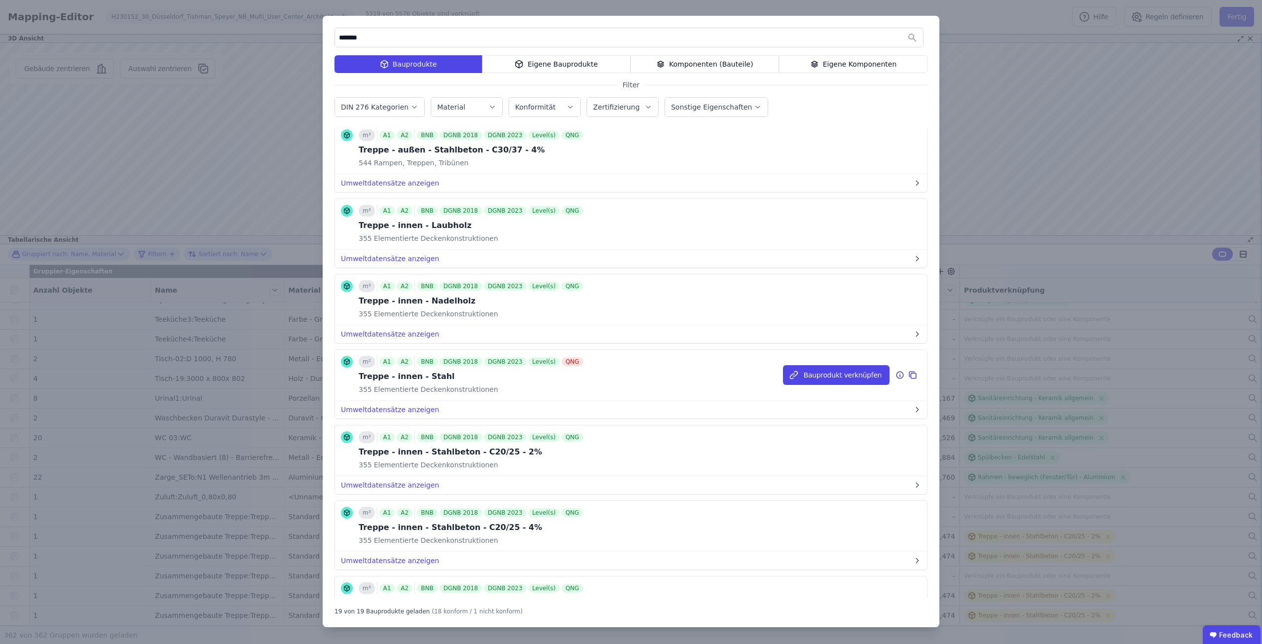
scroll to position [592, 0]
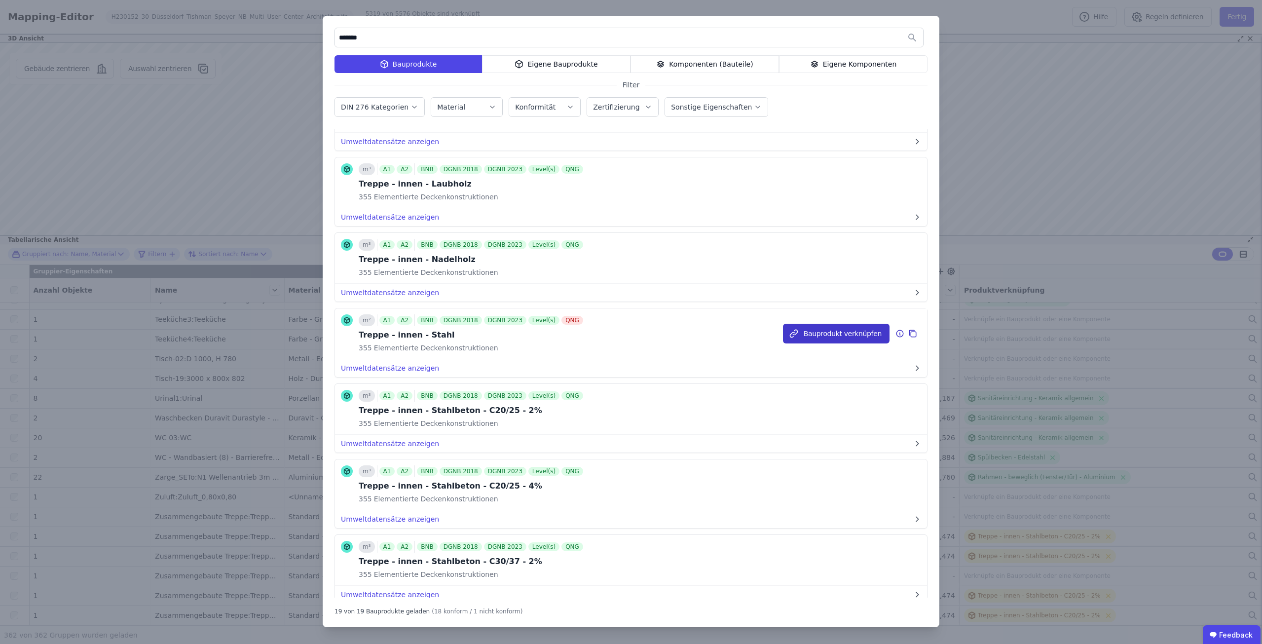
click at [834, 330] on button "Bauprodukt verknüpfen" at bounding box center [836, 334] width 107 height 20
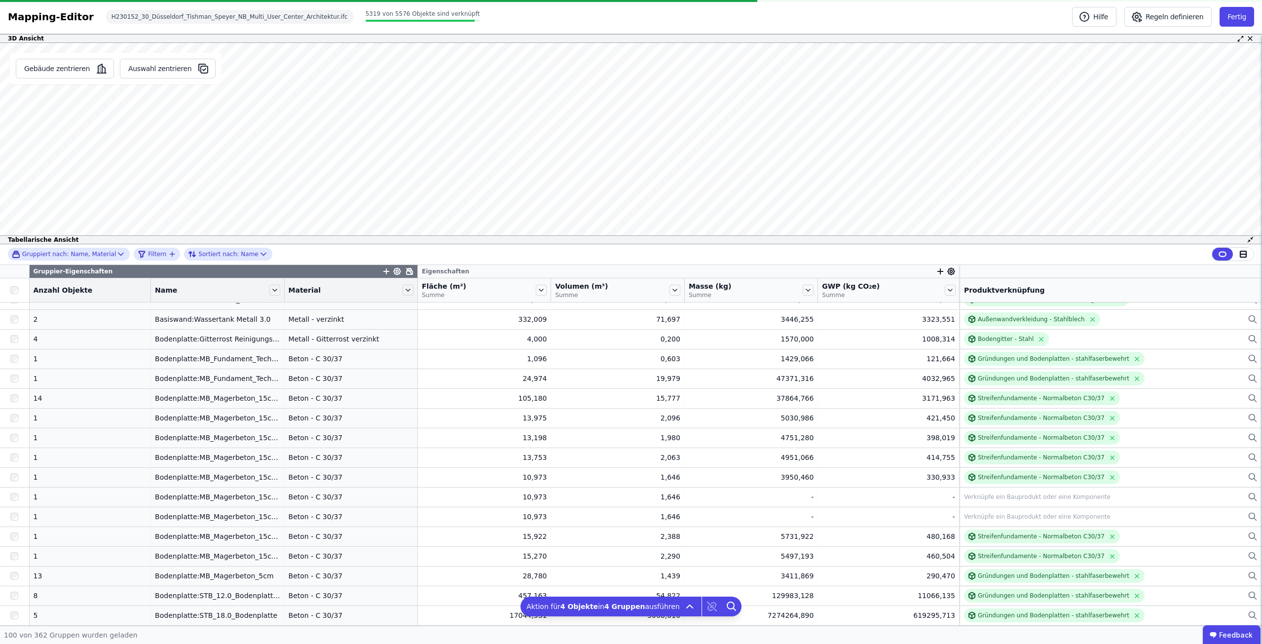
scroll to position [1651, 0]
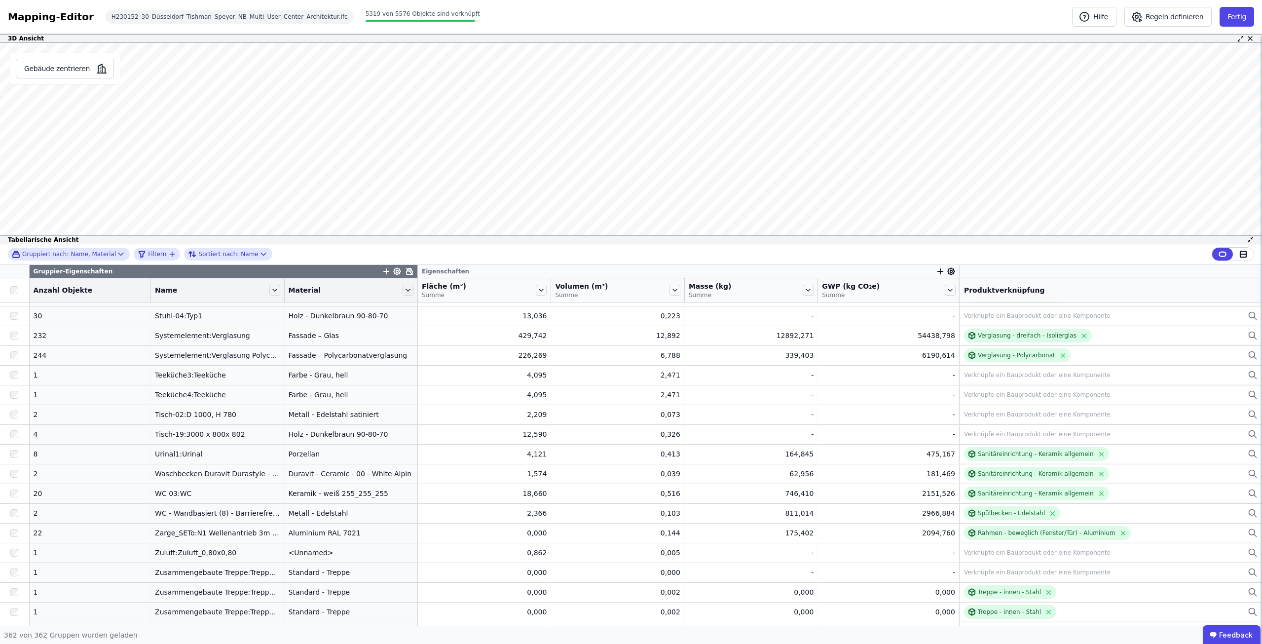
scroll to position [6821, 0]
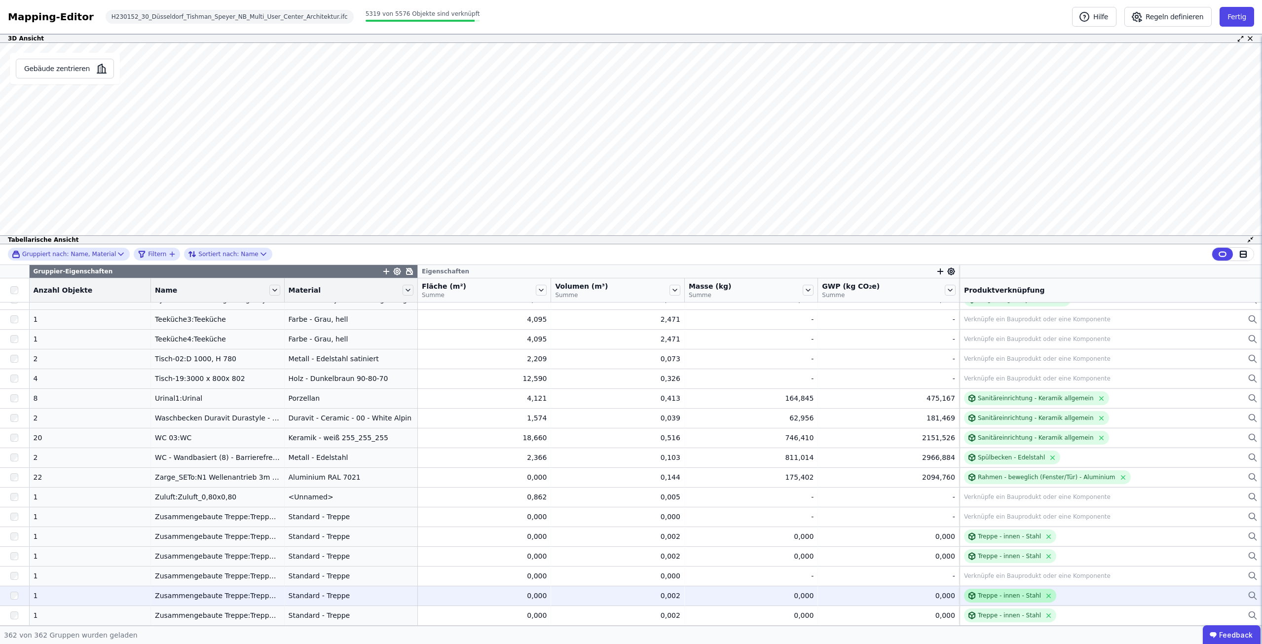
click at [987, 592] on div "Treppe - innen - Stahl" at bounding box center [1009, 595] width 63 height 8
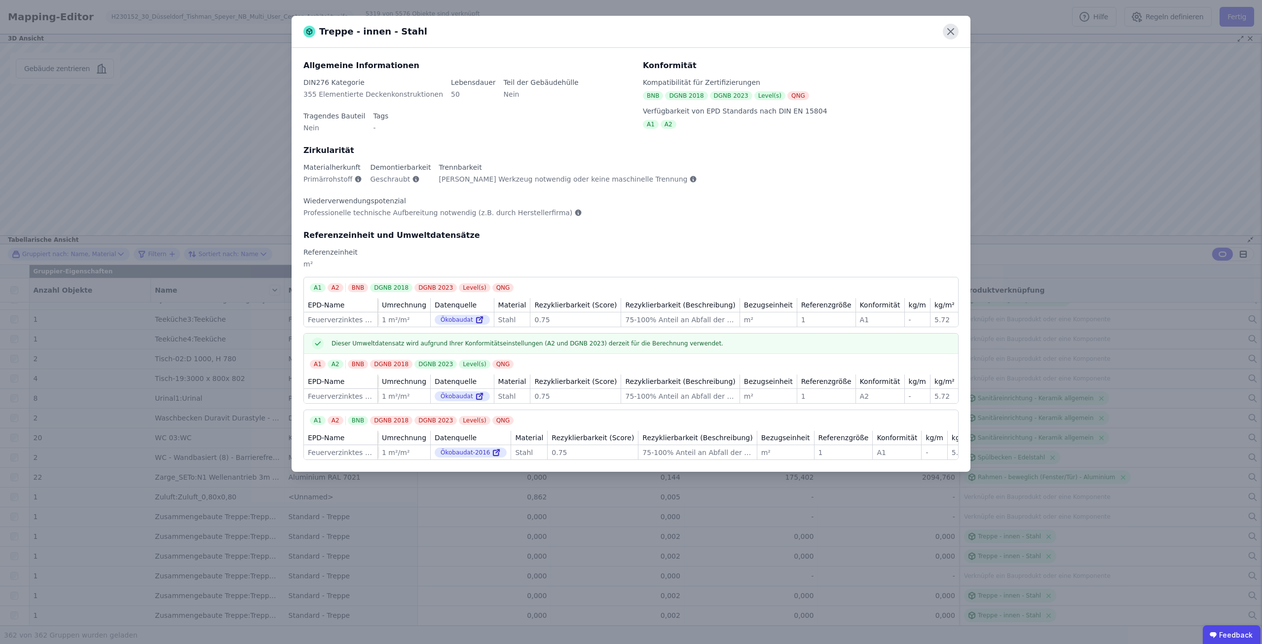
click at [955, 31] on icon at bounding box center [951, 32] width 16 height 16
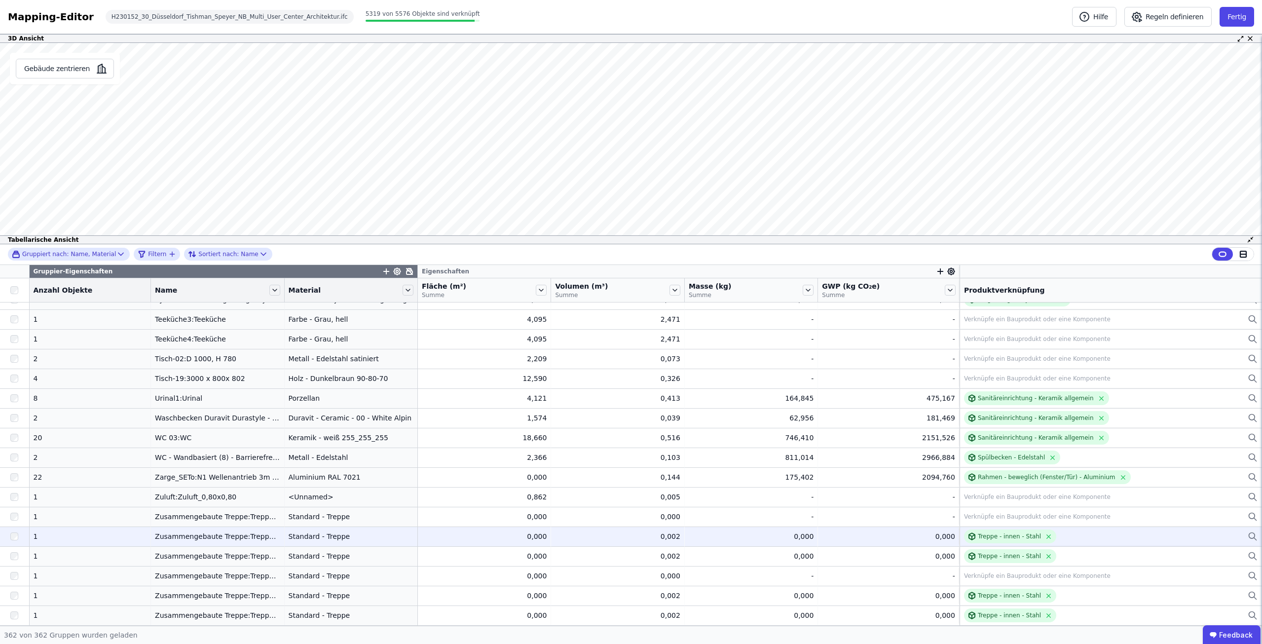
click at [20, 539] on div at bounding box center [14, 536] width 29 height 18
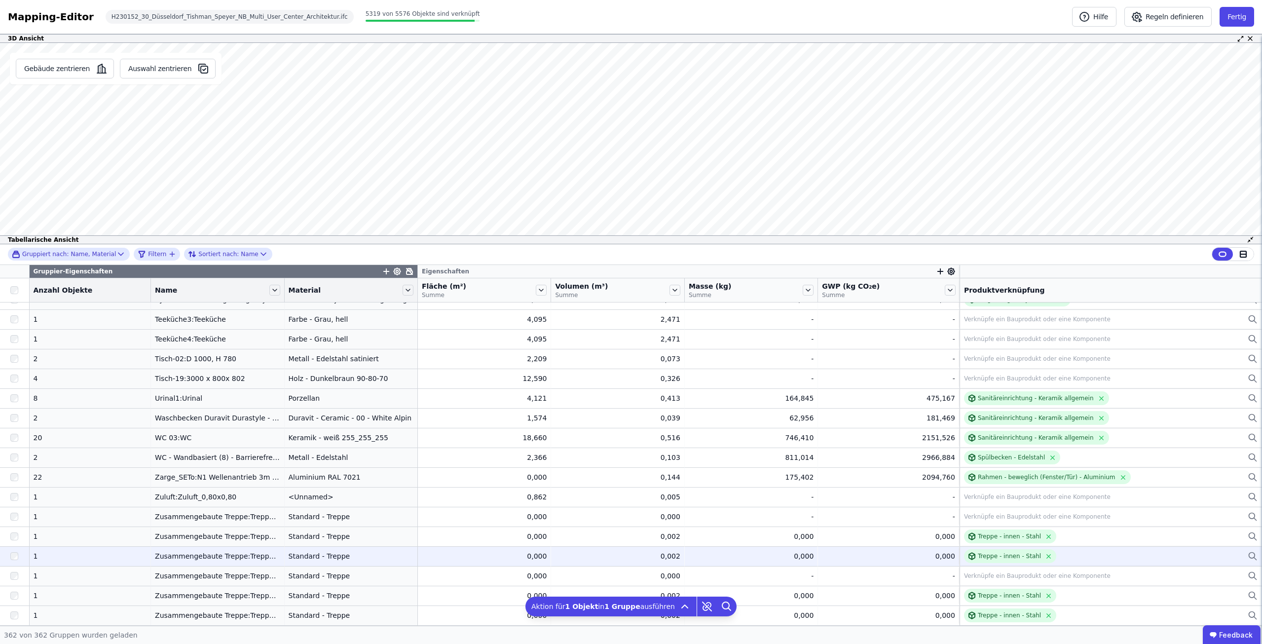
click at [20, 553] on div at bounding box center [14, 556] width 29 height 18
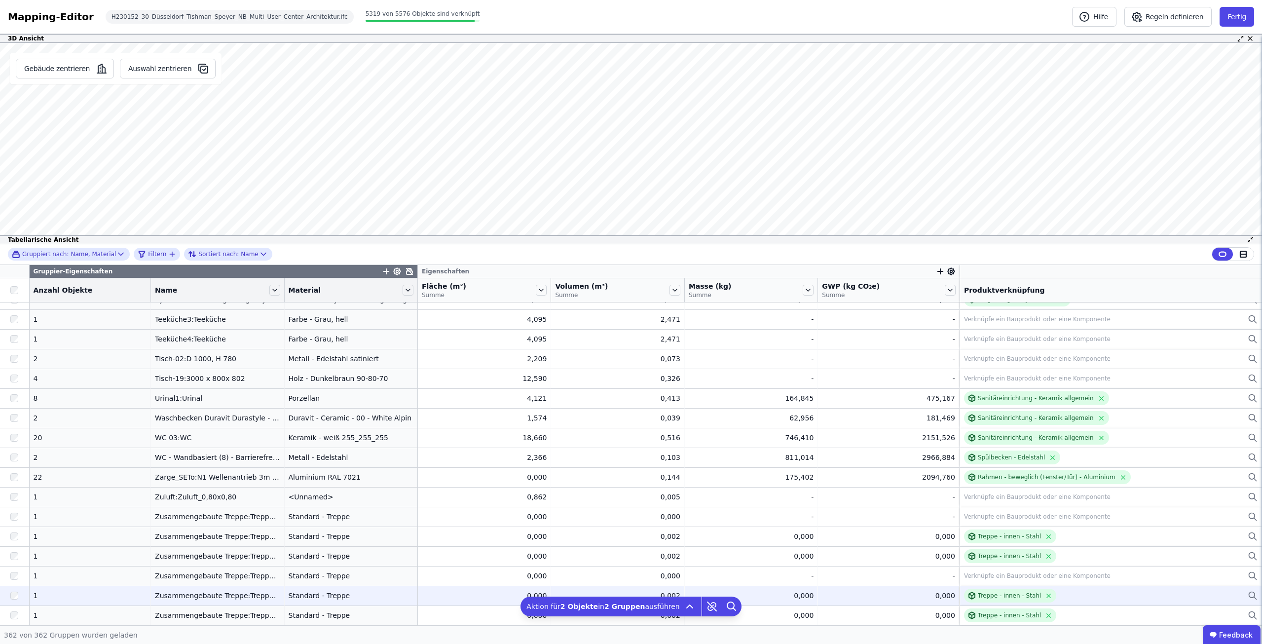
click at [19, 594] on div at bounding box center [14, 596] width 29 height 18
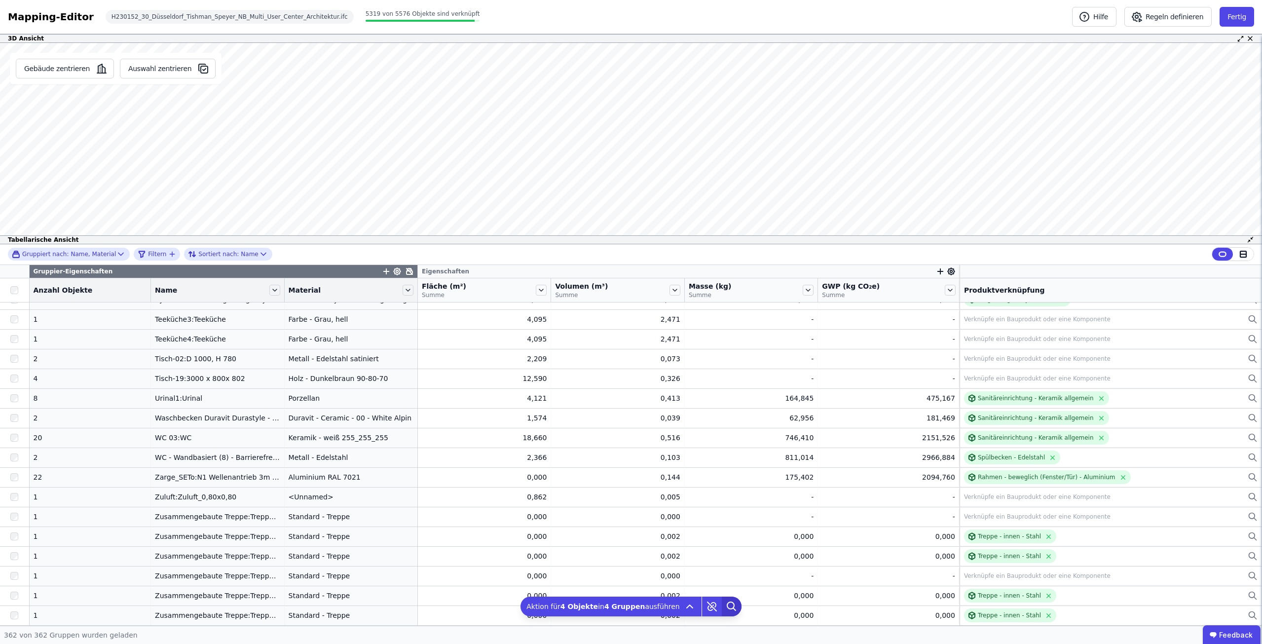
click at [722, 604] on icon at bounding box center [732, 606] width 20 height 20
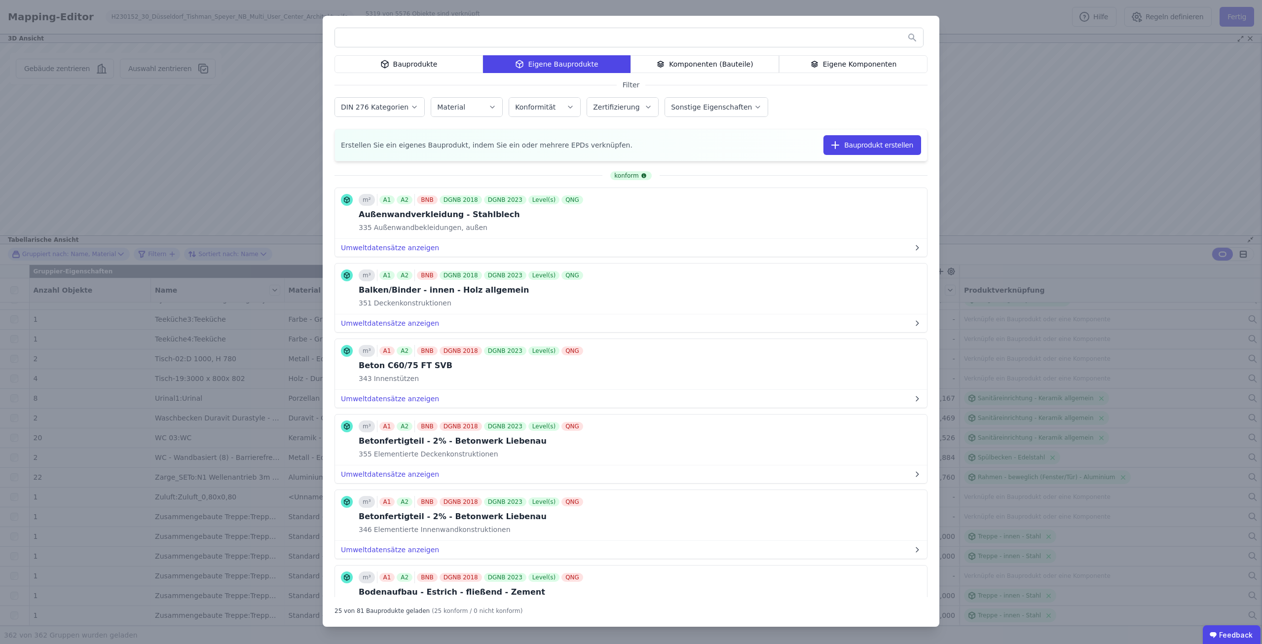
click at [481, 38] on input "text" at bounding box center [629, 38] width 588 height 18
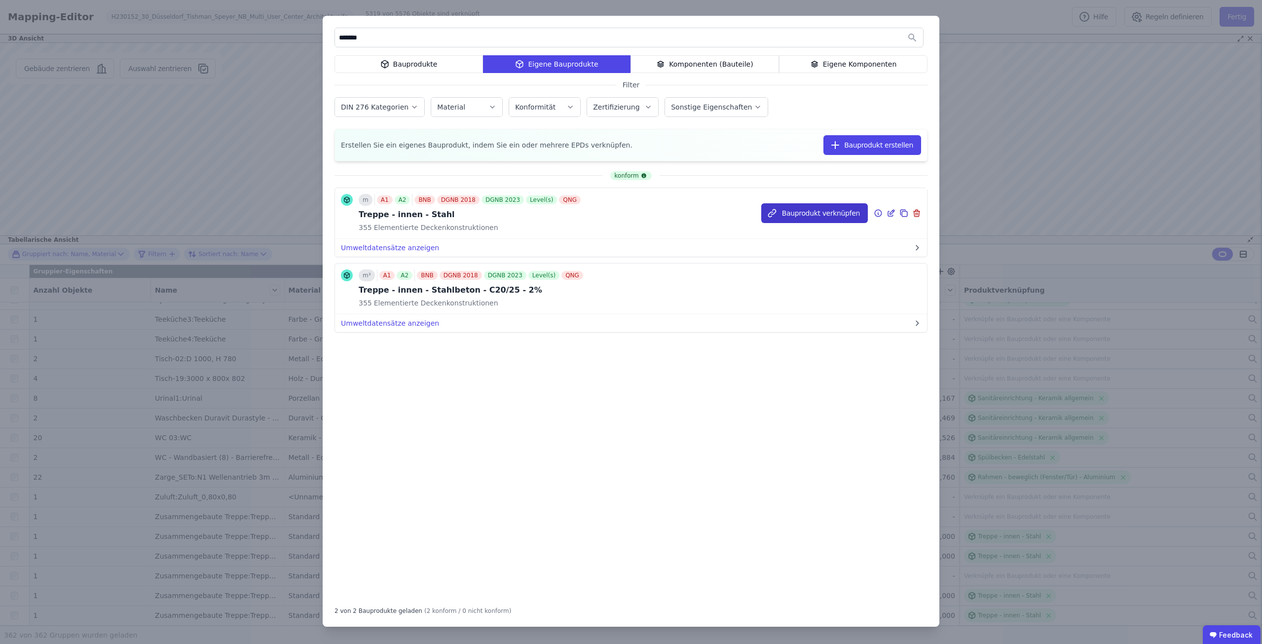
type input "******"
click at [815, 208] on button "Bauprodukt verknüpfen" at bounding box center [814, 213] width 107 height 20
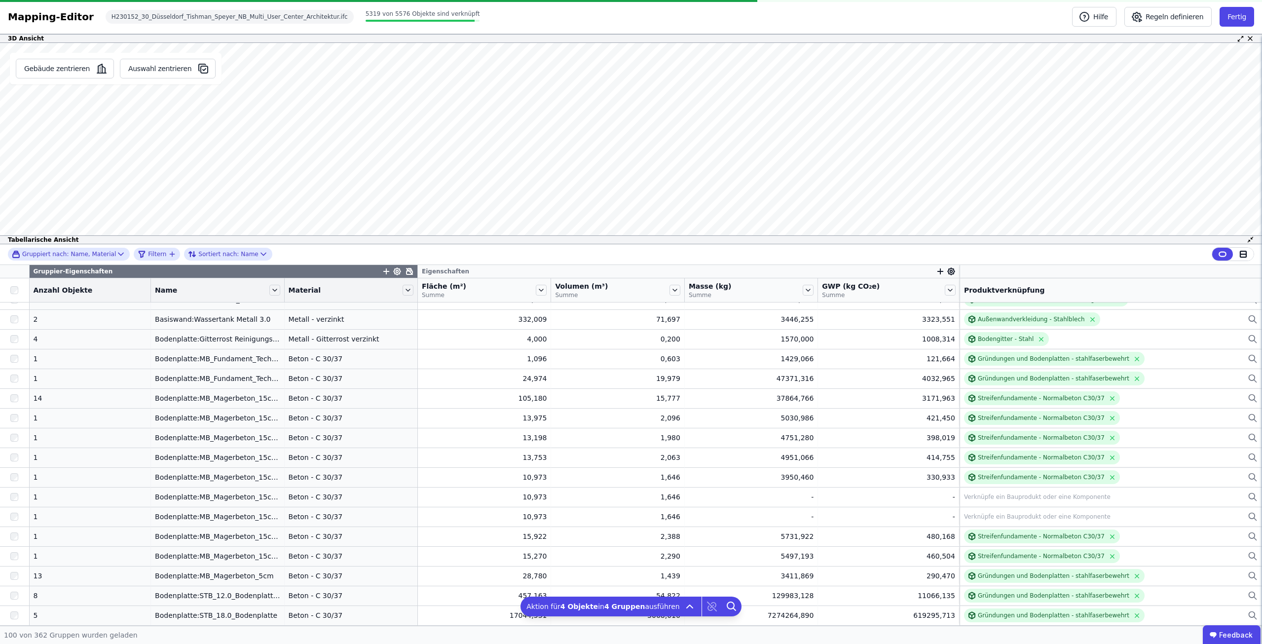
scroll to position [1651, 0]
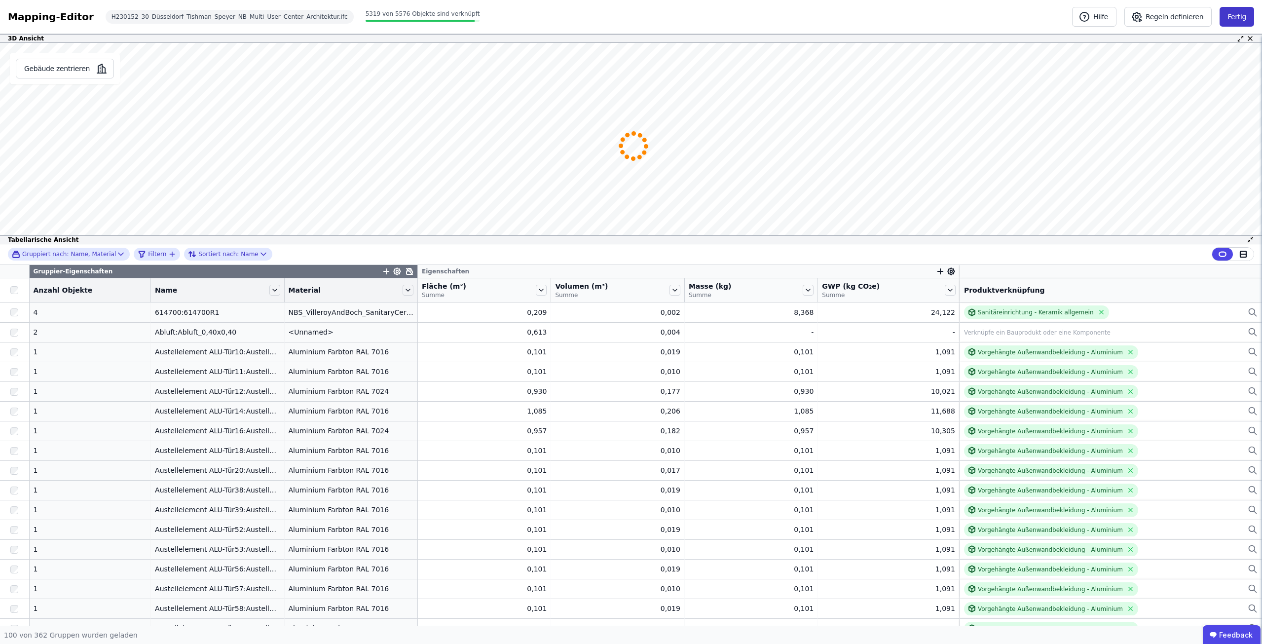
click at [1231, 11] on button "Fertig" at bounding box center [1236, 17] width 35 height 20
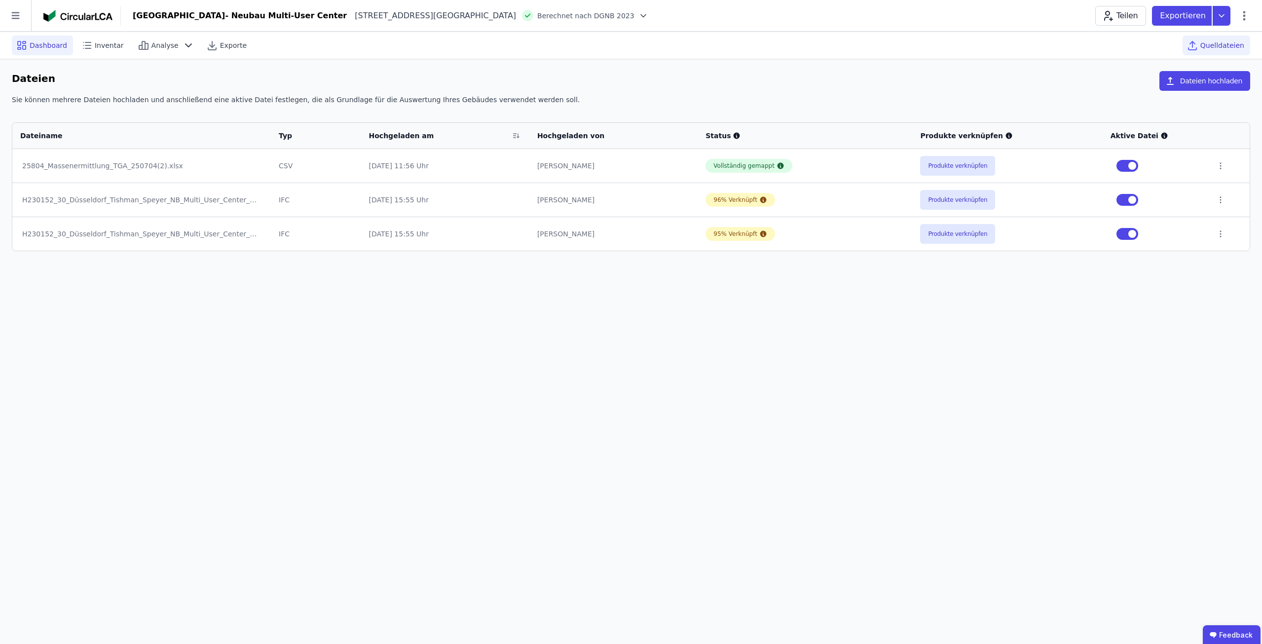
click at [42, 41] on span "Dashboard" at bounding box center [48, 45] width 37 height 10
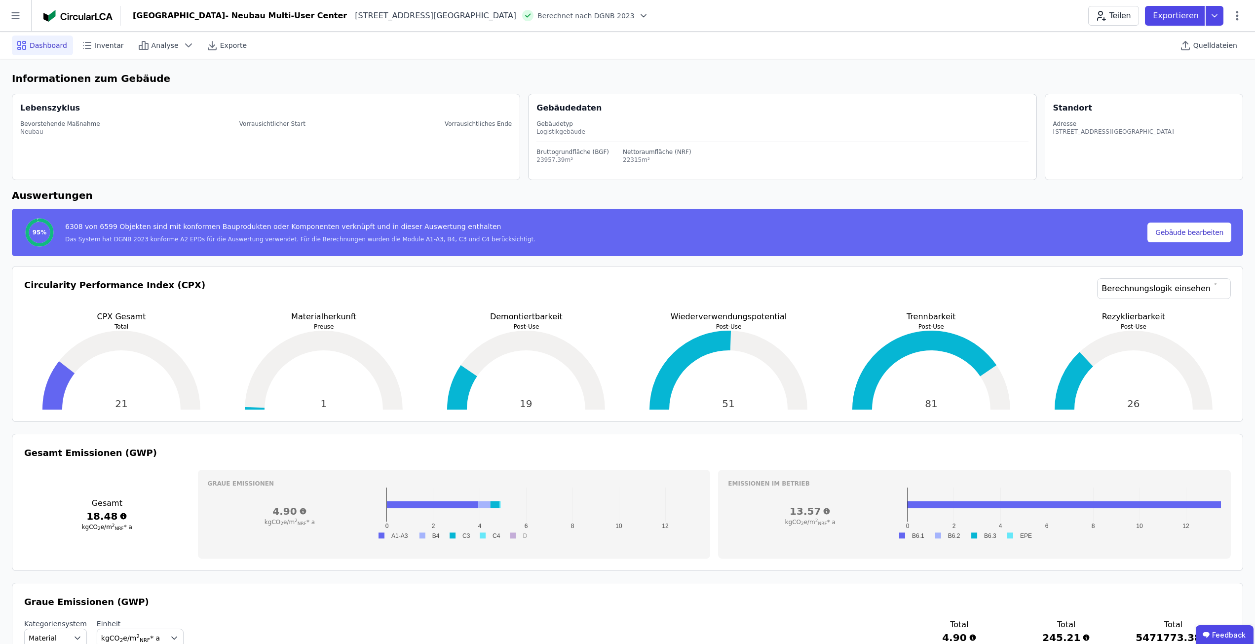
click at [1238, 22] on div "Teilen Exportieren" at bounding box center [1165, 16] width 155 height 20
click at [1234, 12] on icon at bounding box center [1237, 16] width 12 height 12
click at [1191, 32] on div "Gebäude bearbeiten" at bounding box center [1194, 39] width 95 height 18
select select "**********"
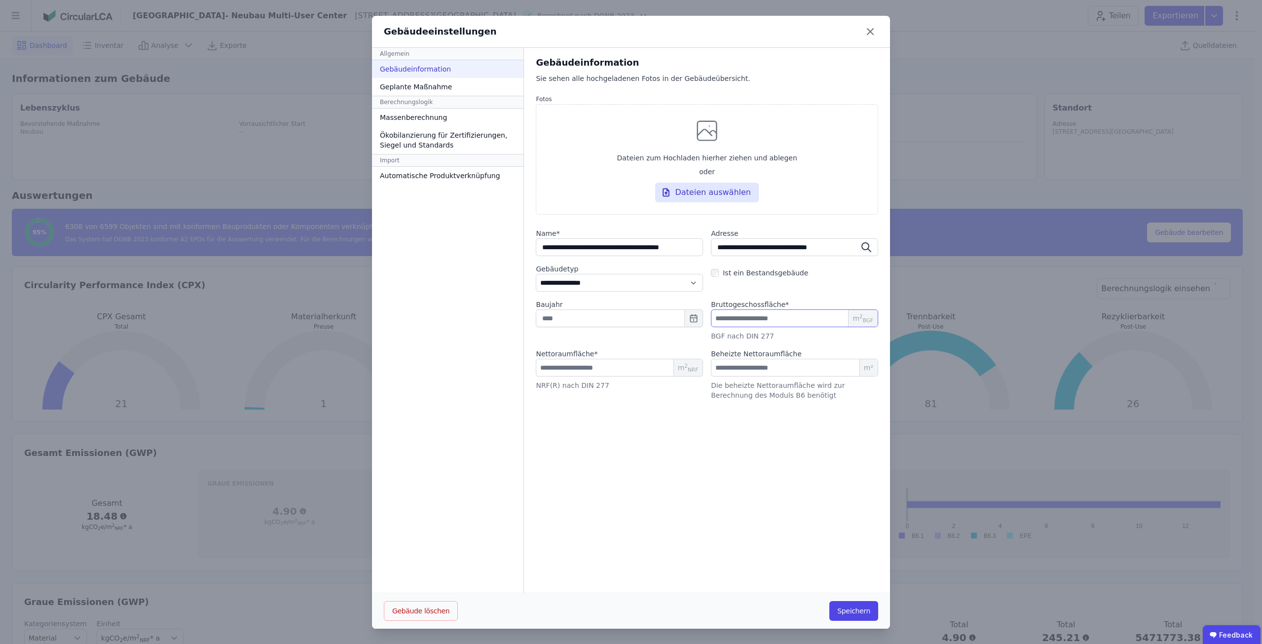
drag, startPoint x: 760, startPoint y: 318, endPoint x: 716, endPoint y: 318, distance: 44.4
click at [716, 318] on input "********" at bounding box center [794, 318] width 167 height 18
drag, startPoint x: 574, startPoint y: 367, endPoint x: 530, endPoint y: 372, distance: 44.3
click at [536, 372] on input "*****" at bounding box center [619, 368] width 167 height 18
type input "*"
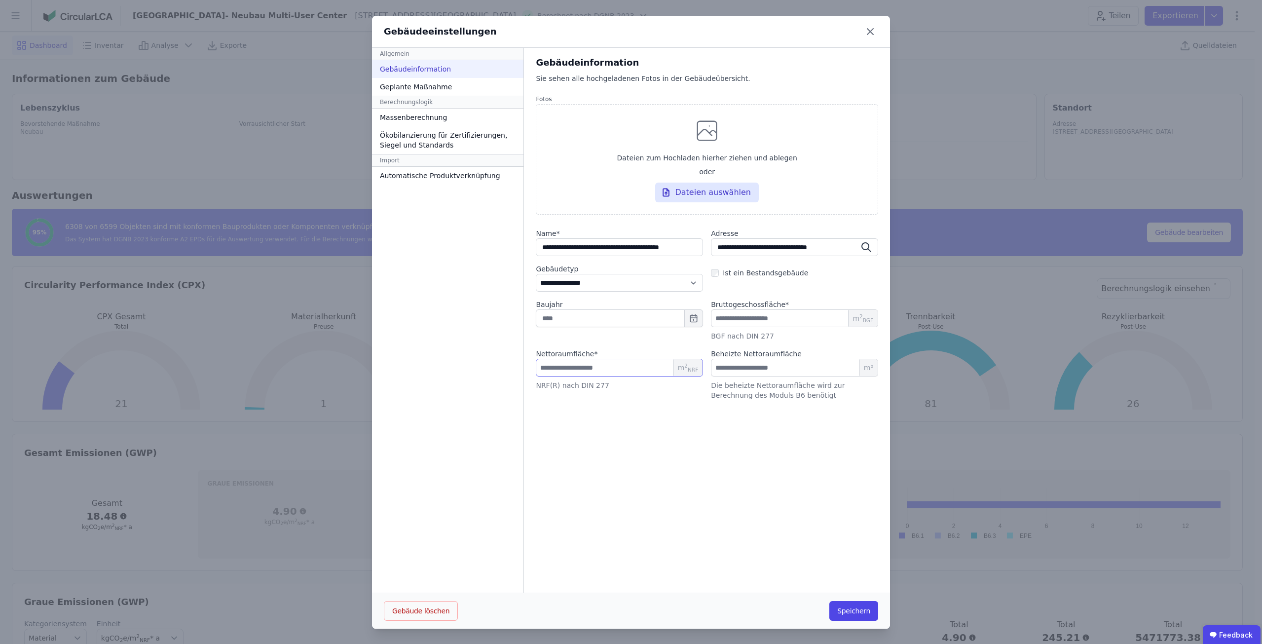
type input "**"
type input "***"
type input "****"
type input "*****"
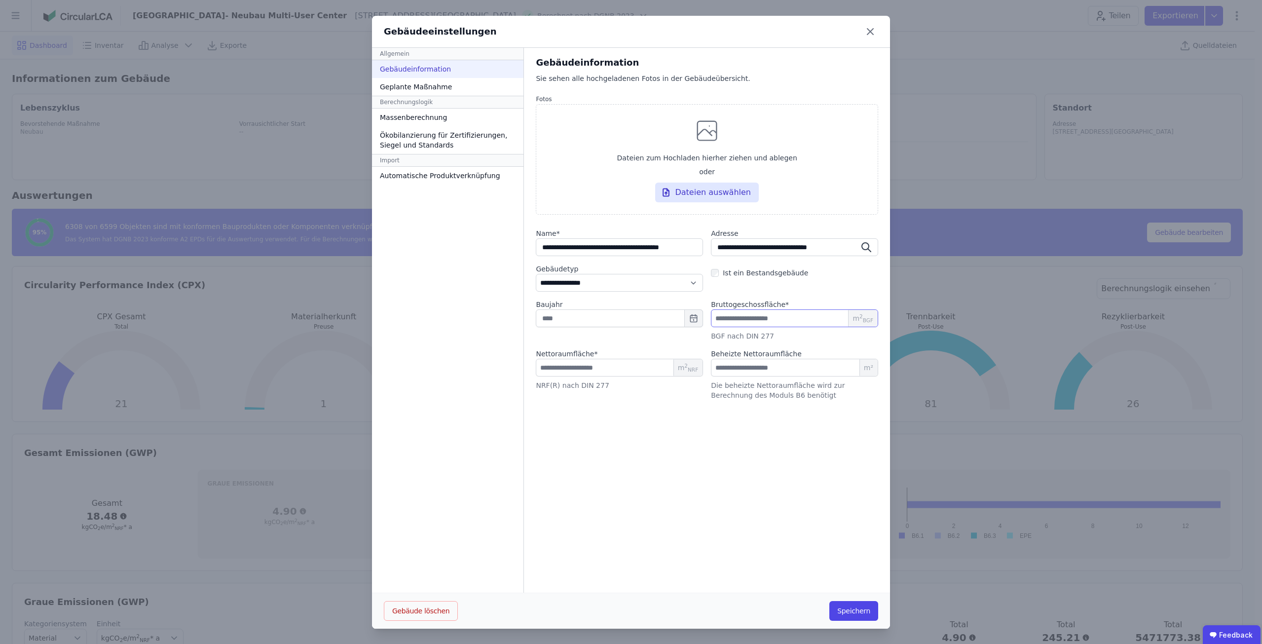
drag, startPoint x: 761, startPoint y: 317, endPoint x: 700, endPoint y: 315, distance: 61.2
click at [700, 315] on div "Baujahr Bruttogeschossfläche * ******** m 2 BGF BGF nach DIN 277" at bounding box center [707, 319] width 342 height 41
type input "*"
type input "**"
type input "***"
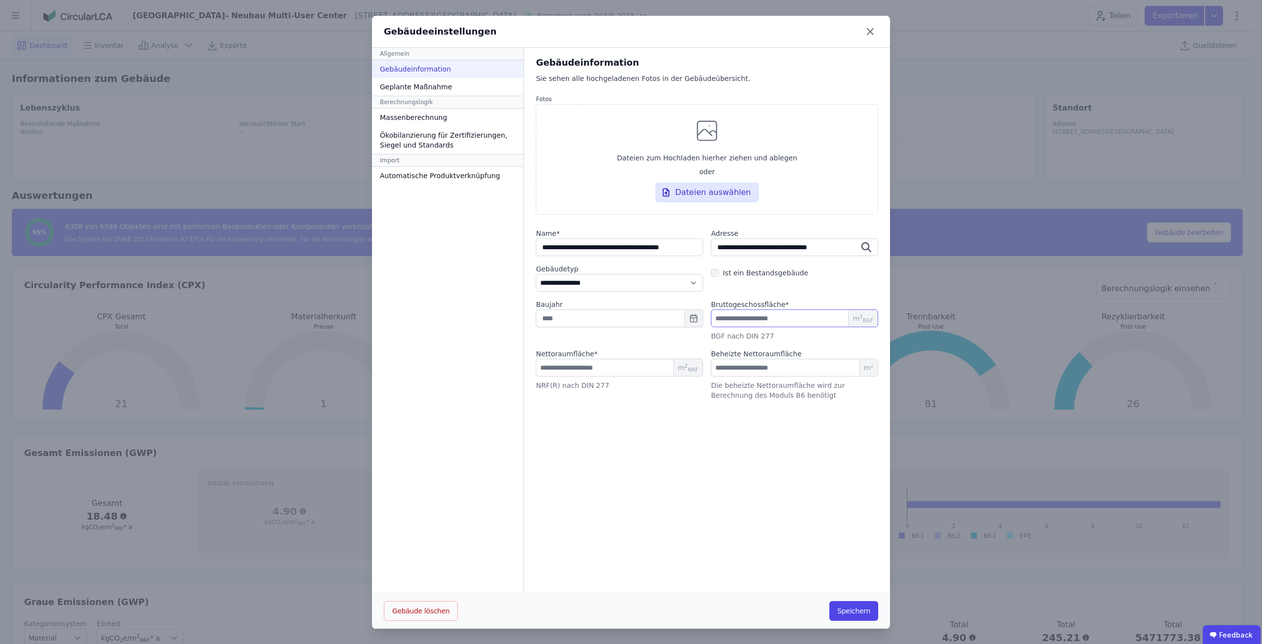
type input "****"
type input "*****"
type input "*******"
type input "********"
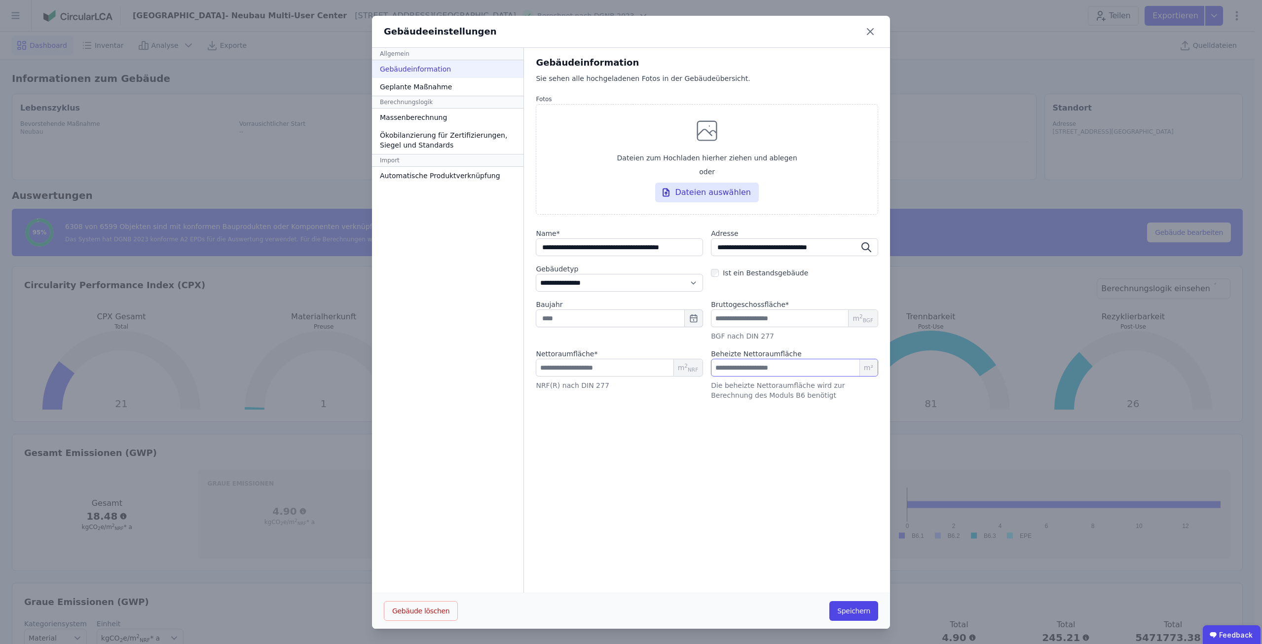
click at [755, 364] on input "number" at bounding box center [794, 368] width 167 height 18
click at [715, 373] on input "number" at bounding box center [794, 368] width 167 height 18
type input "********"
click at [634, 368] on input "*****" at bounding box center [619, 368] width 167 height 18
drag, startPoint x: 559, startPoint y: 368, endPoint x: 522, endPoint y: 368, distance: 37.0
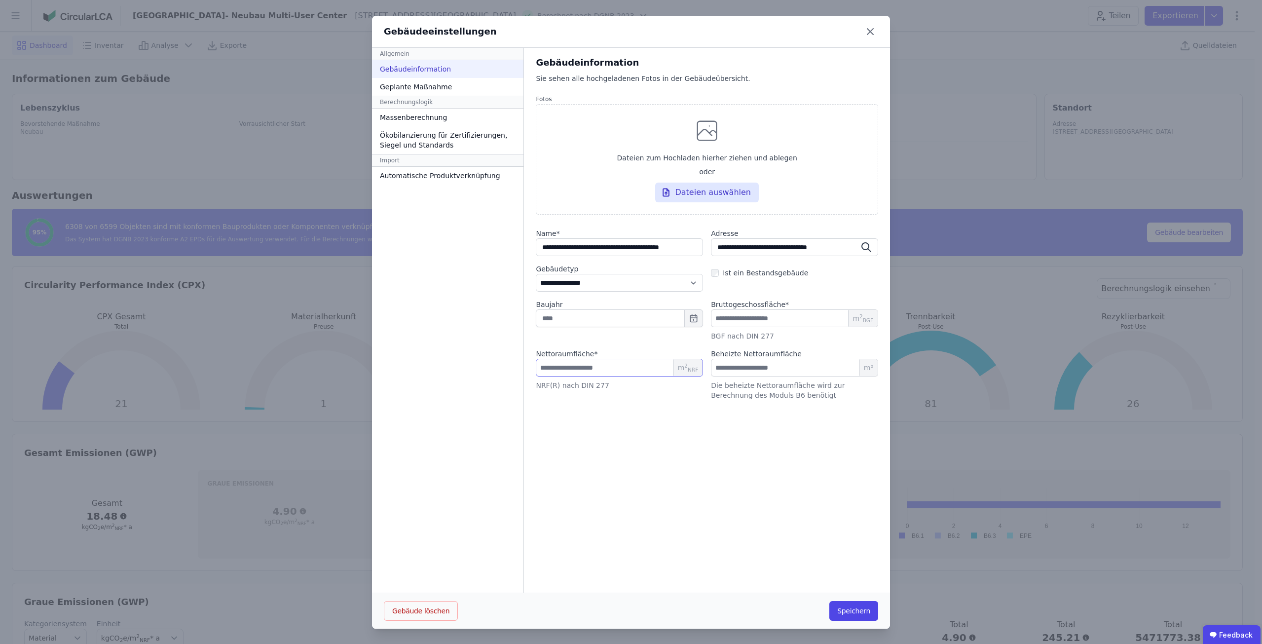
click at [524, 368] on div "**********" at bounding box center [707, 320] width 366 height 545
type input "********"
click at [853, 611] on button "Speichern" at bounding box center [853, 611] width 49 height 20
click at [426, 138] on div "Ökobilanzierung für Zertifizierungen, Siegel und Standards" at bounding box center [451, 140] width 158 height 28
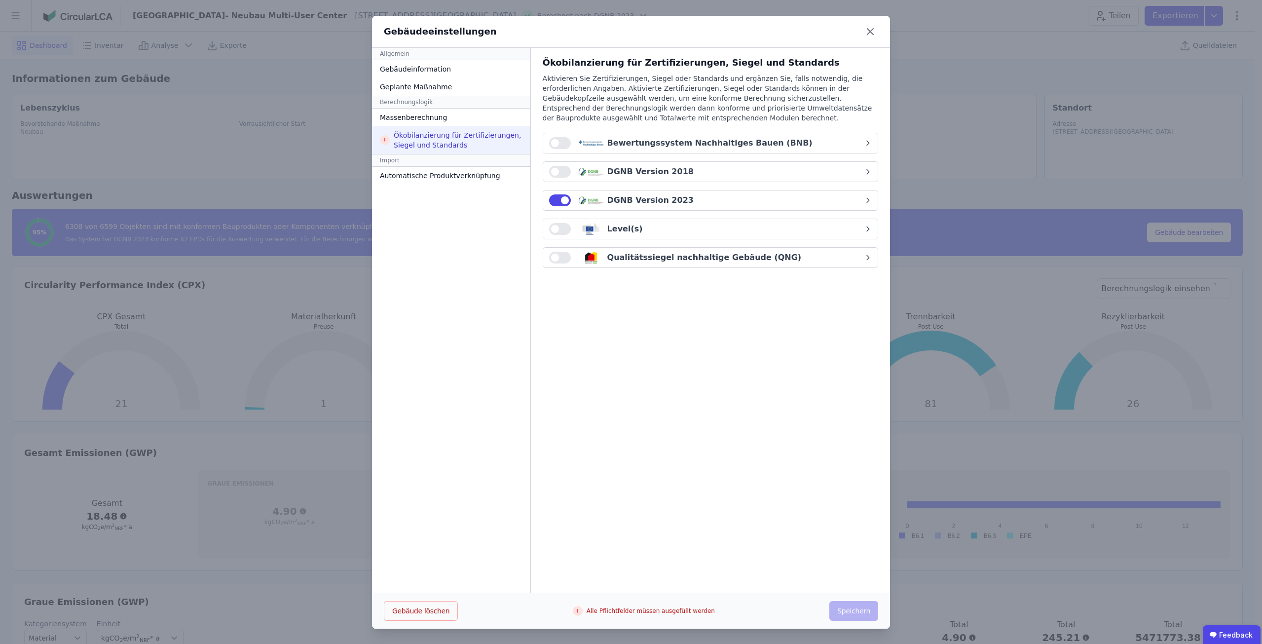
click at [651, 201] on div "DGNB Version 2023" at bounding box center [650, 200] width 86 height 12
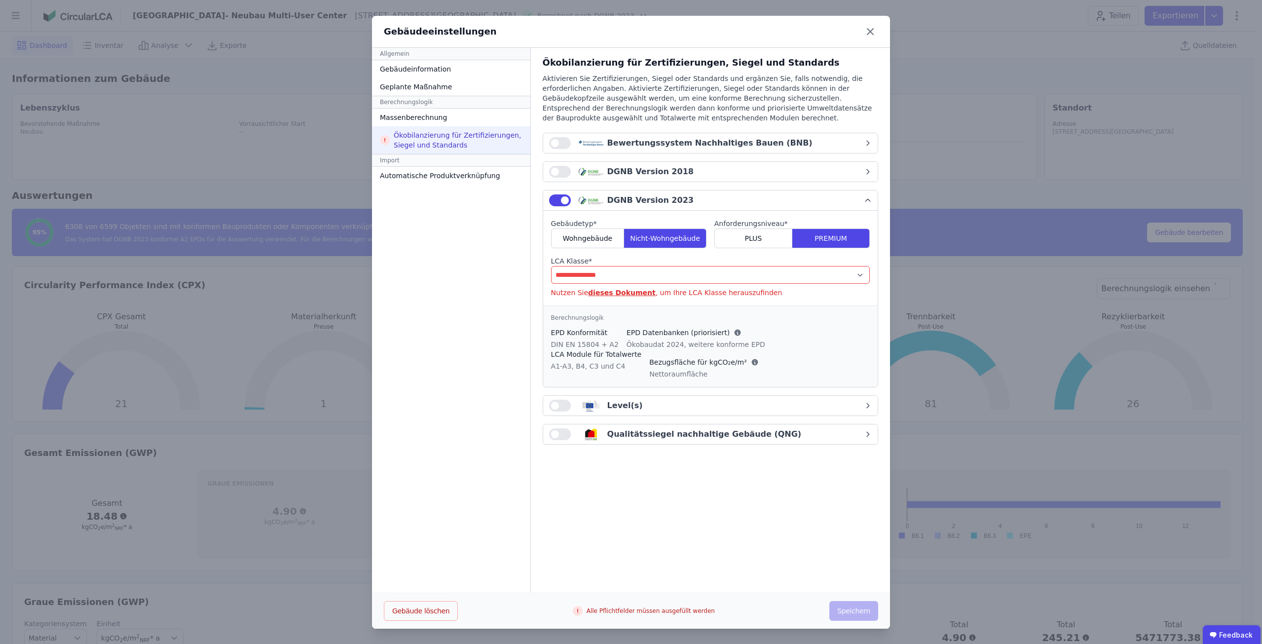
click at [651, 272] on select "**********" at bounding box center [710, 275] width 319 height 18
select select "*"
click at [551, 266] on select "**********" at bounding box center [710, 275] width 319 height 18
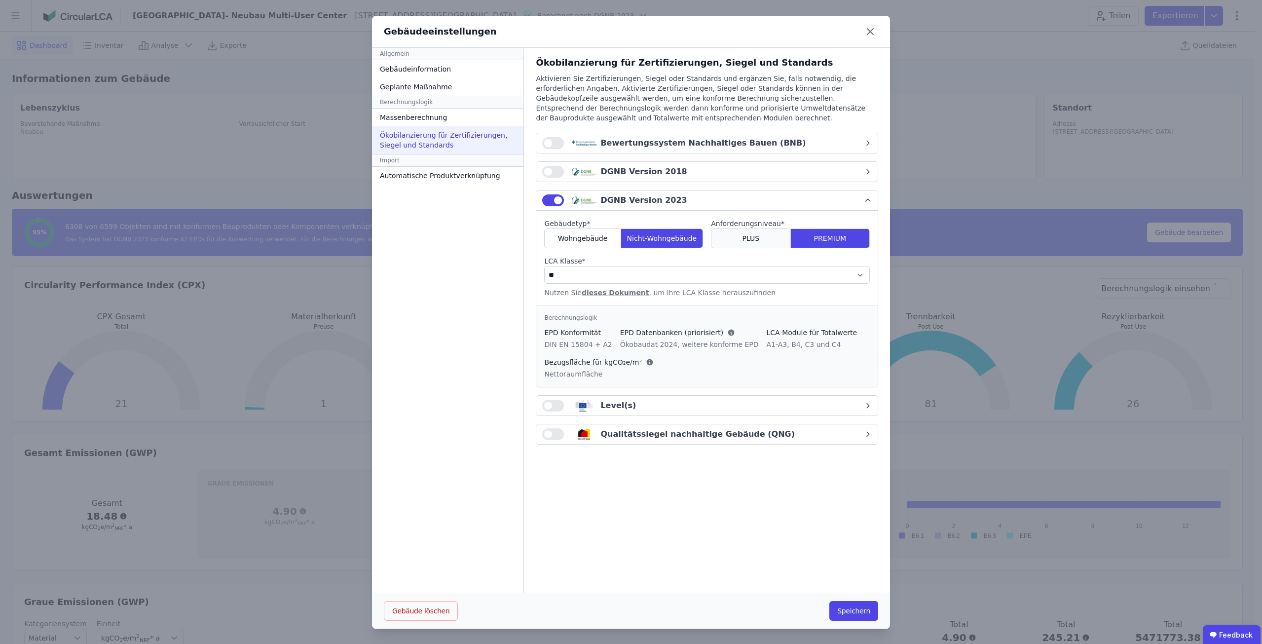
click at [742, 234] on span "PLUS" at bounding box center [750, 238] width 17 height 10
click at [856, 608] on button "Speichern" at bounding box center [853, 611] width 49 height 20
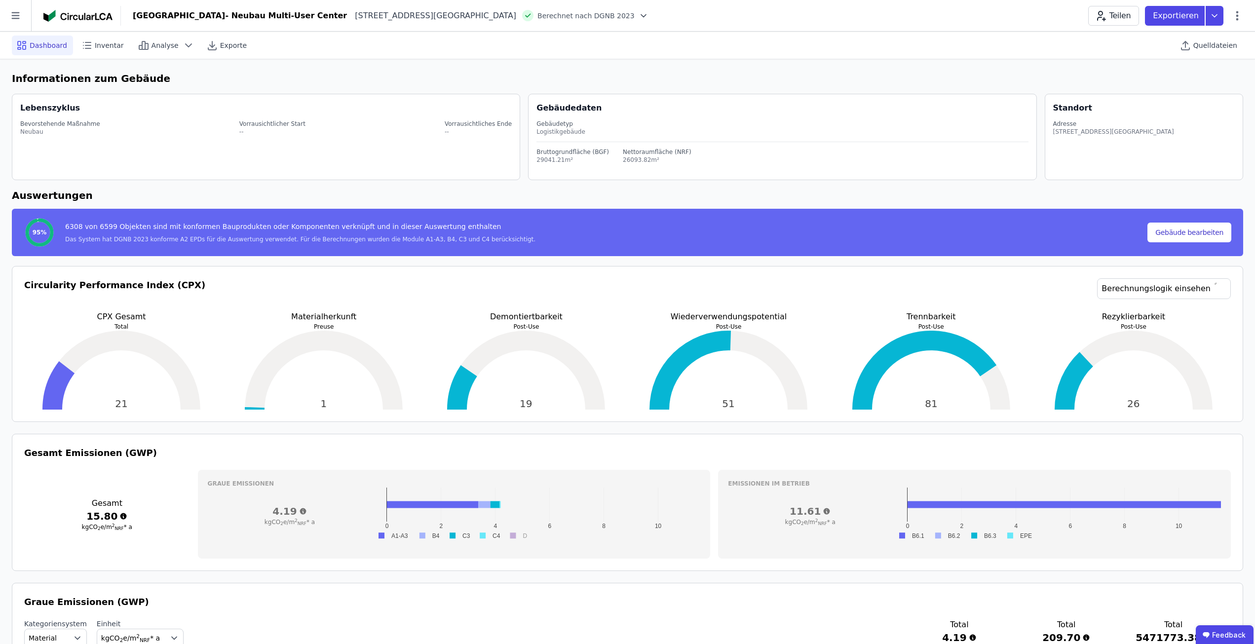
click at [634, 300] on div "Circularity Performance Index (CPX) Berechnungslogik einsehen" at bounding box center [627, 294] width 1206 height 33
